Goal: Transaction & Acquisition: Purchase product/service

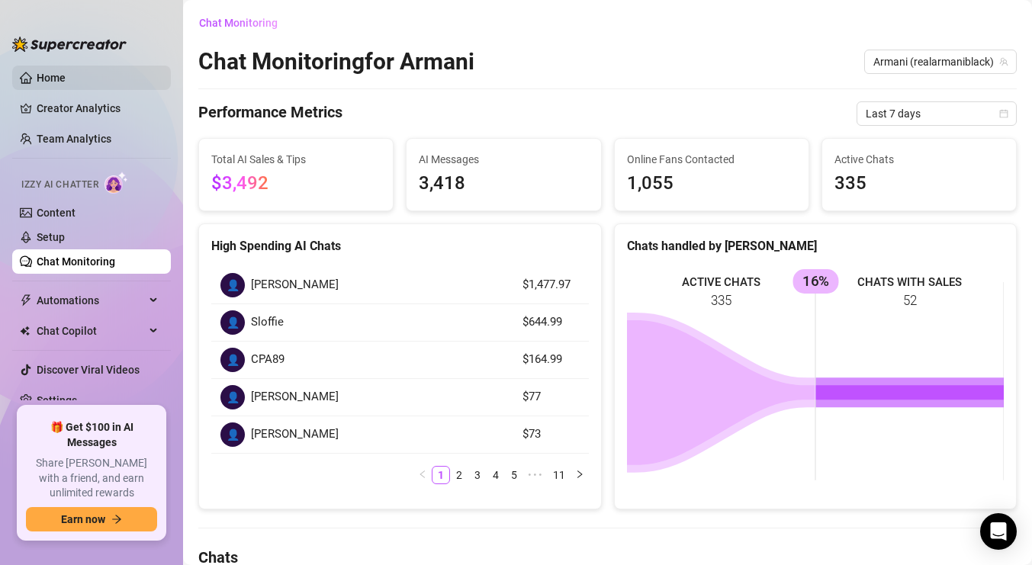
click at [57, 72] on link "Home" at bounding box center [51, 78] width 29 height 12
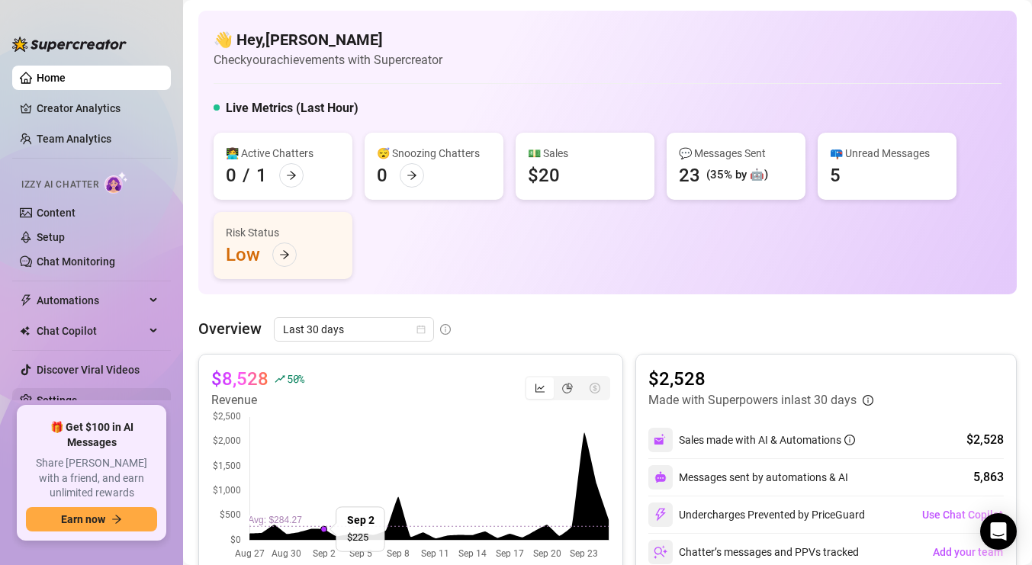
click at [62, 402] on link "Settings" at bounding box center [57, 400] width 40 height 12
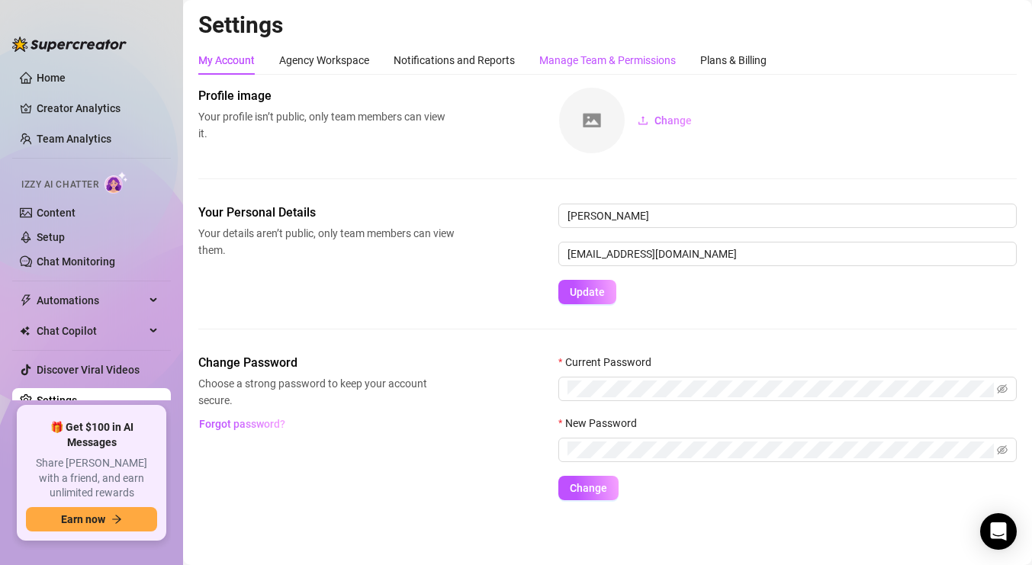
click at [592, 57] on div "Manage Team & Permissions" at bounding box center [607, 60] width 137 height 17
click at [744, 61] on div "Plans & Billing" at bounding box center [733, 60] width 66 height 17
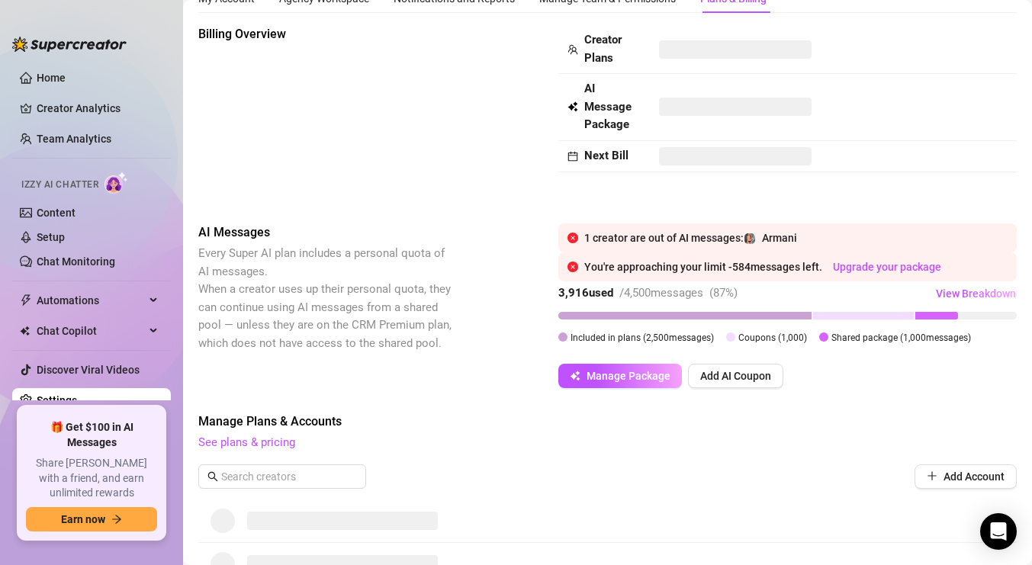
scroll to position [65, 0]
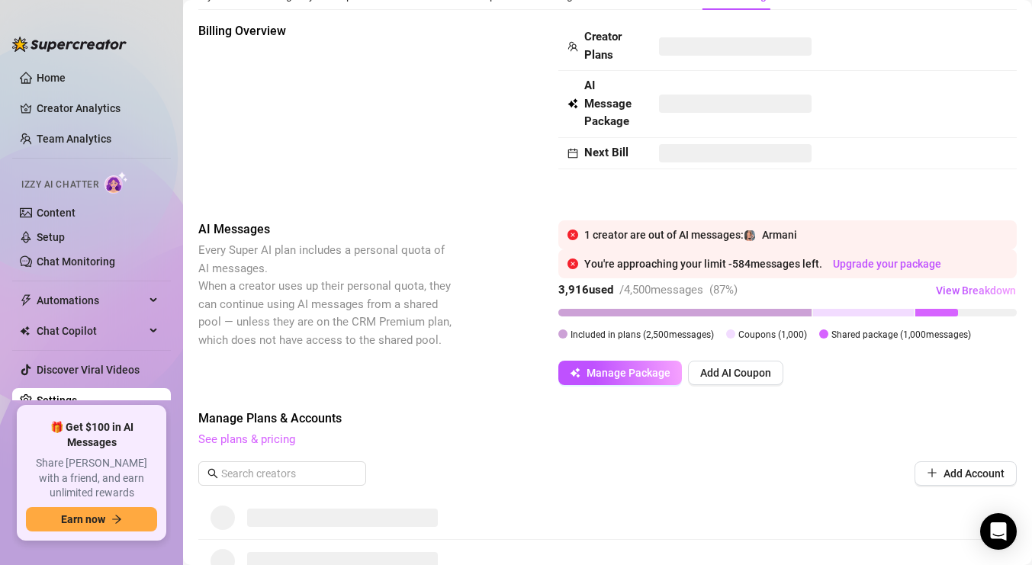
click at [277, 441] on link "See plans & pricing" at bounding box center [246, 439] width 97 height 14
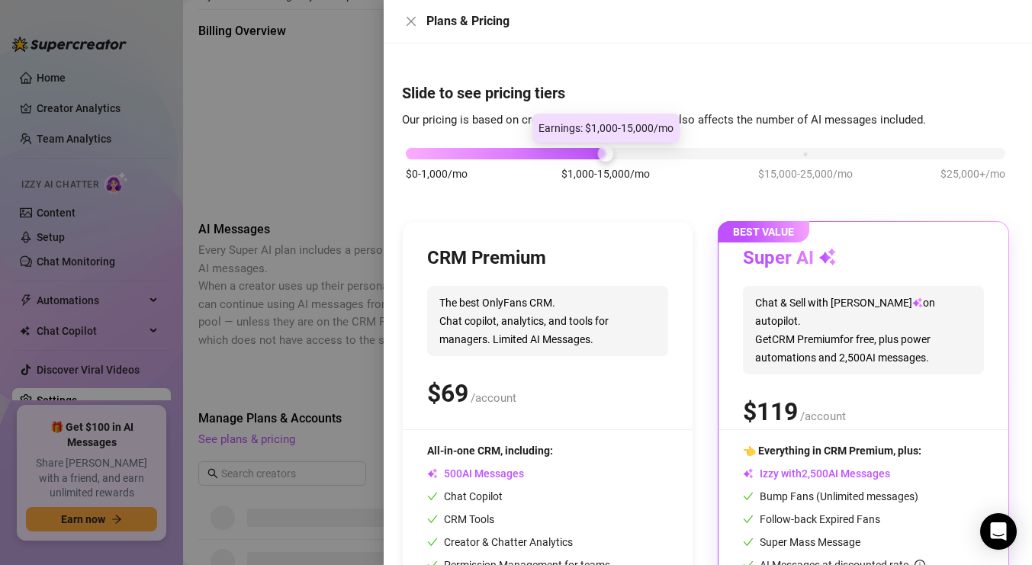
drag, startPoint x: 607, startPoint y: 155, endPoint x: 690, endPoint y: 155, distance: 82.4
click at [687, 154] on div "$0-1,000/mo $1,000-15,000/mo $15,000-25,000/mo $25,000+/mo" at bounding box center [706, 149] width 600 height 9
click at [699, 155] on div at bounding box center [706, 153] width 600 height 11
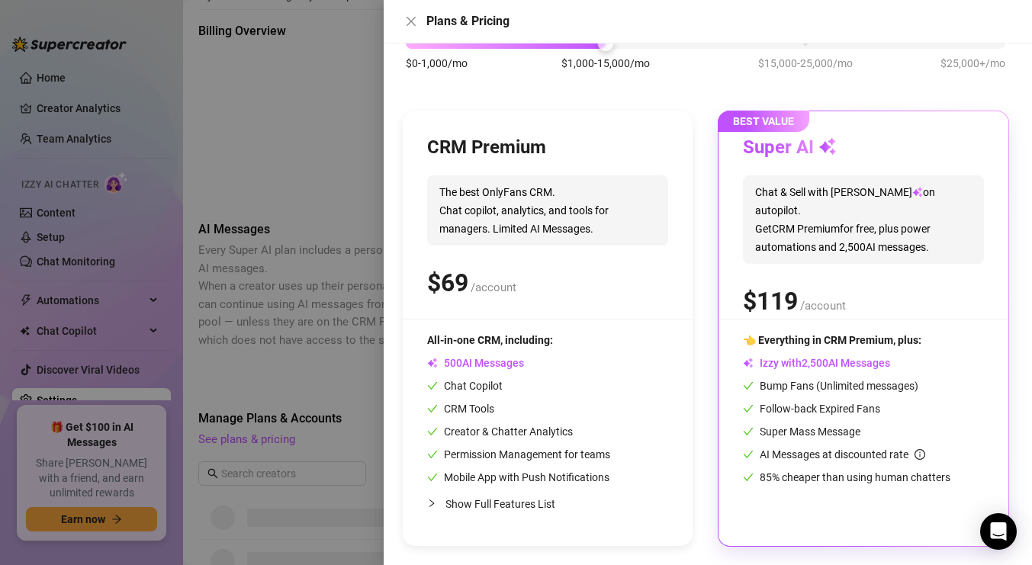
scroll to position [0, 0]
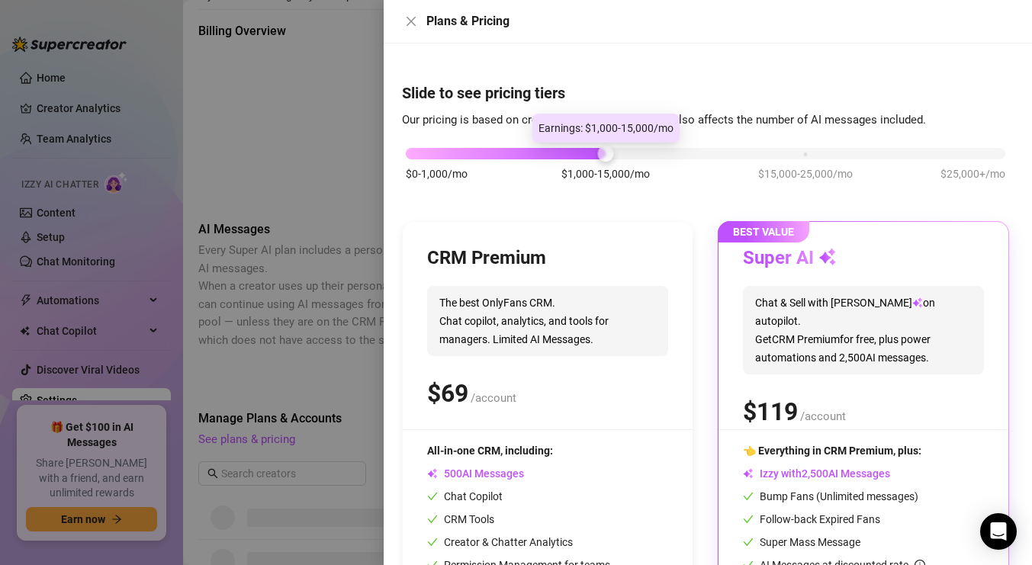
drag, startPoint x: 609, startPoint y: 156, endPoint x: 679, endPoint y: 158, distance: 69.4
click at [679, 154] on div "$0-1,000/mo $1,000-15,000/mo $15,000-25,000/mo $25,000+/mo" at bounding box center [706, 149] width 600 height 9
click at [679, 158] on div at bounding box center [706, 153] width 600 height 11
click at [736, 159] on div "$0-1,000/mo $1,000-15,000/mo $15,000-25,000/mo $25,000+/mo" at bounding box center [705, 172] width 607 height 86
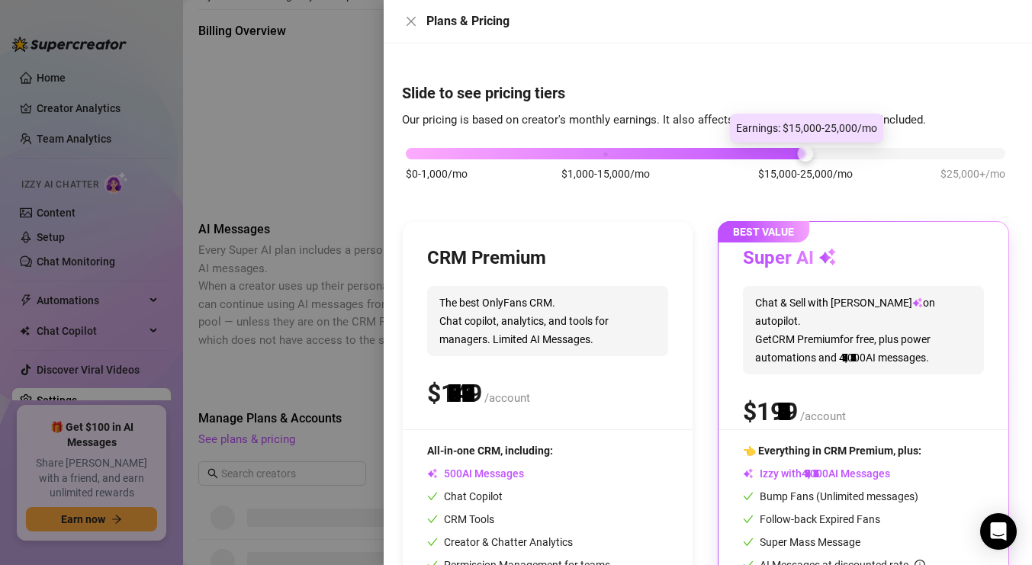
drag, startPoint x: 606, startPoint y: 149, endPoint x: 853, endPoint y: 191, distance: 251.5
click at [859, 195] on div "$0-1,000/mo $1,000-15,000/mo $15,000-25,000/mo $25,000+/mo" at bounding box center [705, 172] width 607 height 86
drag, startPoint x: 801, startPoint y: 153, endPoint x: 731, endPoint y: 150, distance: 70.2
click at [731, 151] on div "$0-1,000/mo $1,000-15,000/mo $15,000-25,000/mo $25,000+/mo" at bounding box center [706, 149] width 600 height 9
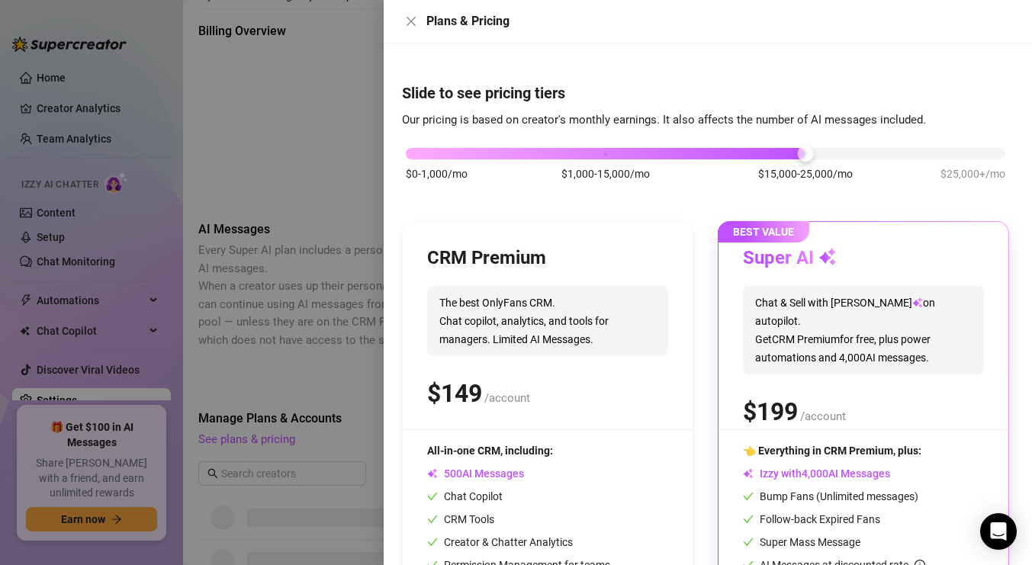
click at [706, 155] on div at bounding box center [606, 153] width 400 height 11
click at [760, 153] on div at bounding box center [606, 153] width 400 height 11
drag, startPoint x: 805, startPoint y: 155, endPoint x: 754, endPoint y: 162, distance: 50.9
click at [754, 162] on div "$0-1,000/mo $1,000-15,000/mo $15,000-25,000/mo $25,000+/mo" at bounding box center [705, 172] width 607 height 86
click at [725, 155] on div at bounding box center [606, 153] width 400 height 11
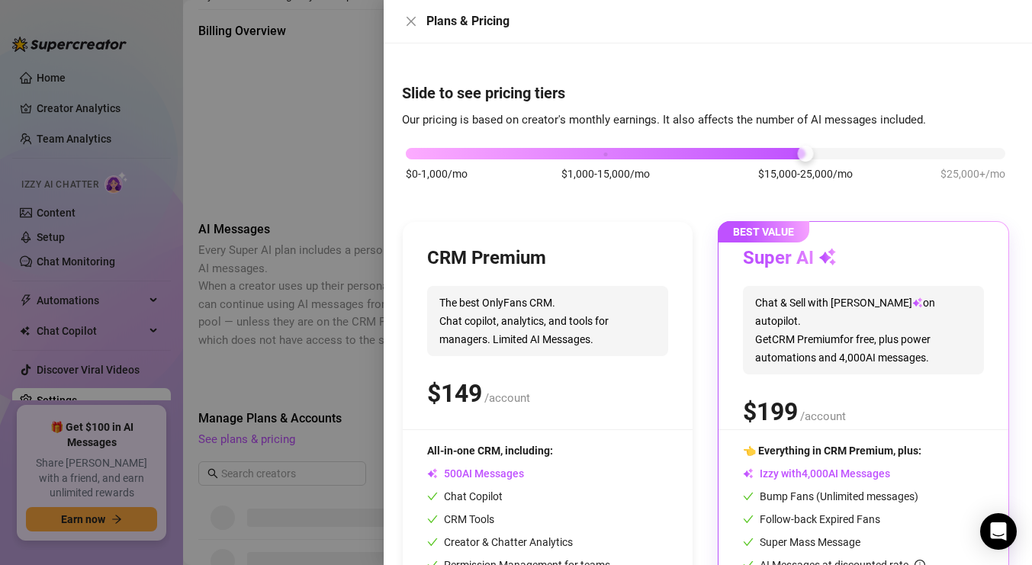
click at [725, 155] on div at bounding box center [606, 153] width 400 height 11
click at [962, 153] on div "$0-1,000/mo $1,000-15,000/mo $15,000-25,000/mo $25,000+/mo" at bounding box center [706, 149] width 600 height 9
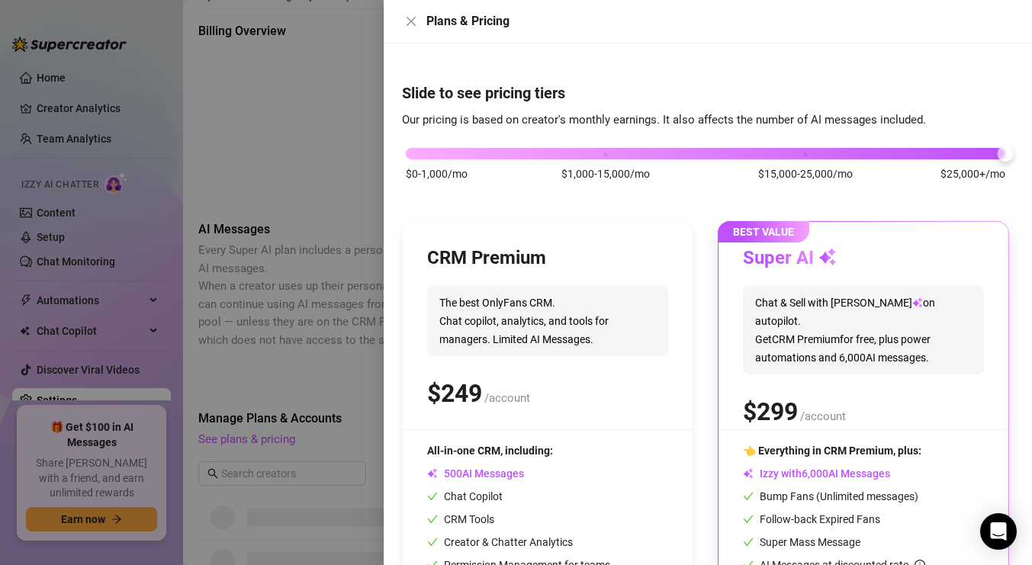
click at [804, 151] on div "$0-1,000/mo $1,000-15,000/mo $15,000-25,000/mo $25,000+/mo" at bounding box center [706, 149] width 600 height 9
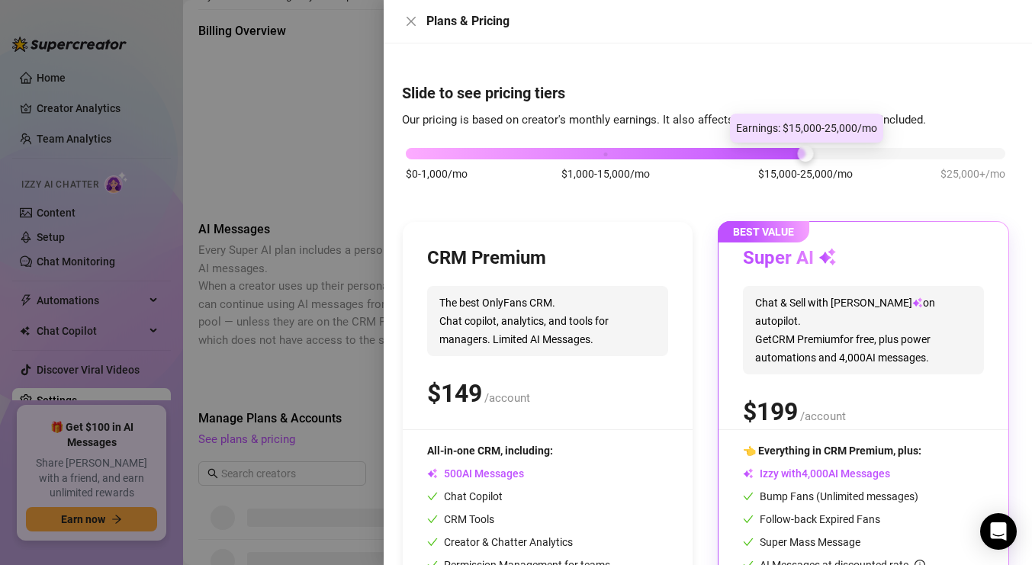
click at [708, 156] on div at bounding box center [606, 153] width 400 height 11
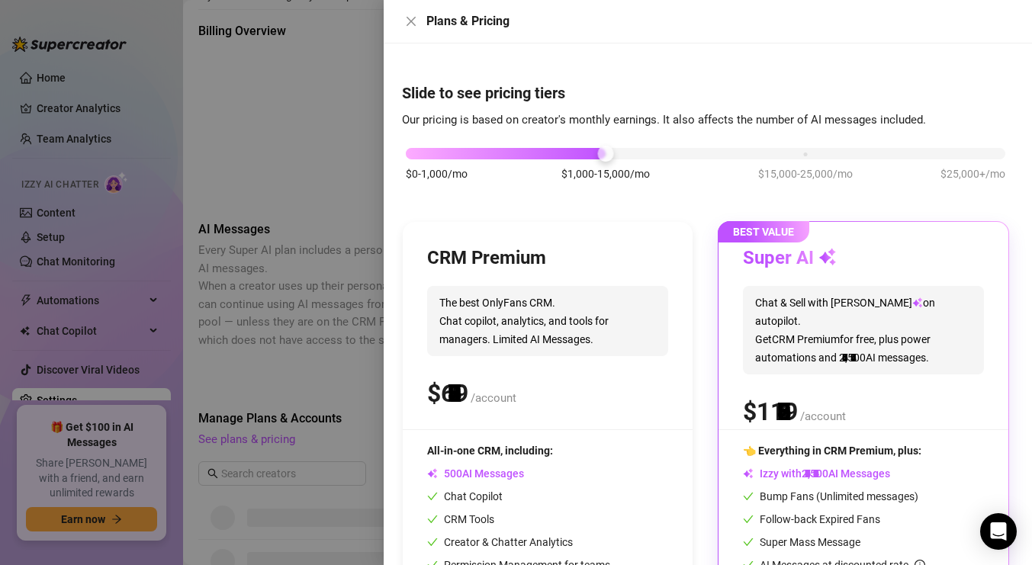
click at [705, 152] on div "$0-1,000/mo $1,000-15,000/mo $15,000-25,000/mo $25,000+/mo" at bounding box center [706, 149] width 600 height 9
click at [807, 149] on div "$0-1,000/mo $1,000-15,000/mo $15,000-25,000/mo $25,000+/mo" at bounding box center [706, 149] width 600 height 9
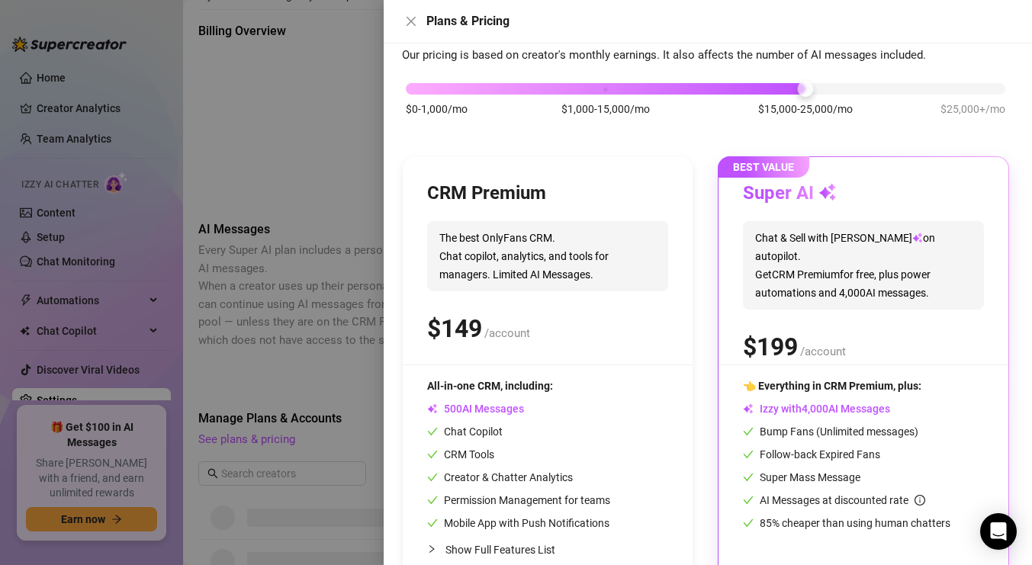
scroll to position [111, 0]
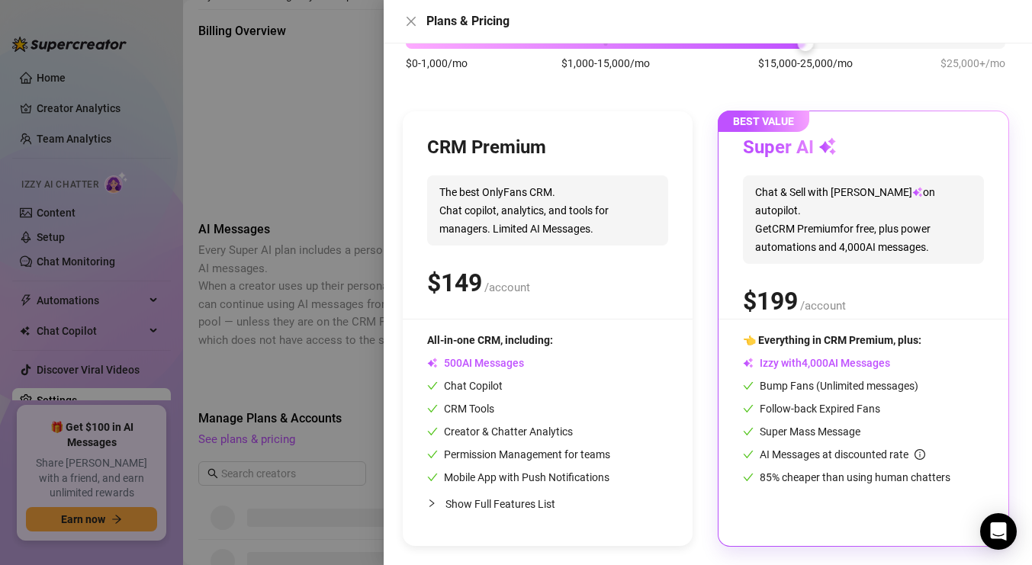
click at [607, 43] on div "$0-1,000/mo $1,000-15,000/mo $15,000-25,000/mo $25,000+/mo" at bounding box center [706, 38] width 600 height 9
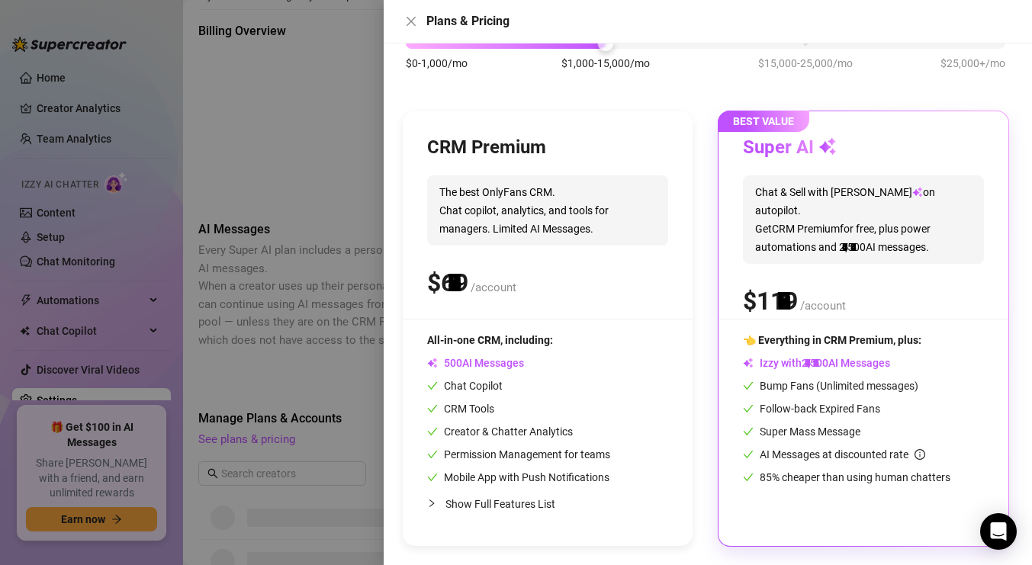
scroll to position [102, 0]
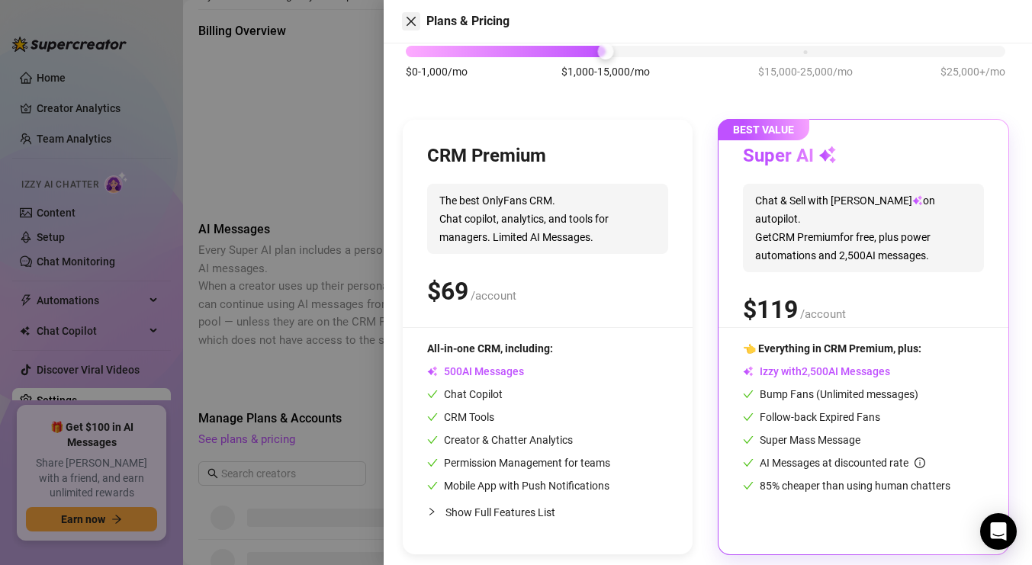
click at [410, 22] on icon "close" at bounding box center [411, 21] width 9 height 9
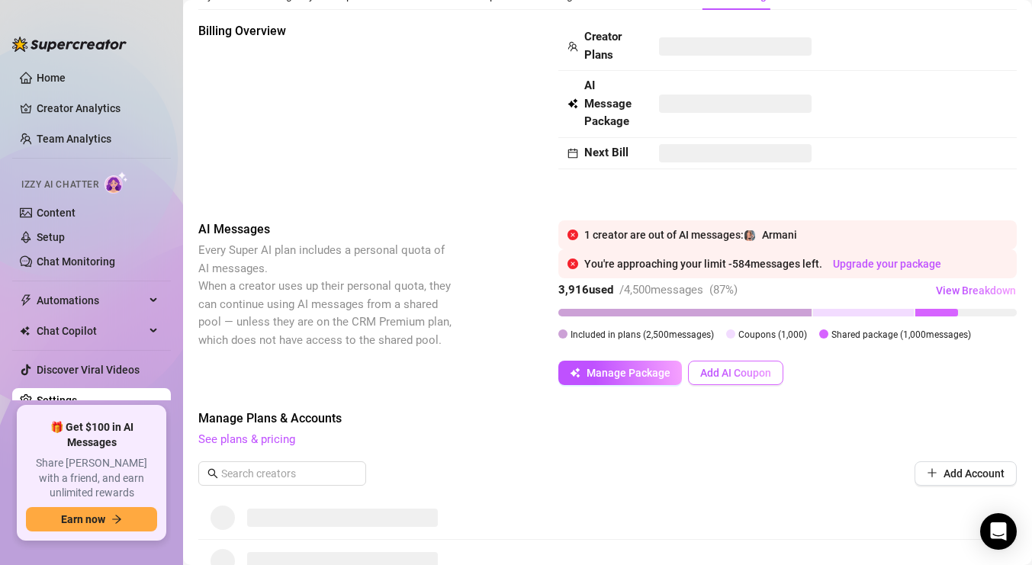
click at [743, 374] on span "Add AI Coupon" at bounding box center [735, 373] width 71 height 12
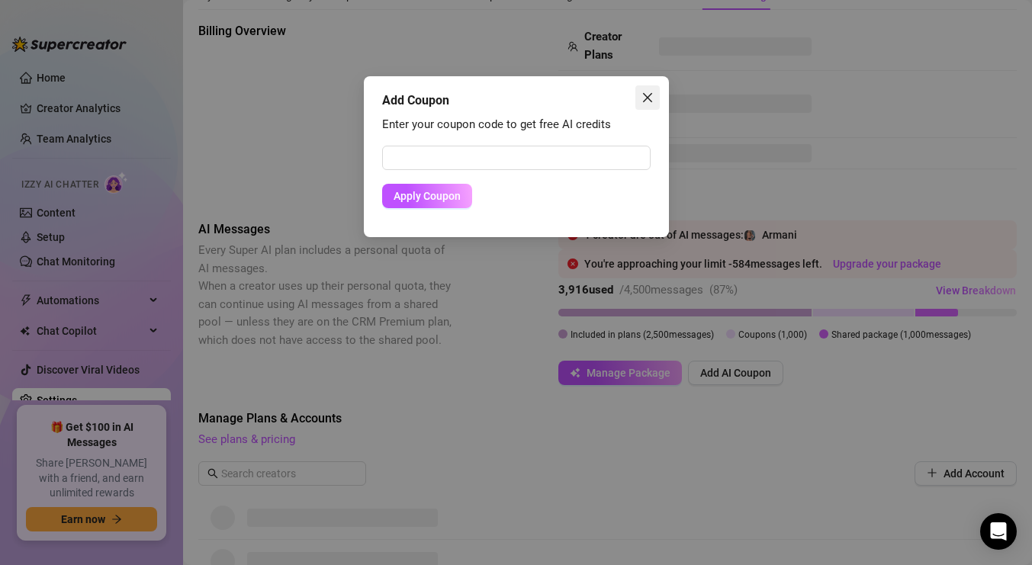
click at [643, 98] on icon "close" at bounding box center [647, 98] width 12 height 12
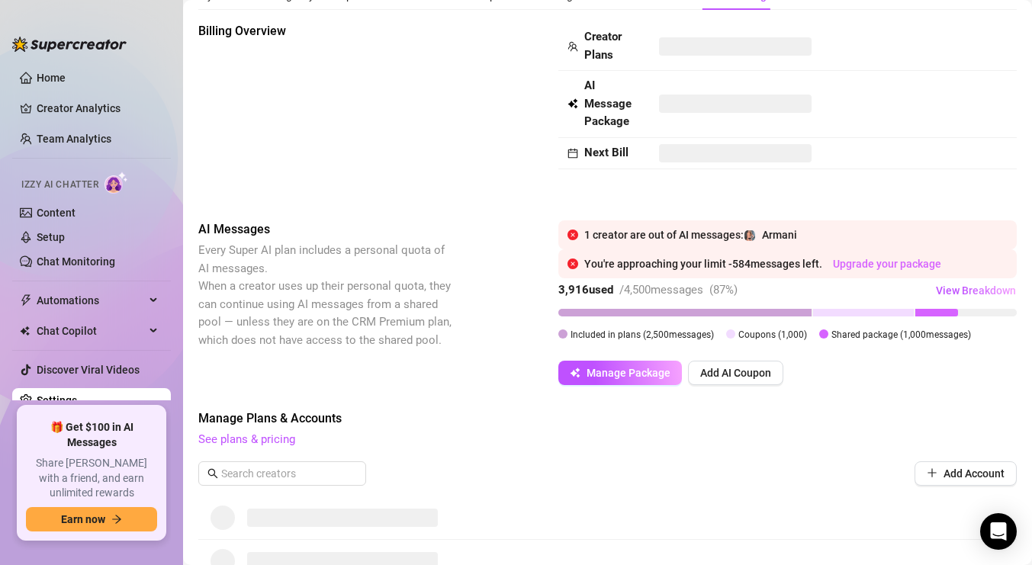
click at [858, 261] on link "Upgrade your package" at bounding box center [887, 264] width 108 height 12
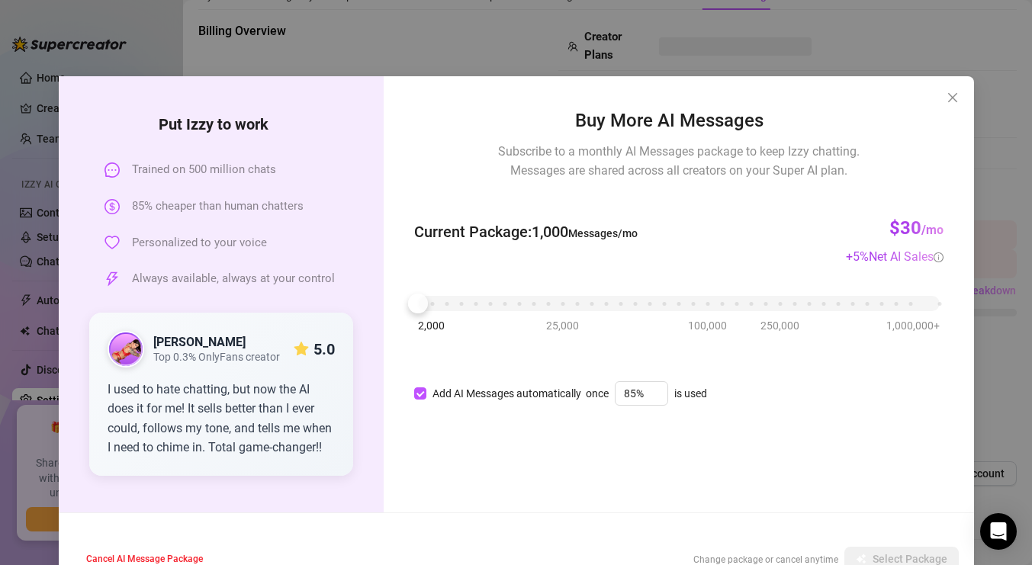
click at [563, 302] on div "2,000 25,000 100,000 250,000 1,000,000+" at bounding box center [678, 297] width 521 height 9
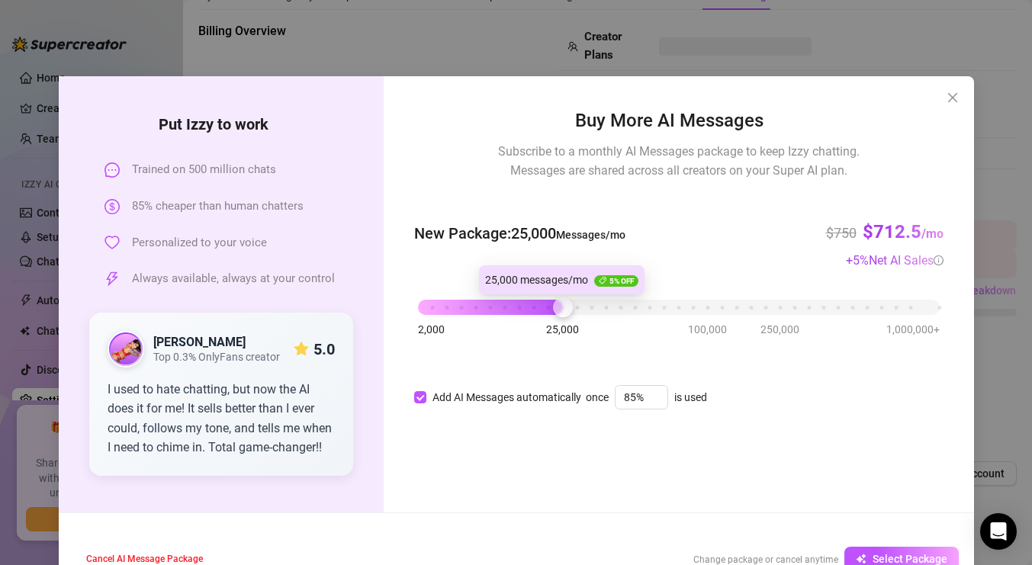
click at [563, 304] on div at bounding box center [563, 307] width 20 height 20
click at [429, 305] on div "2,000 25,000 100,000 250,000 1,000,000+" at bounding box center [678, 301] width 521 height 9
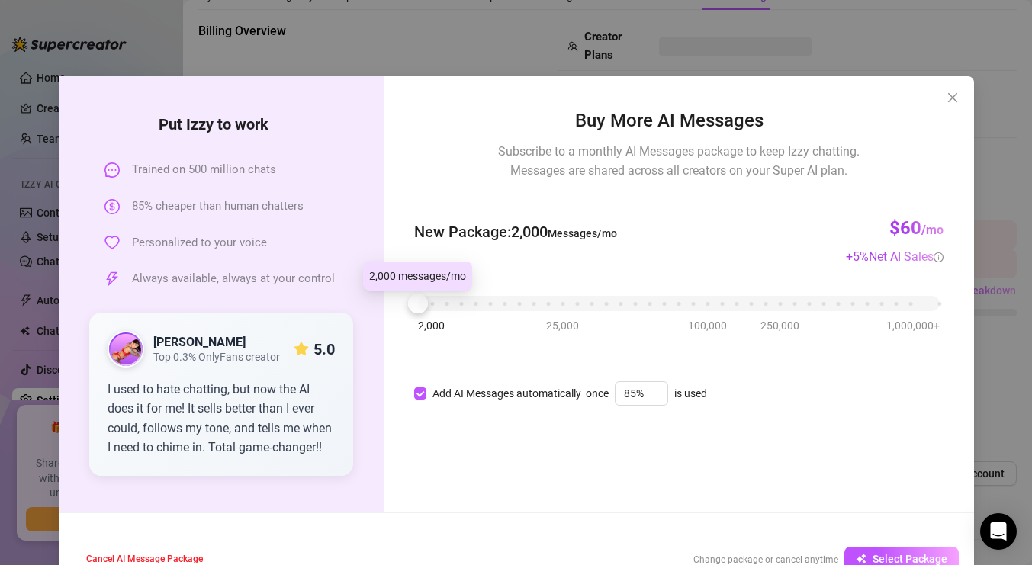
drag, startPoint x: 430, startPoint y: 305, endPoint x: 420, endPoint y: 306, distance: 9.9
click at [420, 306] on div at bounding box center [418, 304] width 20 height 20
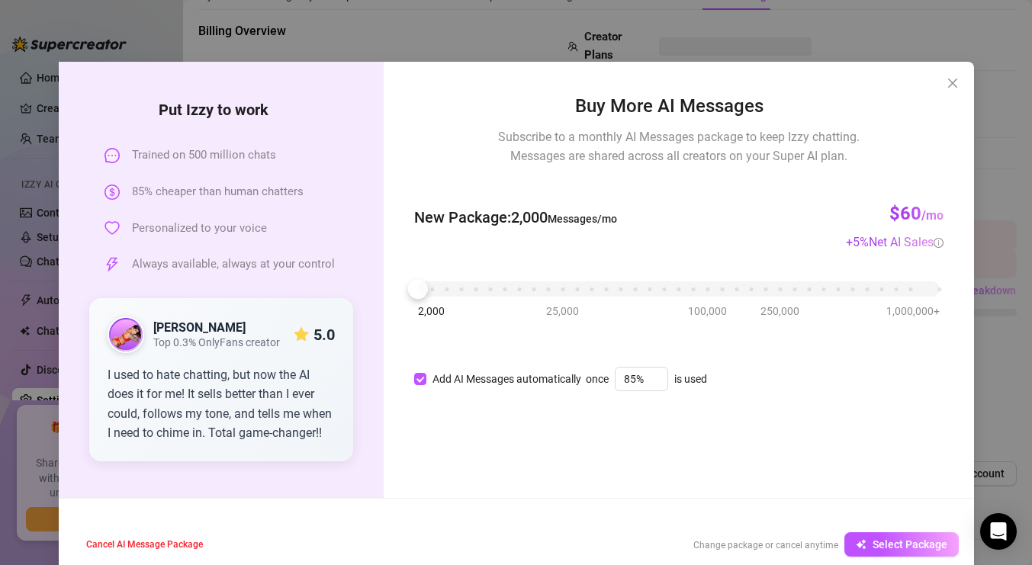
scroll to position [40, 0]
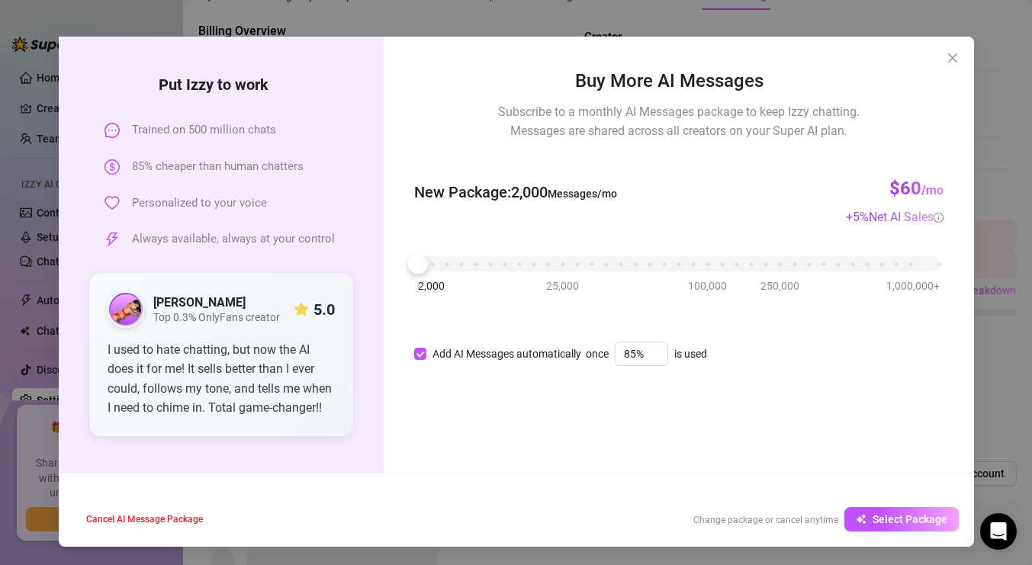
click at [470, 262] on div "2,000 25,000 100,000 250,000 1,000,000+" at bounding box center [678, 257] width 521 height 9
click at [437, 262] on div "2,000 25,000 100,000 250,000 1,000,000+" at bounding box center [678, 257] width 521 height 9
click at [437, 264] on div at bounding box center [433, 264] width 20 height 20
drag, startPoint x: 437, startPoint y: 264, endPoint x: 423, endPoint y: 264, distance: 14.5
click at [423, 264] on div at bounding box center [433, 264] width 20 height 20
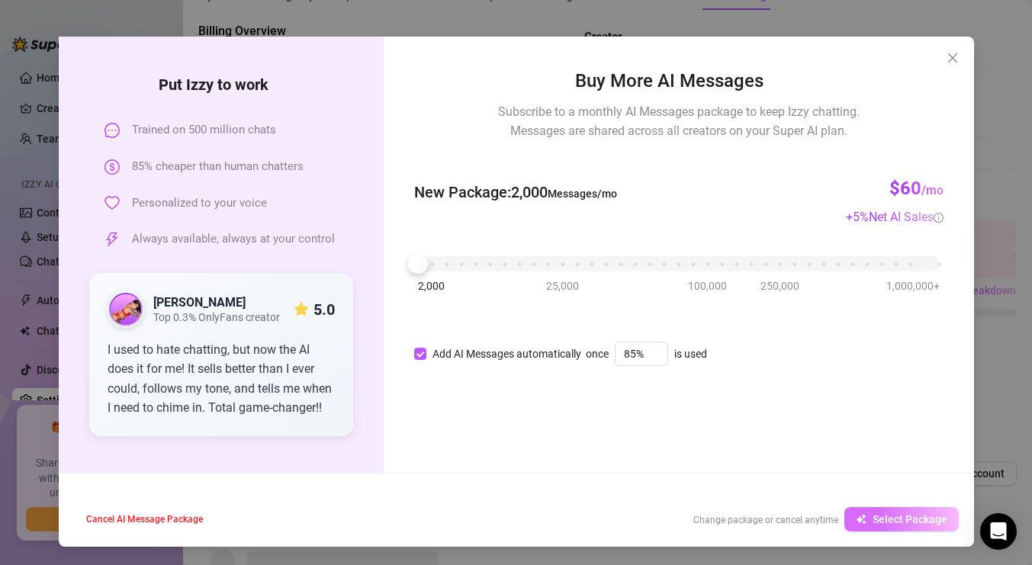
click at [880, 519] on span "Select Package" at bounding box center [910, 519] width 75 height 12
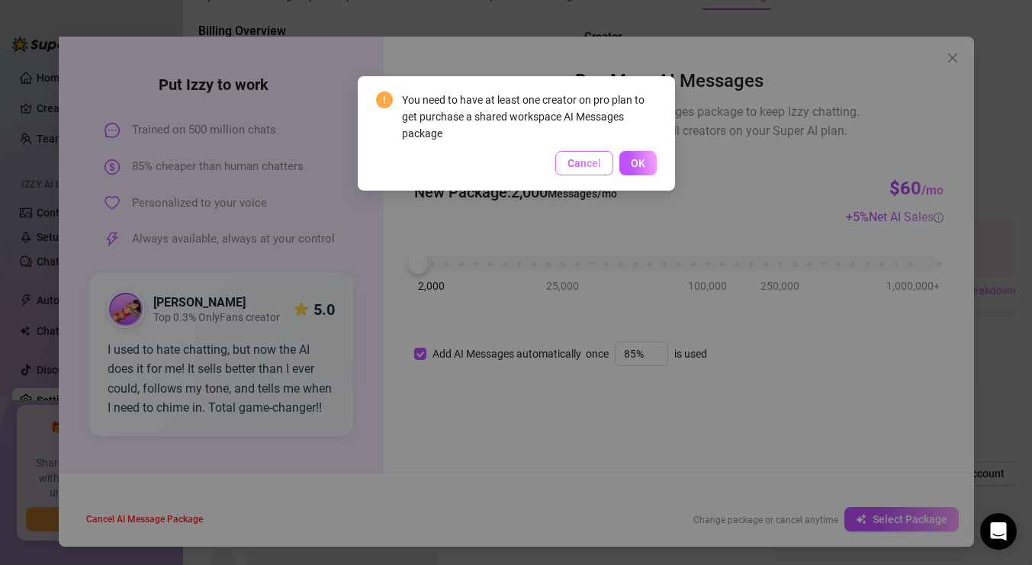
click at [600, 172] on button "Cancel" at bounding box center [584, 163] width 58 height 24
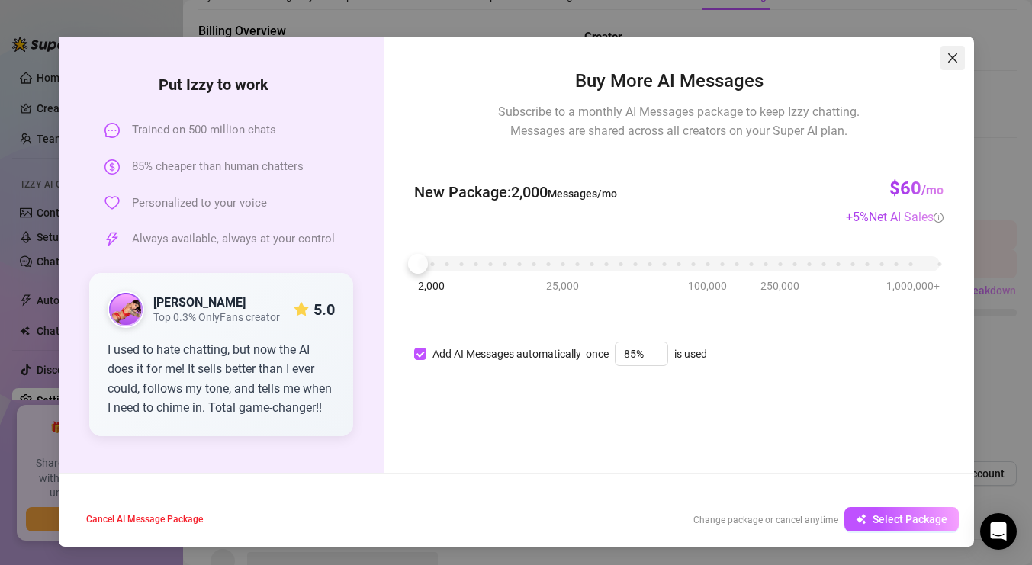
click at [947, 55] on icon "close" at bounding box center [953, 58] width 12 height 12
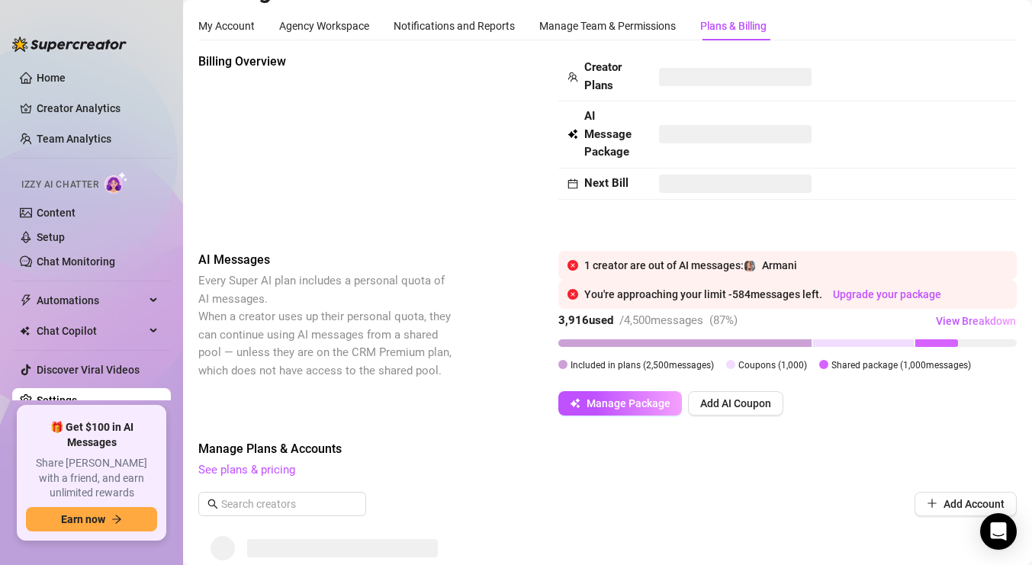
scroll to position [0, 0]
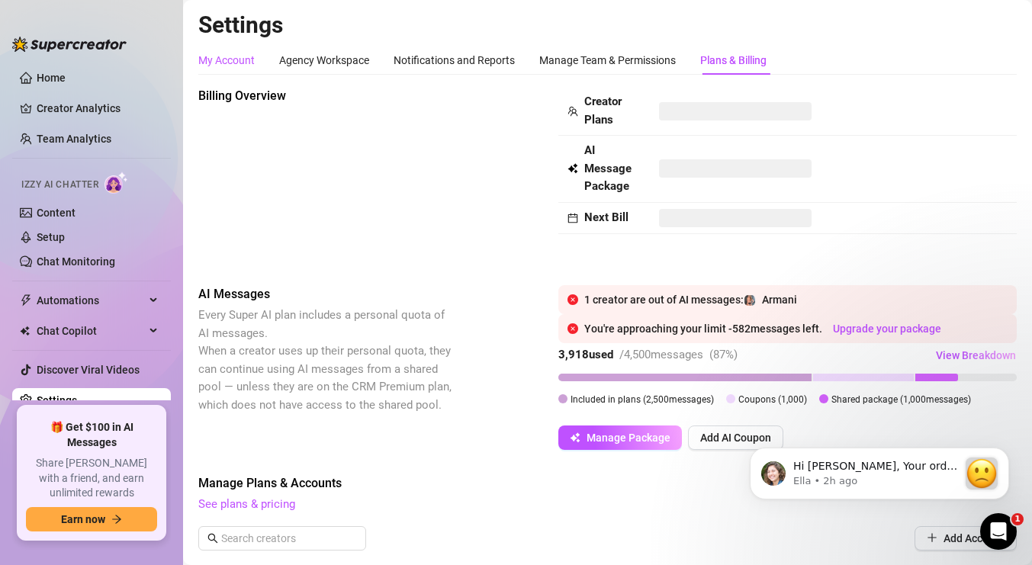
click at [226, 57] on div "My Account" at bounding box center [226, 60] width 56 height 17
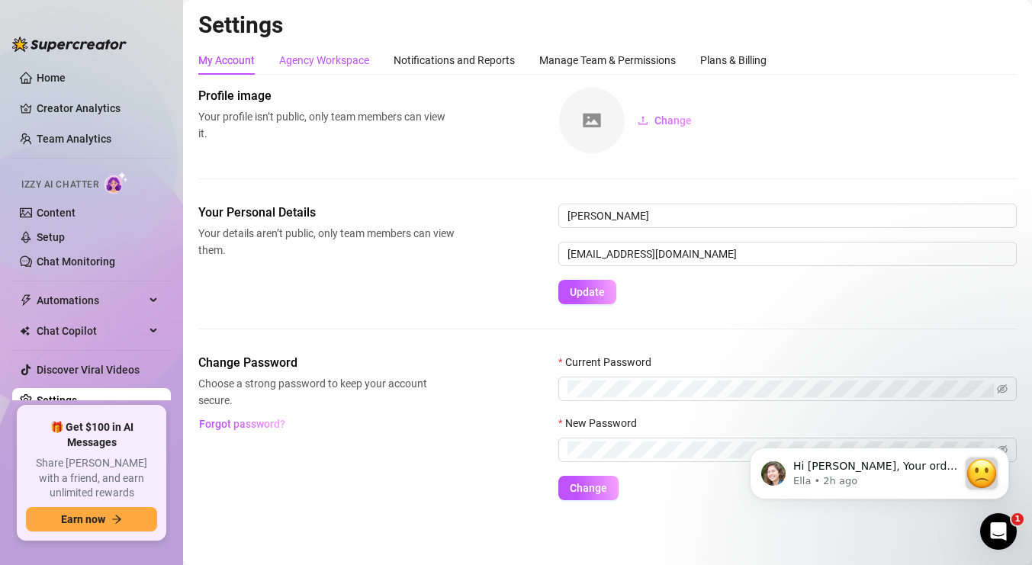
click at [305, 59] on div "Agency Workspace" at bounding box center [324, 60] width 90 height 17
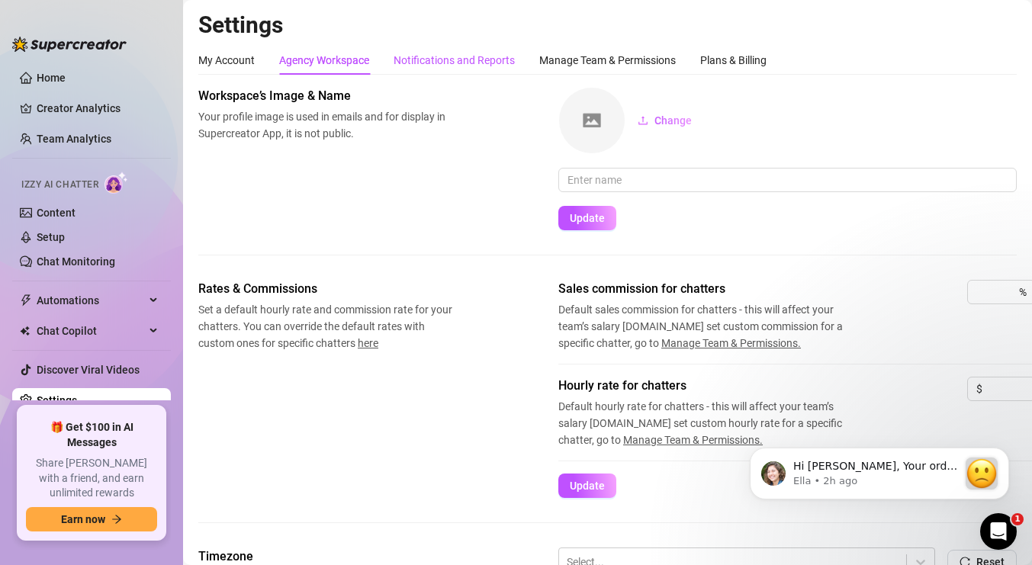
click at [458, 59] on div "Notifications and Reports" at bounding box center [454, 60] width 121 height 17
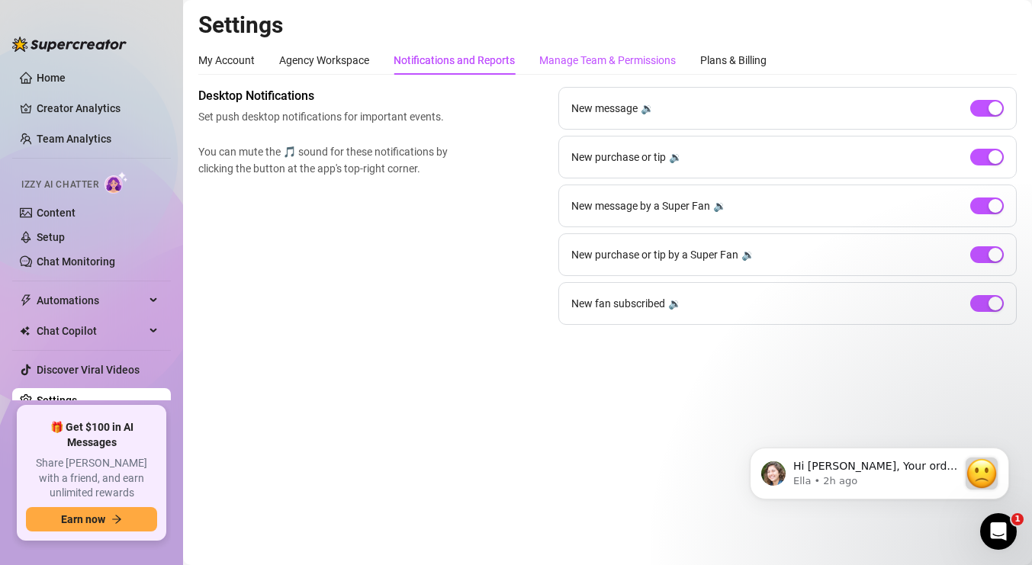
click at [603, 59] on div "Manage Team & Permissions" at bounding box center [607, 60] width 137 height 17
click at [729, 57] on div "Plans & Billing" at bounding box center [733, 60] width 66 height 17
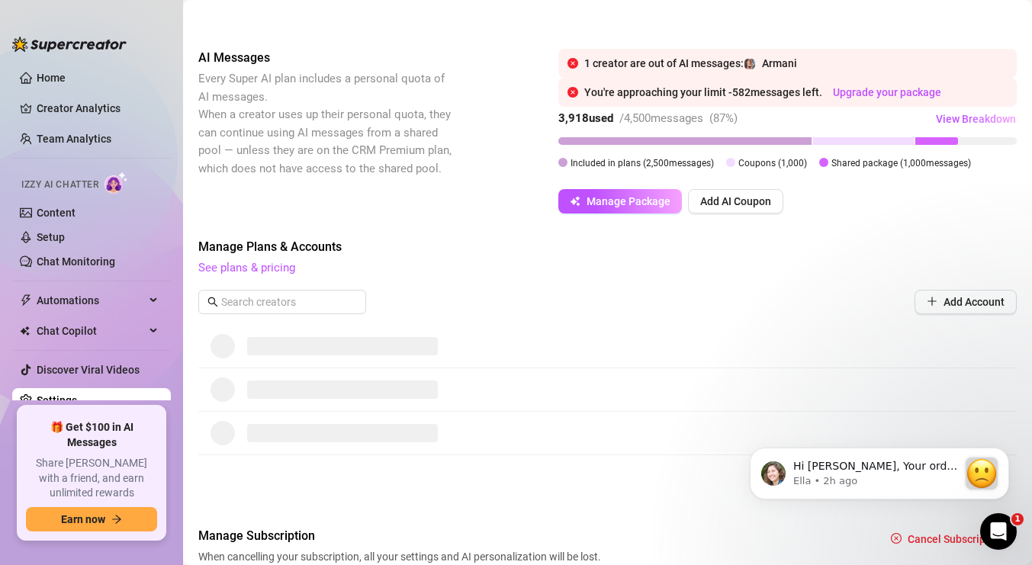
scroll to position [317, 0]
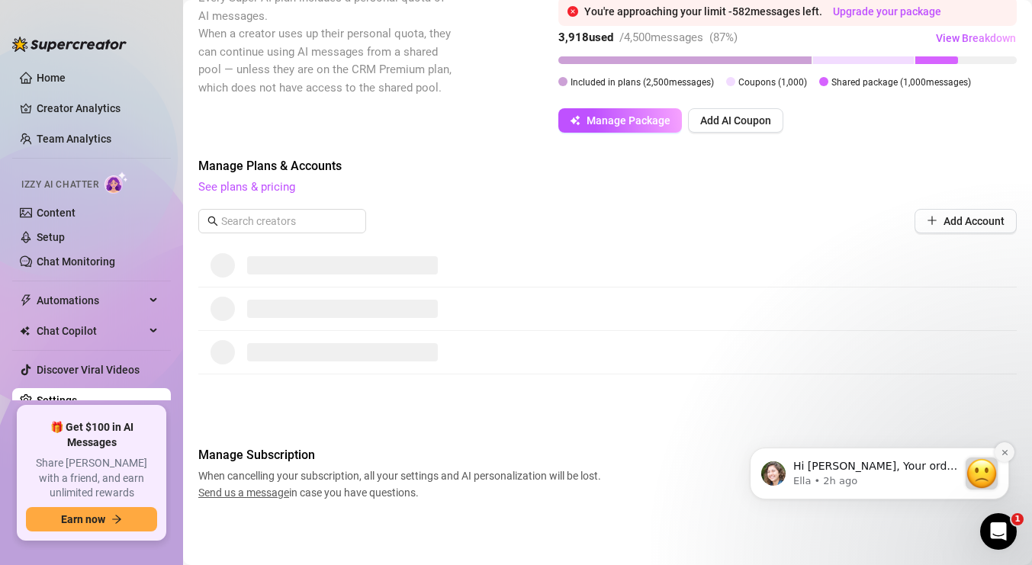
click at [1005, 448] on icon "Dismiss notification" at bounding box center [1005, 452] width 8 height 8
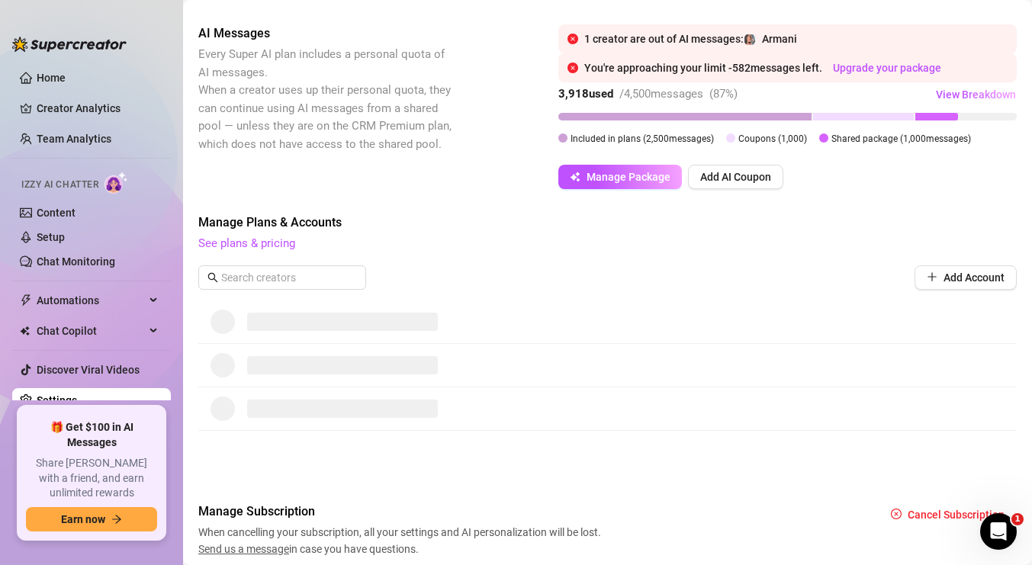
scroll to position [317, 0]
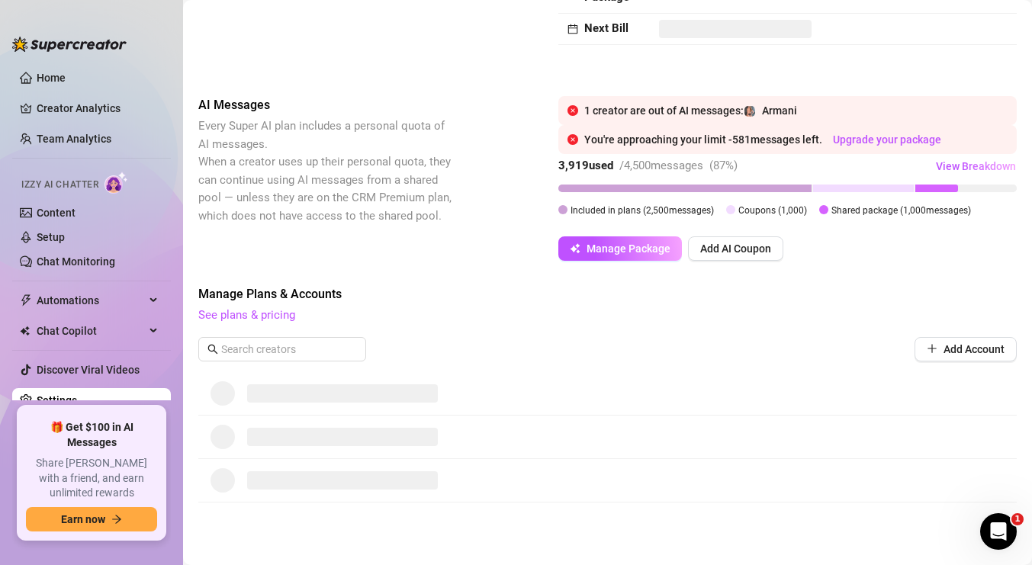
scroll to position [186, 0]
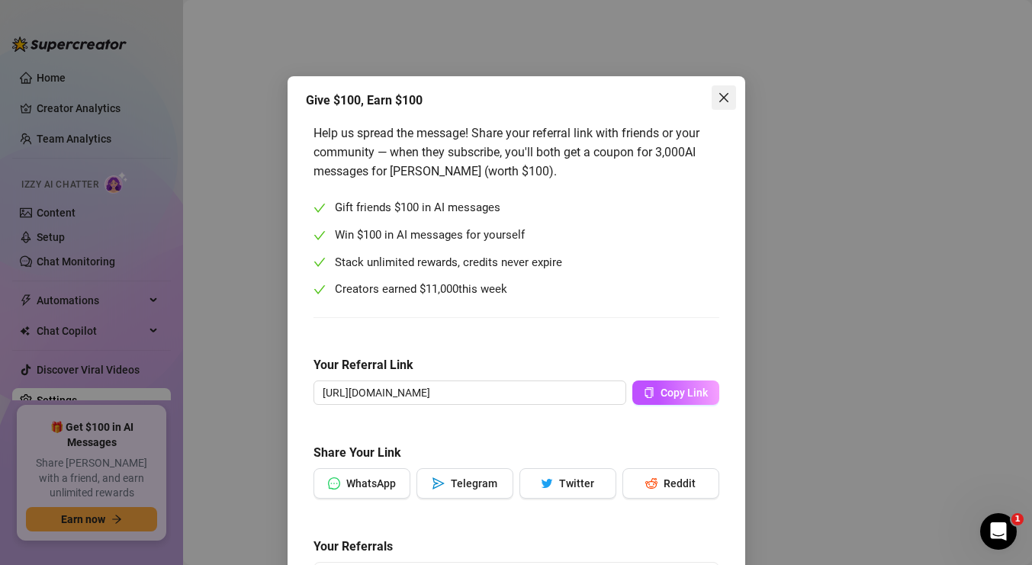
click at [722, 94] on icon "close" at bounding box center [724, 98] width 12 height 12
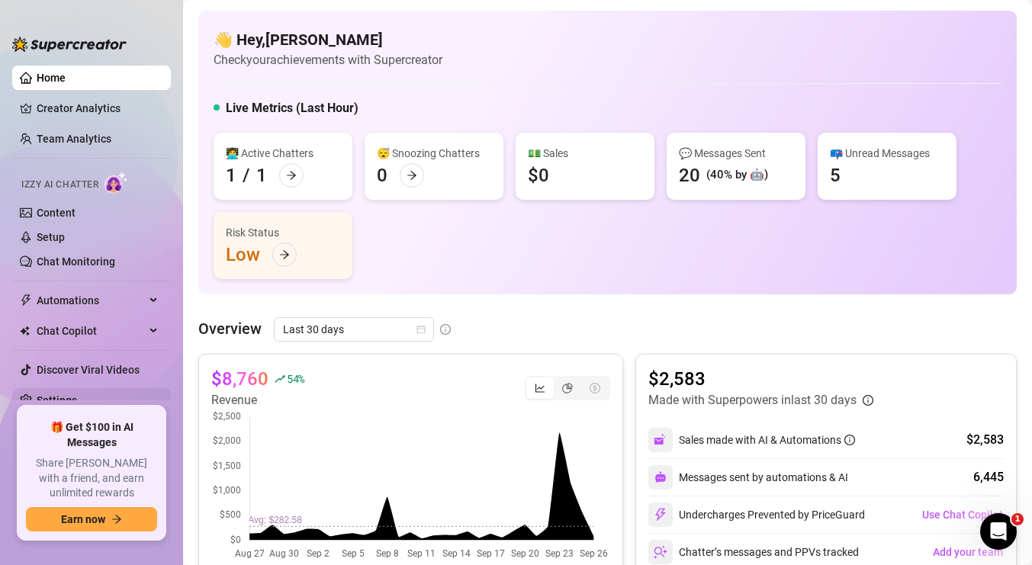
click at [72, 394] on link "Settings" at bounding box center [57, 400] width 40 height 12
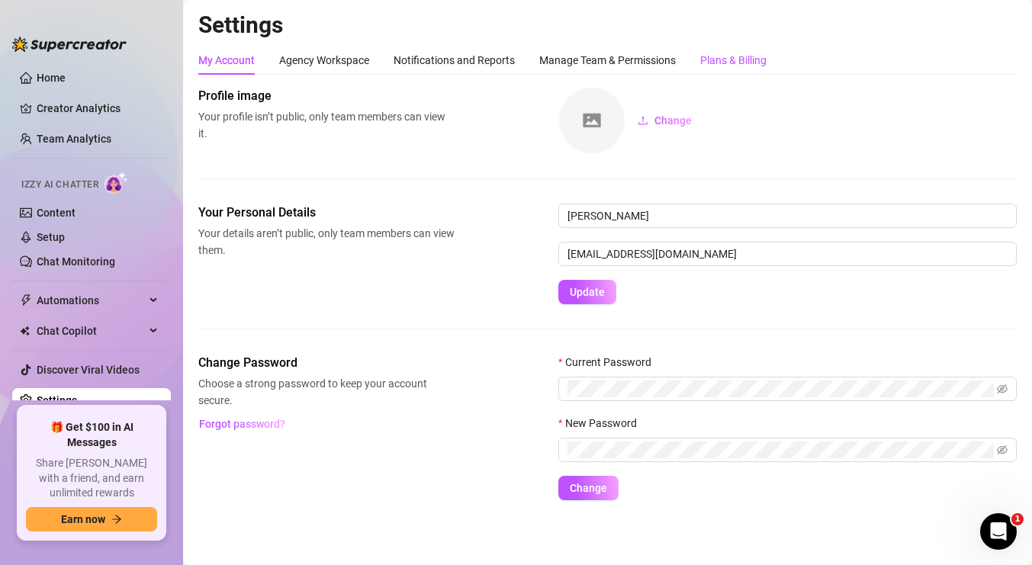
click at [741, 63] on div "Plans & Billing" at bounding box center [733, 60] width 66 height 17
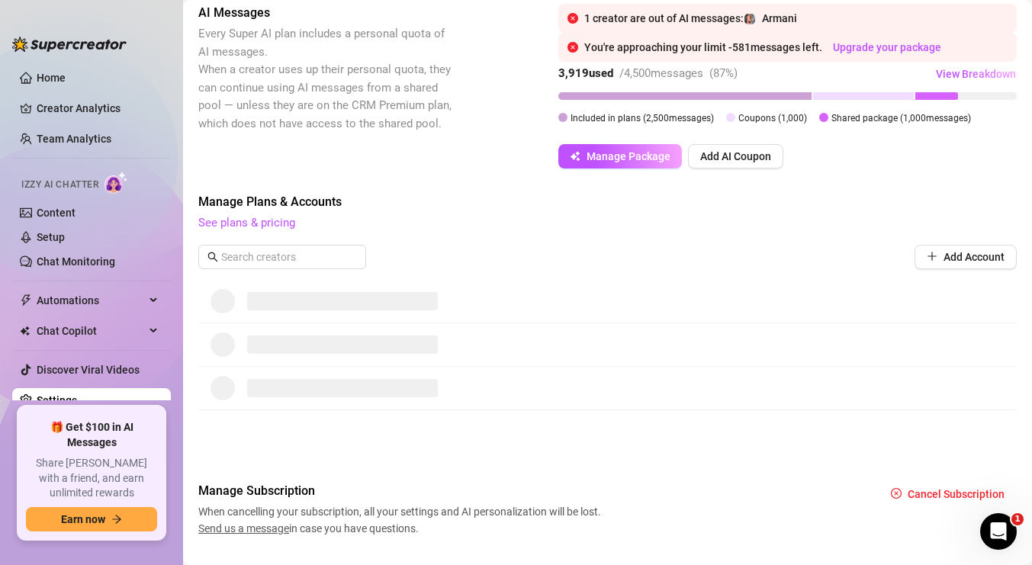
scroll to position [316, 0]
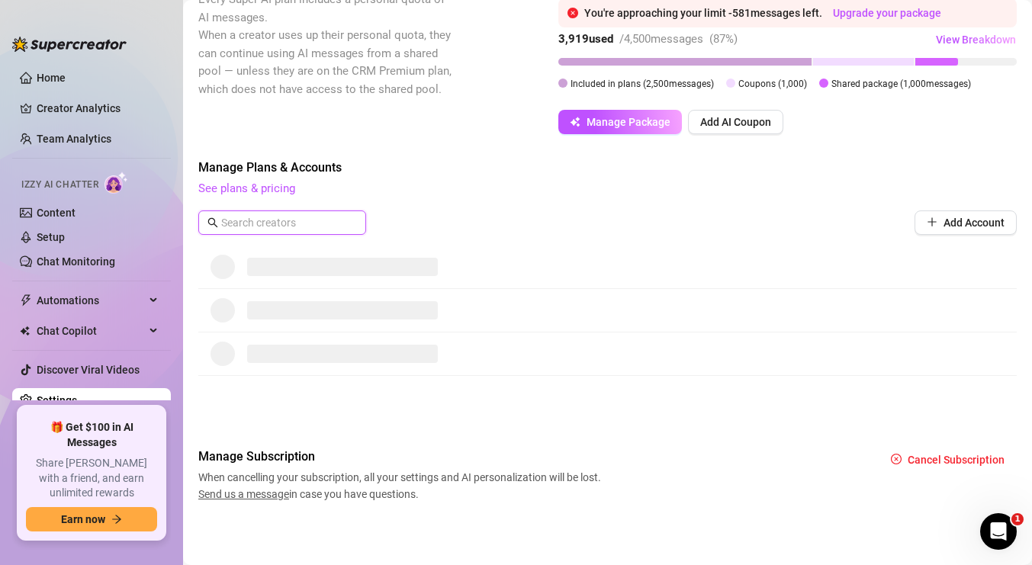
click at [341, 223] on input "text" at bounding box center [283, 222] width 124 height 17
click at [935, 230] on button "Add Account" at bounding box center [966, 223] width 102 height 24
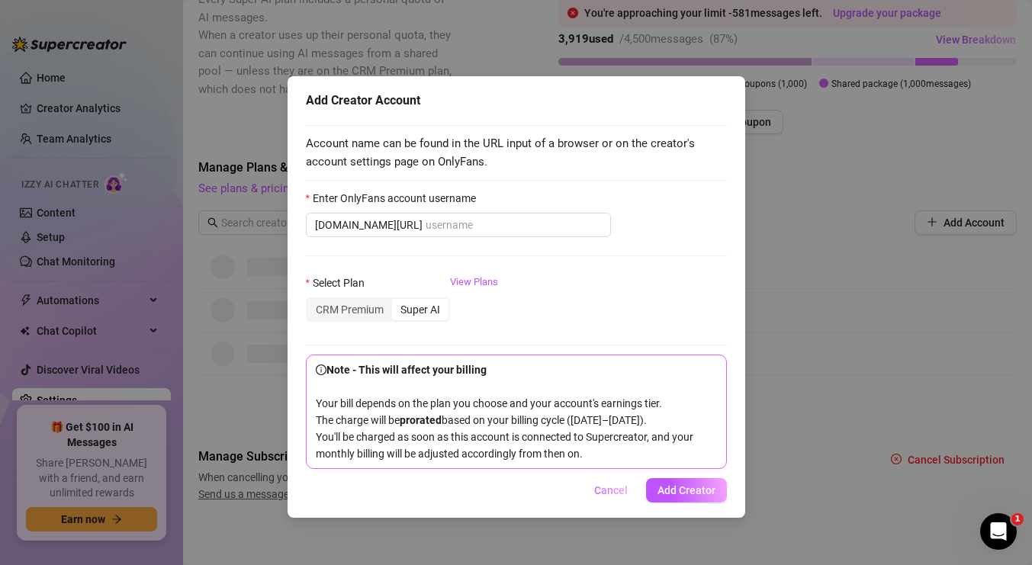
click at [617, 497] on span "Cancel" at bounding box center [611, 490] width 34 height 12
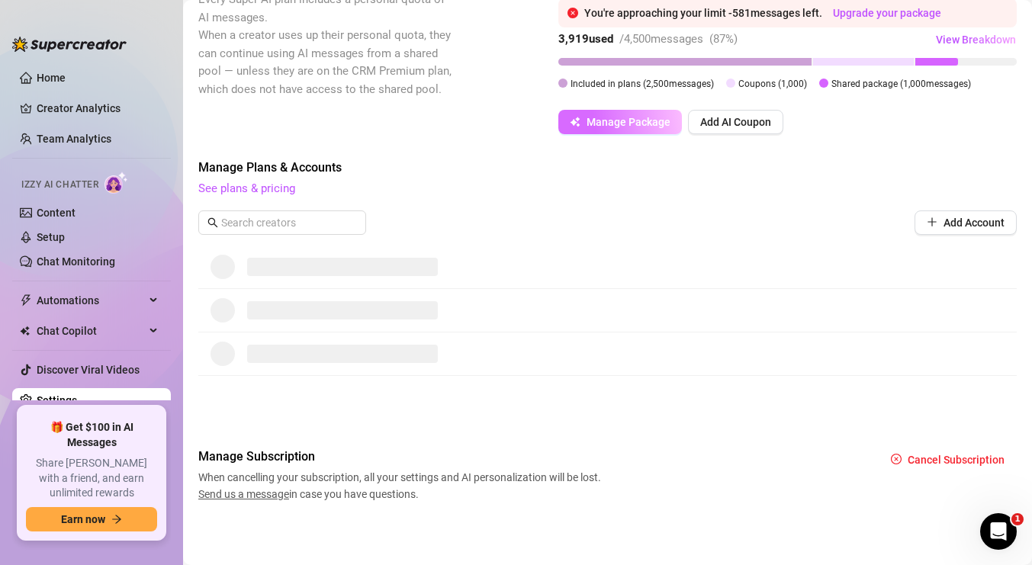
click at [658, 125] on span "Manage Package" at bounding box center [629, 122] width 84 height 12
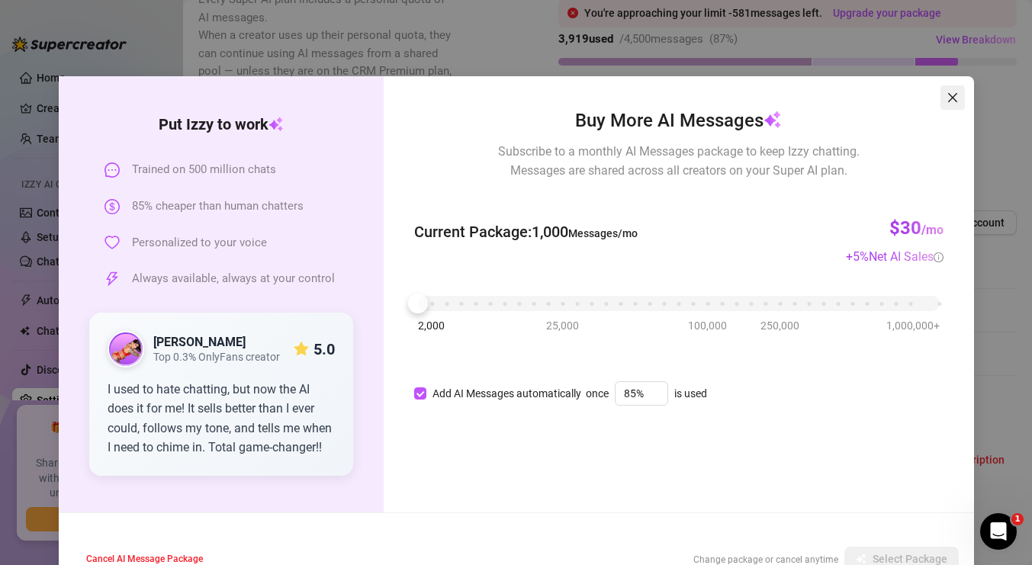
click at [954, 98] on icon "close" at bounding box center [953, 98] width 12 height 12
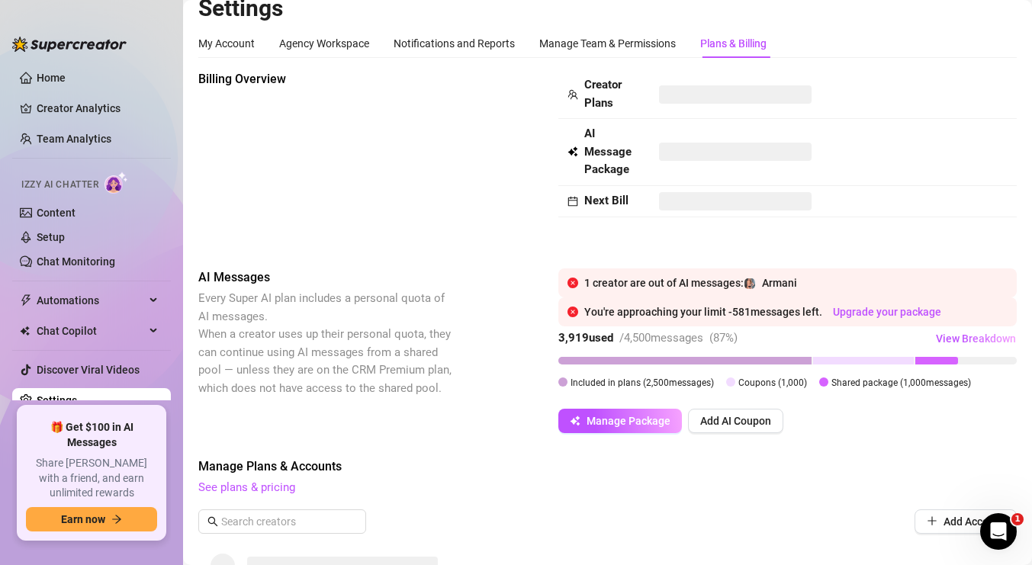
scroll to position [0, 0]
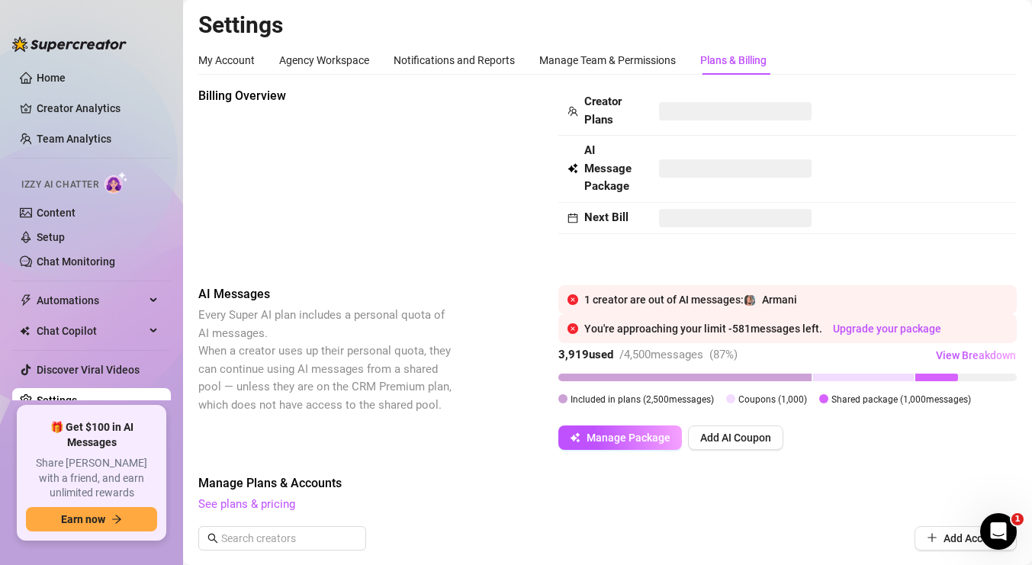
click at [751, 218] on span at bounding box center [735, 218] width 153 height 18
click at [742, 68] on div "Plans & Billing" at bounding box center [733, 60] width 66 height 17
click at [858, 379] on div at bounding box center [863, 378] width 101 height 8
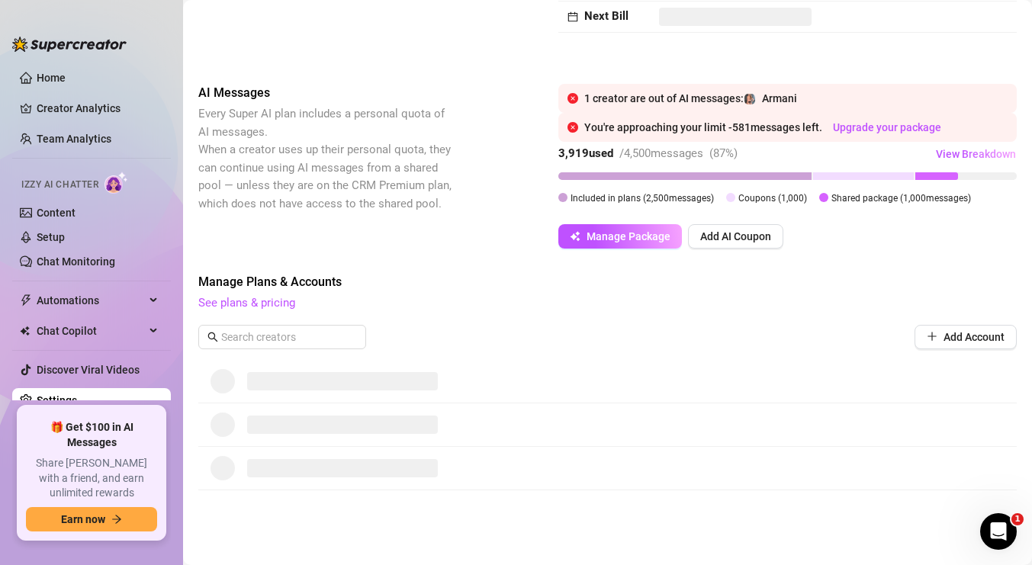
scroll to position [205, 0]
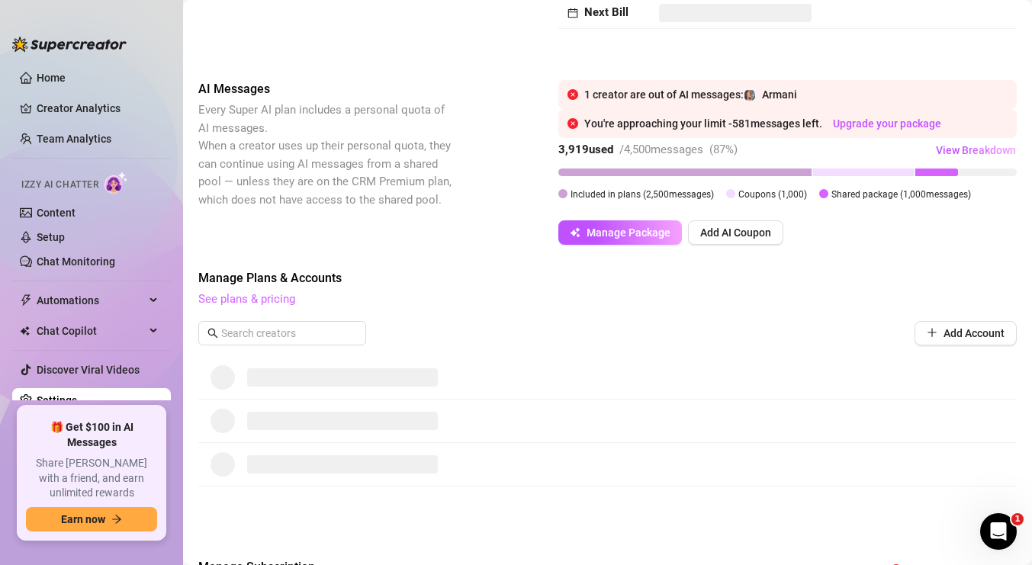
click at [283, 303] on link "See plans & pricing" at bounding box center [246, 299] width 97 height 14
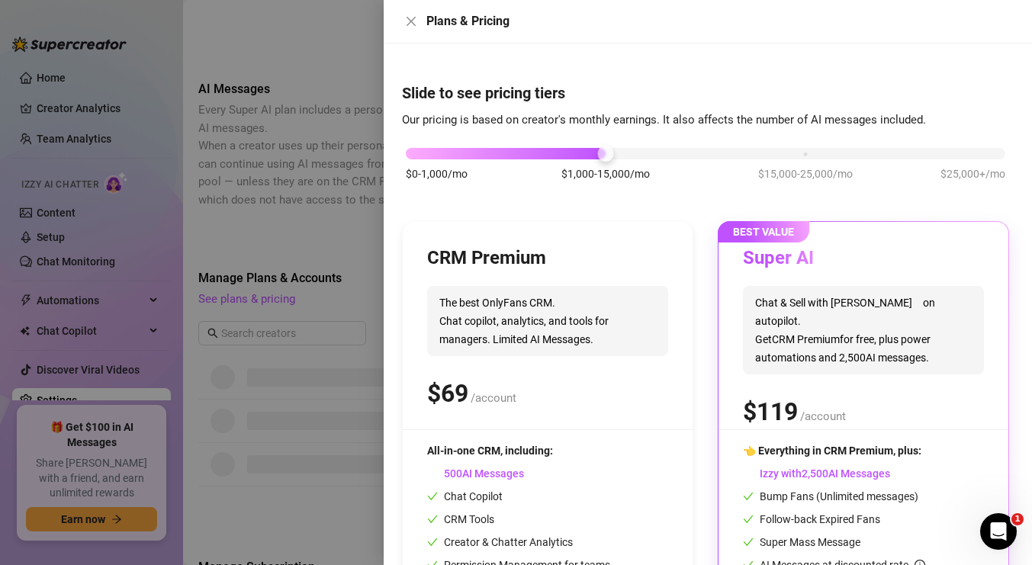
click at [802, 154] on div "$0-1,000/mo $1,000-15,000/mo $15,000-25,000/mo $25,000+/mo" at bounding box center [706, 149] width 600 height 9
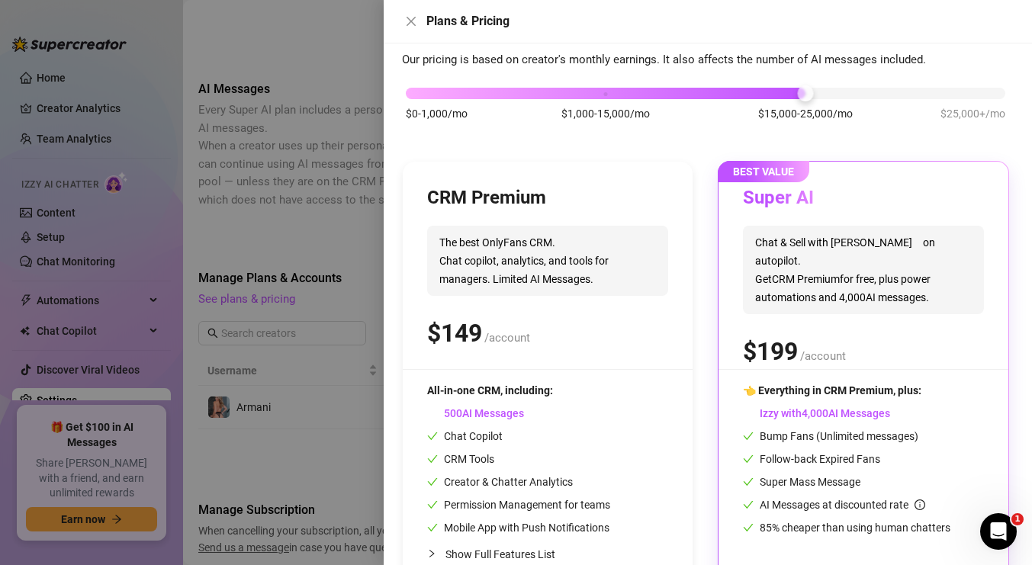
scroll to position [111, 0]
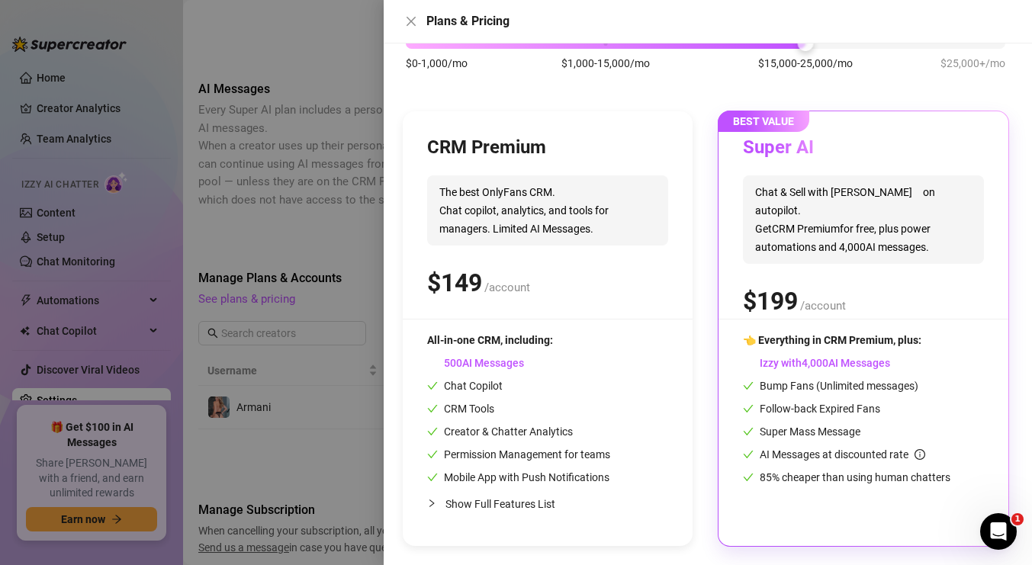
click at [847, 341] on span "👈 Everything in CRM Premium, plus:" at bounding box center [832, 340] width 178 height 12
click at [414, 19] on icon "close" at bounding box center [411, 21] width 12 height 12
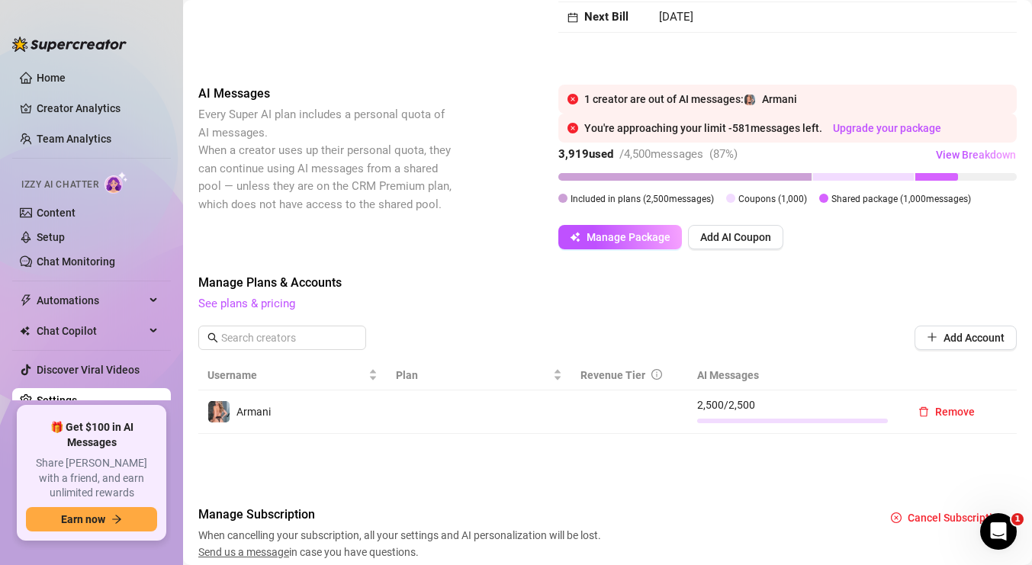
scroll to position [260, 0]
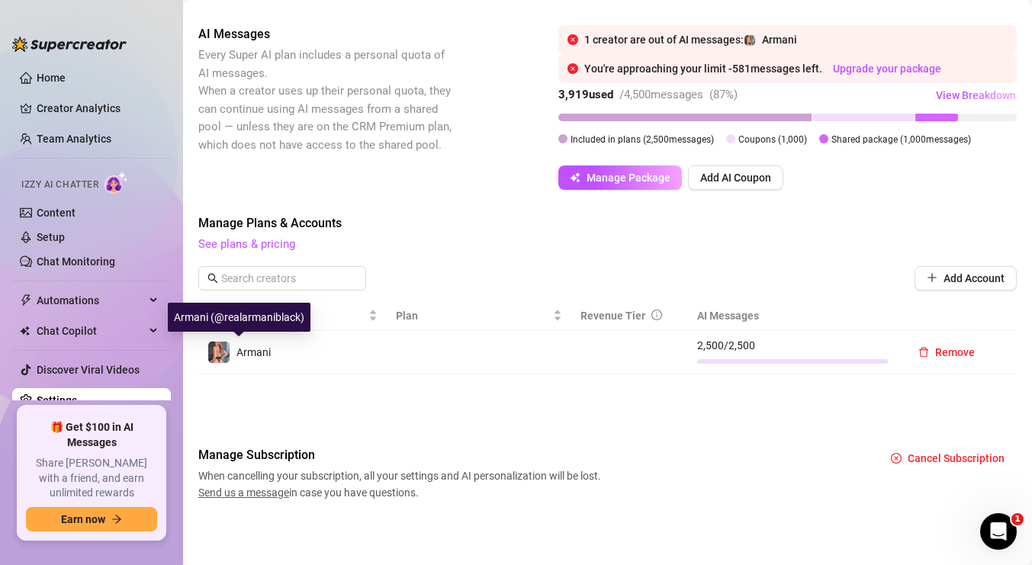
click at [241, 354] on span "Armani" at bounding box center [253, 352] width 34 height 12
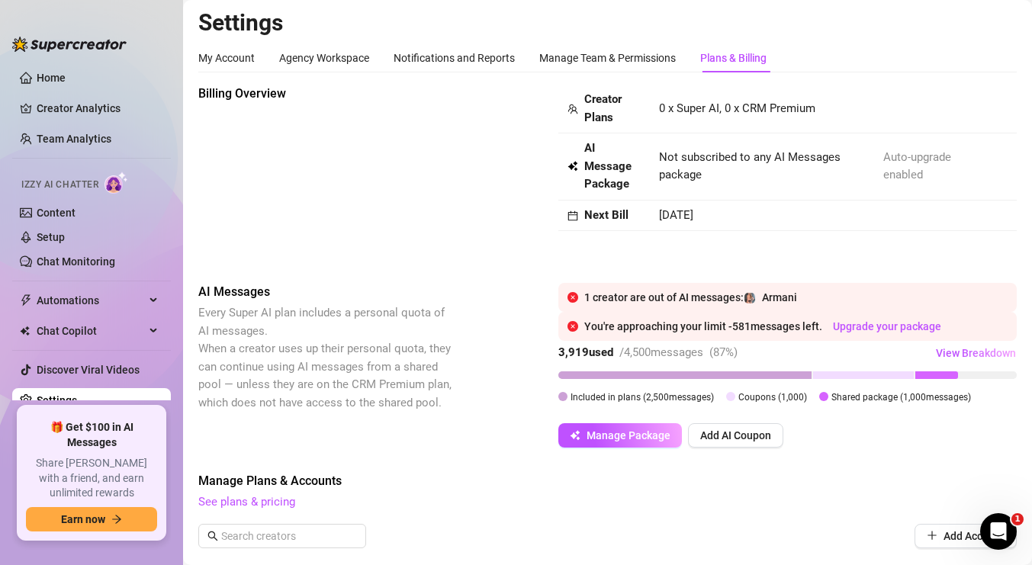
scroll to position [5, 0]
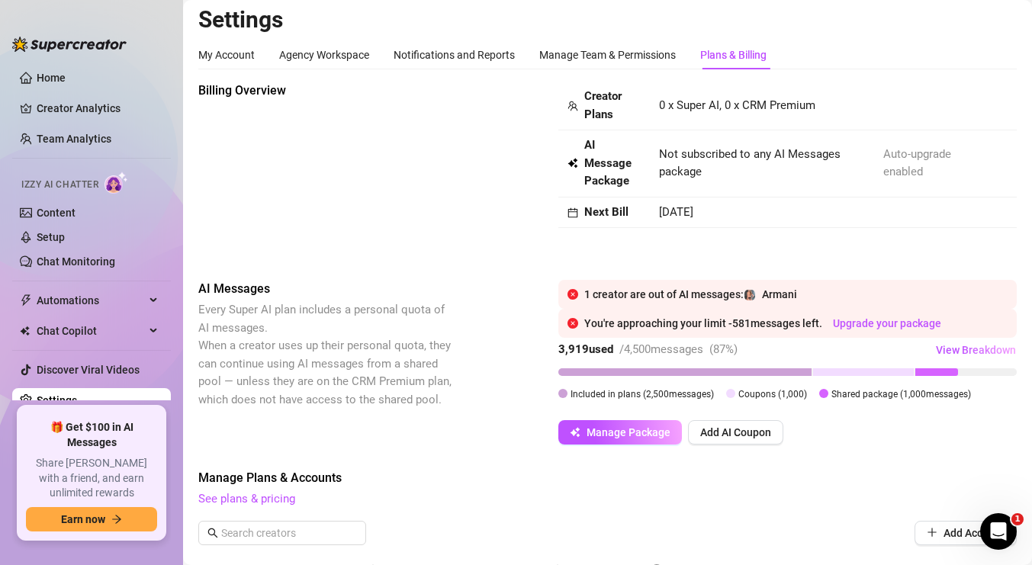
click at [77, 395] on link "Settings" at bounding box center [57, 400] width 40 height 12
click at [636, 420] on button "Manage Package" at bounding box center [620, 432] width 124 height 24
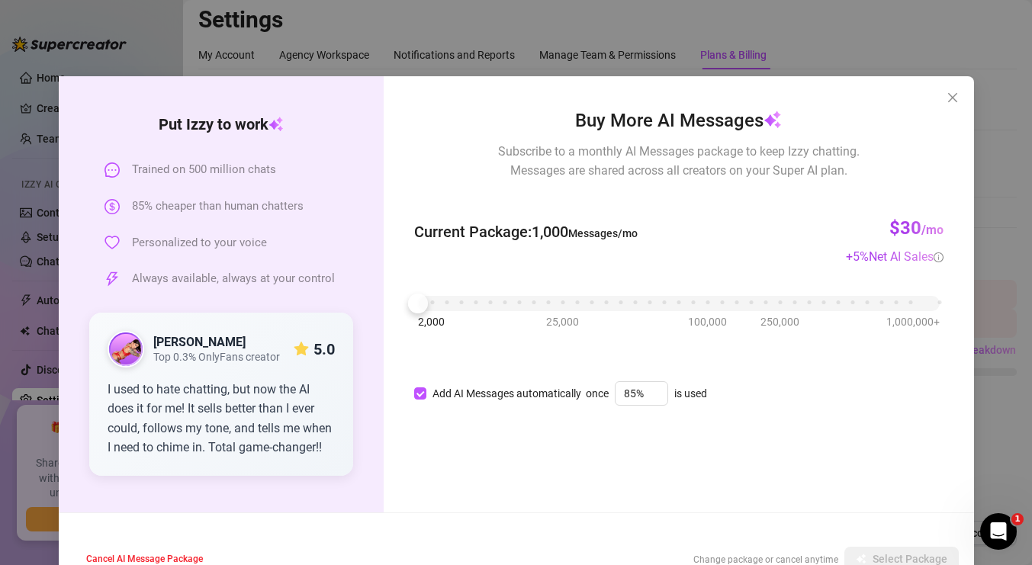
scroll to position [40, 0]
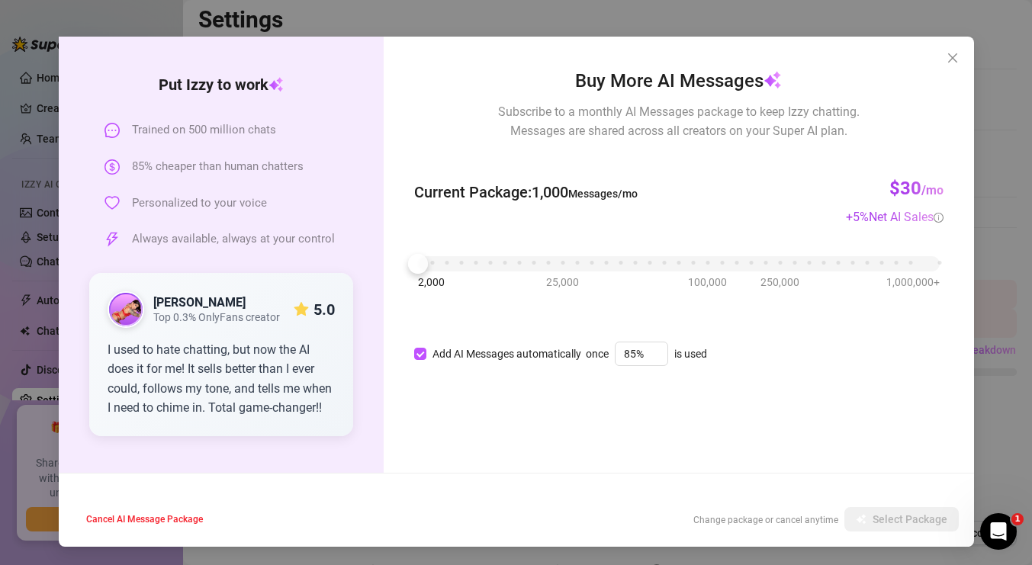
click at [561, 262] on div "2,000 25,000 100,000 250,000 1,000,000+" at bounding box center [678, 257] width 521 height 9
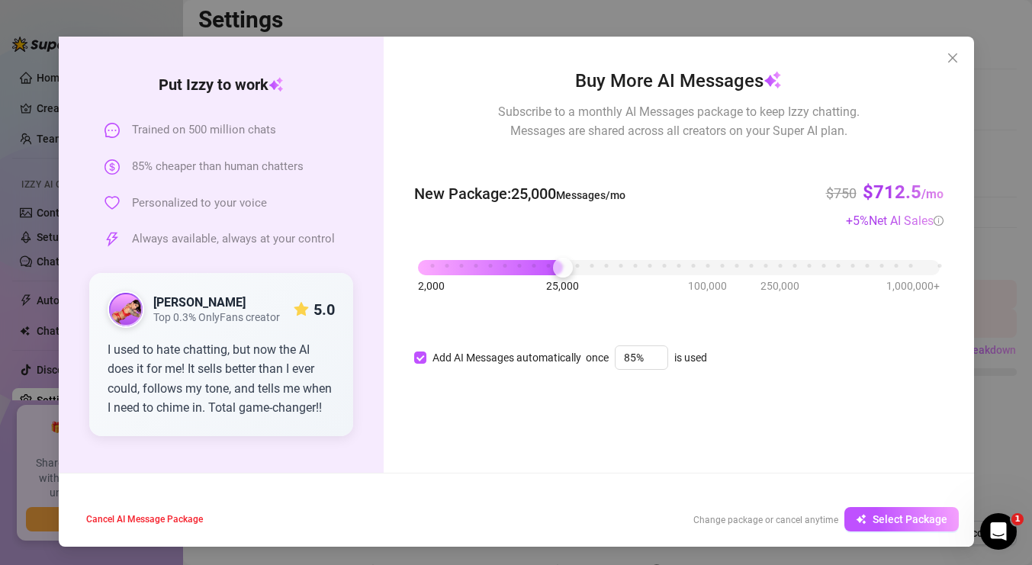
click at [487, 266] on div "2,000 25,000 100,000 250,000 1,000,000+" at bounding box center [678, 261] width 521 height 9
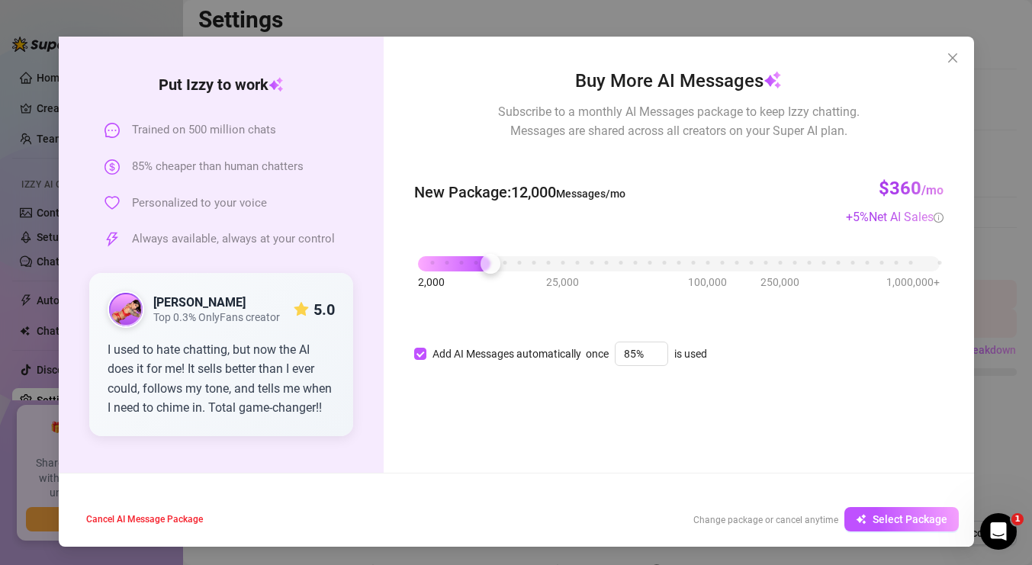
click at [444, 262] on div "2,000 25,000 100,000 250,000 1,000,000+" at bounding box center [678, 257] width 521 height 9
click at [429, 260] on div "2,000 25,000 100,000 250,000 1,000,000+" at bounding box center [678, 257] width 521 height 9
click at [958, 59] on icon "close" at bounding box center [953, 58] width 12 height 12
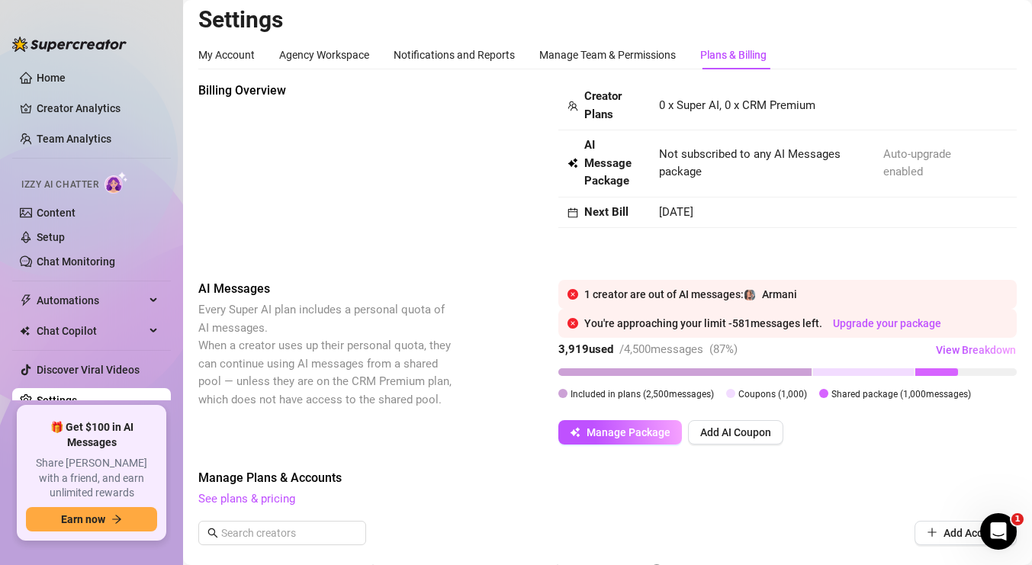
scroll to position [0, 0]
click at [956, 352] on span "View Breakdown" at bounding box center [976, 350] width 80 height 12
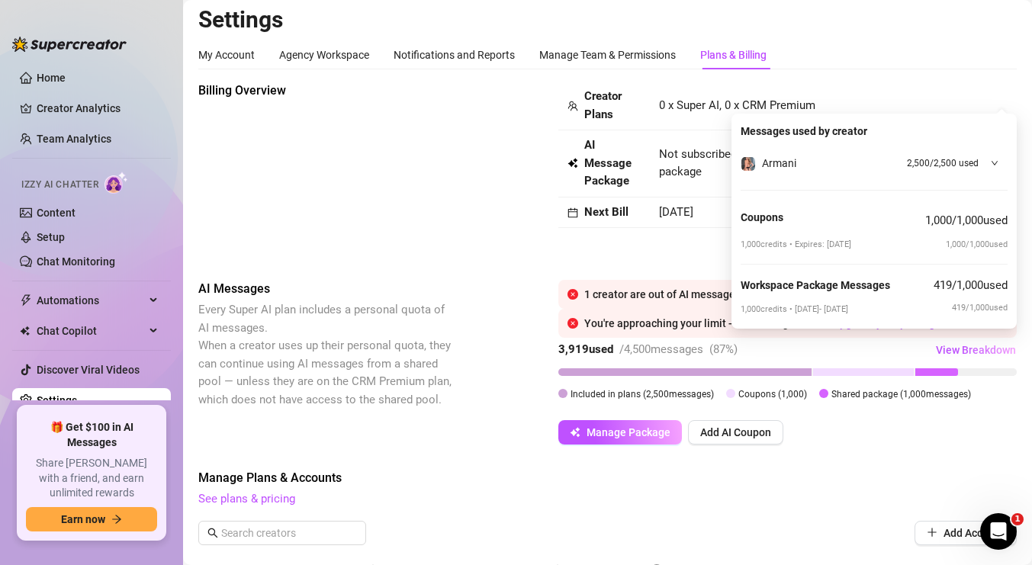
click at [996, 160] on icon "down" at bounding box center [995, 163] width 8 height 8
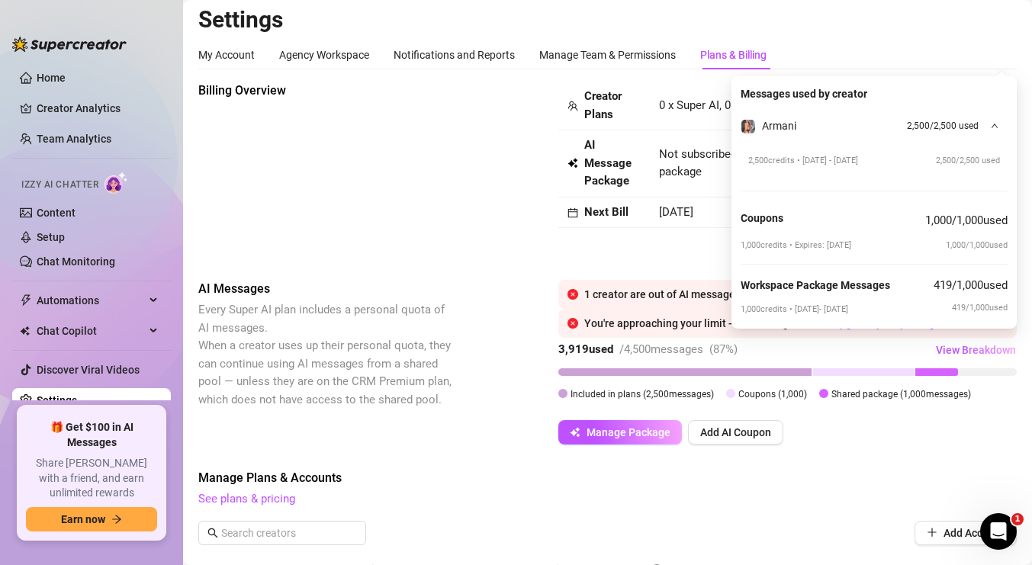
click at [533, 188] on div "Billing Overview Creator Plans 0 x Super AI, 0 x CRM Premium AI Message Package…" at bounding box center [607, 169] width 818 height 174
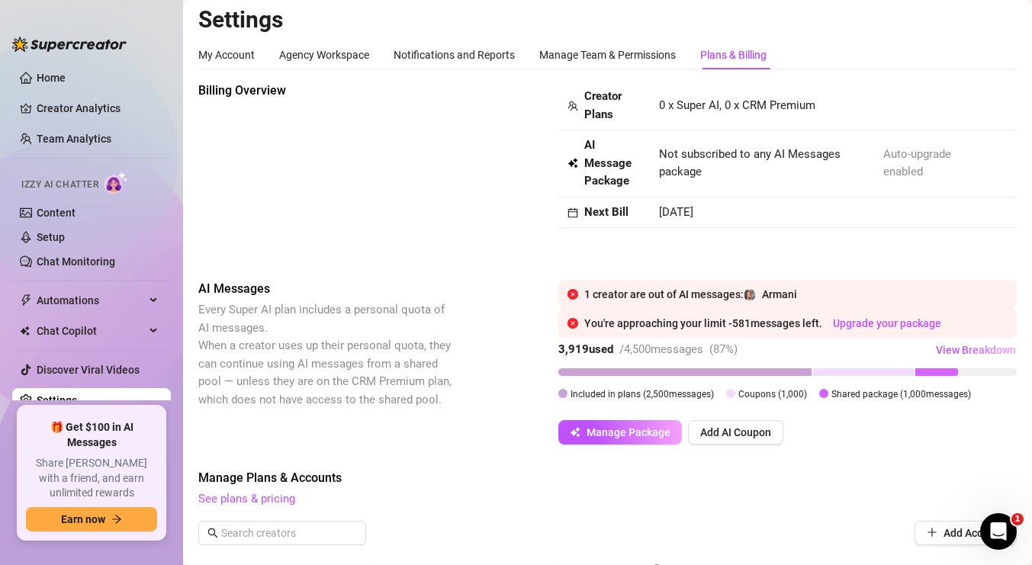
click at [579, 214] on div "Next Bill" at bounding box center [603, 213] width 73 height 18
click at [571, 211] on icon "calendar" at bounding box center [573, 212] width 10 height 10
click at [692, 218] on span "[DATE]" at bounding box center [676, 212] width 34 height 14
click at [657, 432] on span "Manage Package" at bounding box center [629, 432] width 84 height 12
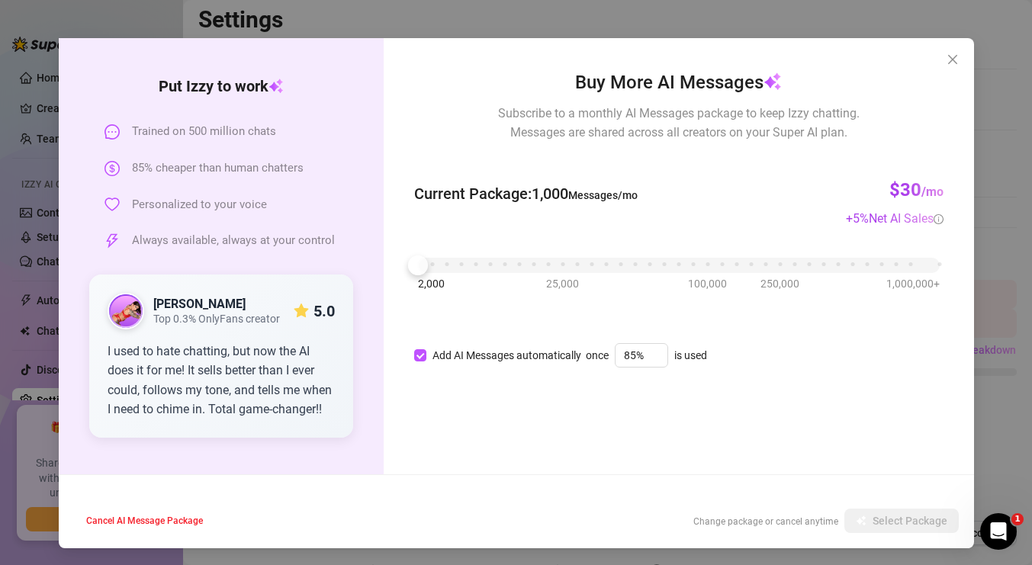
scroll to position [37, 0]
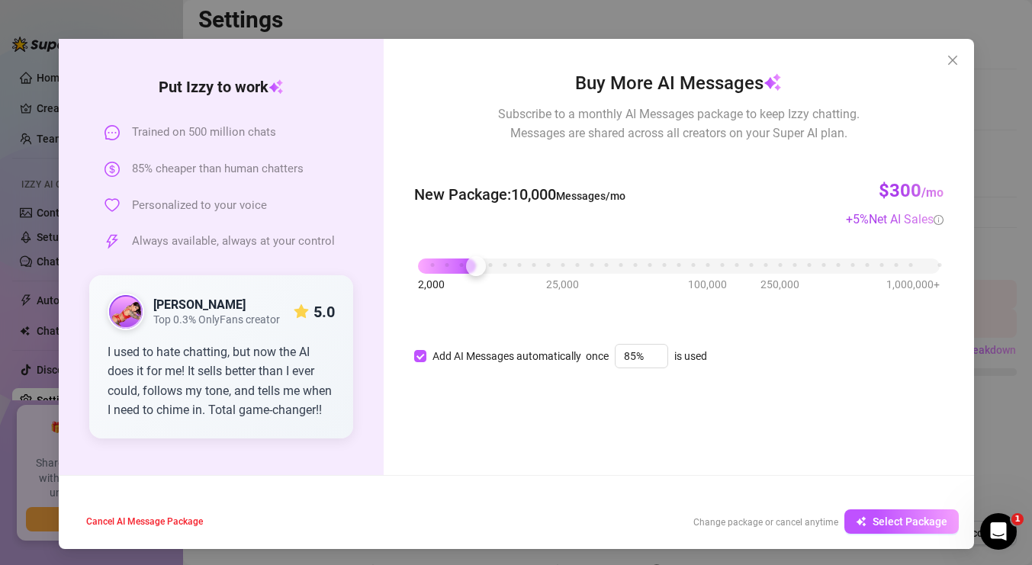
click at [477, 265] on div "2,000 25,000 100,000 250,000 1,000,000+" at bounding box center [678, 260] width 521 height 9
click at [450, 265] on div "2,000 25,000 100,000 250,000 1,000,000+" at bounding box center [678, 260] width 521 height 9
click at [434, 265] on div "2,000 25,000 100,000 250,000 1,000,000+" at bounding box center [678, 260] width 521 height 9
click at [857, 518] on icon "button" at bounding box center [861, 521] width 11 height 11
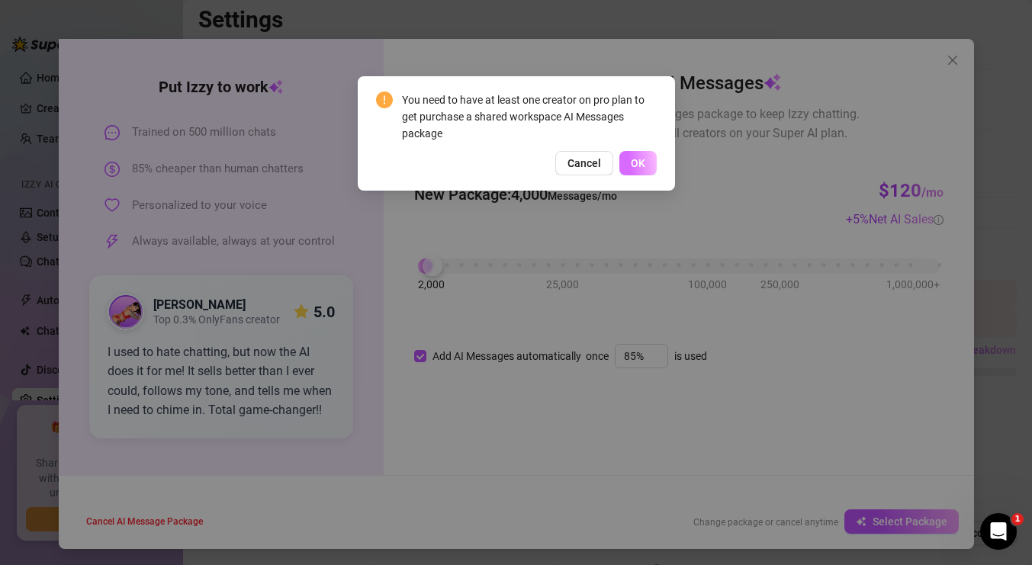
click at [650, 167] on button "OK" at bounding box center [637, 163] width 37 height 24
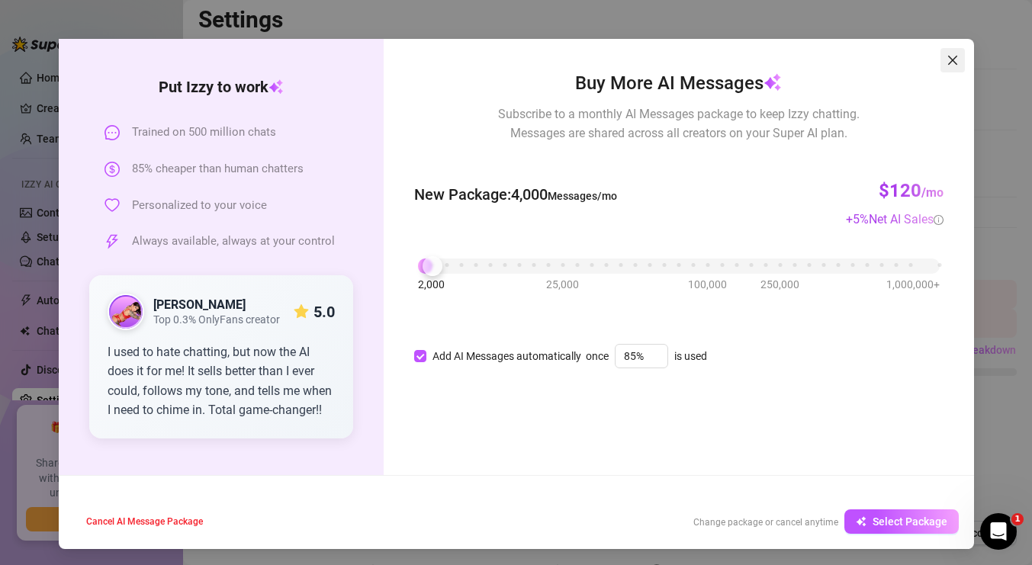
click at [956, 56] on icon "close" at bounding box center [951, 60] width 9 height 9
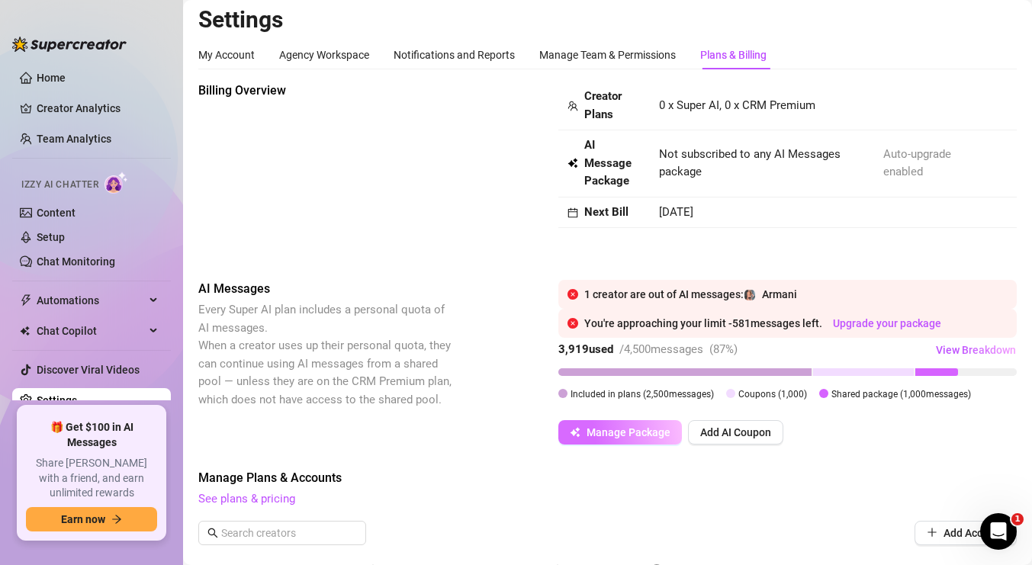
click at [647, 432] on span "Manage Package" at bounding box center [629, 432] width 84 height 12
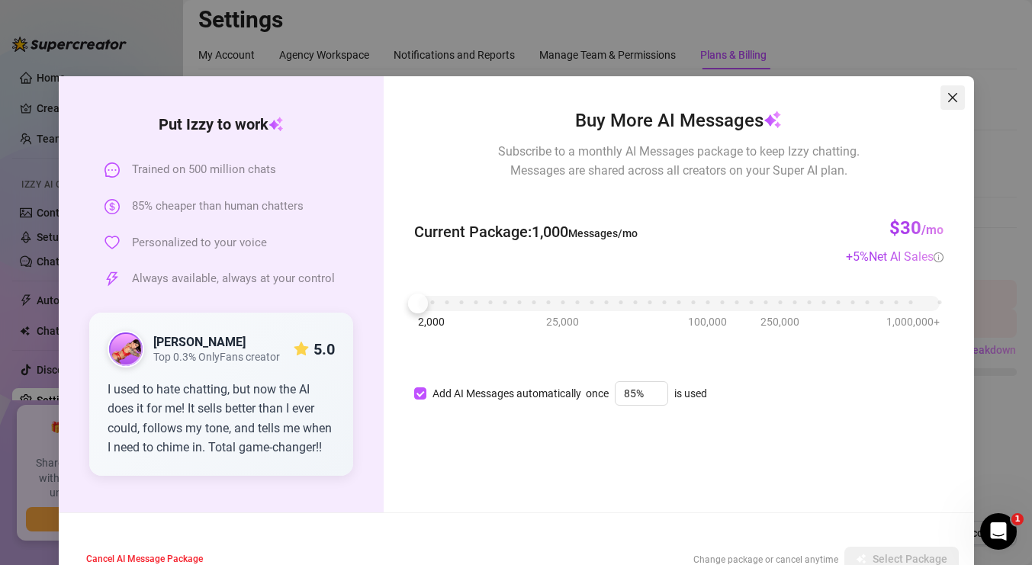
click at [957, 98] on icon "close" at bounding box center [953, 98] width 12 height 12
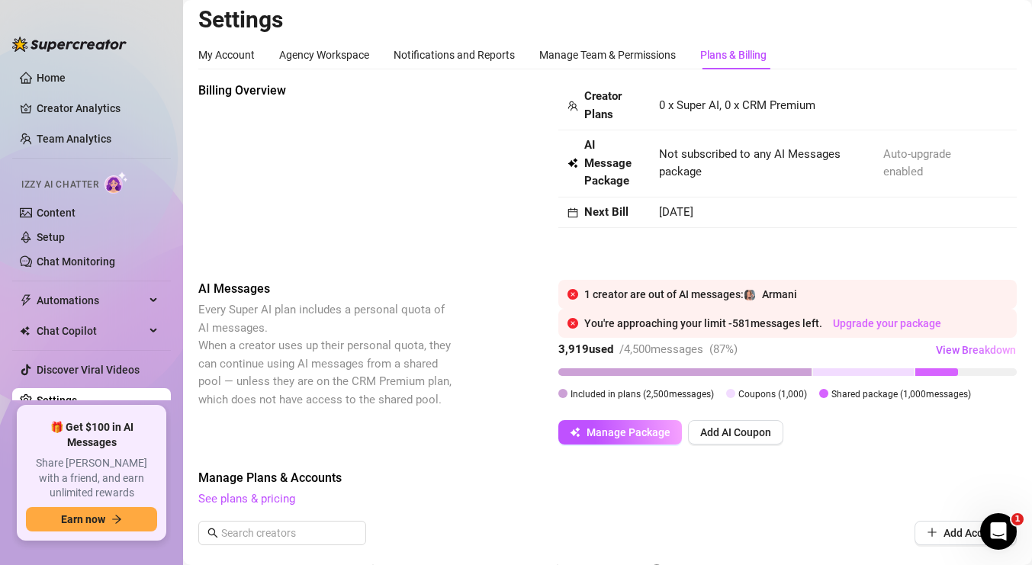
click at [876, 323] on link "Upgrade your package" at bounding box center [887, 323] width 108 height 12
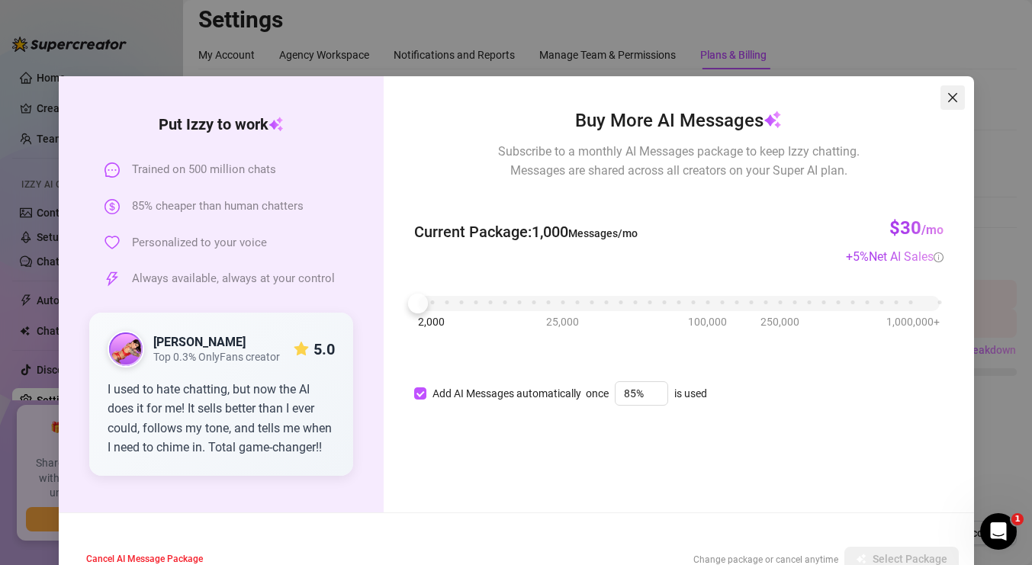
click at [954, 98] on icon "close" at bounding box center [953, 98] width 12 height 12
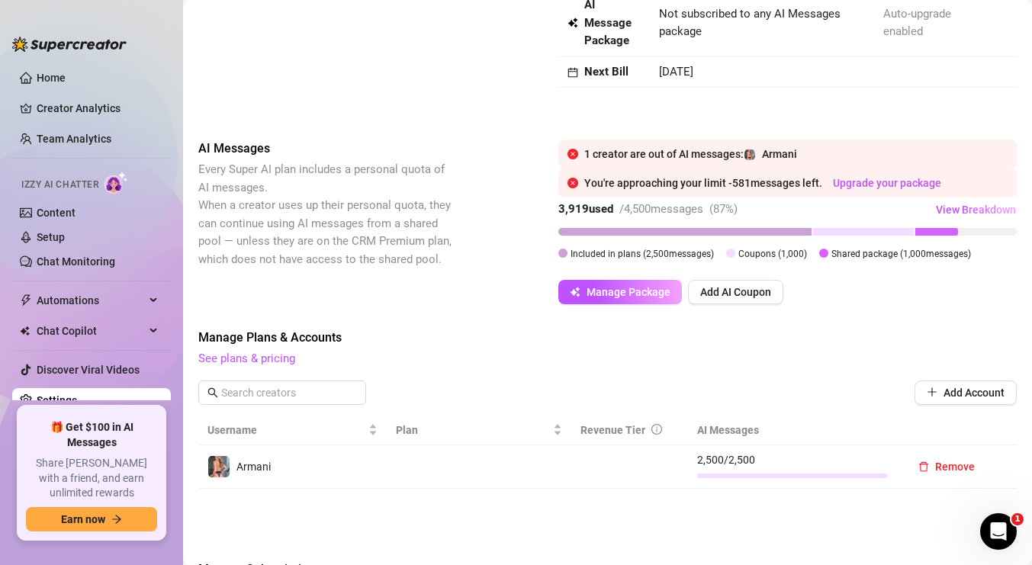
scroll to position [260, 0]
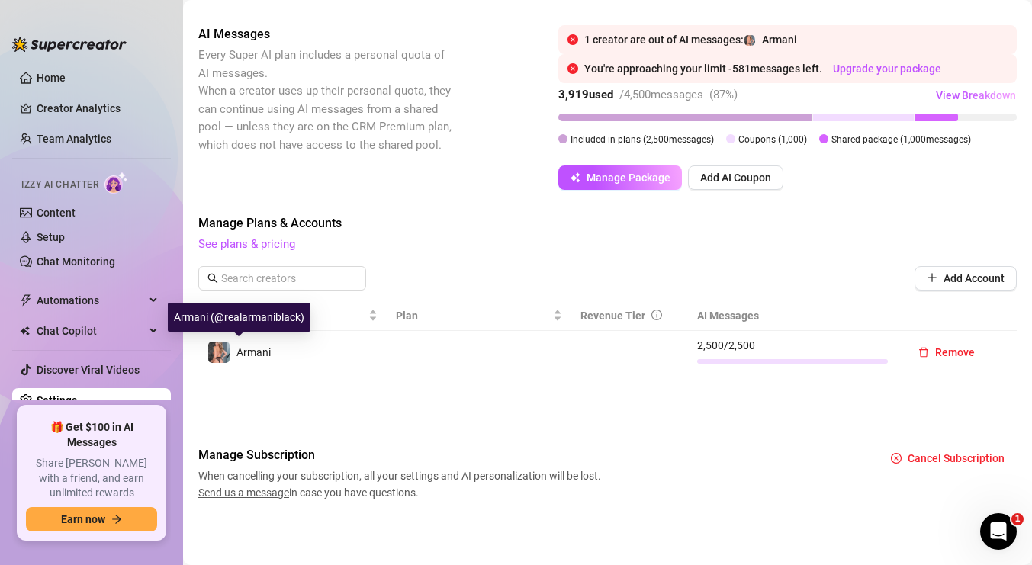
click at [242, 352] on span "Armani" at bounding box center [253, 352] width 34 height 12
click at [260, 251] on span "See plans & pricing" at bounding box center [607, 245] width 818 height 18
click at [264, 246] on link "See plans & pricing" at bounding box center [246, 244] width 97 height 14
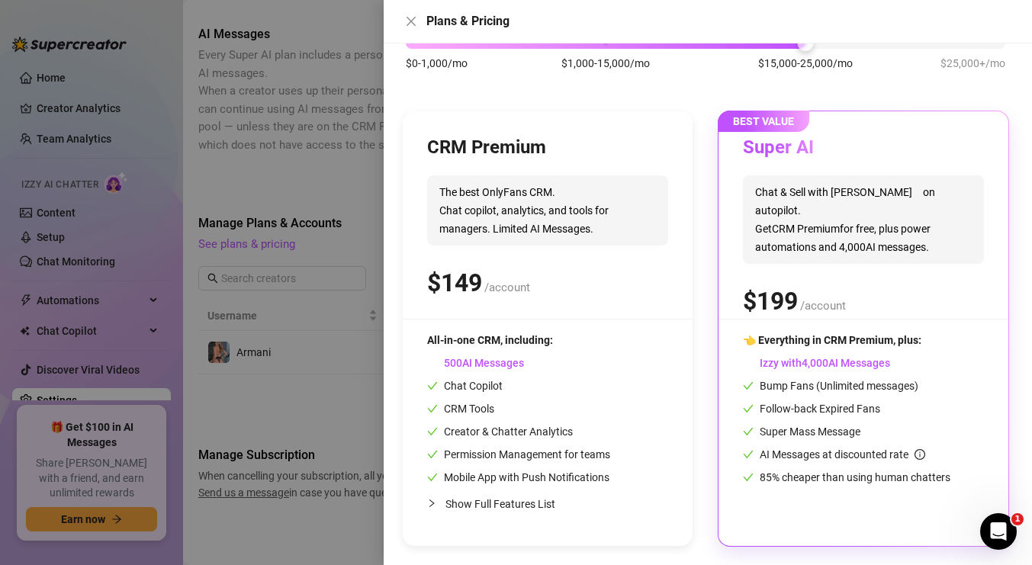
click at [781, 286] on span "9" at bounding box center [777, 301] width 14 height 31
click at [781, 123] on span "BEST VALUE" at bounding box center [764, 121] width 92 height 21
click at [781, 149] on h3 "Super AI" at bounding box center [790, 148] width 94 height 24
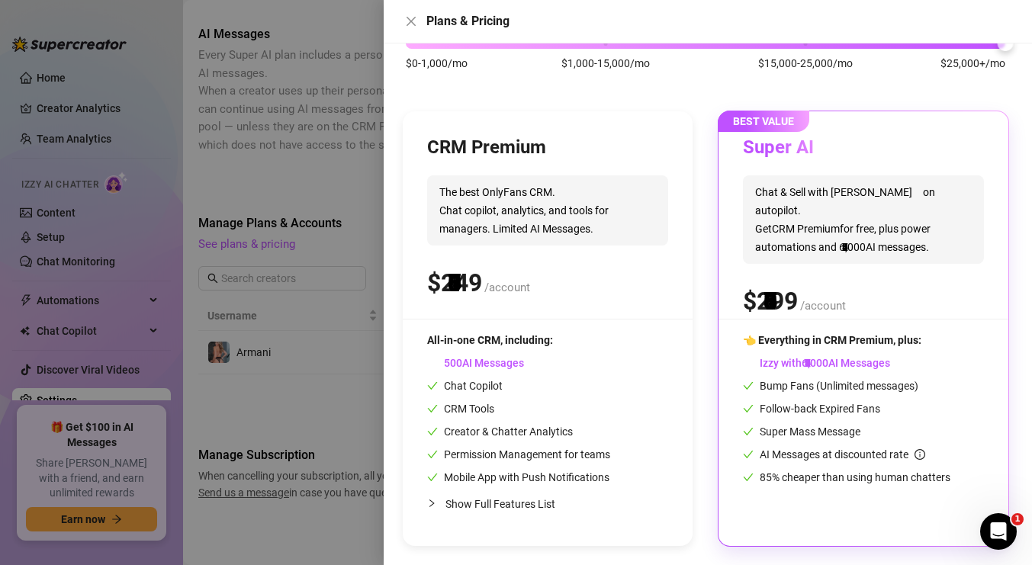
click at [969, 43] on div "$0-1,000/mo $1,000-15,000/mo $15,000-25,000/mo $25,000+/mo" at bounding box center [706, 38] width 600 height 9
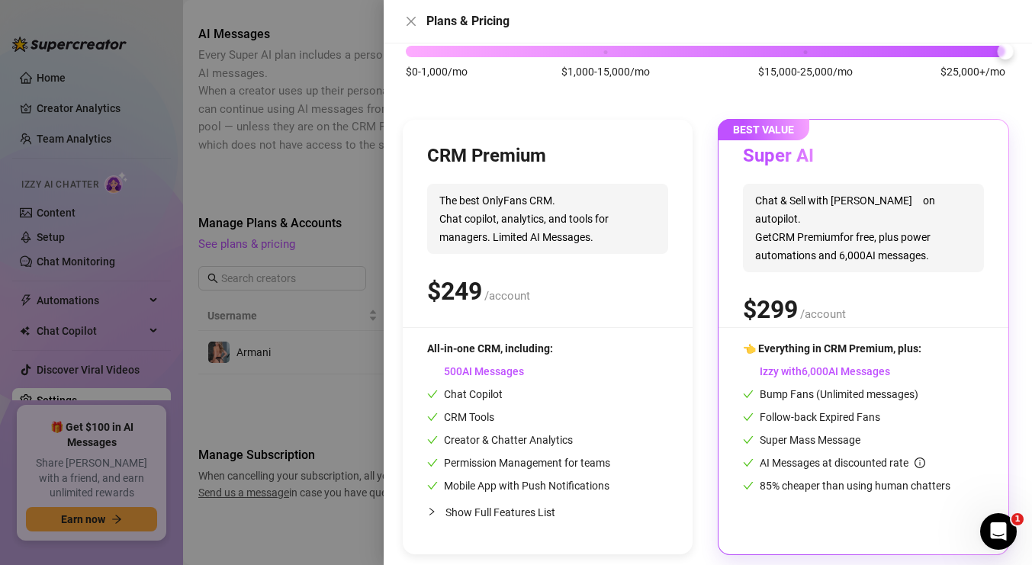
click at [805, 52] on div "$0-1,000/mo $1,000-15,000/mo $15,000-25,000/mo $25,000+/mo" at bounding box center [706, 47] width 600 height 9
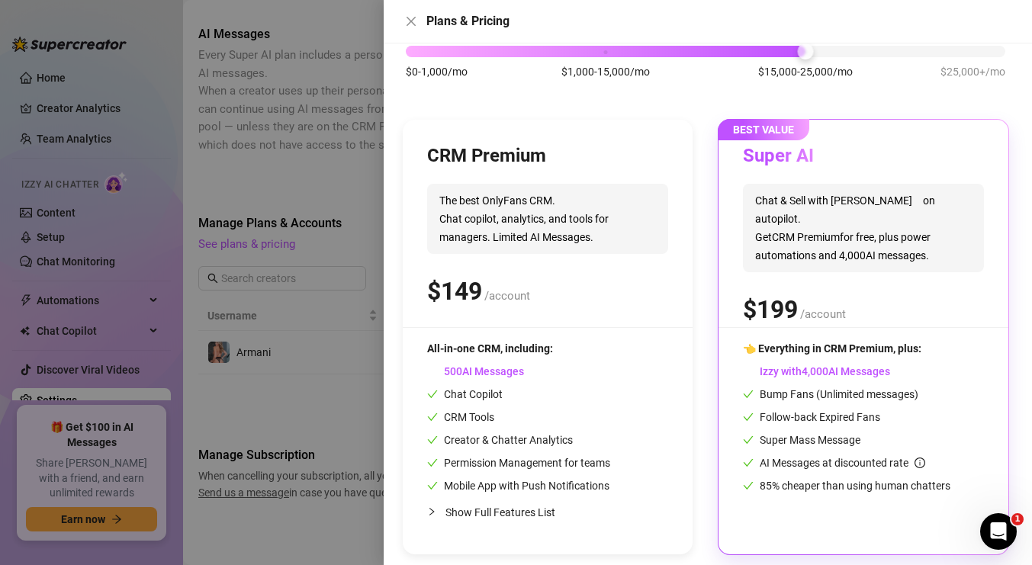
scroll to position [111, 0]
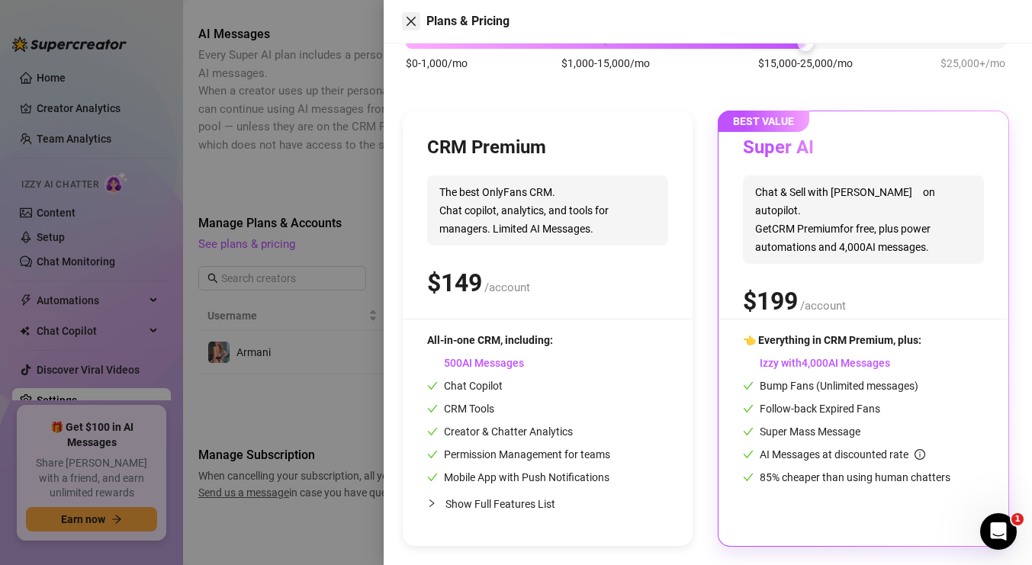
click at [411, 20] on icon "close" at bounding box center [411, 21] width 9 height 9
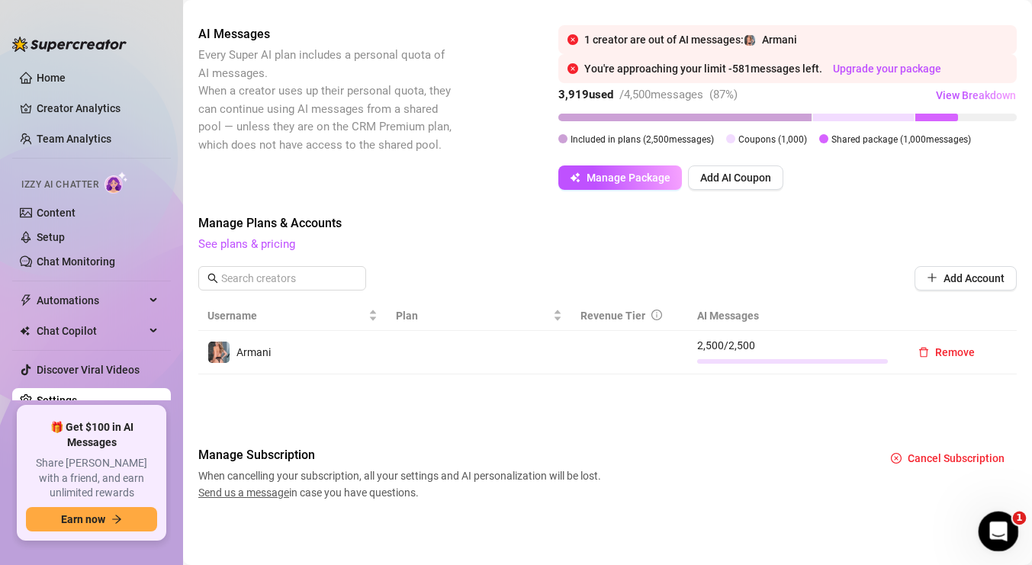
click at [1004, 526] on icon "Open Intercom Messenger" at bounding box center [996, 529] width 25 height 25
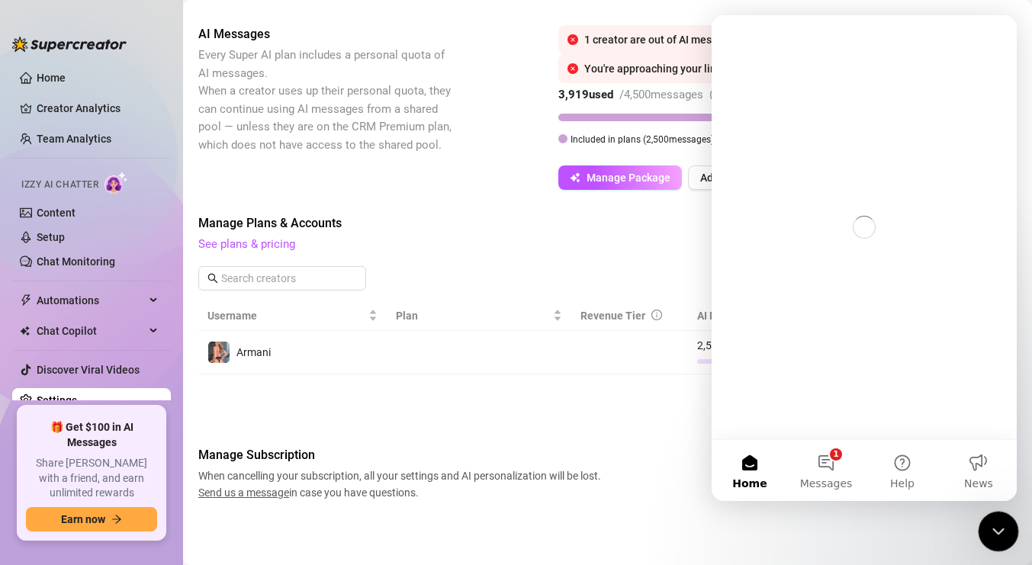
scroll to position [0, 0]
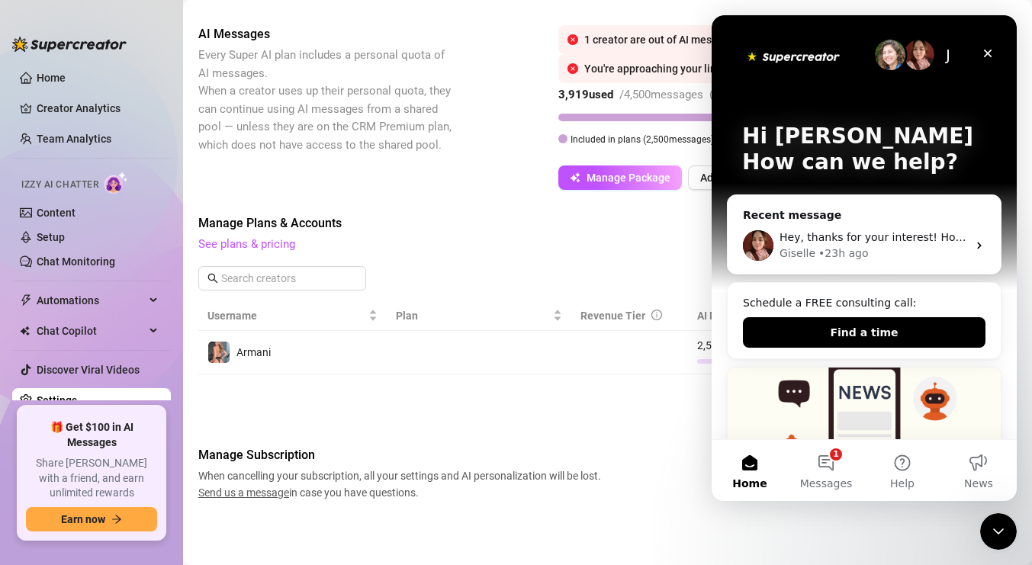
drag, startPoint x: 540, startPoint y: 391, endPoint x: 20, endPoint y: 8, distance: 645.9
click at [540, 391] on div "Billing Overview Creator Plans 0 x Super AI, 0 x CRM Premium AI Message Package…" at bounding box center [607, 164] width 818 height 674
click at [989, 50] on icon "Close" at bounding box center [988, 53] width 12 height 12
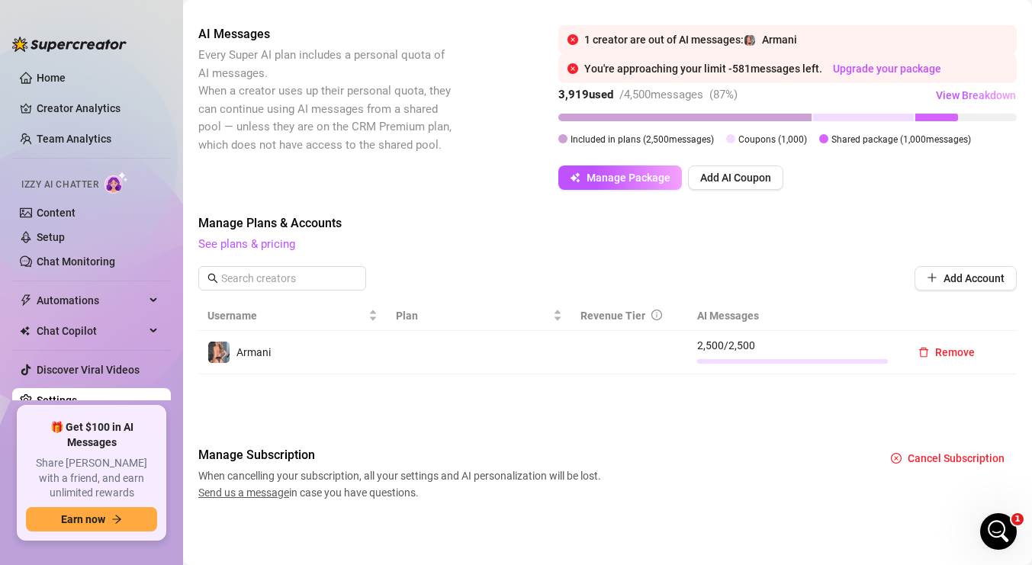
click at [461, 7] on div "Billing Overview Creator Plans 0 x Super AI, 0 x CRM Premium AI Message Package…" at bounding box center [607, 164] width 818 height 674
click at [272, 243] on link "See plans & pricing" at bounding box center [246, 244] width 97 height 14
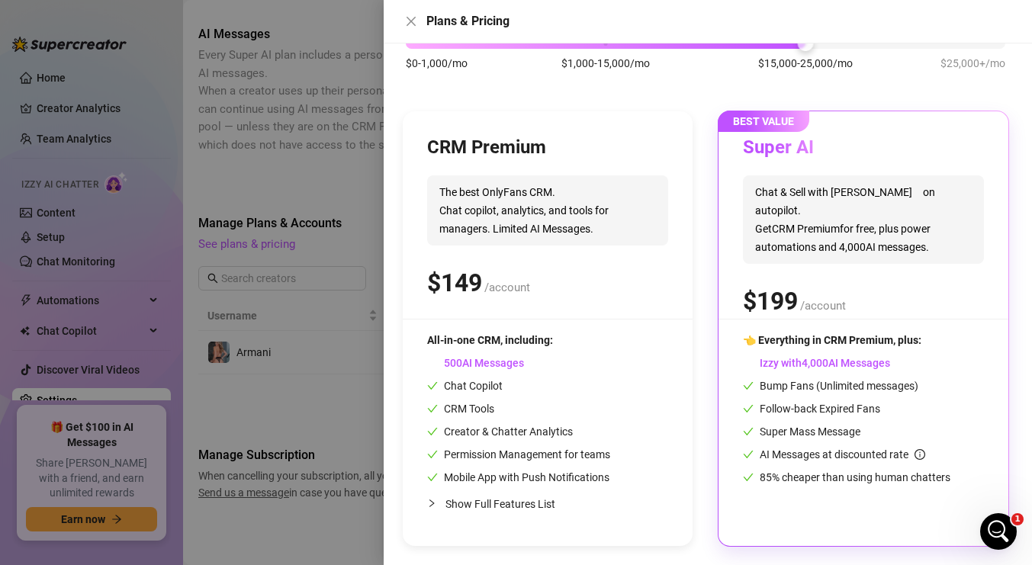
click at [871, 282] on div "$ /account" at bounding box center [863, 301] width 241 height 38
click at [411, 21] on icon "close" at bounding box center [411, 21] width 9 height 9
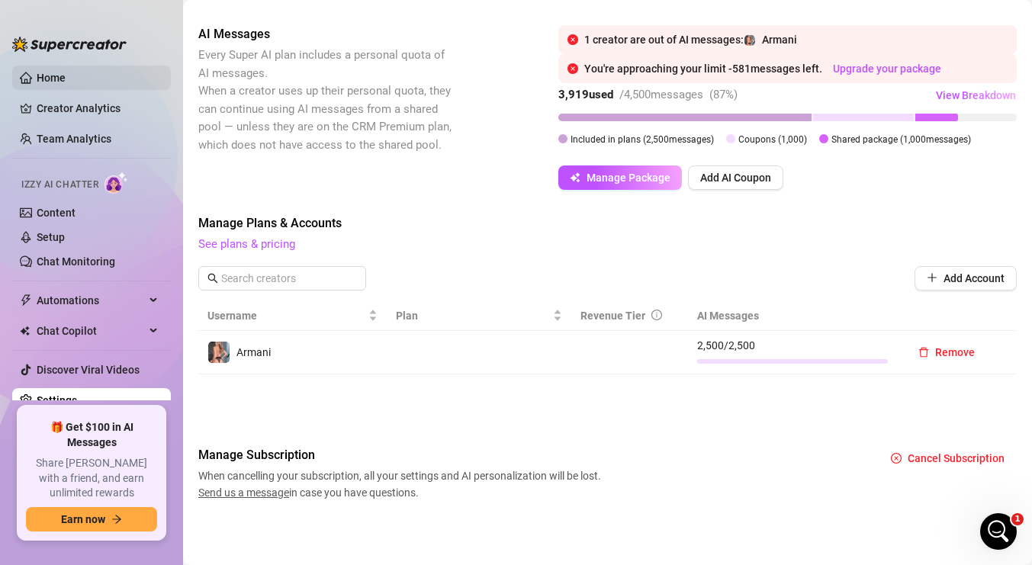
click at [60, 77] on link "Home" at bounding box center [51, 78] width 29 height 12
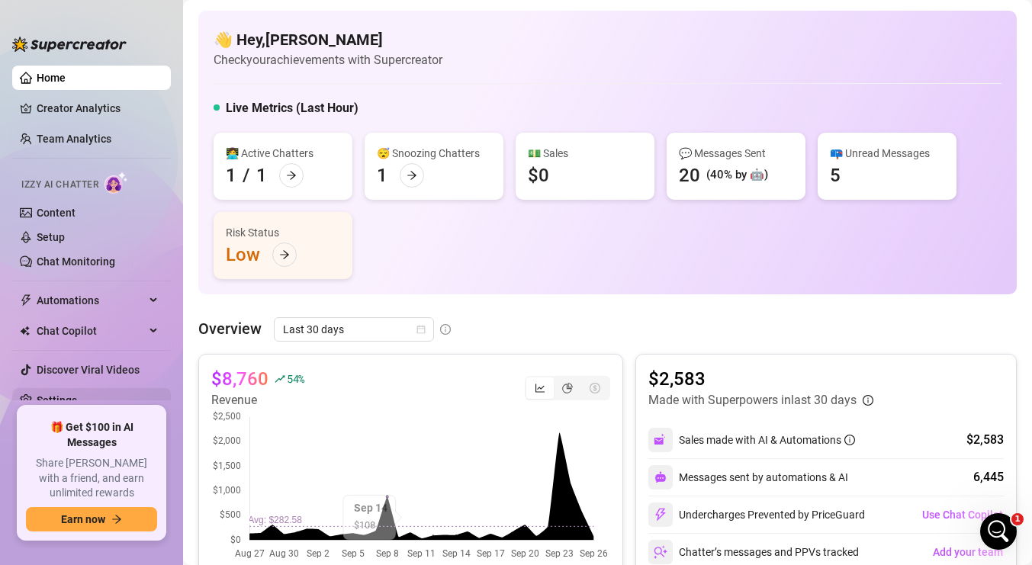
click at [59, 400] on link "Settings" at bounding box center [57, 400] width 40 height 12
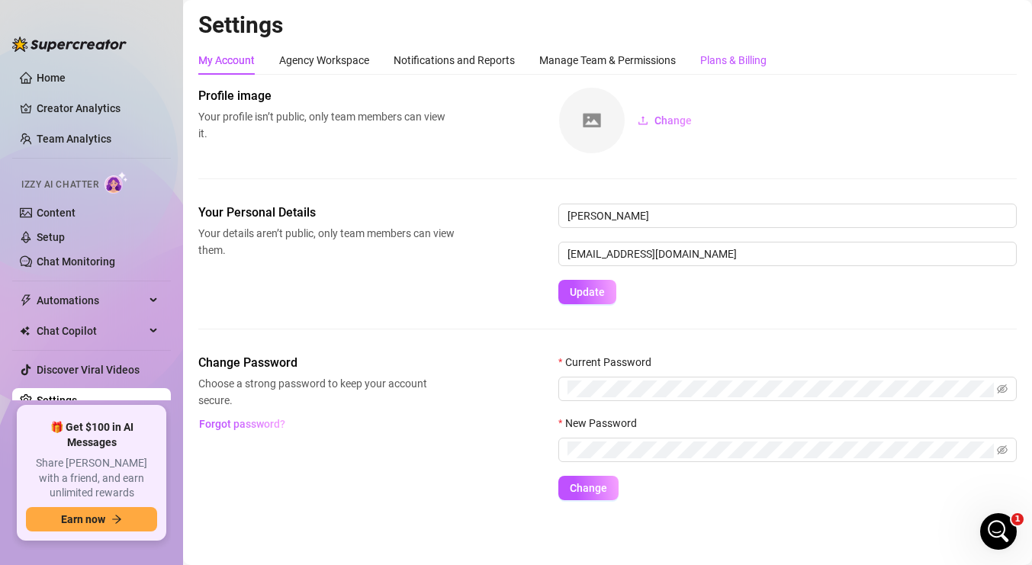
click at [728, 58] on div "Plans & Billing" at bounding box center [733, 60] width 66 height 17
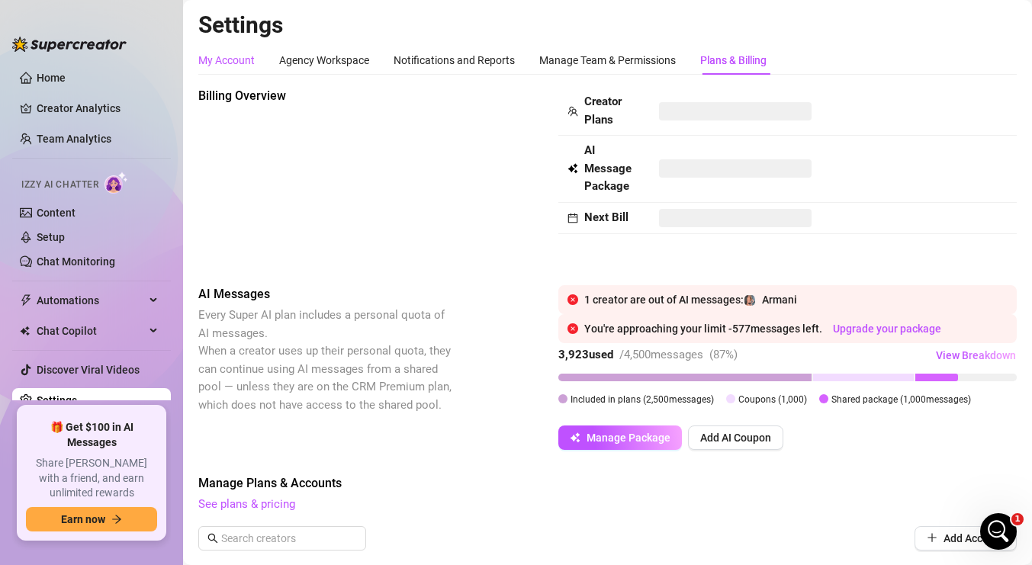
click at [231, 59] on div "My Account" at bounding box center [226, 60] width 56 height 17
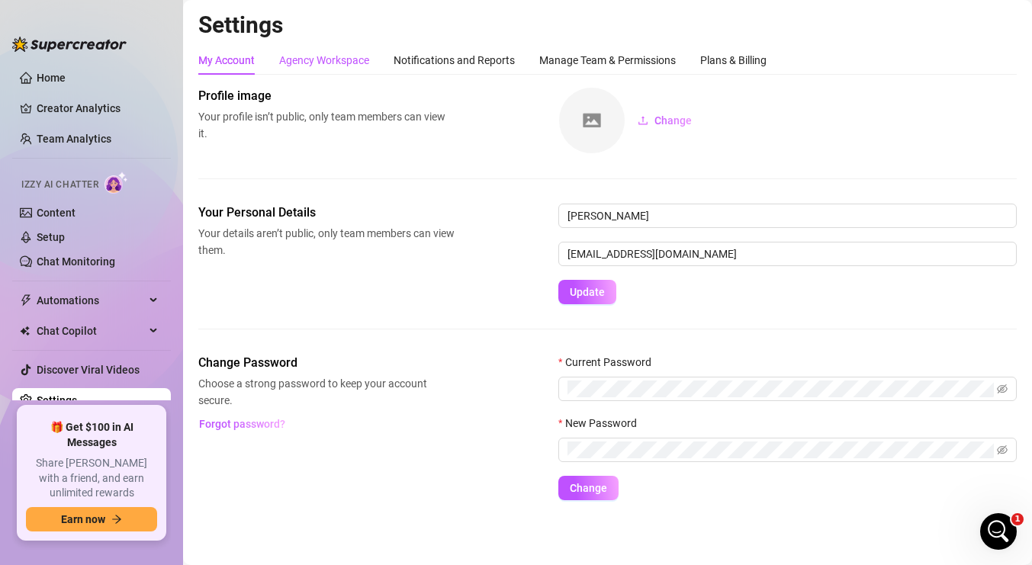
click at [333, 59] on div "Agency Workspace" at bounding box center [324, 60] width 90 height 17
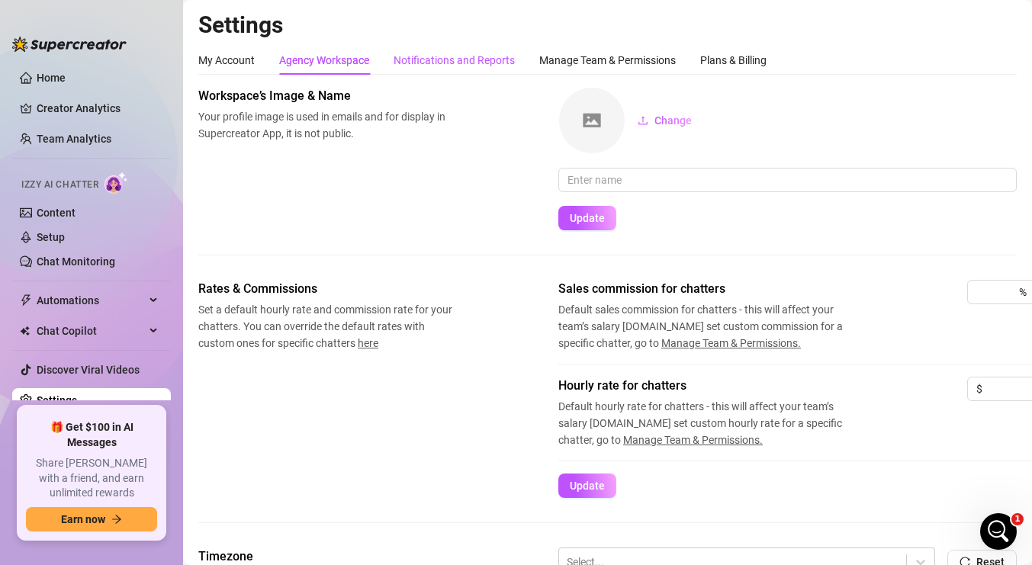
click at [492, 60] on div "Notifications and Reports" at bounding box center [454, 60] width 121 height 17
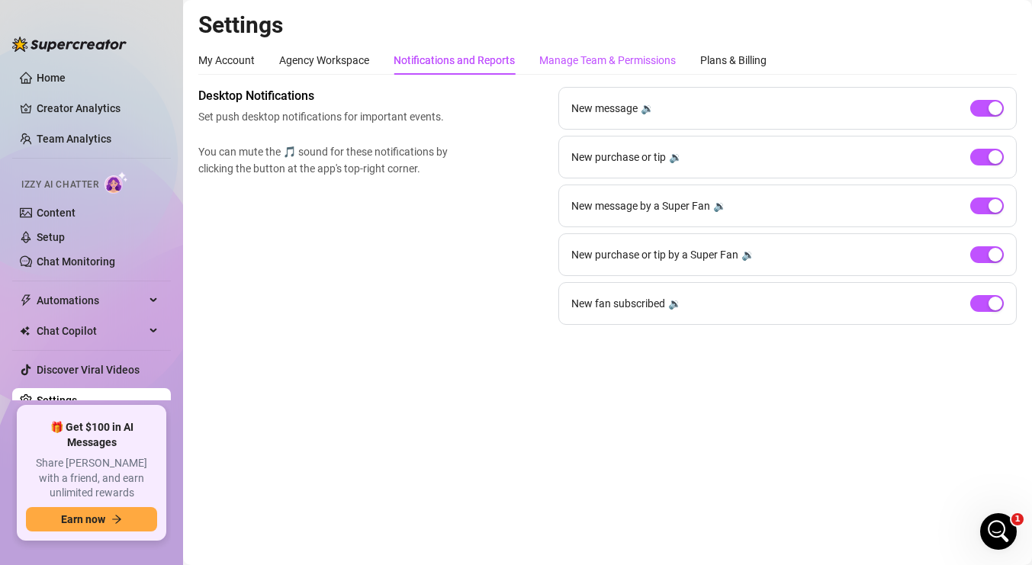
click at [633, 52] on div "Manage Team & Permissions" at bounding box center [607, 60] width 137 height 17
click at [641, 60] on div "Manage Team & Permissions" at bounding box center [607, 60] width 137 height 17
click at [731, 58] on div "Plans & Billing" at bounding box center [733, 60] width 66 height 17
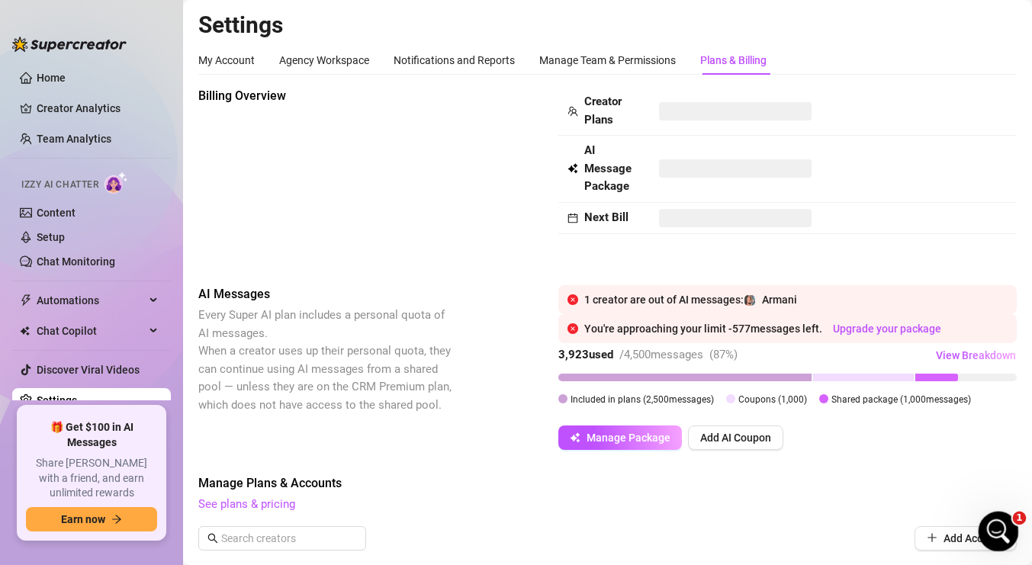
click at [997, 532] on icon "Open Intercom Messenger" at bounding box center [996, 529] width 25 height 25
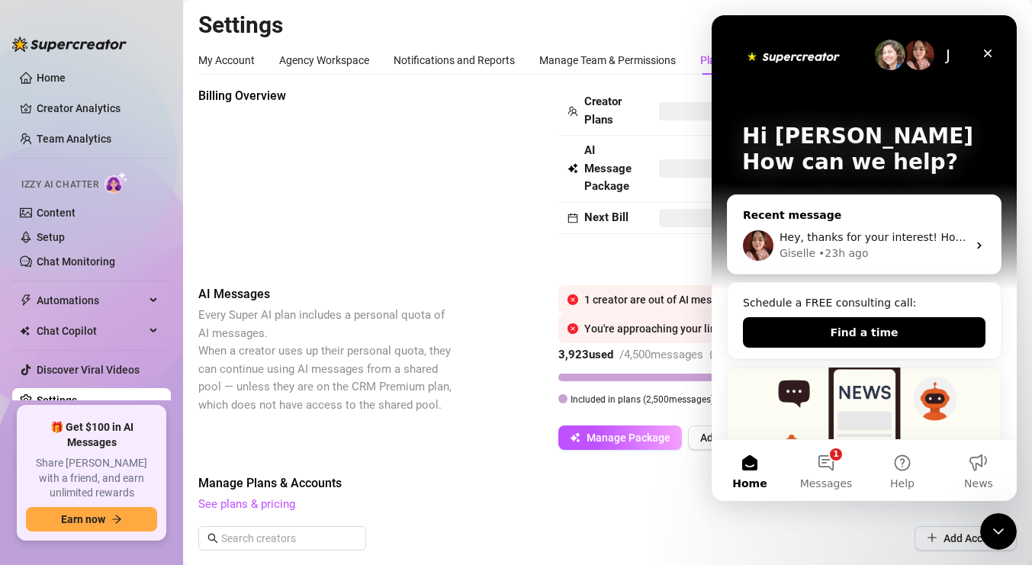
click at [899, 228] on div "Hey, thanks for your interest! Honestly, I’m not totally sure if that’s somethi…" at bounding box center [864, 245] width 273 height 56
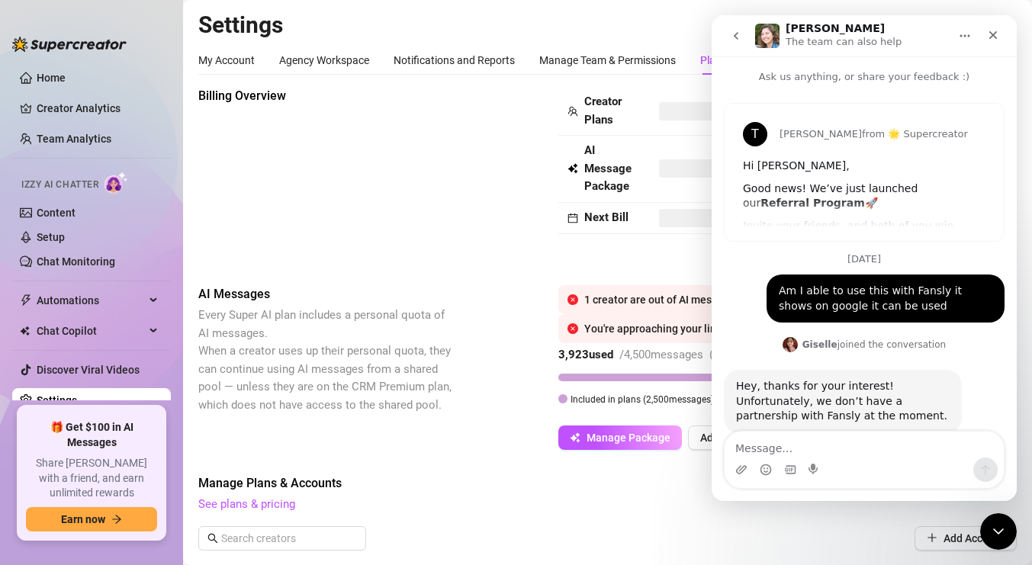
click at [824, 462] on div "Intercom messenger" at bounding box center [864, 470] width 279 height 24
click at [996, 31] on icon "Close" at bounding box center [993, 35] width 12 height 12
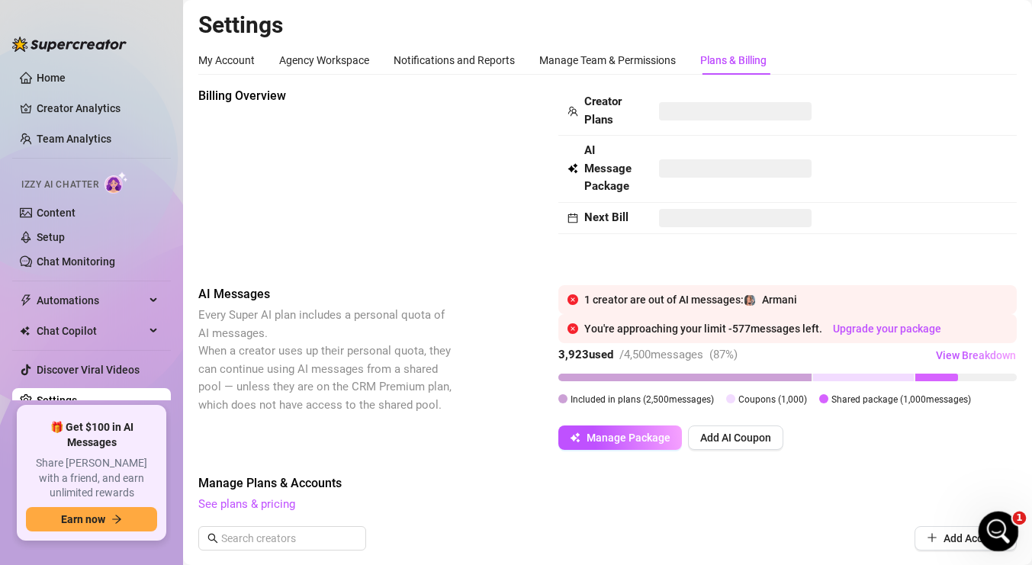
click at [1001, 532] on icon "Open Intercom Messenger" at bounding box center [996, 529] width 25 height 25
click at [1031, 523] on icon "go back" at bounding box center [1041, 522] width 12 height 12
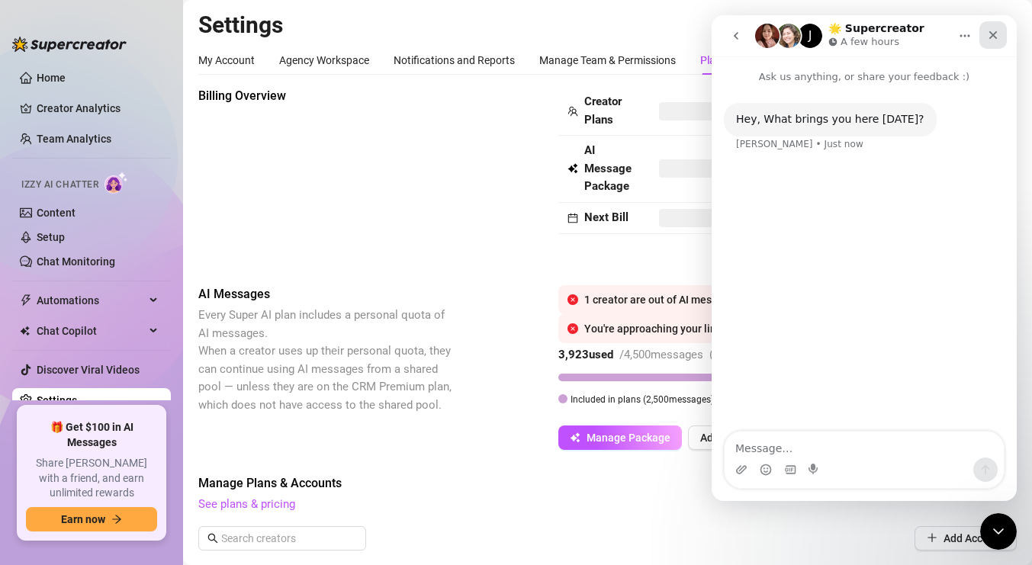
click at [995, 29] on icon "Close" at bounding box center [993, 35] width 12 height 12
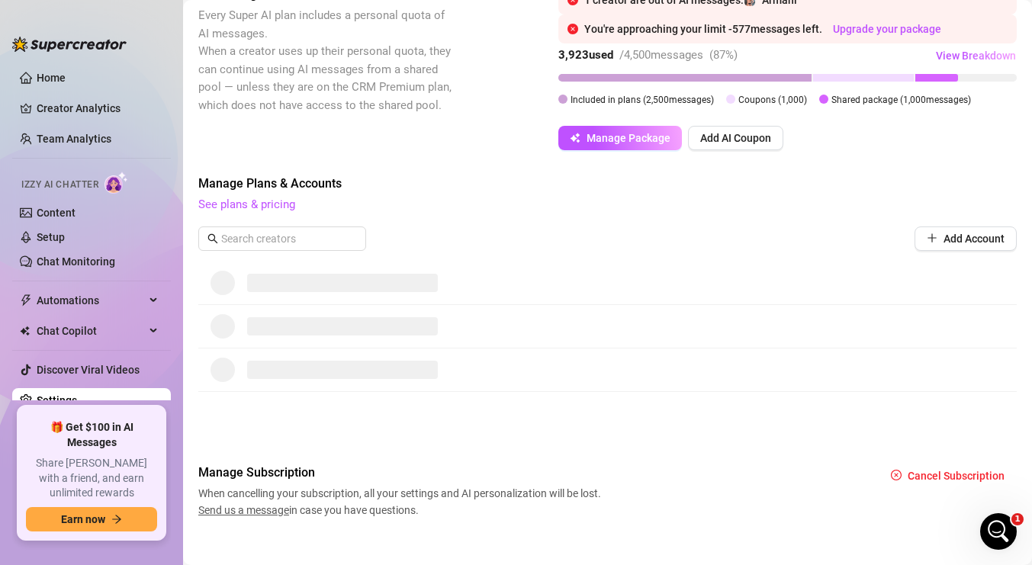
scroll to position [317, 0]
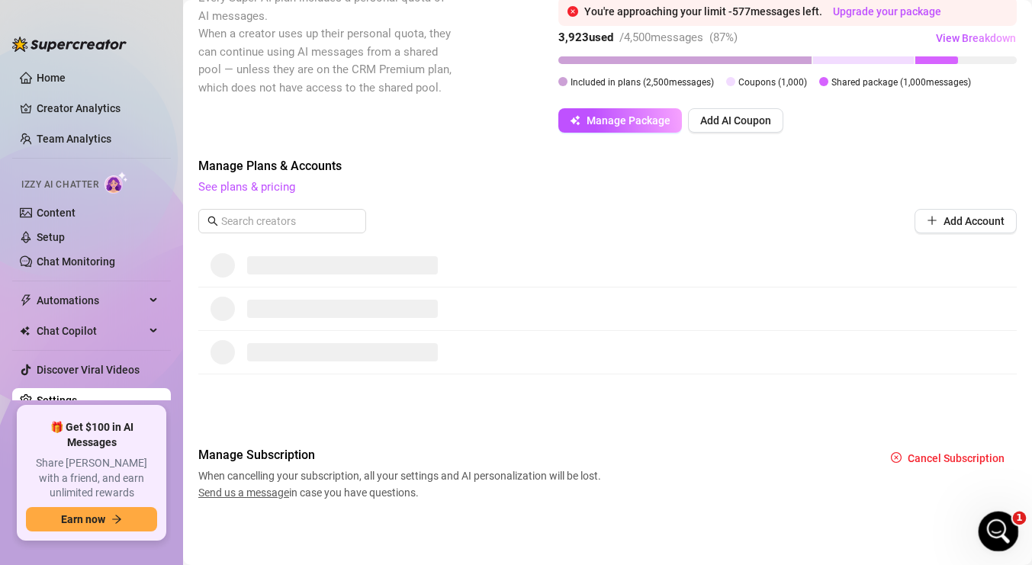
click at [995, 529] on icon "Open Intercom Messenger" at bounding box center [996, 529] width 25 height 25
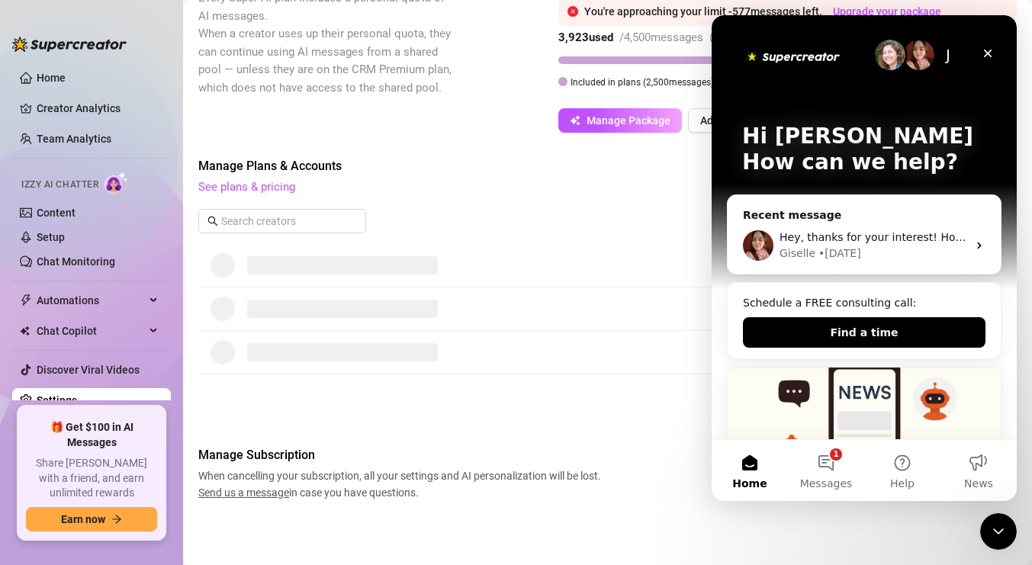
click at [751, 471] on button "Home" at bounding box center [750, 470] width 76 height 61
click at [837, 464] on button "1 Messages" at bounding box center [826, 470] width 76 height 61
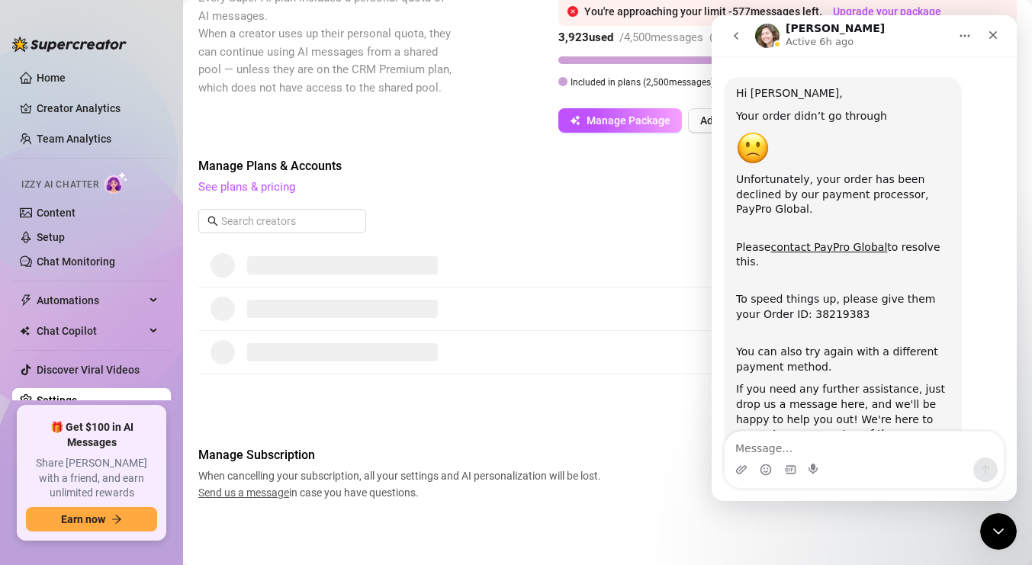
scroll to position [78, 0]
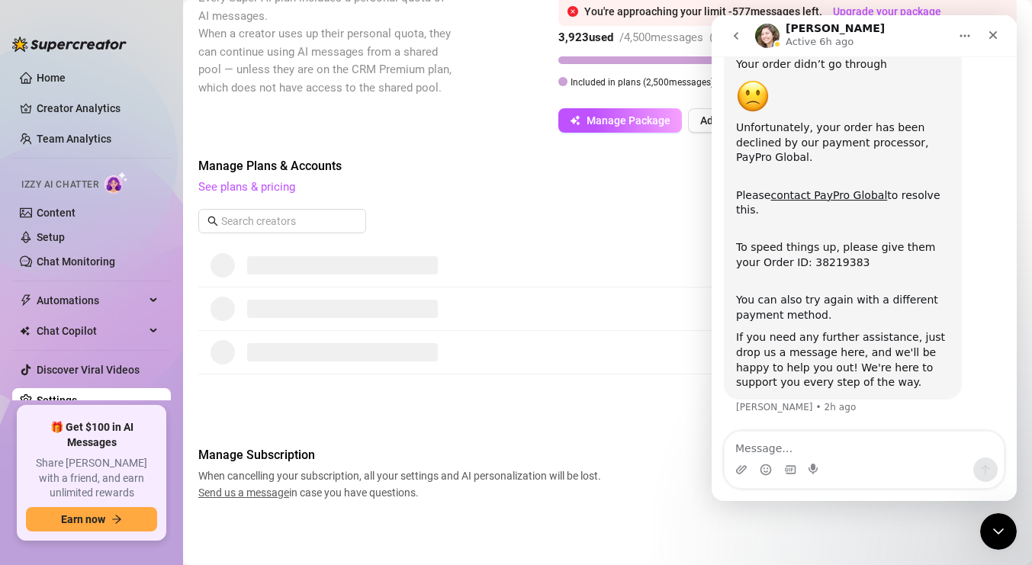
click at [859, 437] on textarea "Message…" at bounding box center [864, 445] width 279 height 26
type textarea "Im trying to see which card is on file where do i go."
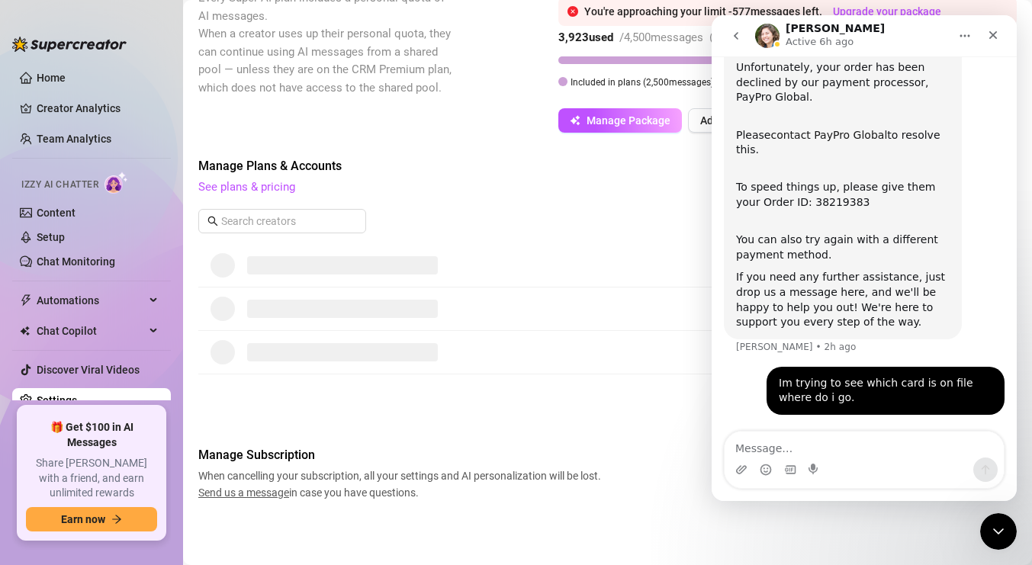
click at [840, 135] on link "contact PayPro Global" at bounding box center [828, 135] width 117 height 12
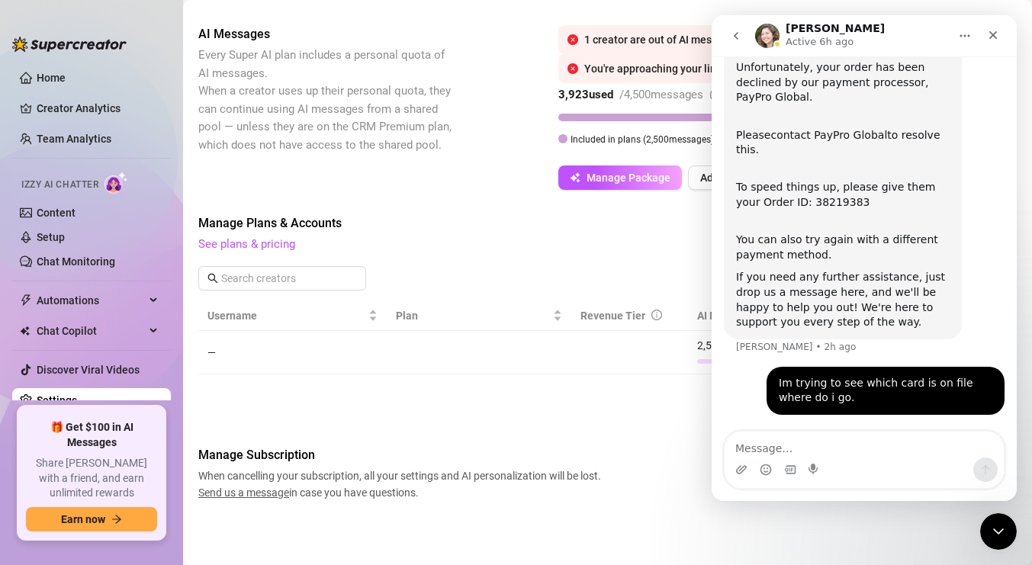
scroll to position [260, 0]
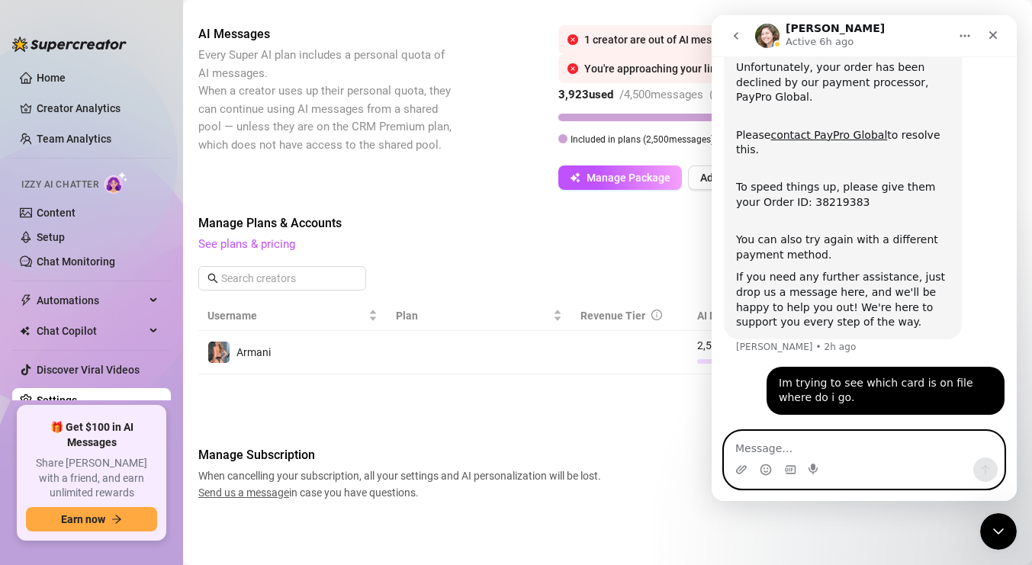
click at [881, 440] on textarea "Message…" at bounding box center [864, 445] width 279 height 26
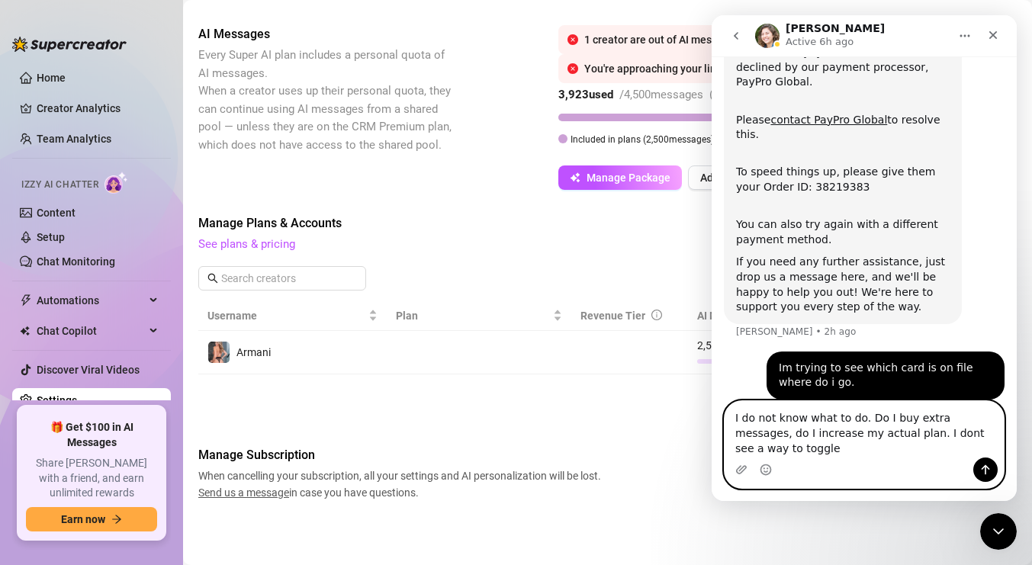
scroll to position [169, 0]
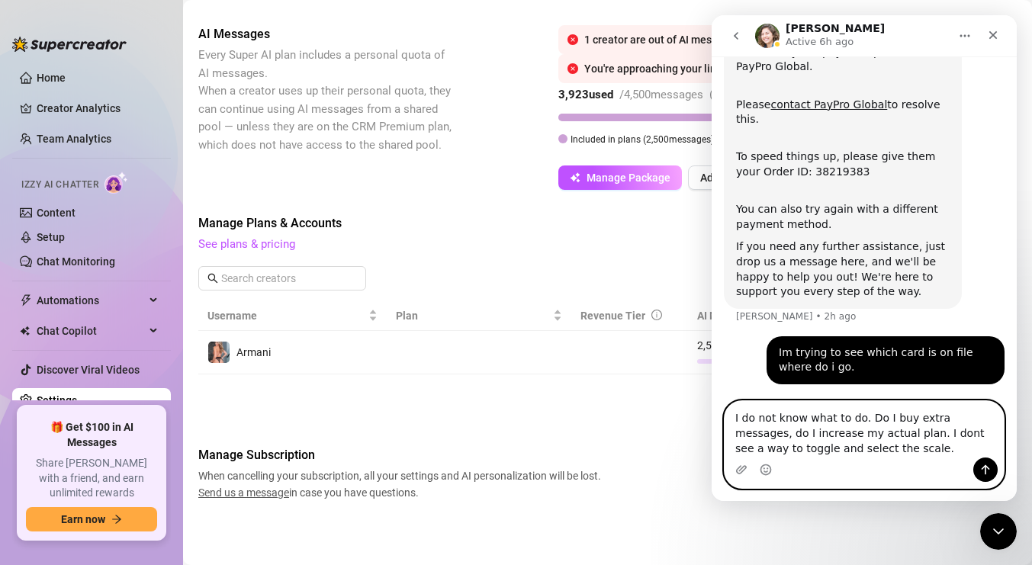
type textarea "I do not know what to do. Do I buy extra messages, do I increase my actual plan…"
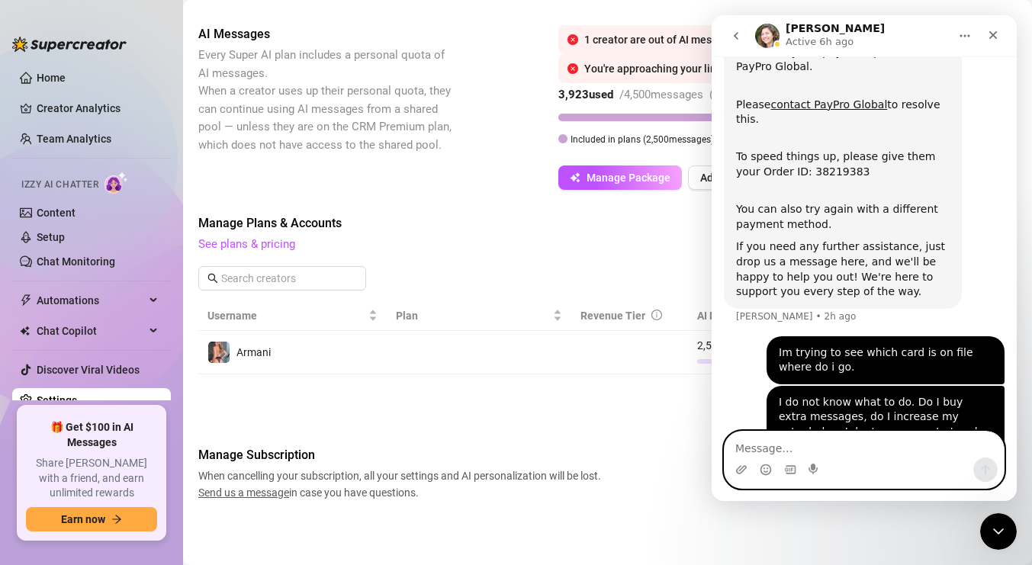
scroll to position [217, 0]
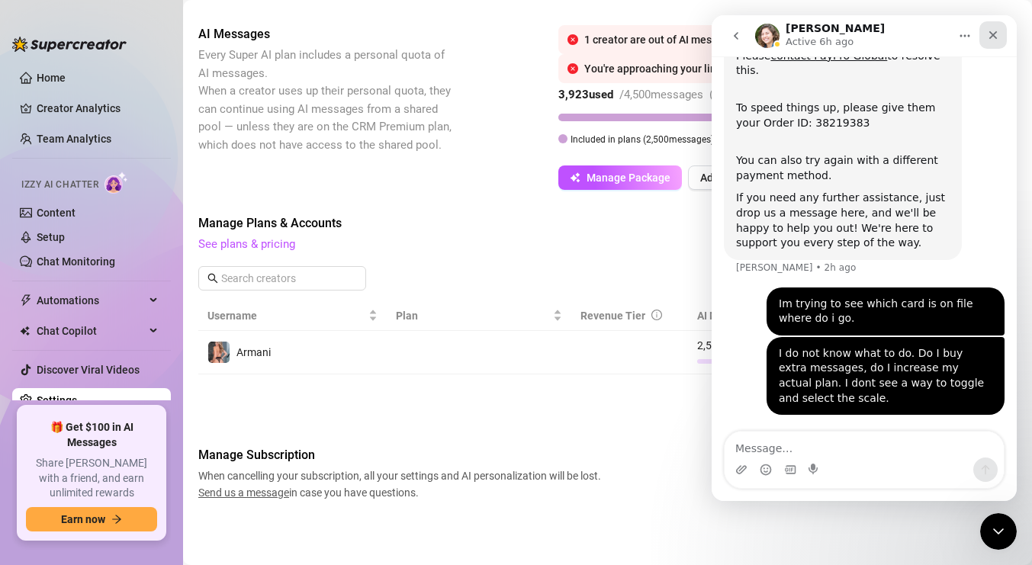
click at [991, 36] on icon "Close" at bounding box center [993, 35] width 8 height 8
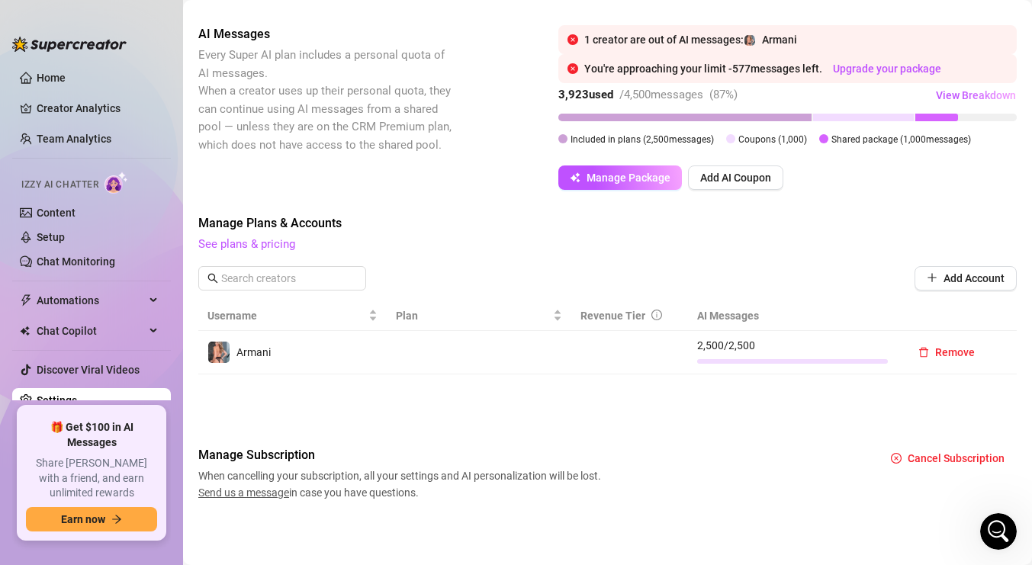
click at [263, 351] on span "Armani" at bounding box center [253, 352] width 34 height 12
click at [213, 354] on img at bounding box center [218, 352] width 21 height 21
click at [994, 363] on td "Remove" at bounding box center [957, 353] width 120 height 44
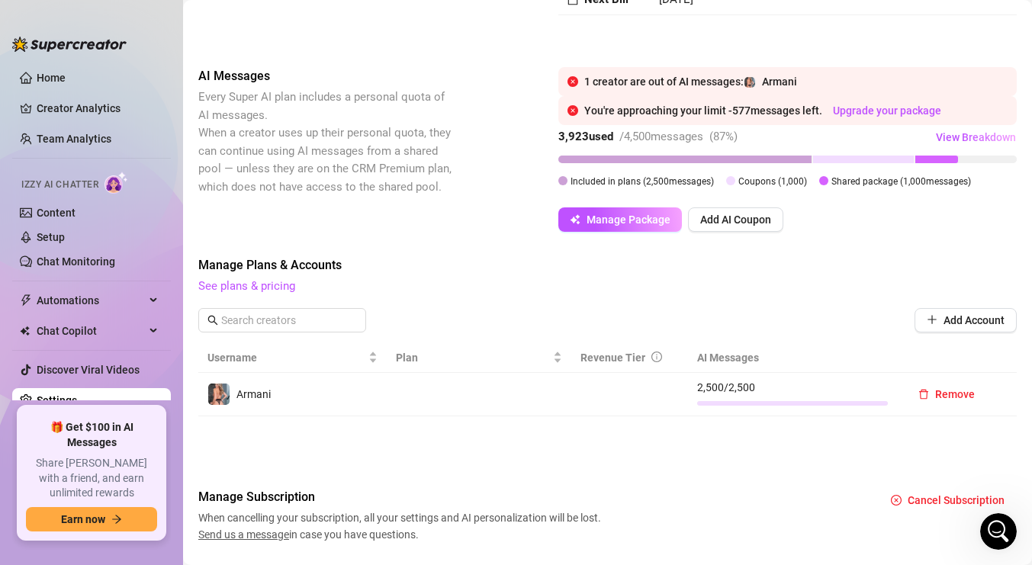
scroll to position [260, 0]
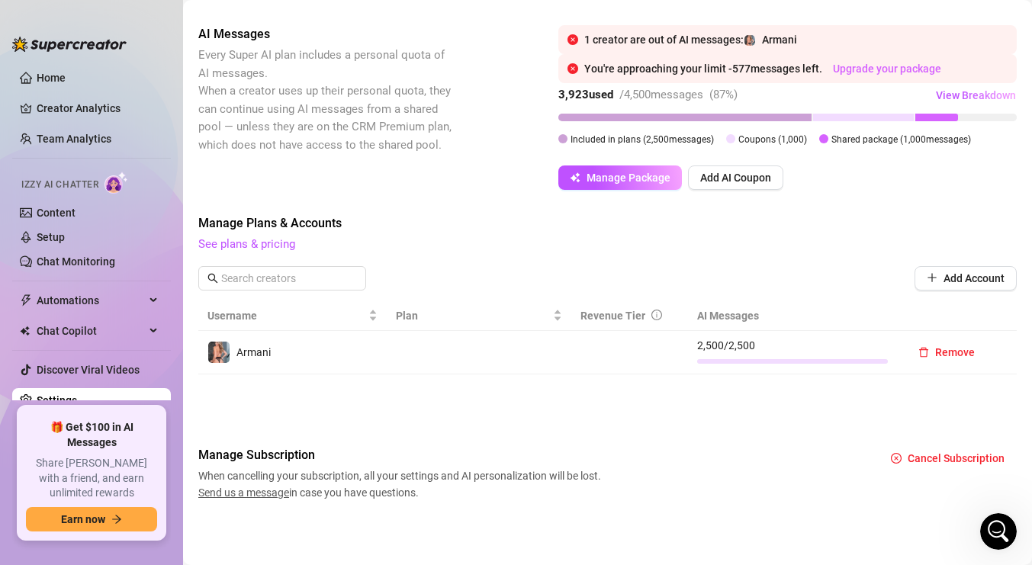
click at [895, 68] on link "Upgrade your package" at bounding box center [887, 69] width 108 height 12
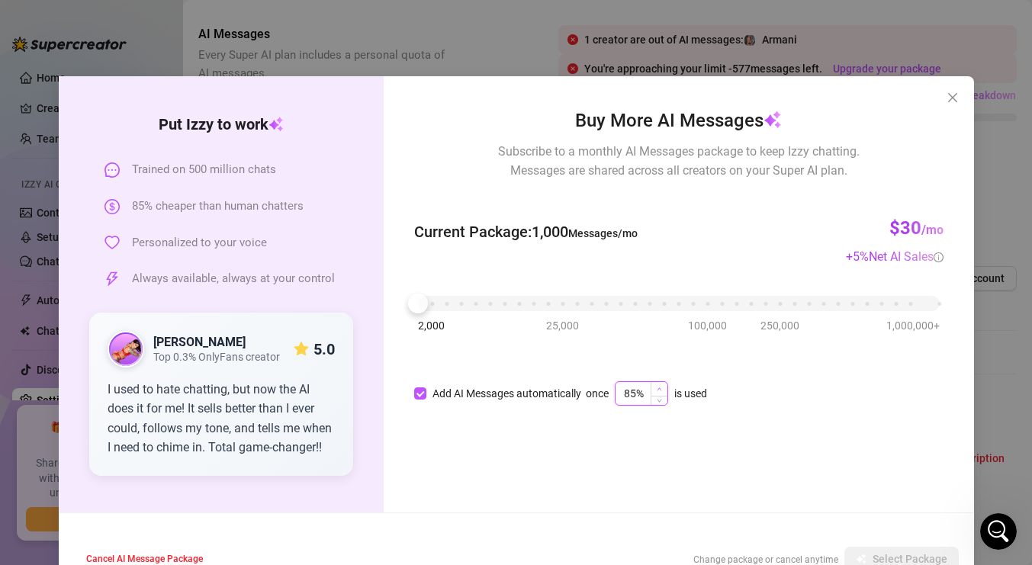
click at [660, 383] on span "Increase Value" at bounding box center [659, 389] width 17 height 14
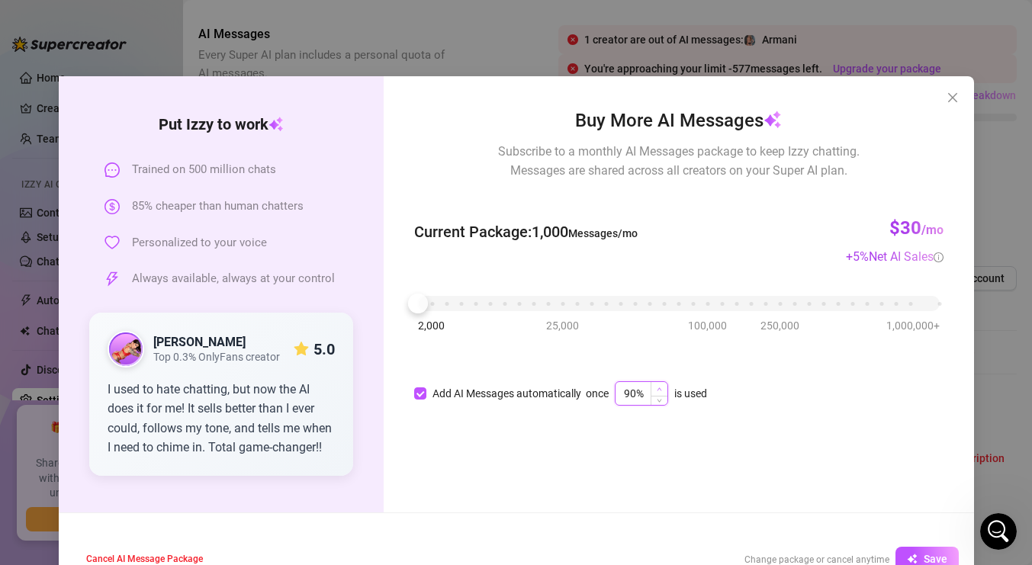
click at [660, 383] on span "Increase Value" at bounding box center [659, 389] width 17 height 14
click at [664, 401] on span "Decrease Value" at bounding box center [659, 398] width 17 height 14
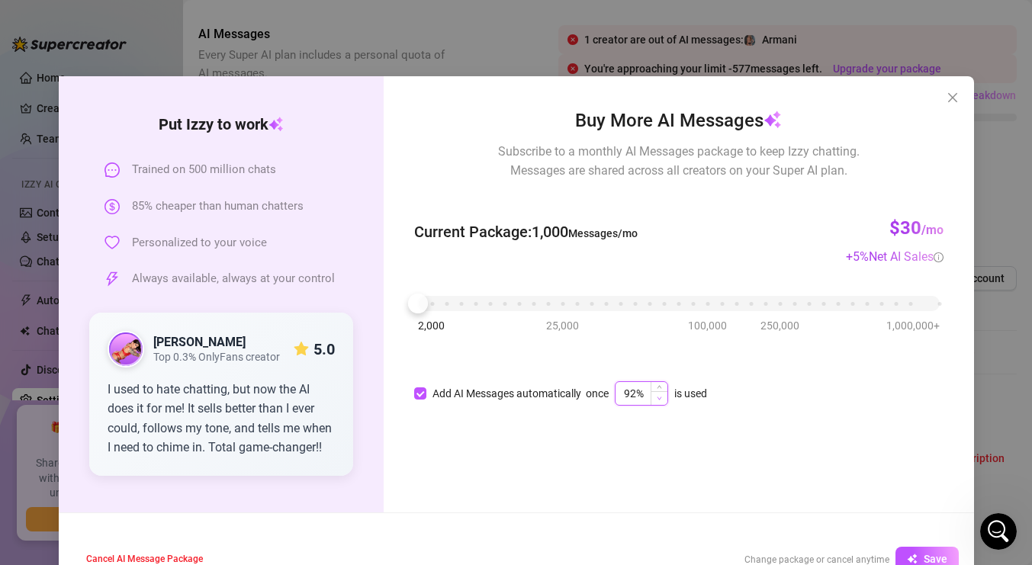
click at [664, 401] on span "Decrease Value" at bounding box center [659, 398] width 17 height 14
type input "90%"
click at [664, 401] on span "Decrease Value" at bounding box center [659, 398] width 17 height 14
click at [927, 553] on span "Save" at bounding box center [936, 559] width 24 height 12
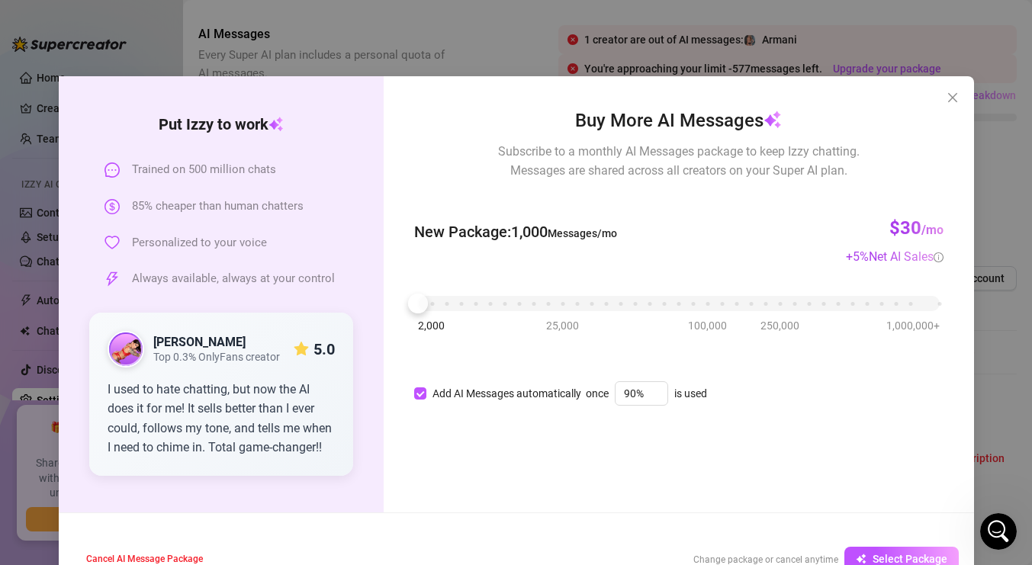
scroll to position [40, 0]
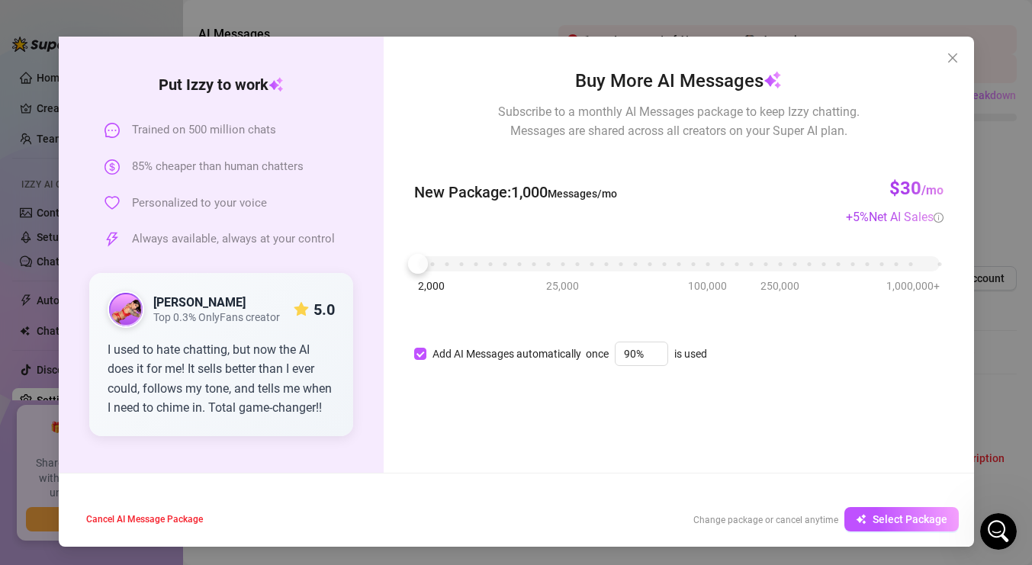
click at [448, 262] on div "2,000 25,000 100,000 250,000 1,000,000+" at bounding box center [678, 257] width 521 height 9
click at [437, 263] on div at bounding box center [447, 264] width 20 height 20
click at [869, 516] on button "Select Package" at bounding box center [901, 519] width 114 height 24
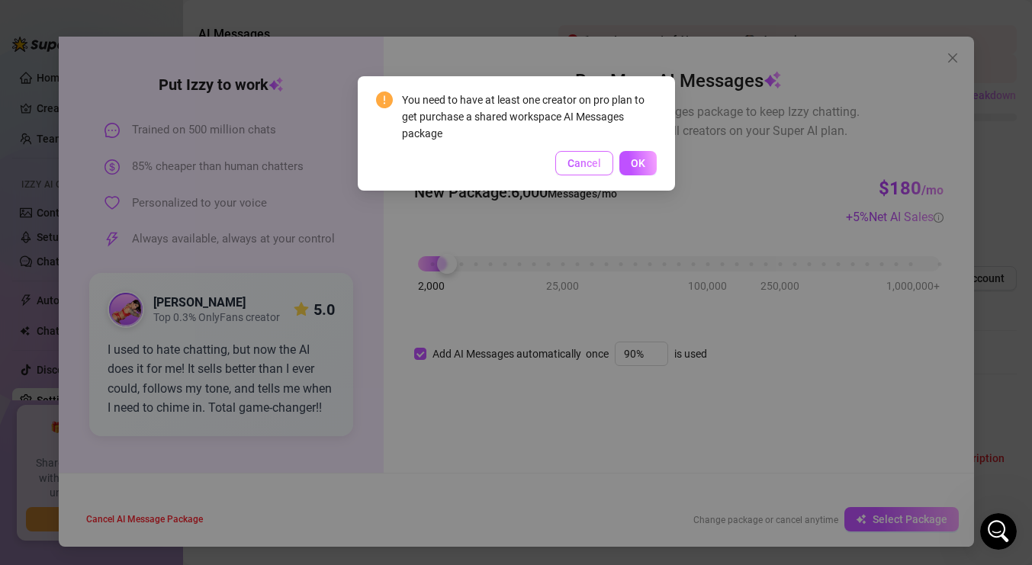
click at [580, 164] on span "Cancel" at bounding box center [584, 163] width 34 height 12
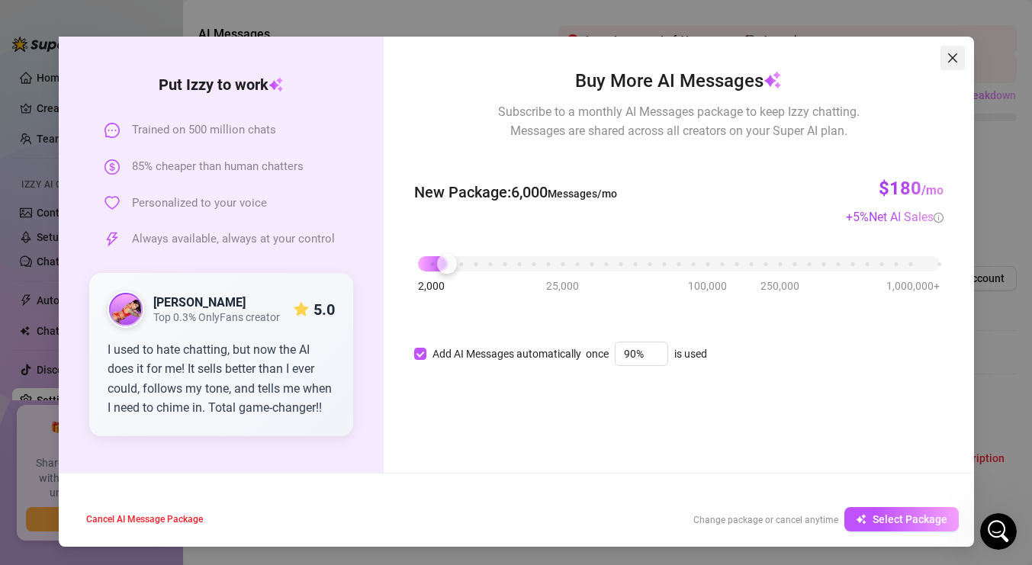
click at [949, 52] on icon "close" at bounding box center [953, 58] width 12 height 12
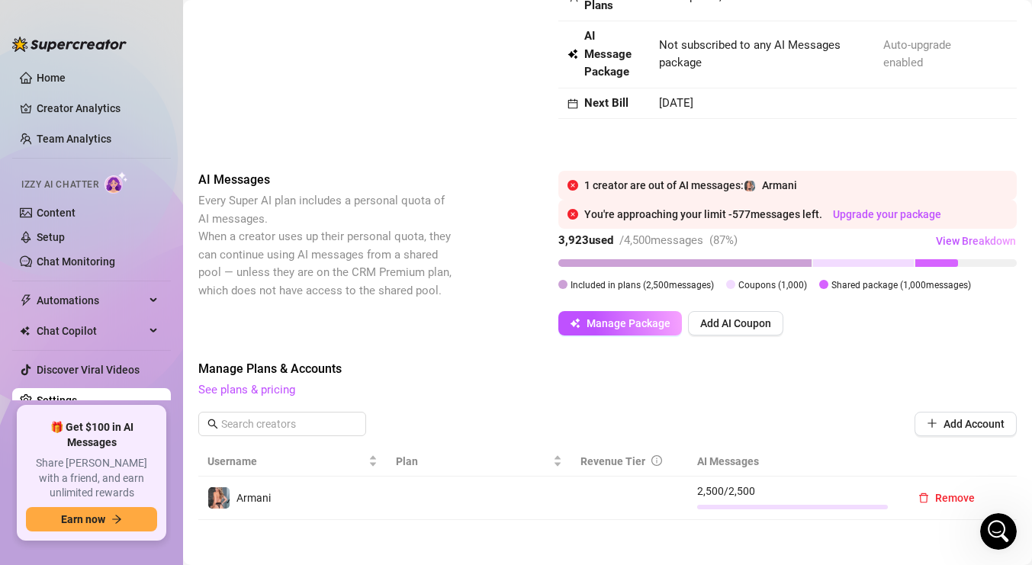
scroll to position [0, 0]
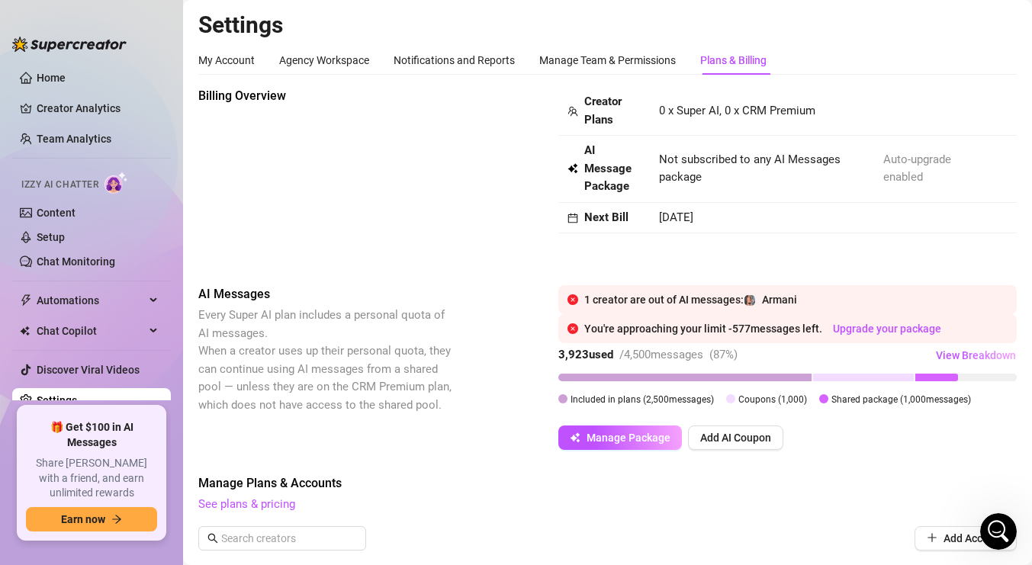
click at [574, 163] on icon at bounding box center [572, 168] width 11 height 11
click at [590, 109] on span "Creator Plans" at bounding box center [612, 111] width 56 height 36
click at [617, 295] on div "1 creator are out of AI messages: Armani" at bounding box center [795, 299] width 423 height 17
click at [573, 298] on icon "close-circle" at bounding box center [572, 299] width 11 height 11
click at [574, 330] on icon "close-circle" at bounding box center [572, 328] width 11 height 11
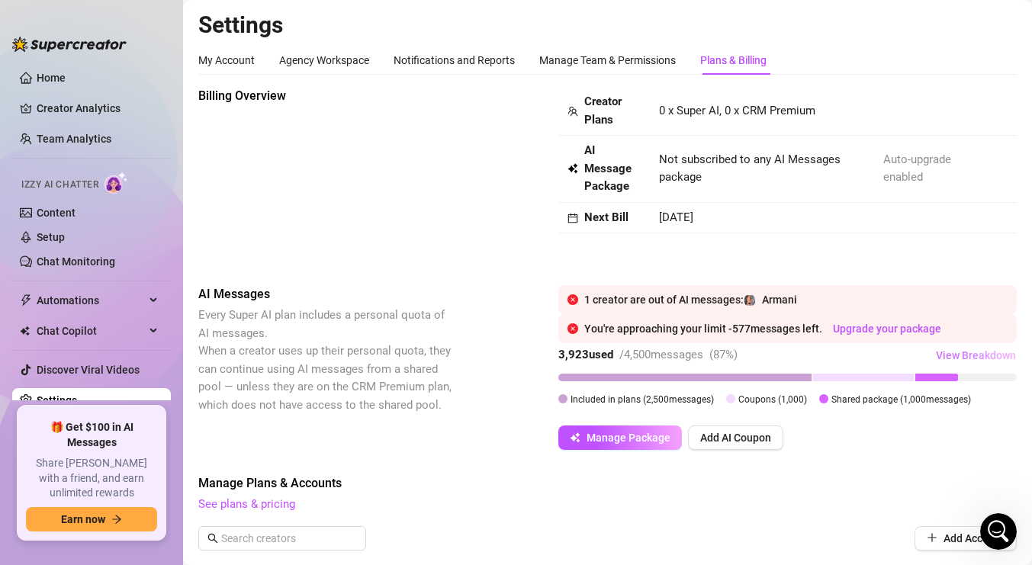
click at [1001, 358] on span "View Breakdown" at bounding box center [976, 355] width 80 height 12
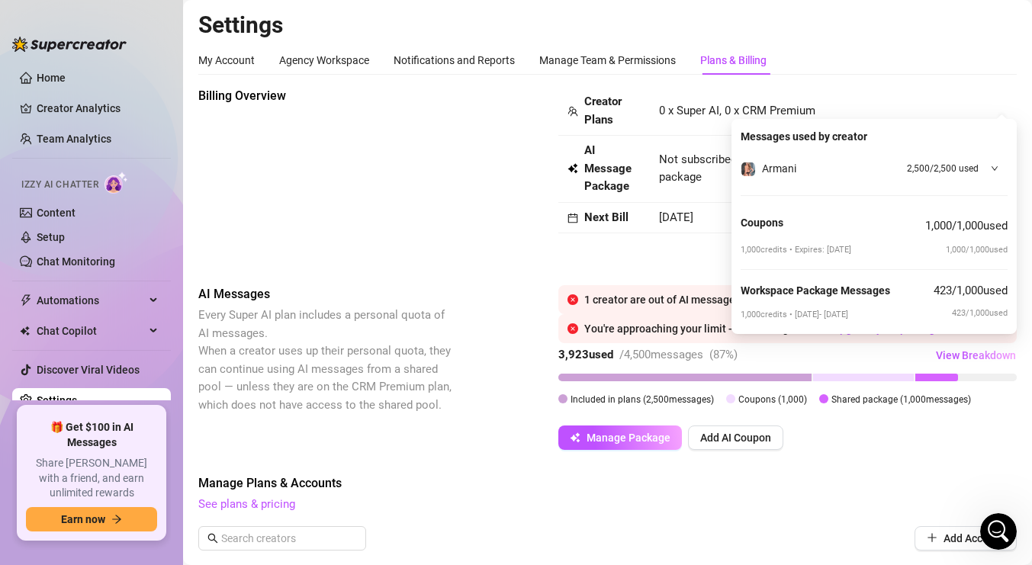
click at [516, 222] on div "Billing Overview Creator Plans 0 x Super AI, 0 x CRM Premium AI Message Package…" at bounding box center [607, 174] width 818 height 174
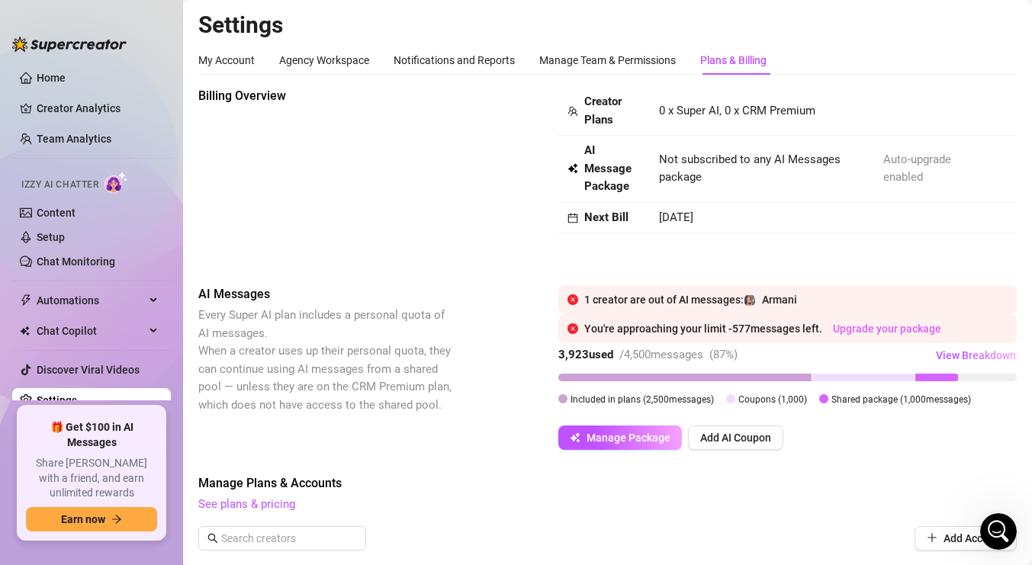
click at [888, 326] on link "Upgrade your package" at bounding box center [887, 329] width 108 height 12
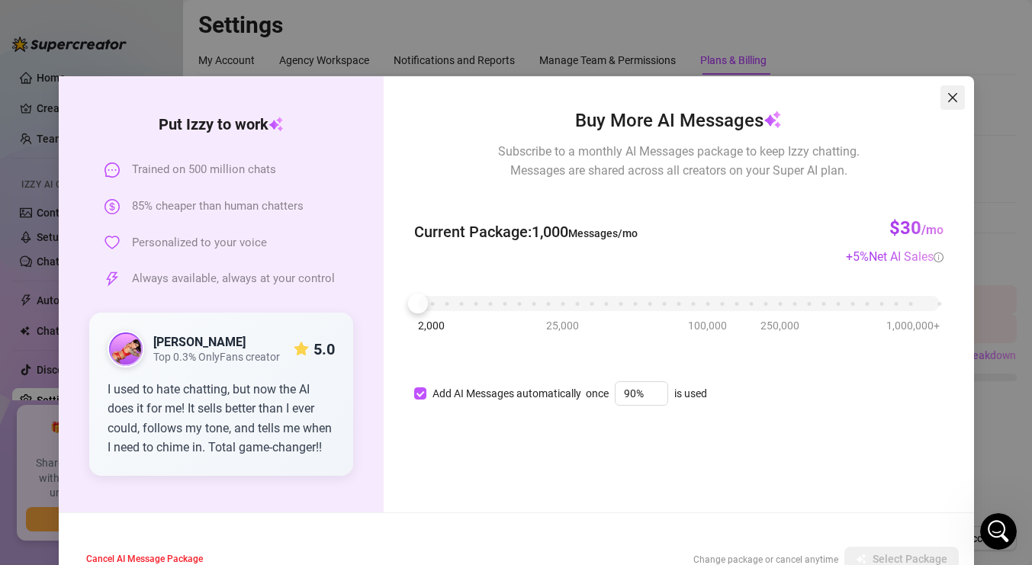
click at [953, 101] on icon "close" at bounding box center [953, 98] width 12 height 12
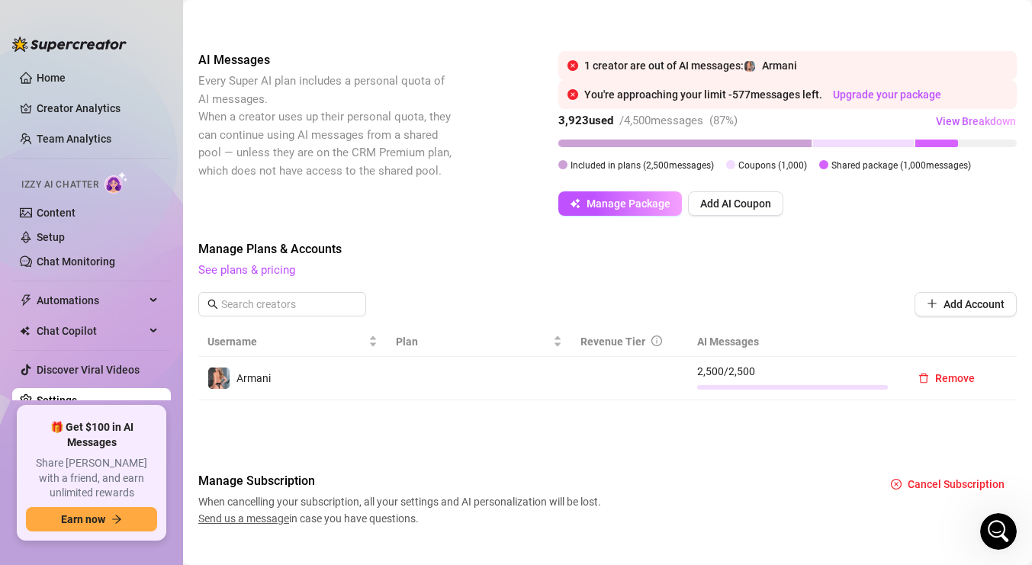
scroll to position [260, 0]
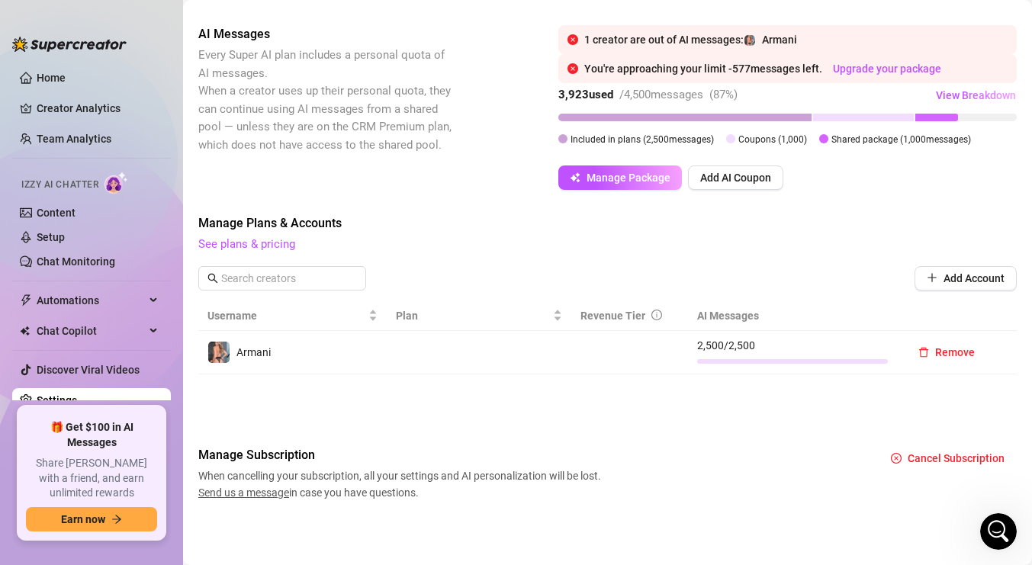
click at [252, 494] on span "Send us a message" at bounding box center [243, 493] width 91 height 12
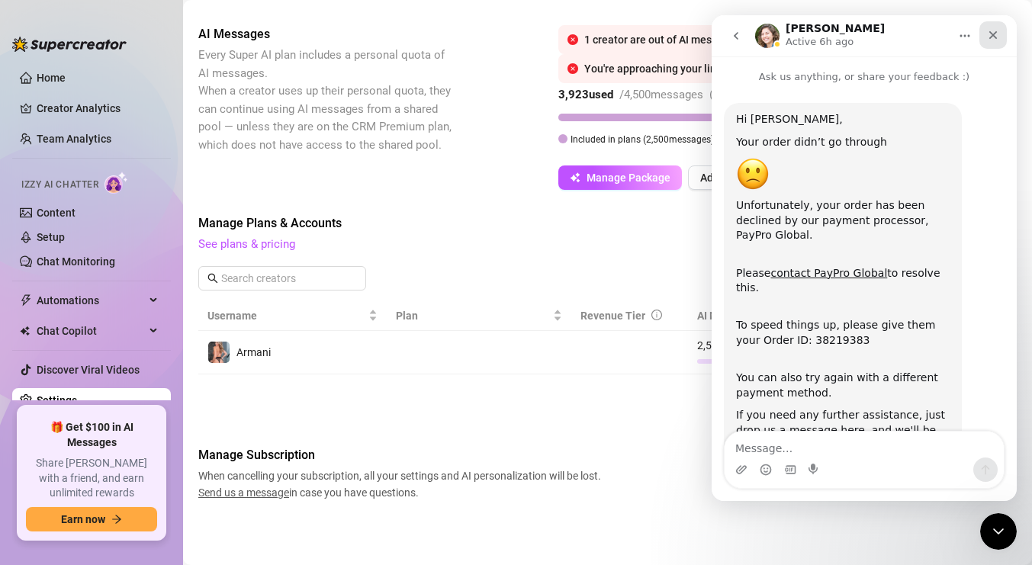
scroll to position [217, 0]
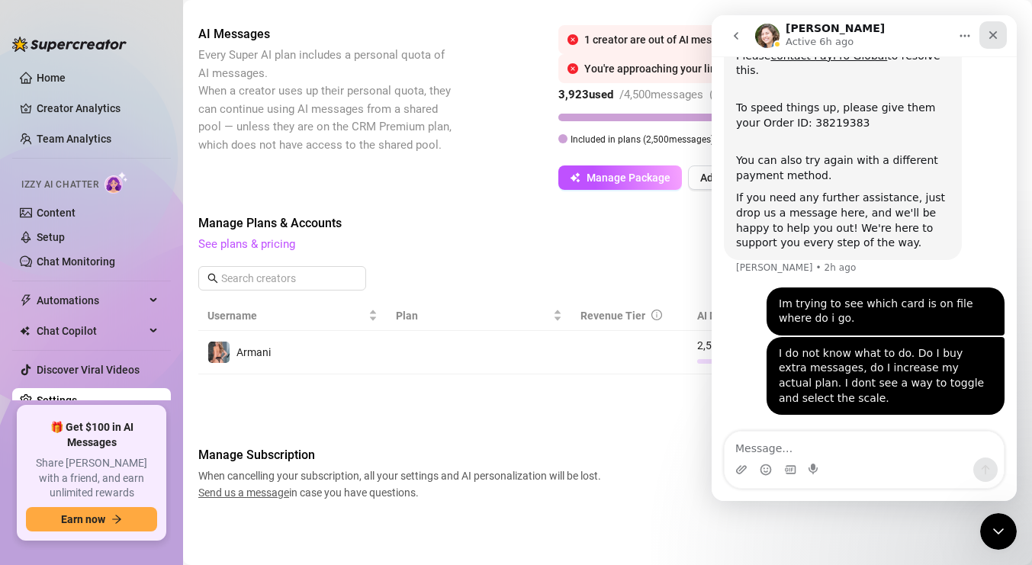
click at [992, 37] on icon "Close" at bounding box center [993, 35] width 12 height 12
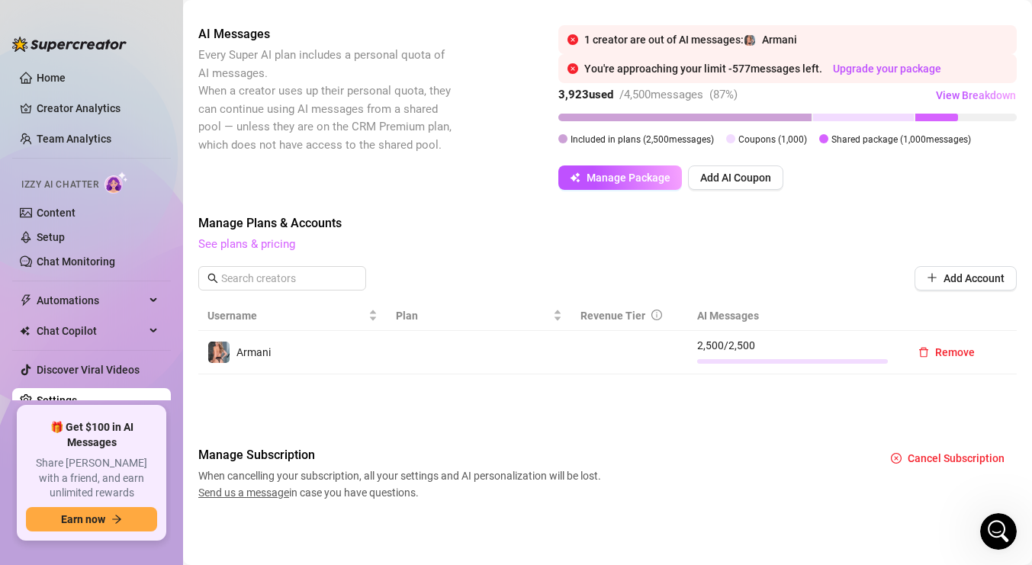
click at [259, 244] on link "See plans & pricing" at bounding box center [246, 244] width 97 height 14
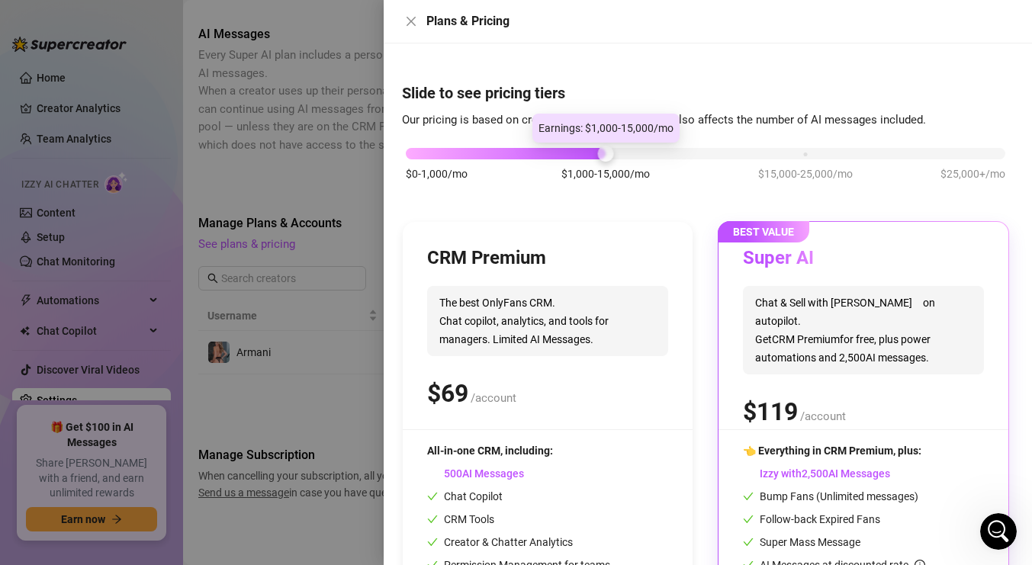
drag, startPoint x: 612, startPoint y: 157, endPoint x: 694, endPoint y: 159, distance: 81.6
click at [694, 159] on div "$0-1,000/mo $1,000-15,000/mo $15,000-25,000/mo $25,000+/mo" at bounding box center [705, 172] width 607 height 86
click at [805, 153] on div "$0-1,000/mo $1,000-15,000/mo $15,000-25,000/mo $25,000+/mo" at bounding box center [706, 149] width 600 height 9
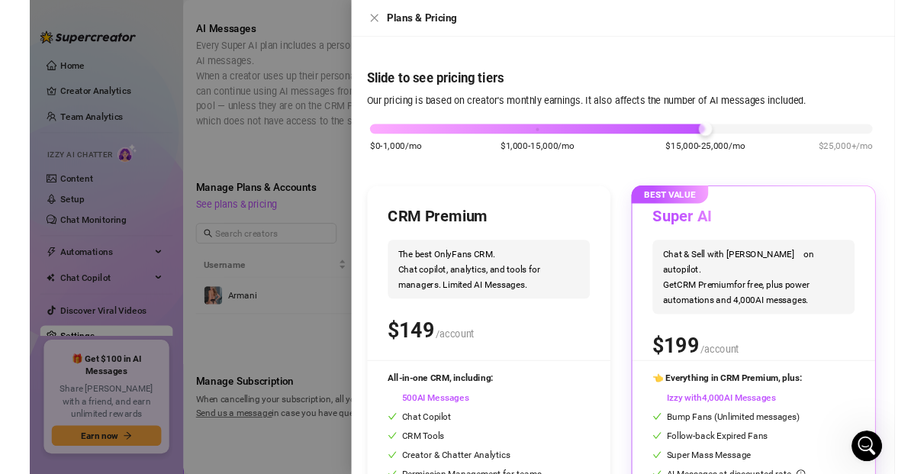
scroll to position [111, 0]
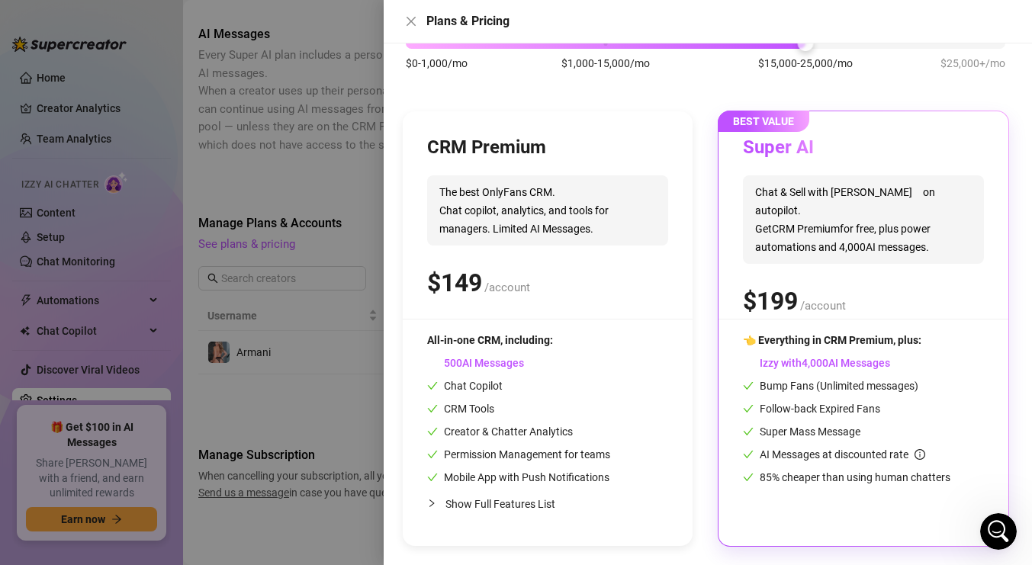
click at [841, 407] on span "Follow-back Expired Fans" at bounding box center [811, 409] width 137 height 12
click at [841, 201] on span "Chat & Sell with Izzy on autopilot. Get CRM Premium for free, plus power automa…" at bounding box center [863, 219] width 241 height 88
click at [780, 130] on span "BEST VALUE" at bounding box center [764, 121] width 92 height 21
click at [775, 124] on span "BEST VALUE" at bounding box center [764, 121] width 92 height 21
click at [845, 492] on div "👈 Everything in CRM Premium, plus: Izzy with AI Messages Bump Fans (Unlimited m…" at bounding box center [863, 427] width 241 height 190
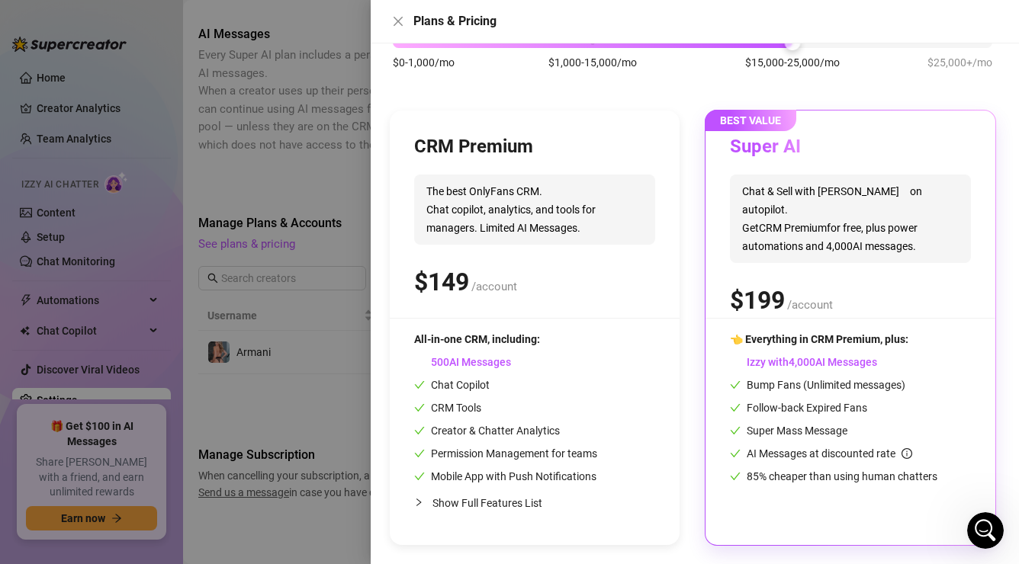
scroll to position [0, 0]
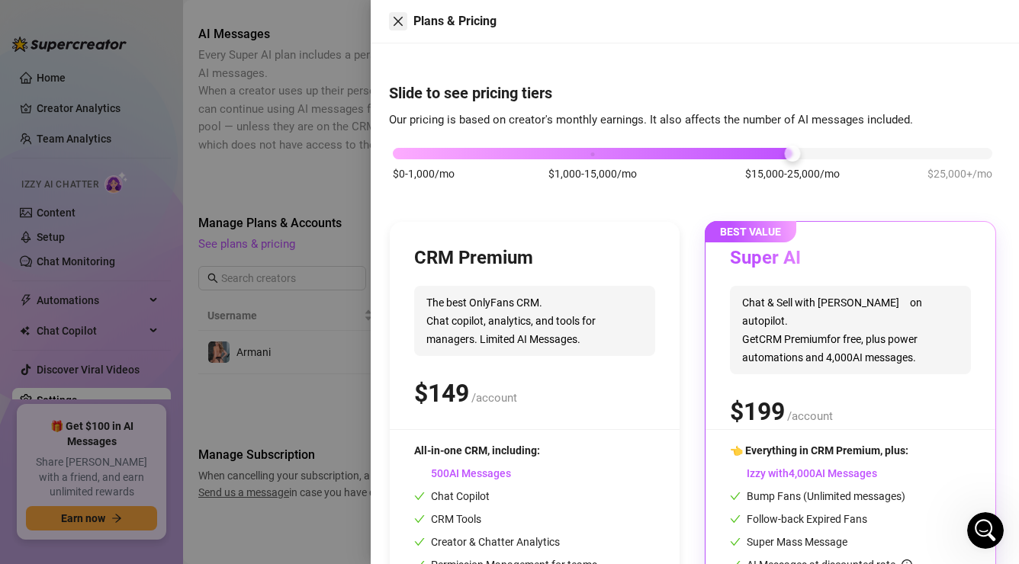
click at [392, 24] on icon "close" at bounding box center [398, 21] width 12 height 12
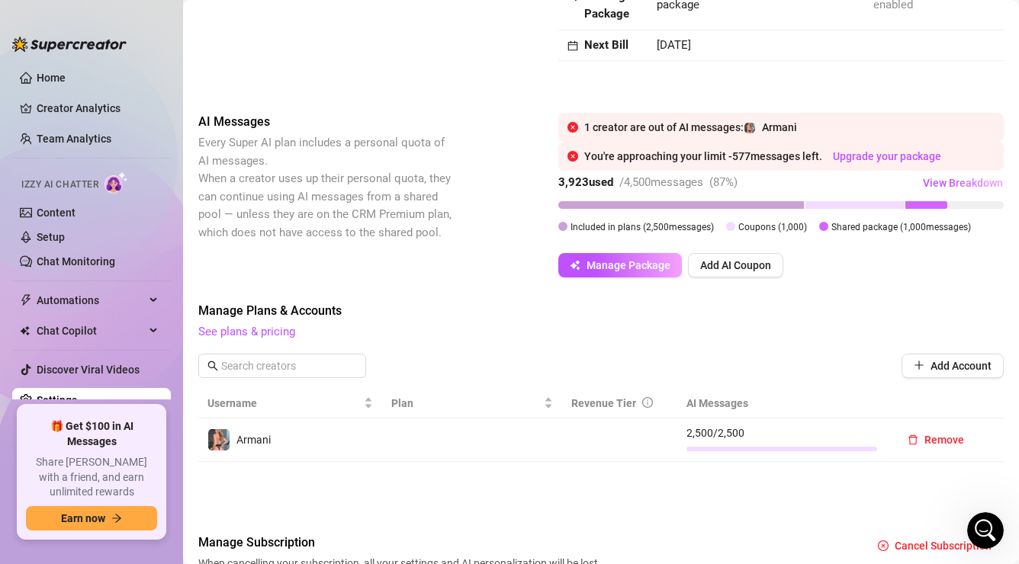
scroll to position [261, 0]
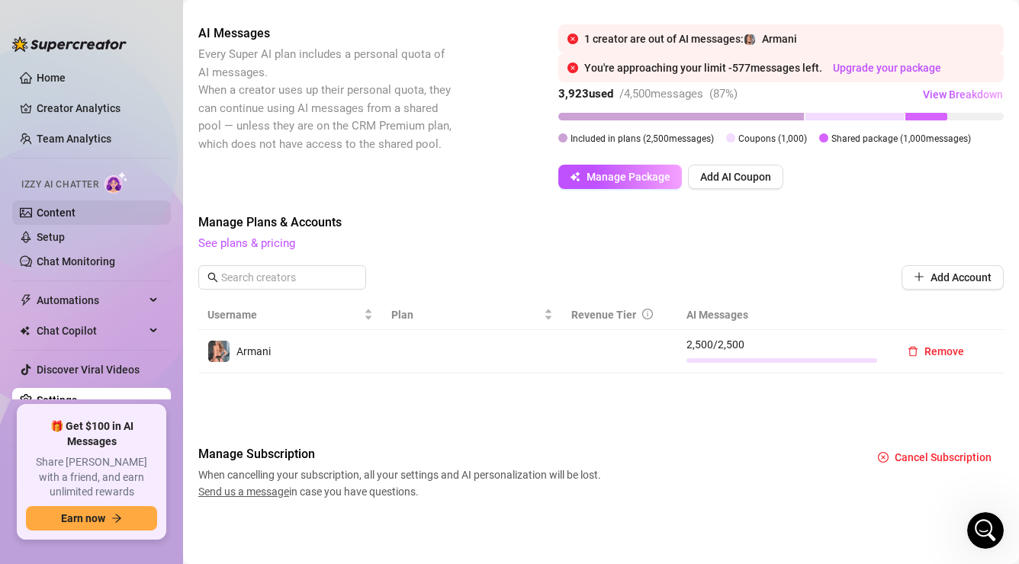
click at [64, 216] on link "Content" at bounding box center [56, 213] width 39 height 12
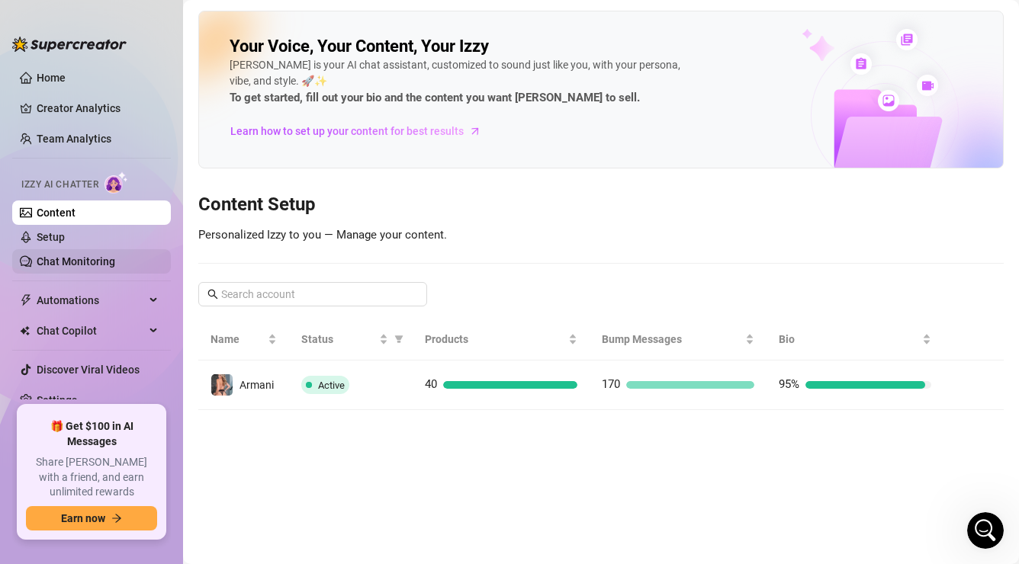
click at [74, 260] on link "Chat Monitoring" at bounding box center [76, 262] width 79 height 12
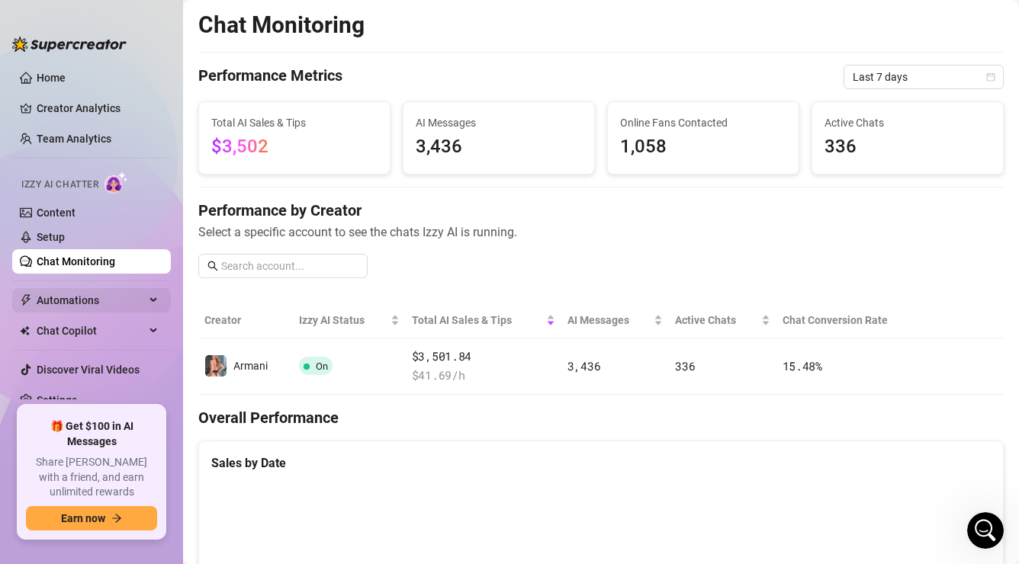
click at [106, 297] on span "Automations" at bounding box center [91, 300] width 108 height 24
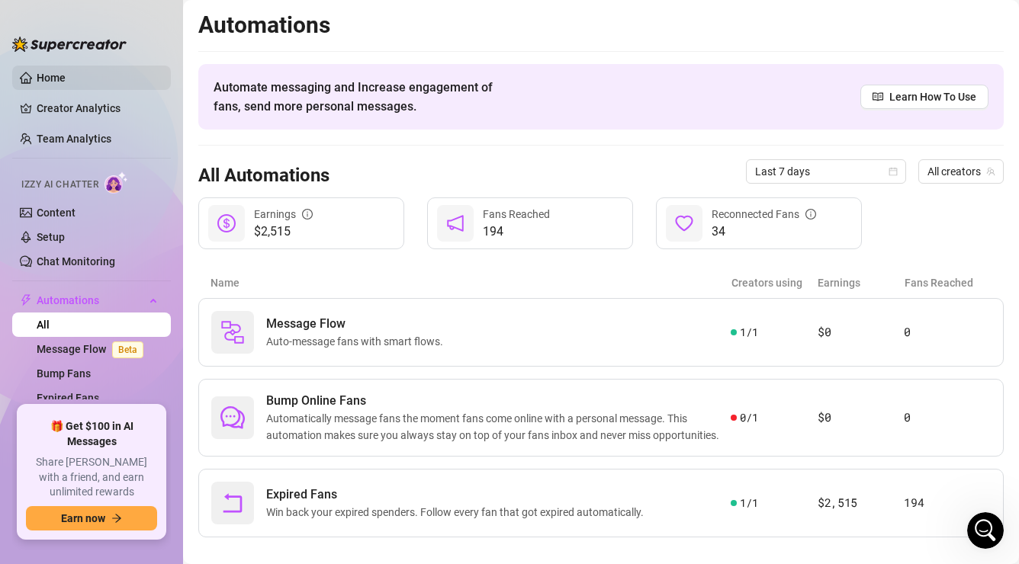
click at [53, 75] on link "Home" at bounding box center [51, 78] width 29 height 12
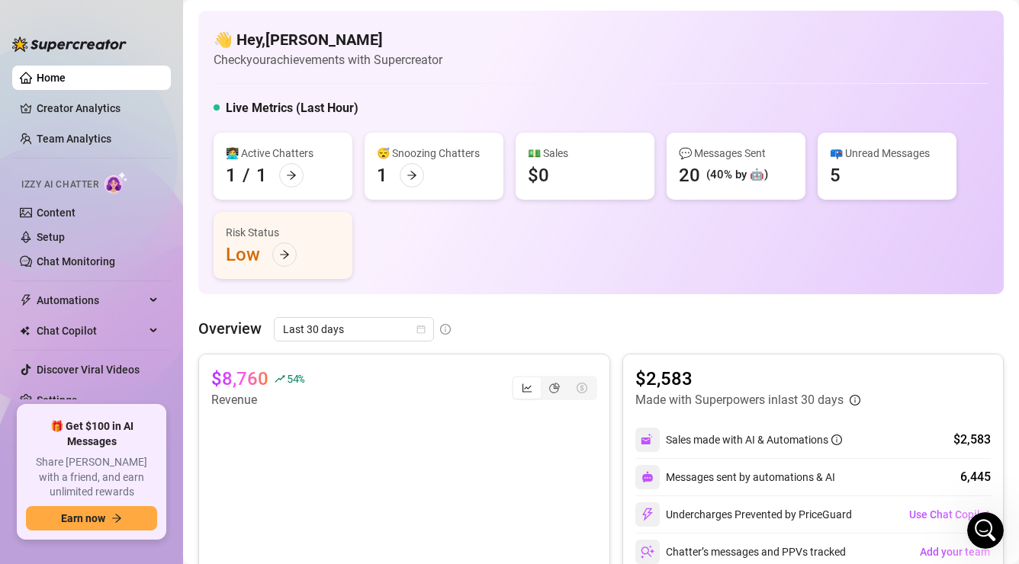
click at [969, 264] on div "👩‍💻 Active Chatters 1 / 1 😴 Snoozing Chatters 1 💵 Sales $0 💬 Messages Sent 20 (…" at bounding box center [601, 206] width 775 height 146
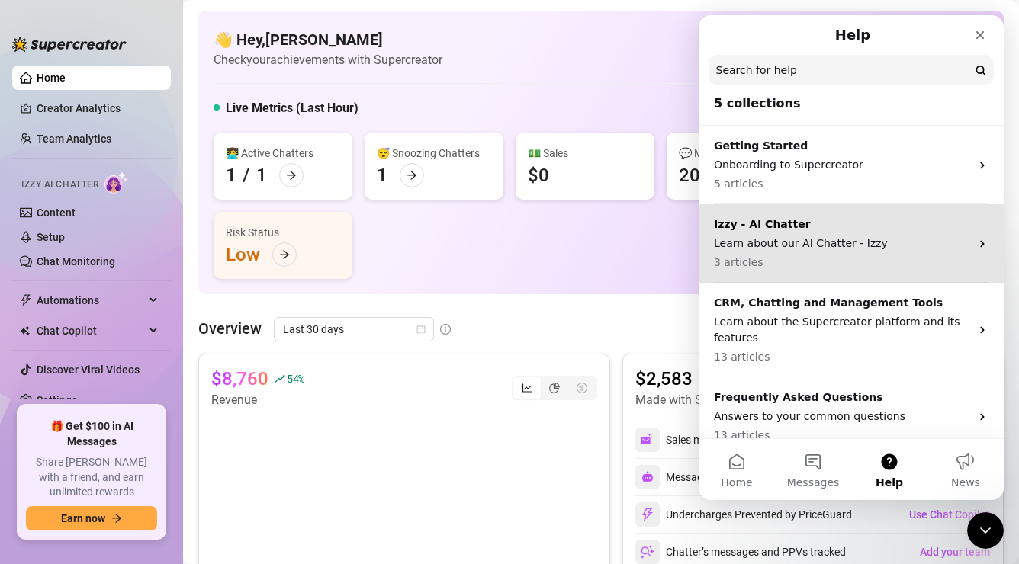
scroll to position [106, 0]
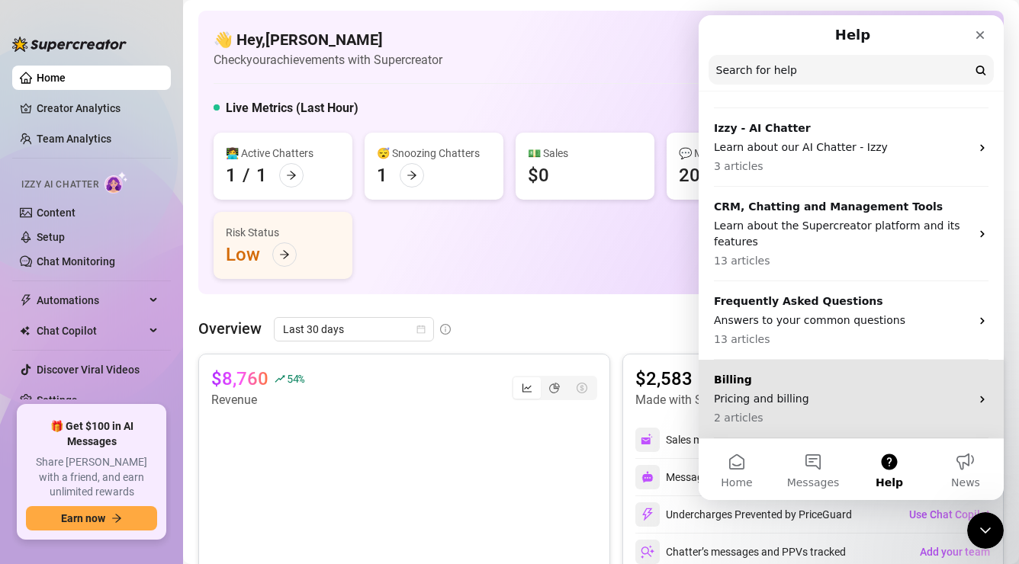
click at [974, 394] on div "Billing Pricing and billing 2 articles" at bounding box center [851, 399] width 305 height 79
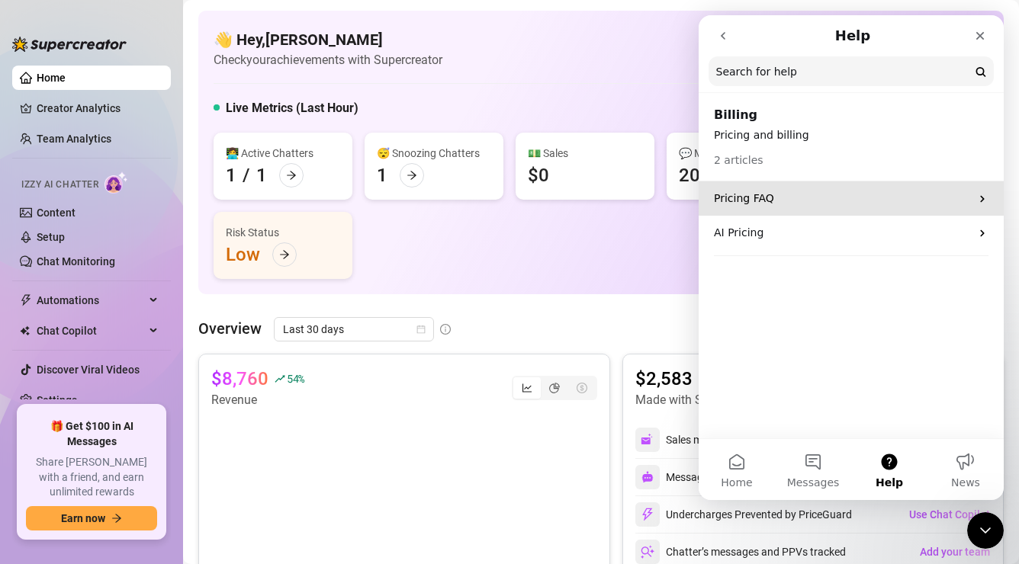
click at [979, 195] on icon "Intercom messenger" at bounding box center [982, 199] width 12 height 12
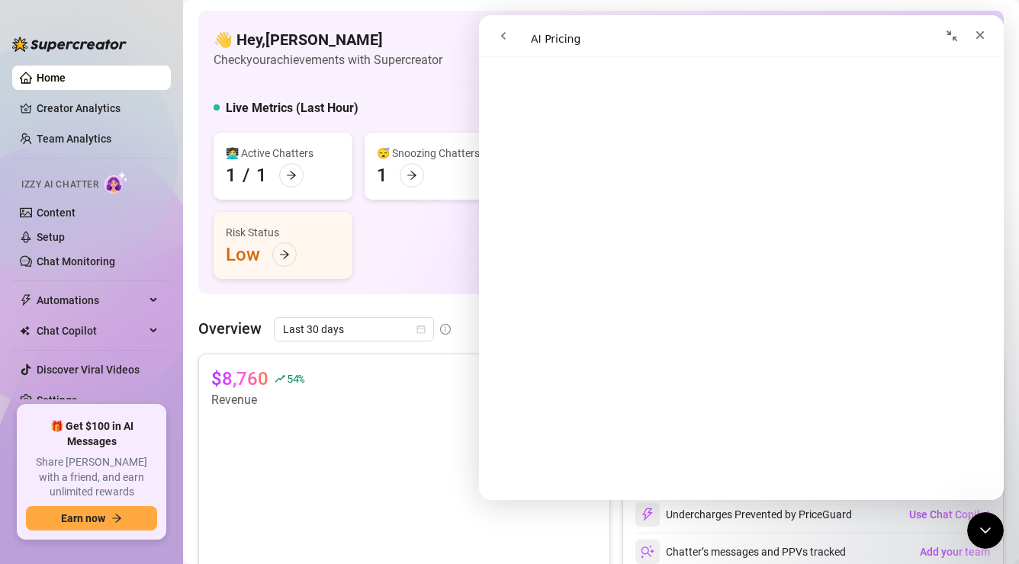
scroll to position [391, 0]
click at [981, 36] on icon "Close" at bounding box center [980, 35] width 8 height 8
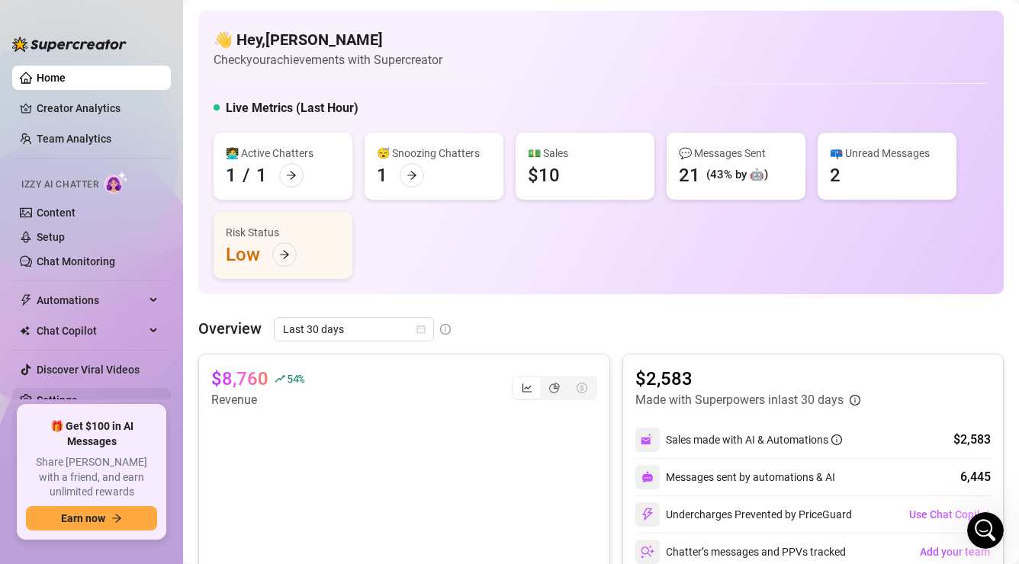
click at [56, 404] on link "Settings" at bounding box center [57, 400] width 40 height 12
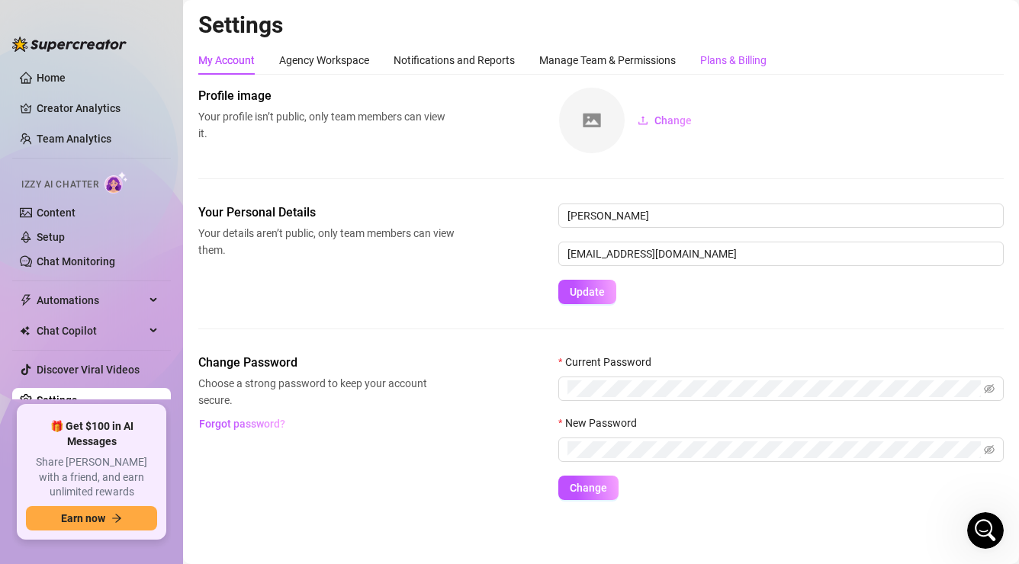
click at [721, 63] on div "Plans & Billing" at bounding box center [733, 60] width 66 height 17
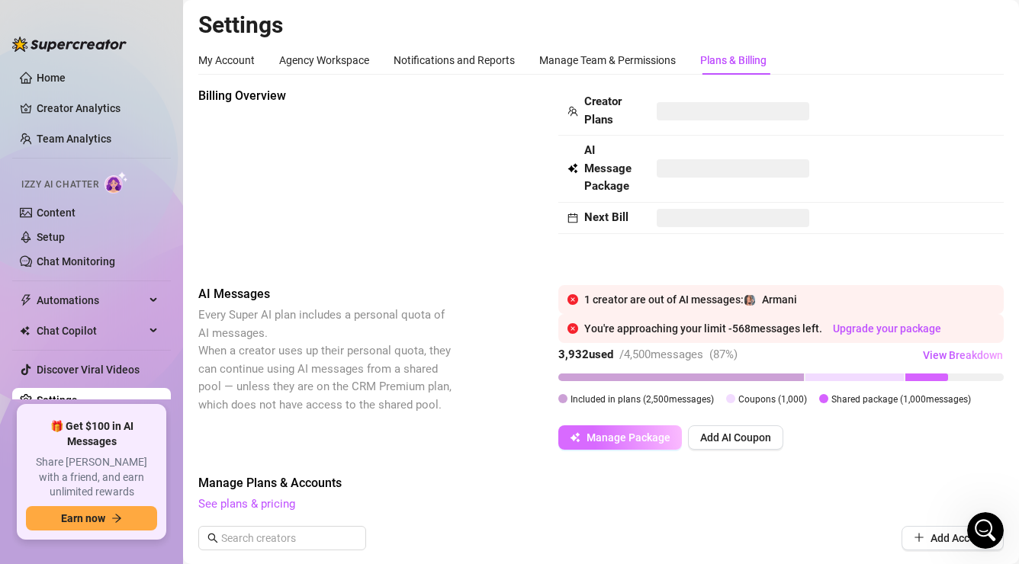
click at [623, 436] on span "Manage Package" at bounding box center [629, 438] width 84 height 12
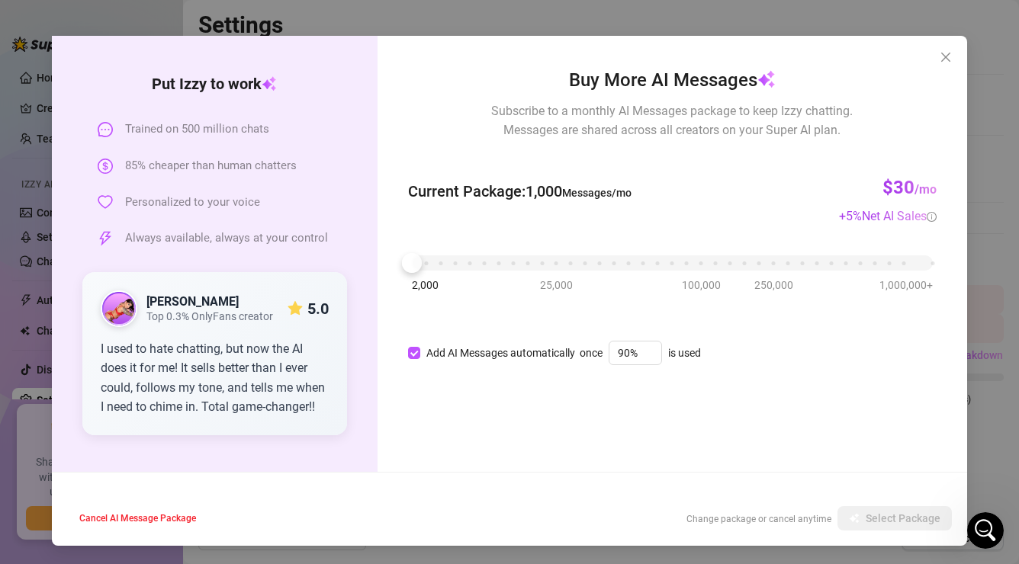
scroll to position [39, 0]
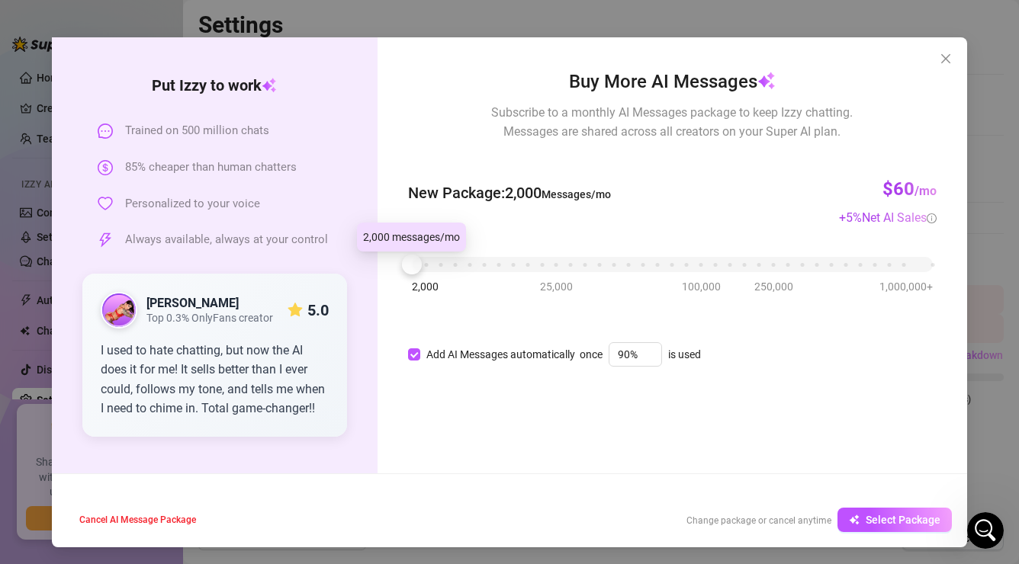
click at [416, 265] on div at bounding box center [412, 265] width 20 height 20
click at [873, 517] on span "Select Package" at bounding box center [903, 520] width 75 height 12
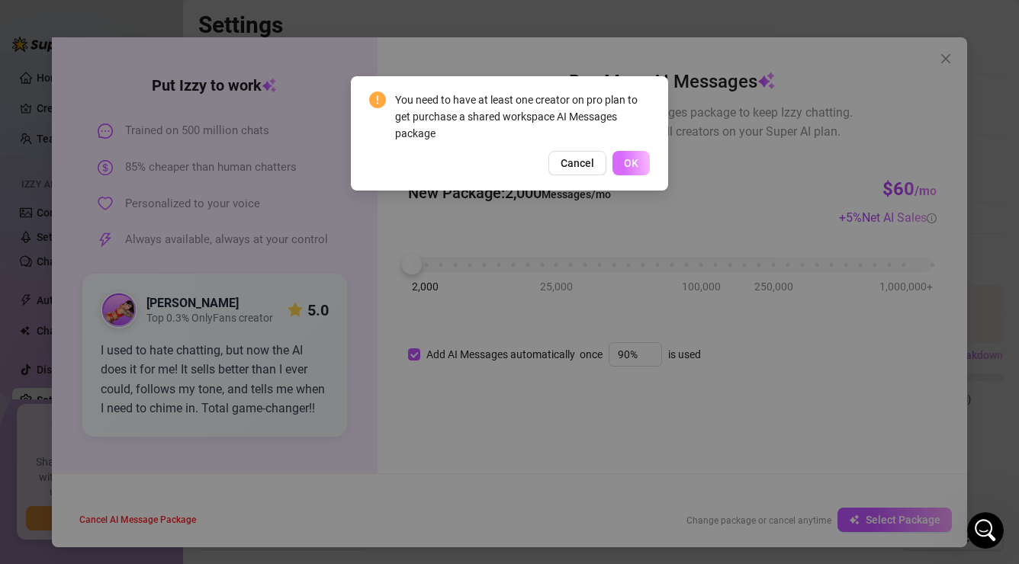
click at [639, 161] on button "OK" at bounding box center [630, 163] width 37 height 24
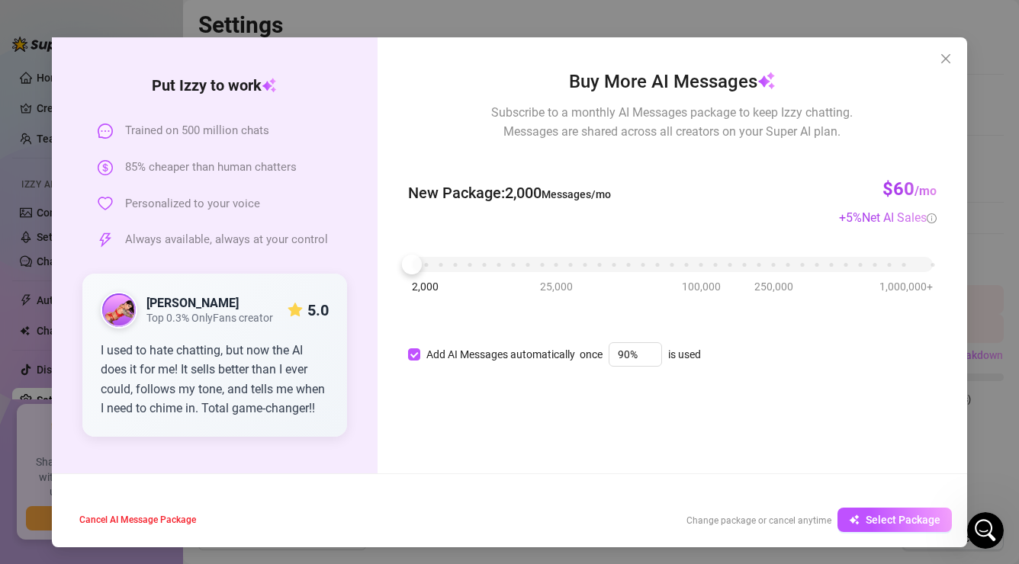
scroll to position [40, 0]
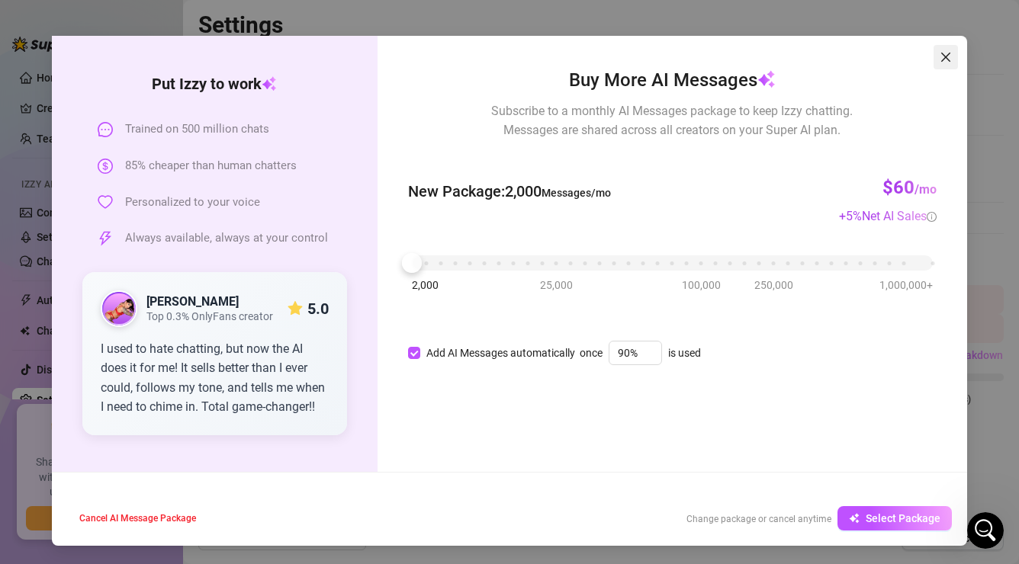
click at [949, 53] on icon "close" at bounding box center [945, 57] width 9 height 9
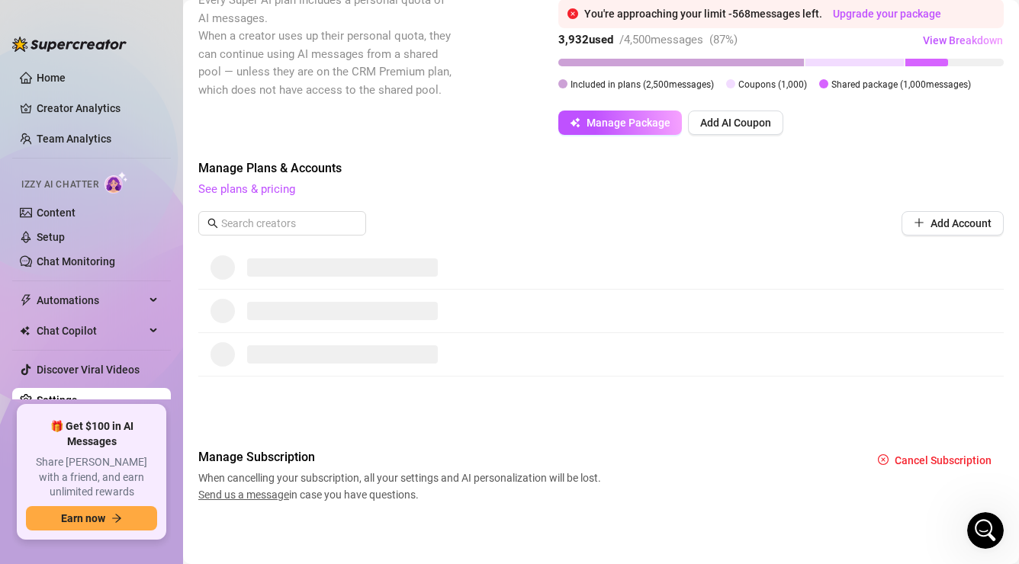
scroll to position [318, 0]
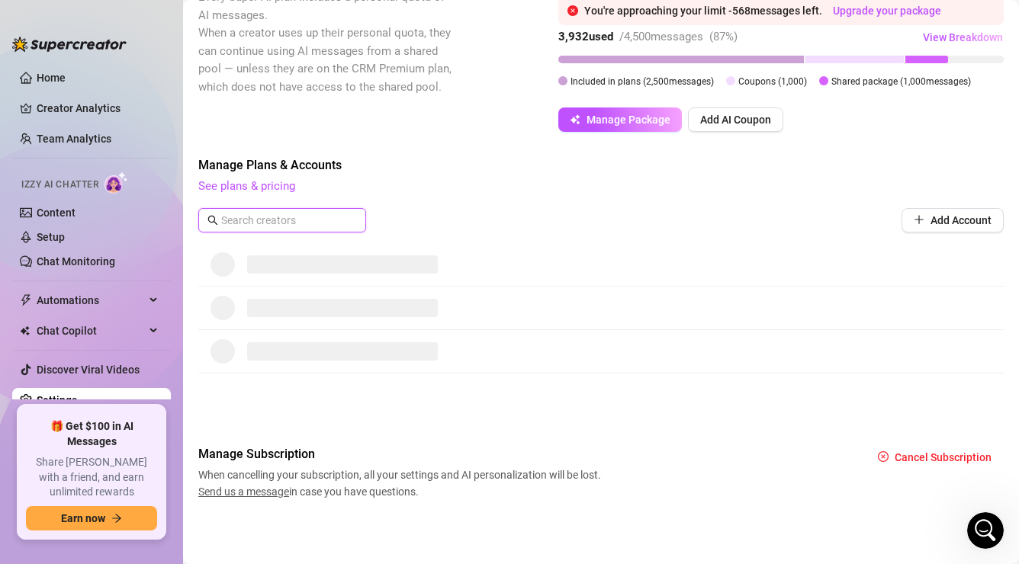
click at [298, 223] on input "text" at bounding box center [283, 220] width 124 height 17
click at [261, 190] on link "See plans & pricing" at bounding box center [246, 186] width 97 height 14
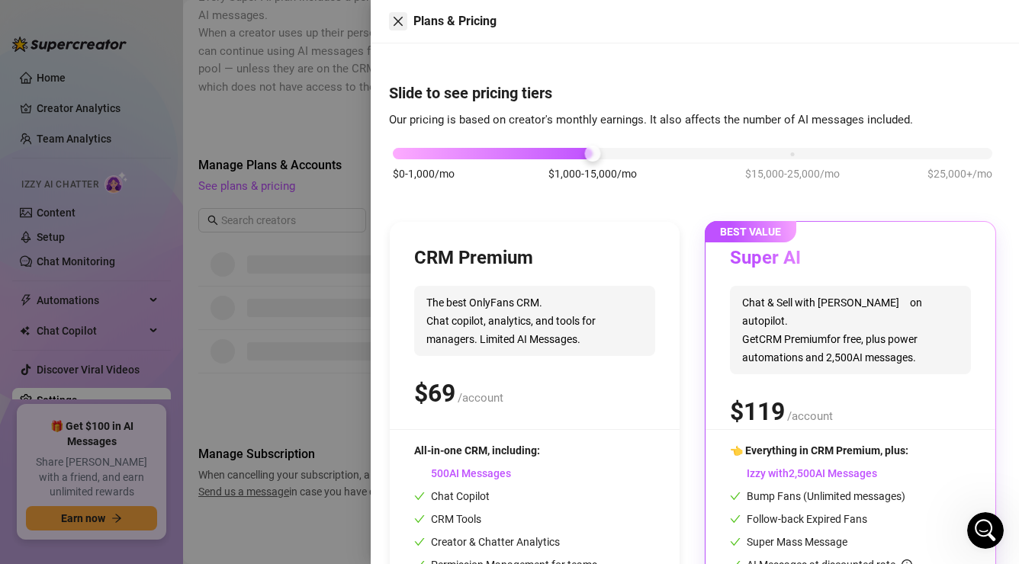
click at [401, 21] on icon "close" at bounding box center [398, 21] width 12 height 12
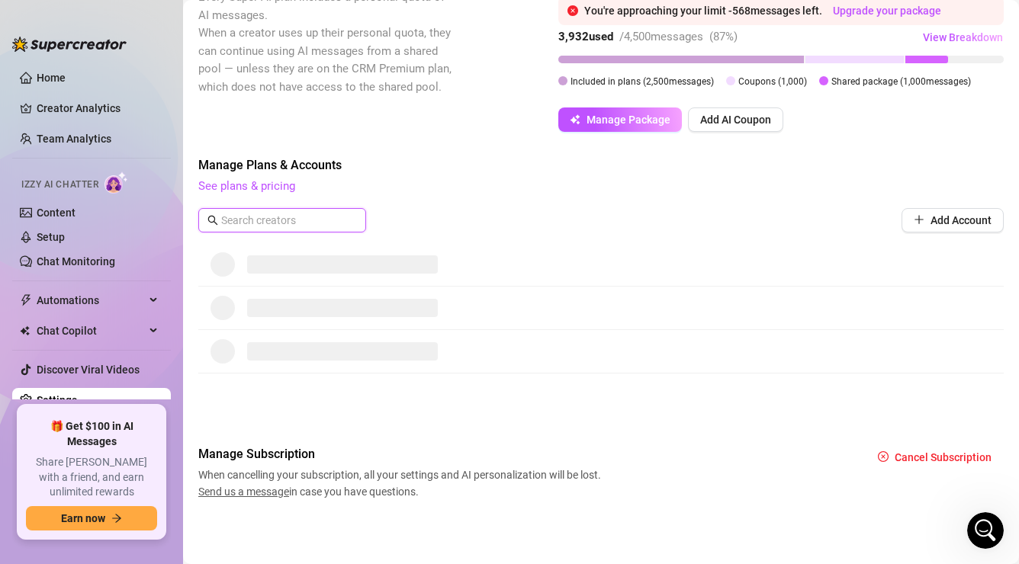
click at [274, 223] on input "text" at bounding box center [283, 220] width 124 height 17
click at [988, 520] on icon "Open Intercom Messenger" at bounding box center [983, 528] width 25 height 25
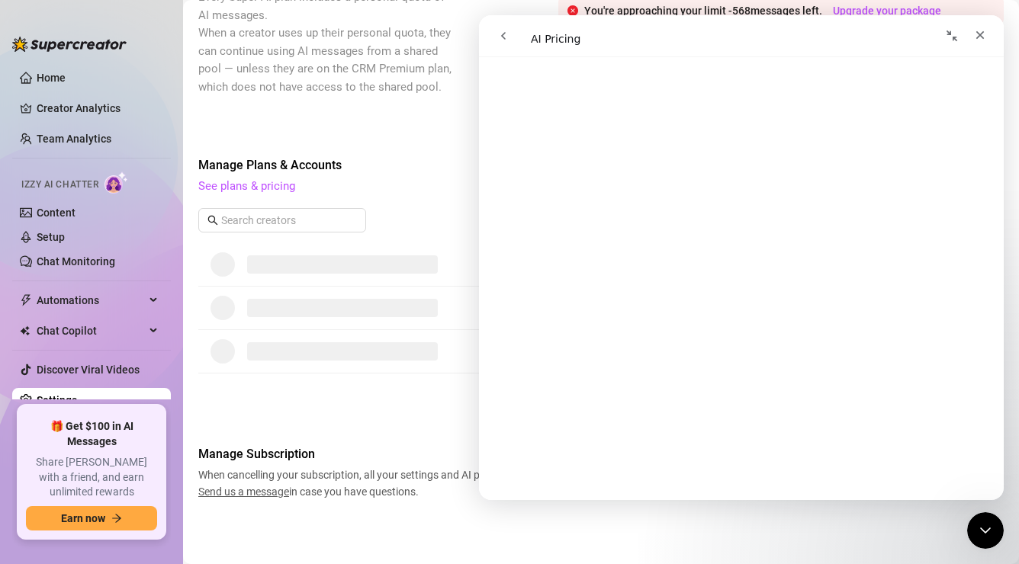
scroll to position [0, 0]
click at [982, 34] on icon "Close" at bounding box center [980, 35] width 12 height 12
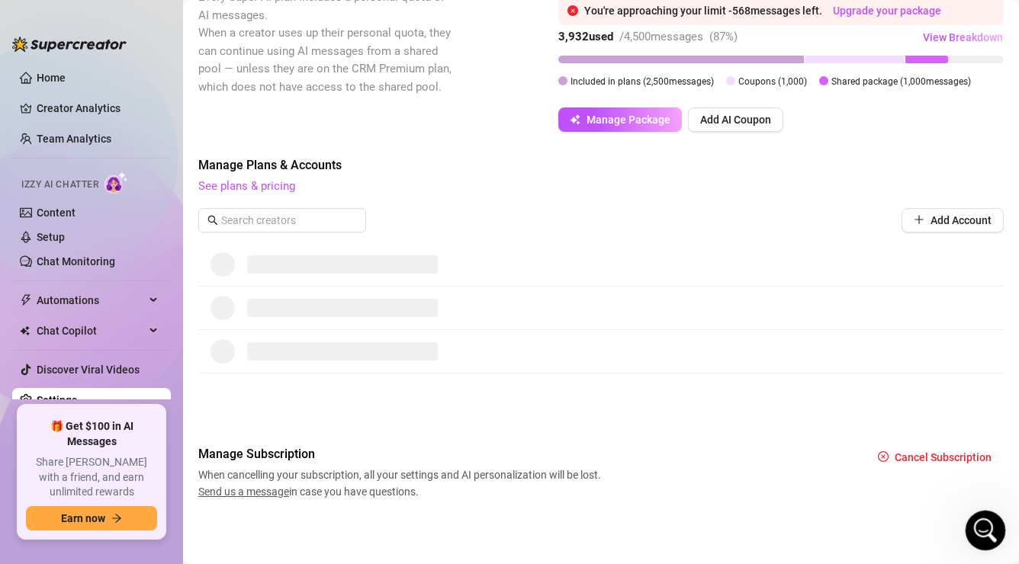
click at [986, 521] on icon "Open Intercom Messenger" at bounding box center [983, 528] width 25 height 25
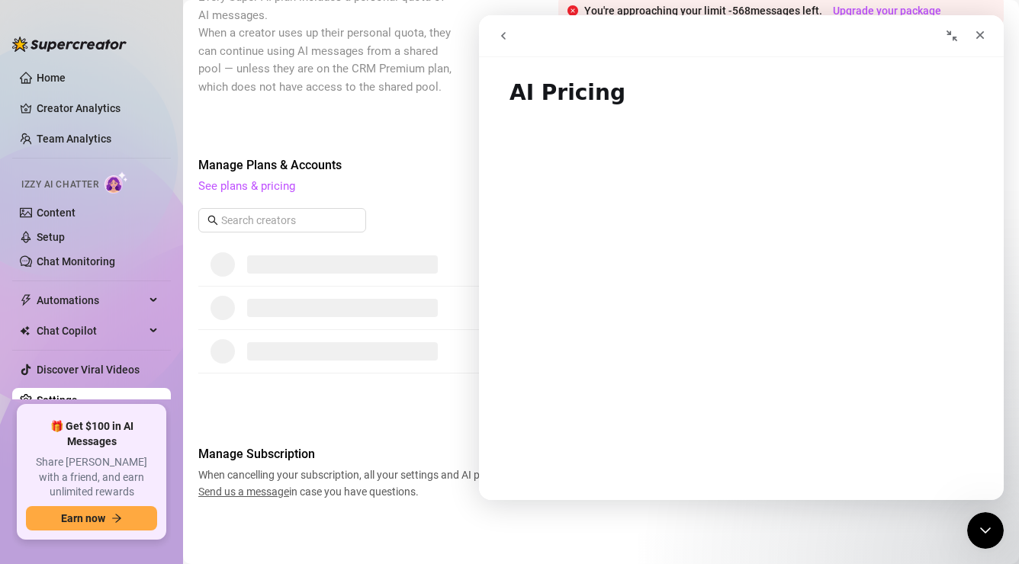
click at [506, 38] on icon "go back" at bounding box center [503, 36] width 12 height 12
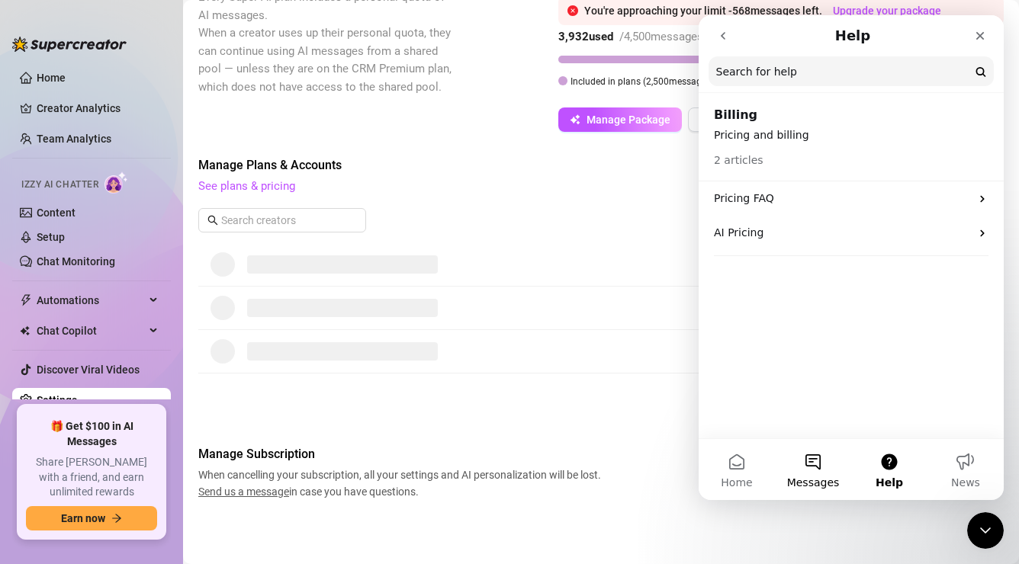
click at [809, 465] on button "Messages" at bounding box center [813, 469] width 76 height 61
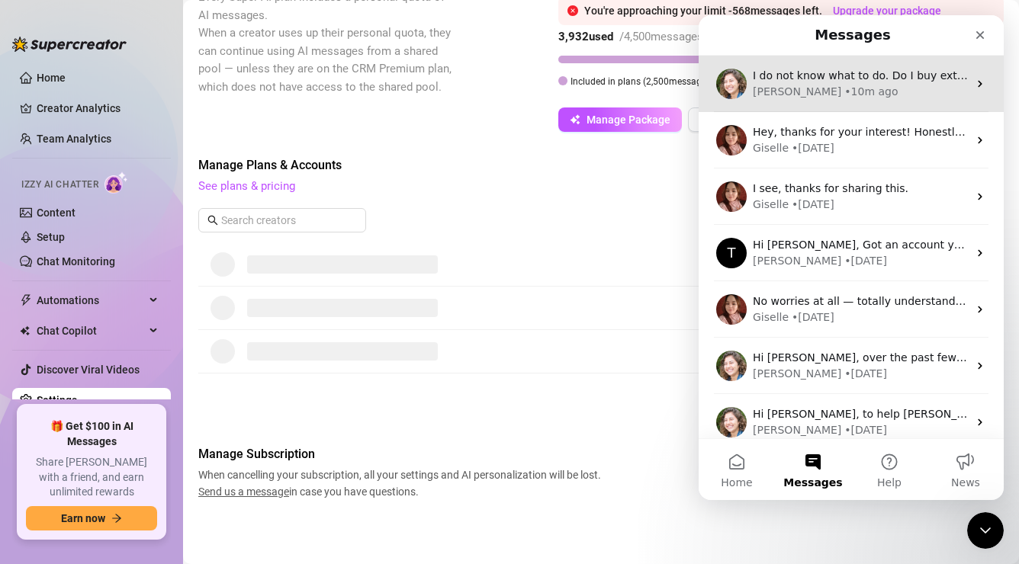
click at [890, 93] on div "Ella • 10m ago" at bounding box center [860, 92] width 215 height 16
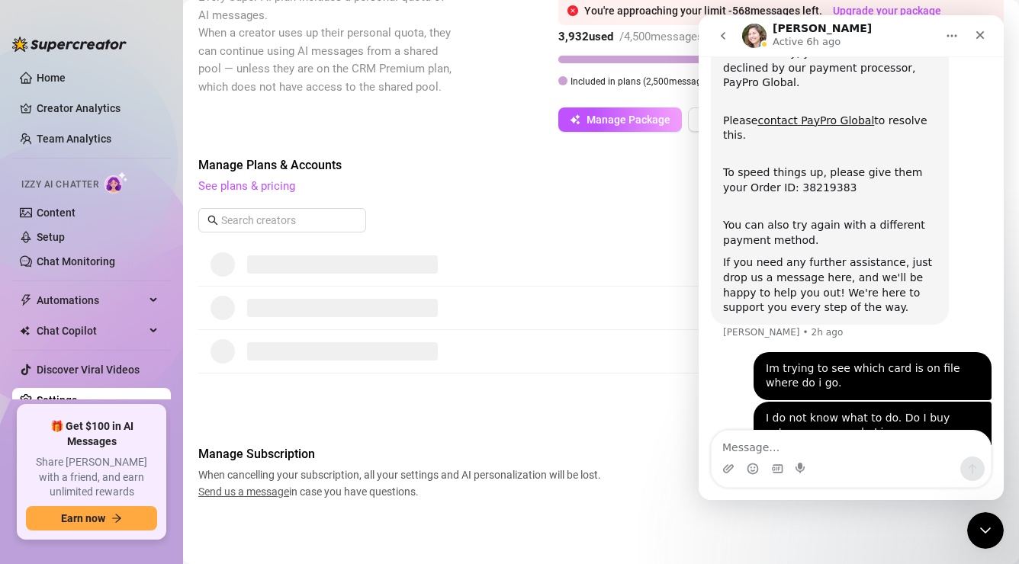
scroll to position [218, 0]
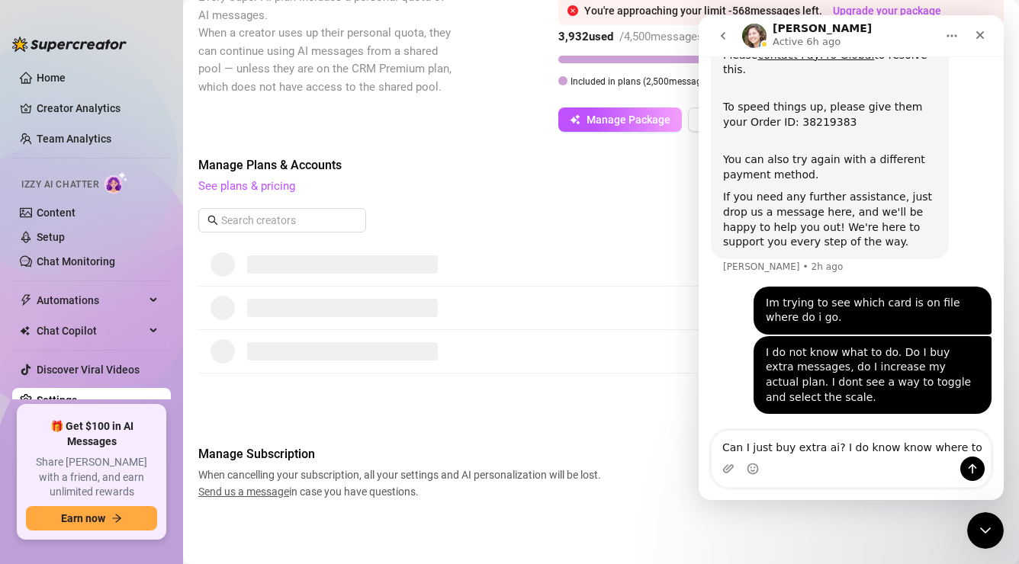
type textarea "Can I just buy extra ai? I do know know where to go"
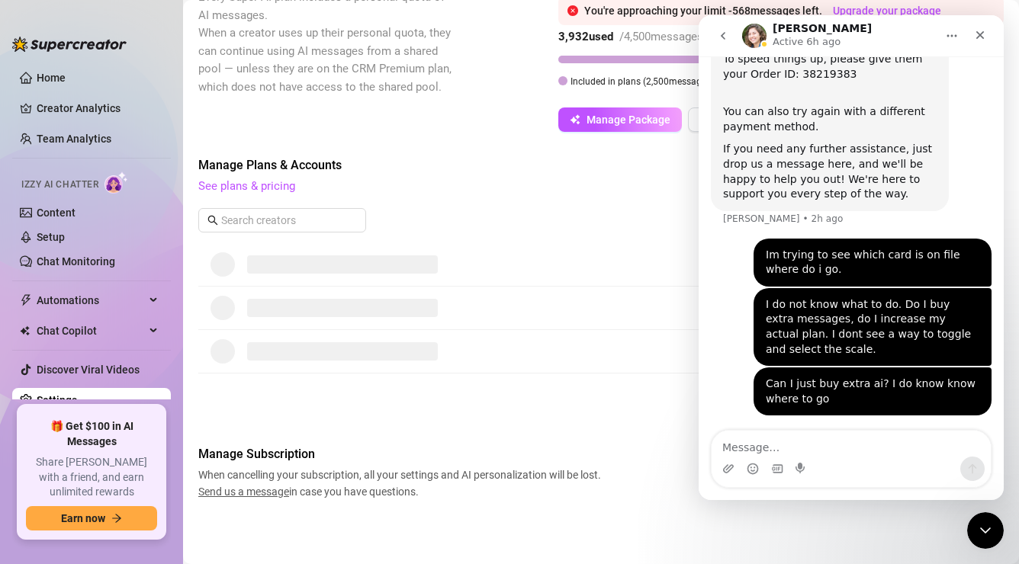
scroll to position [268, 0]
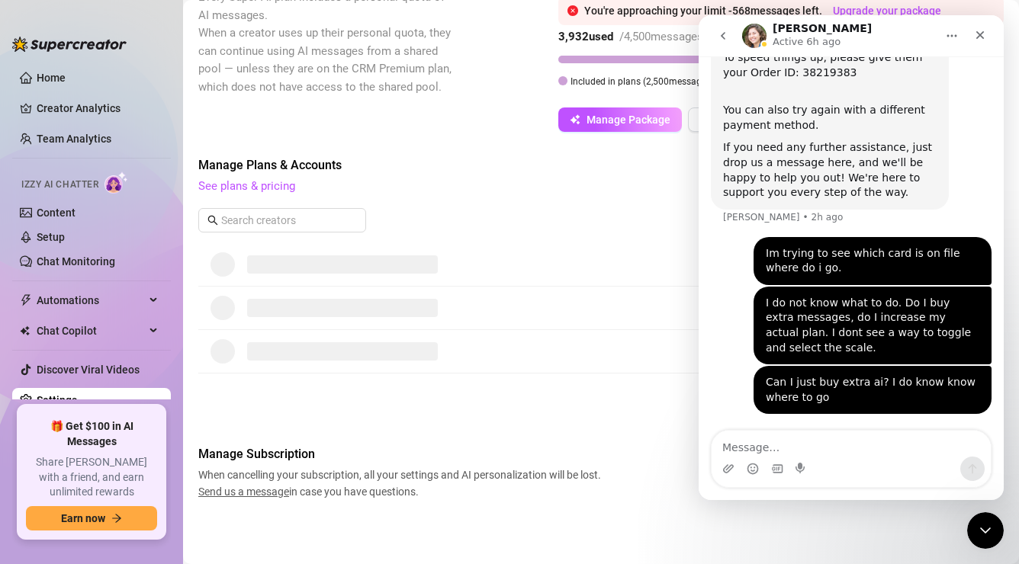
click at [478, 133] on div "Billing Overview Creator Plans AI Message Package Next Bill AI Messages Every S…" at bounding box center [600, 134] width 805 height 731
click at [456, 147] on div "Billing Overview Creator Plans AI Message Package Next Bill AI Messages Every S…" at bounding box center [600, 134] width 805 height 731
click at [966, 43] on button "Home" at bounding box center [951, 35] width 29 height 29
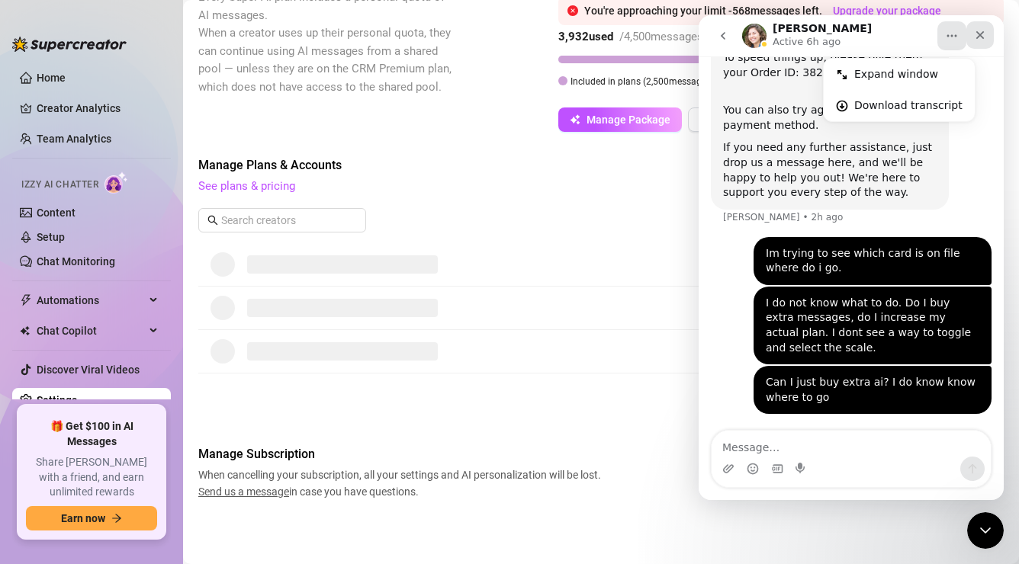
click at [979, 34] on icon "Close" at bounding box center [980, 35] width 8 height 8
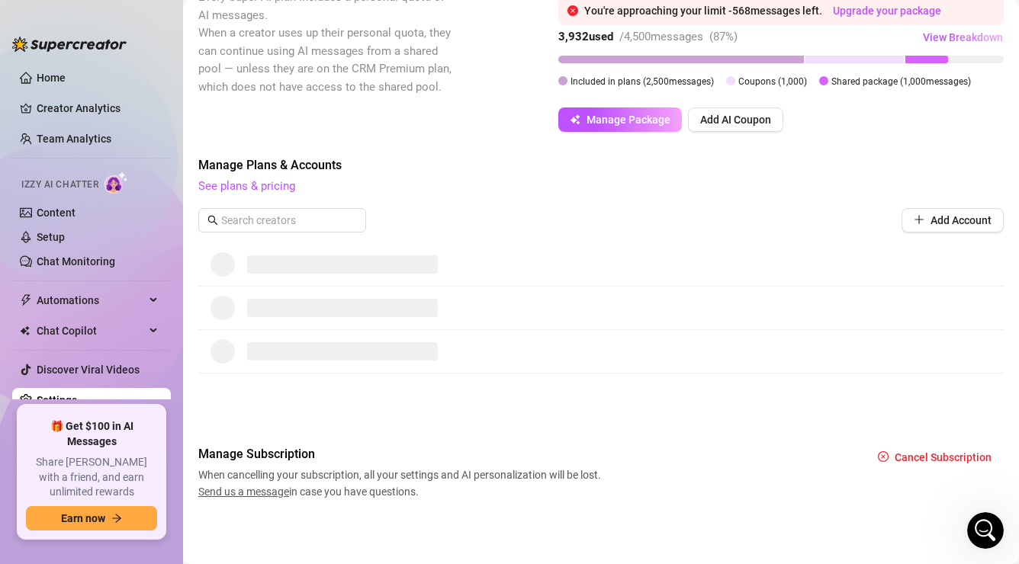
click at [587, 182] on span "See plans & pricing" at bounding box center [600, 187] width 805 height 18
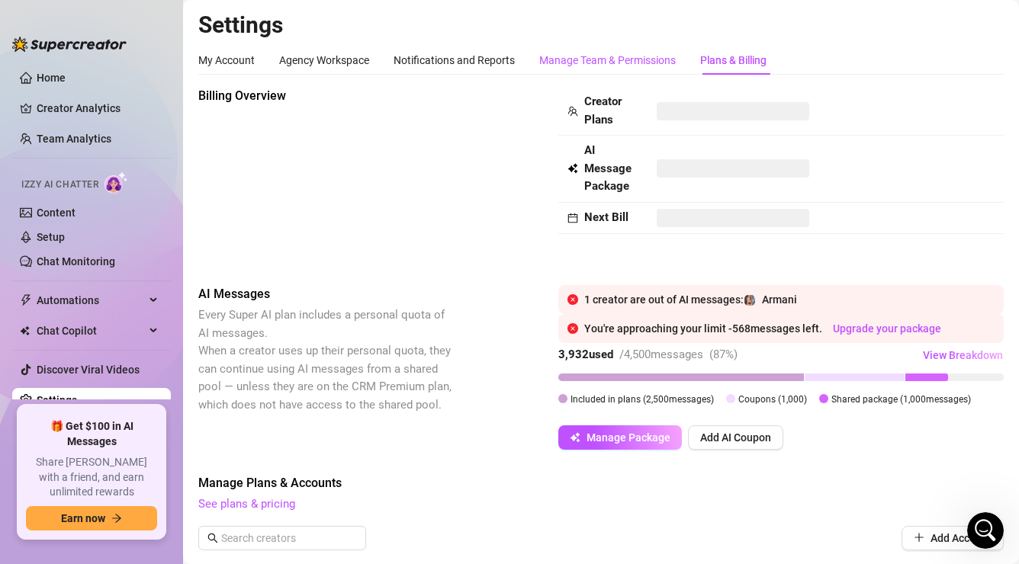
click at [617, 55] on div "Manage Team & Permissions" at bounding box center [607, 60] width 137 height 17
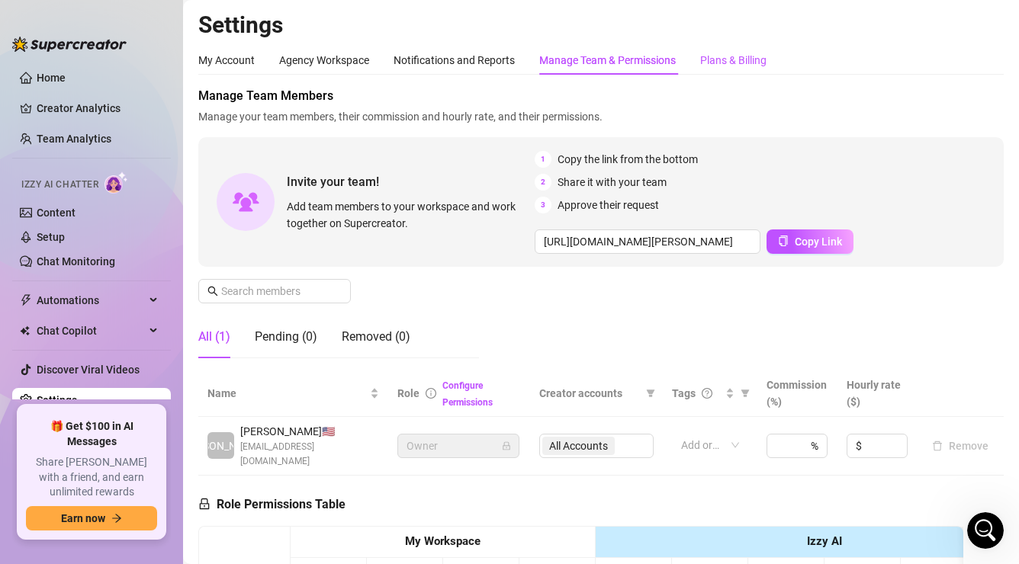
click at [731, 56] on div "Plans & Billing" at bounding box center [733, 60] width 66 height 17
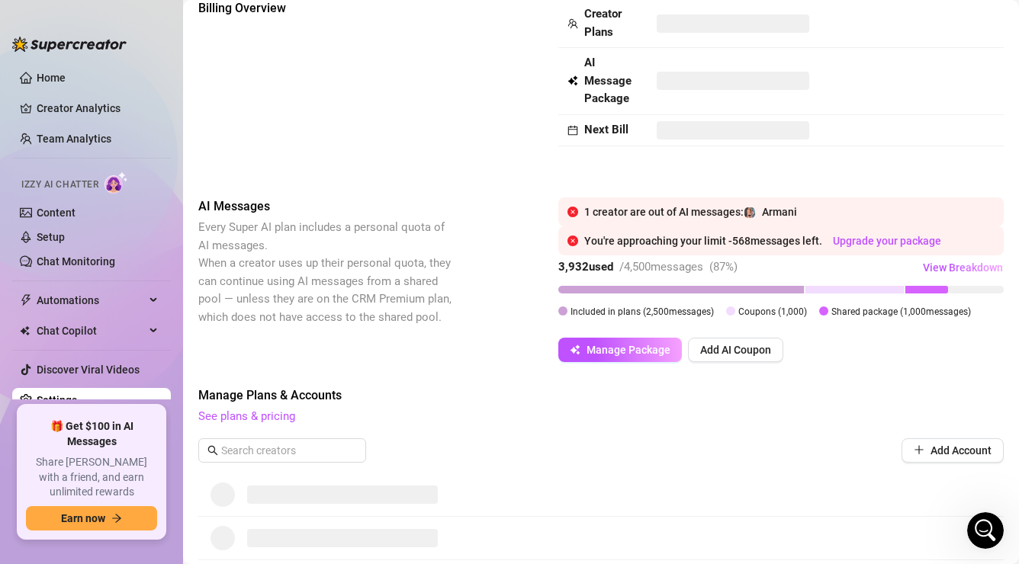
scroll to position [53, 0]
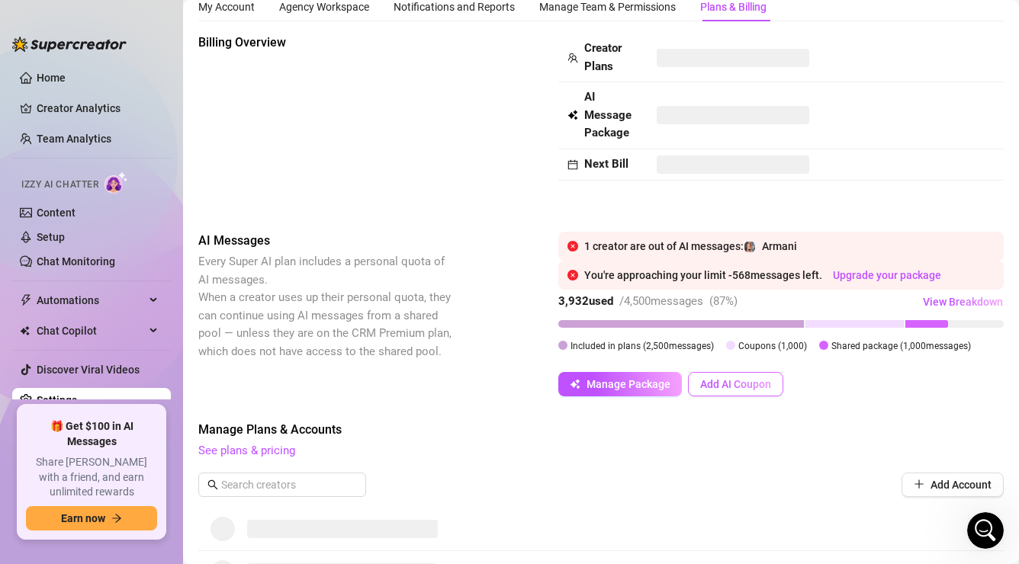
click at [715, 383] on span "Add AI Coupon" at bounding box center [735, 384] width 71 height 12
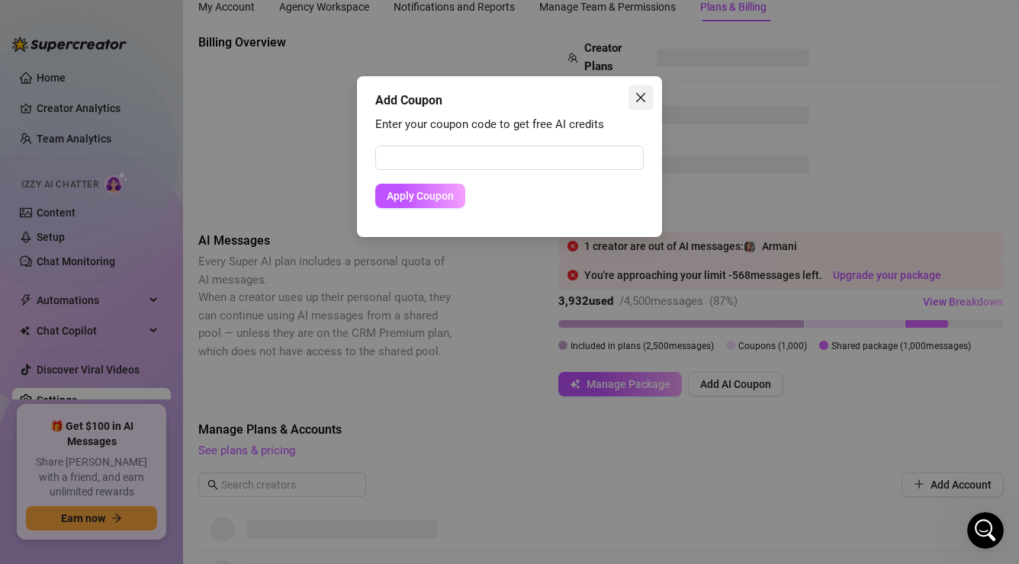
click at [640, 104] on button "Close" at bounding box center [640, 97] width 24 height 24
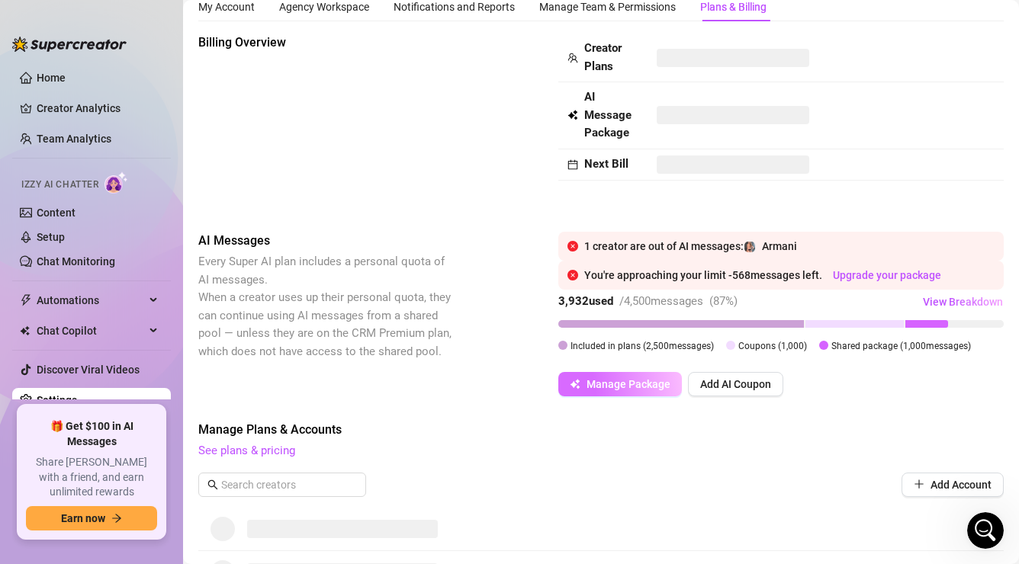
click at [618, 387] on span "Manage Package" at bounding box center [629, 384] width 84 height 12
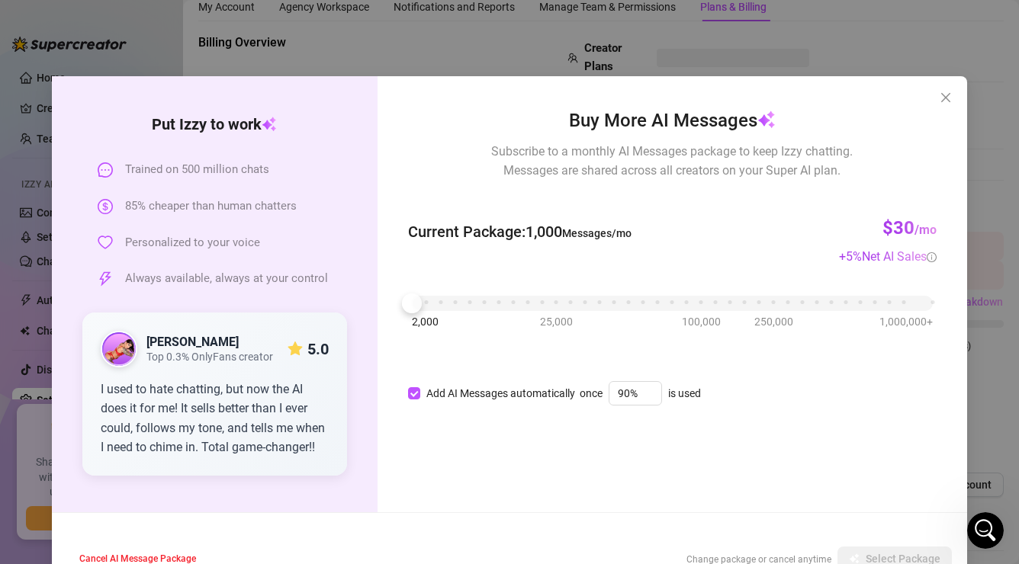
click at [267, 421] on div "I used to hate chatting, but now the AI does it for me! It sells better than I …" at bounding box center [215, 419] width 228 height 78
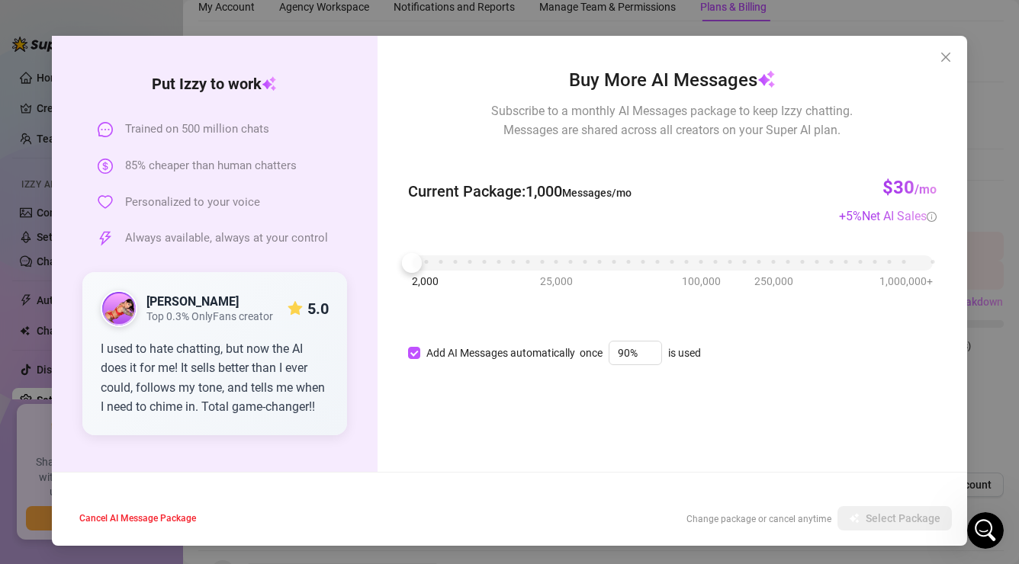
click at [320, 306] on strong "5.0" at bounding box center [317, 309] width 21 height 18
click at [231, 127] on span "Trained on 500 million chats" at bounding box center [197, 130] width 144 height 18
click at [949, 59] on icon "close" at bounding box center [946, 57] width 12 height 12
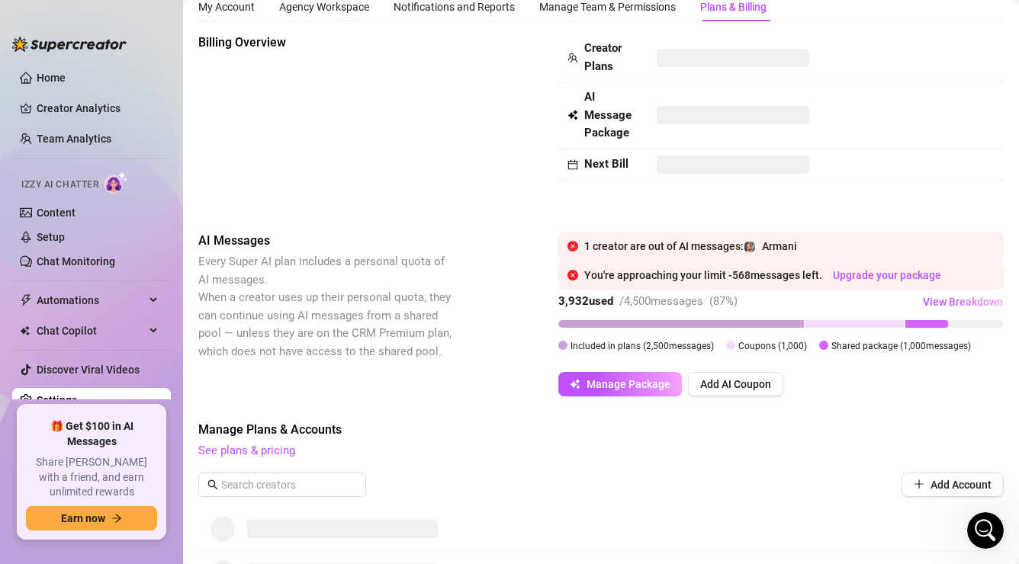
scroll to position [0, 0]
click at [275, 453] on link "See plans & pricing" at bounding box center [246, 451] width 97 height 14
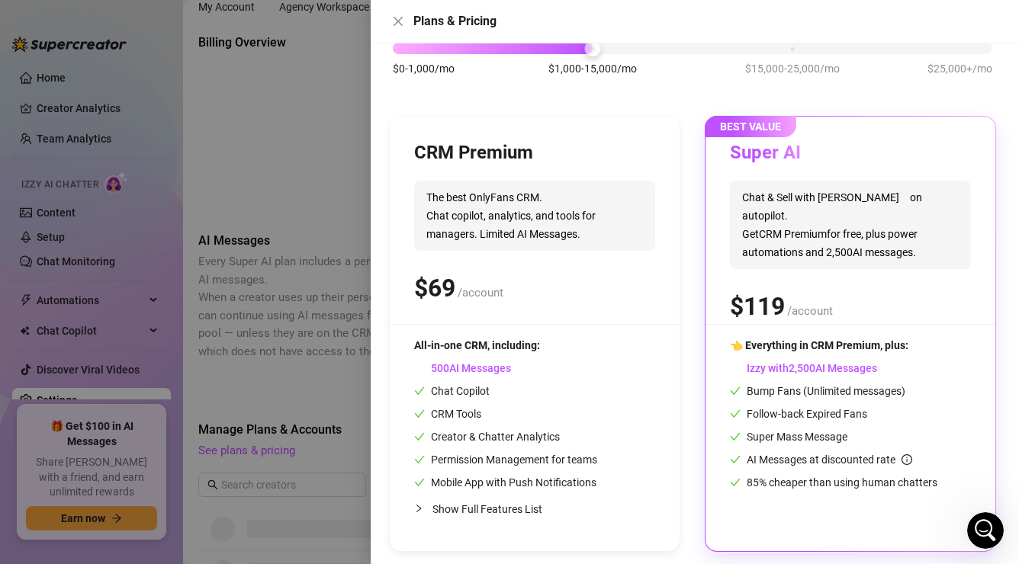
scroll to position [111, 0]
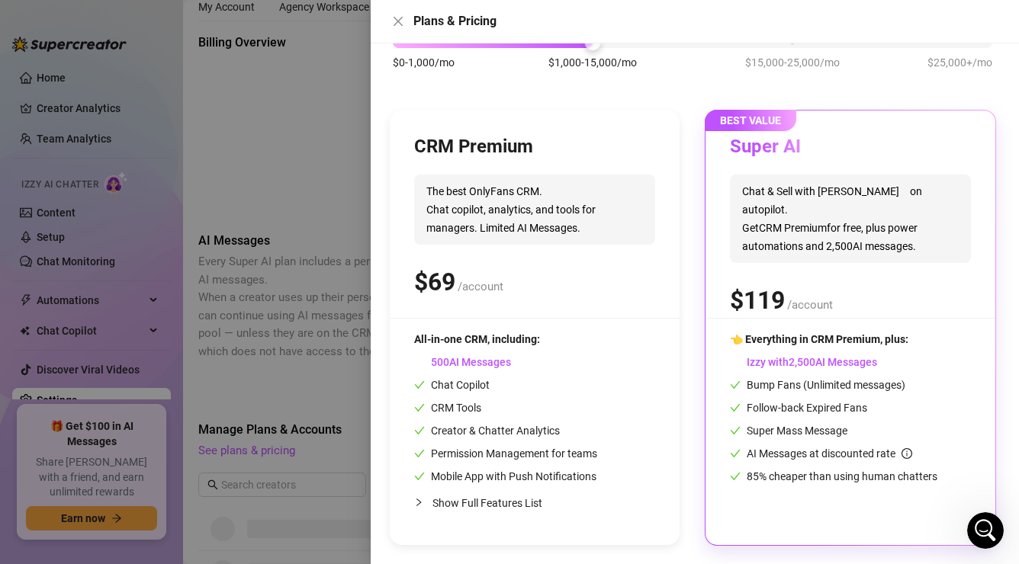
click at [793, 43] on div "$0-1,000/mo $1,000-15,000/mo $15,000-25,000/mo $25,000+/mo" at bounding box center [693, 38] width 600 height 9
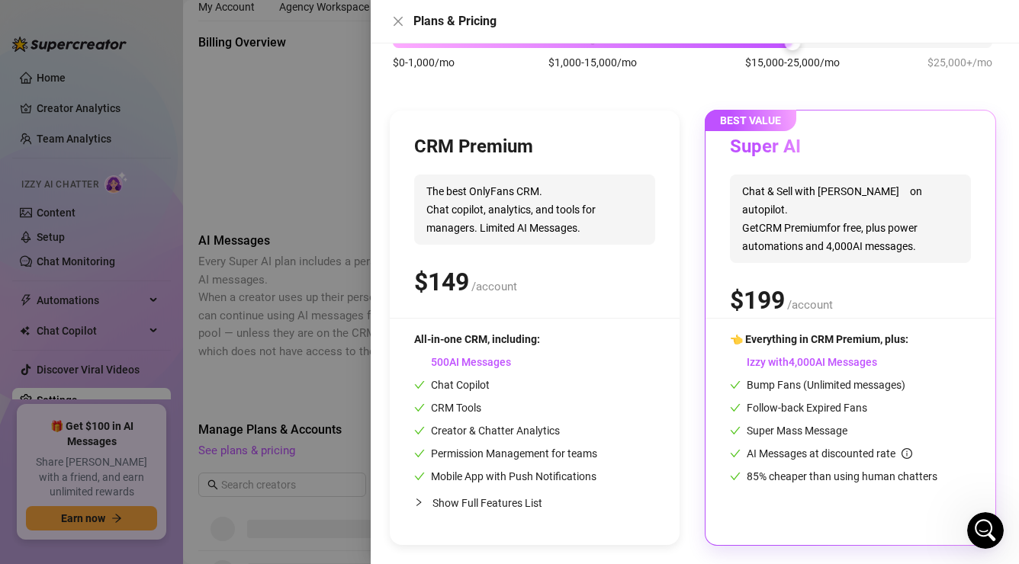
scroll to position [0, 0]
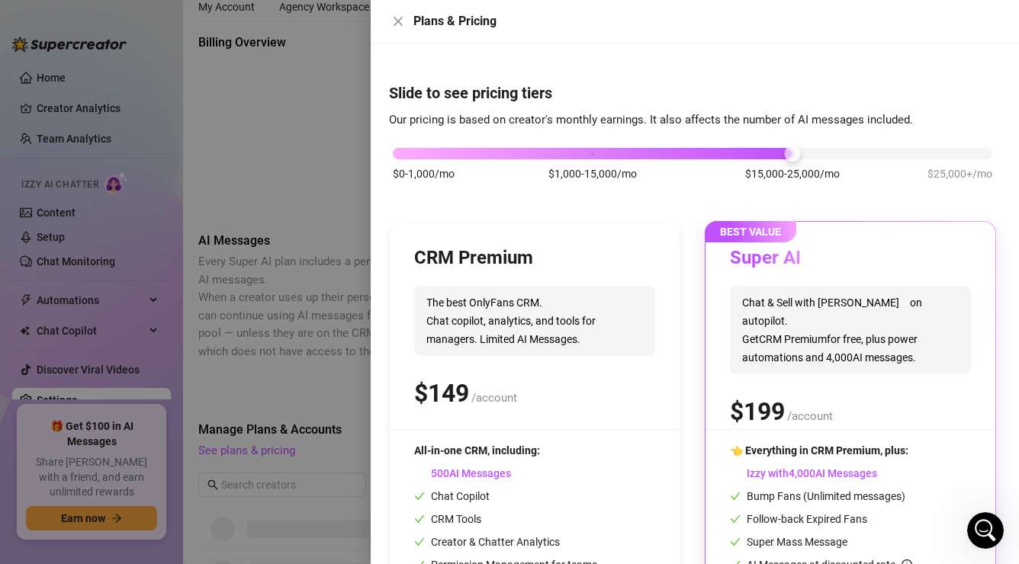
click at [601, 153] on div "$0-1,000/mo $1,000-15,000/mo $15,000-25,000/mo $25,000+/mo" at bounding box center [693, 149] width 600 height 9
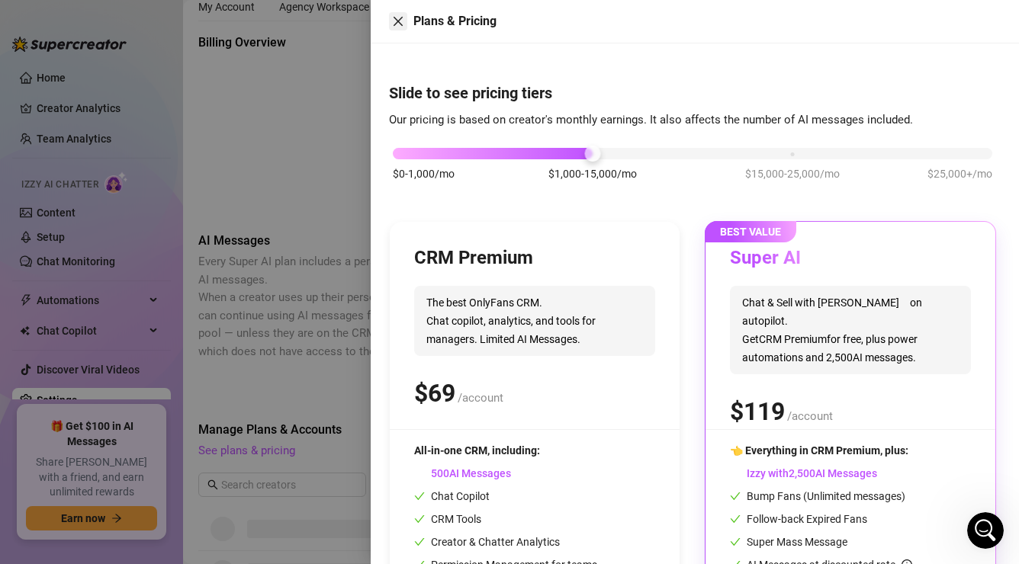
click at [396, 18] on icon "close" at bounding box center [398, 21] width 12 height 12
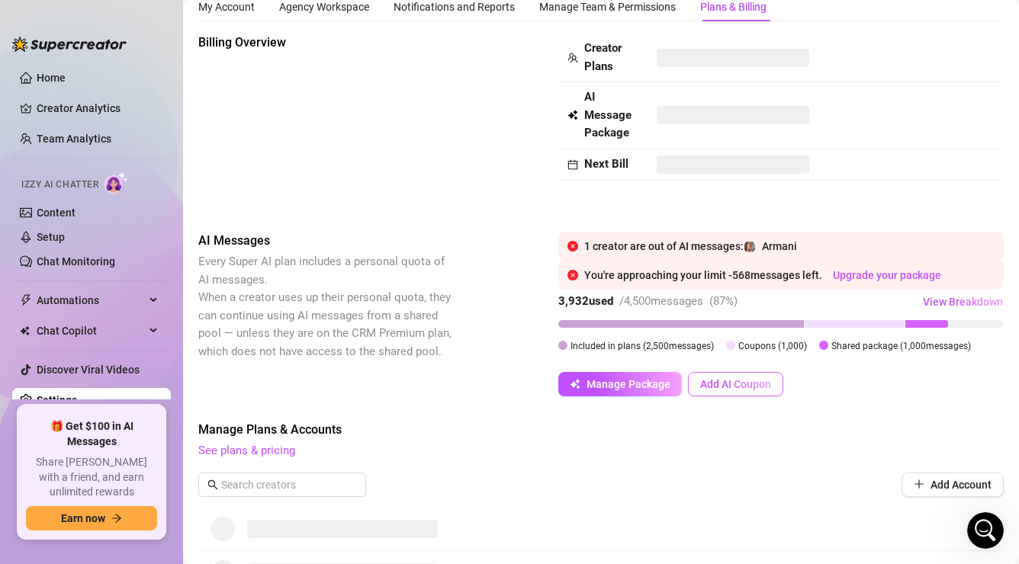
scroll to position [268, 0]
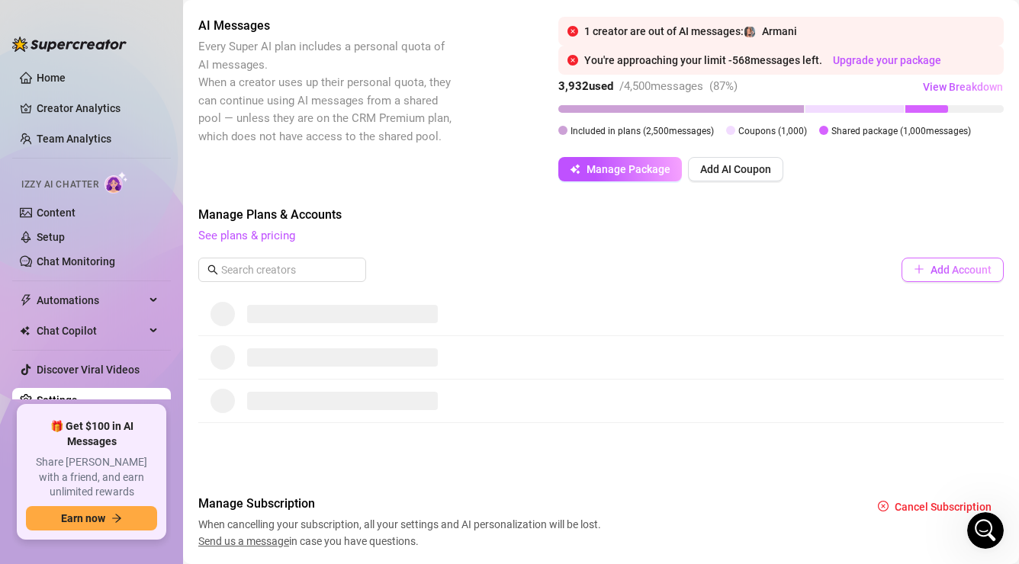
click at [925, 265] on button "Add Account" at bounding box center [953, 270] width 102 height 24
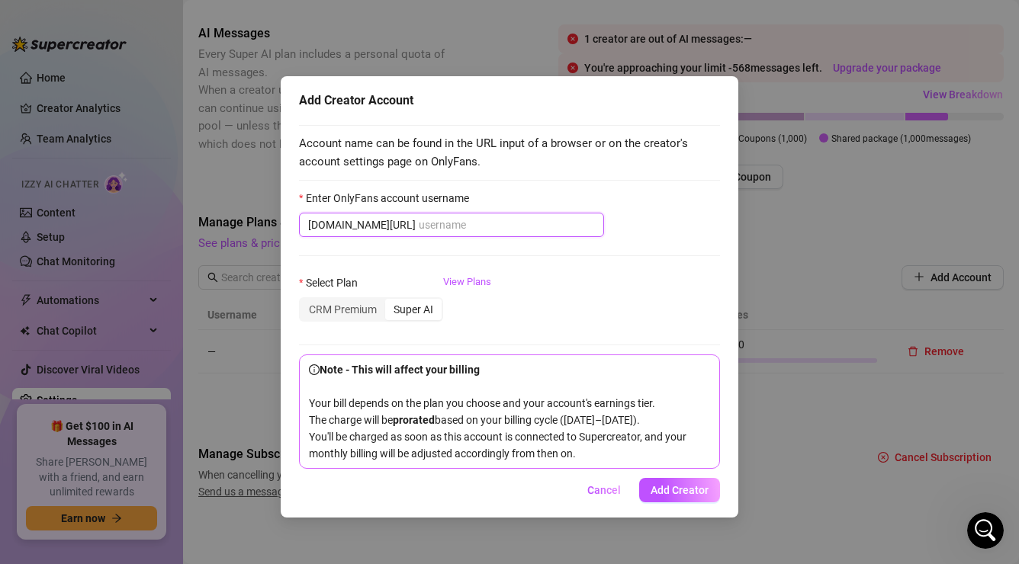
scroll to position [261, 0]
click at [606, 497] on span "Cancel" at bounding box center [604, 490] width 34 height 12
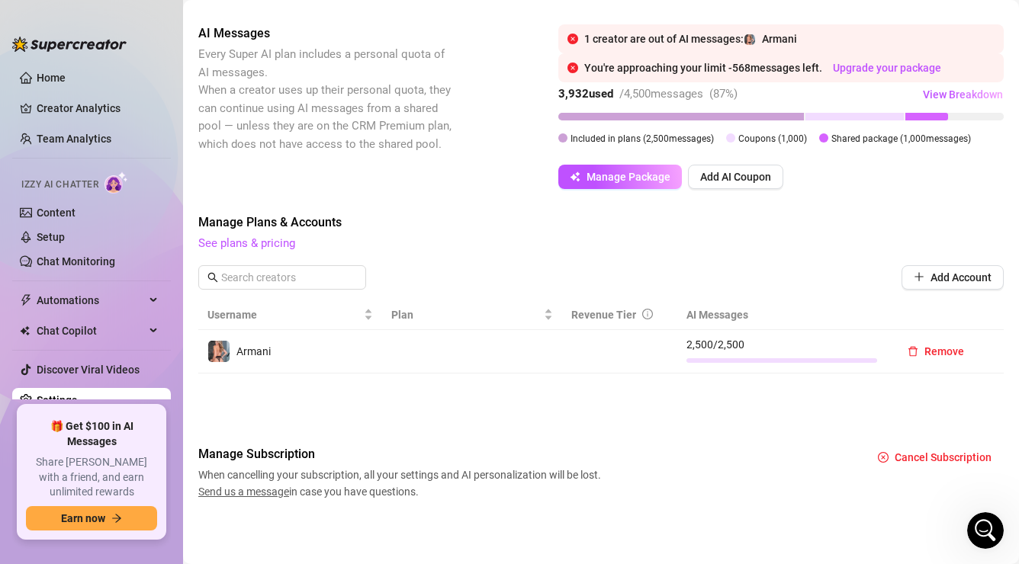
click at [342, 349] on div "Armani" at bounding box center [290, 351] width 166 height 23
click at [268, 348] on span "Armani" at bounding box center [253, 352] width 34 height 12
click at [228, 365] on td "Armani" at bounding box center [290, 352] width 184 height 44
click at [533, 350] on td at bounding box center [472, 352] width 180 height 44
click at [748, 340] on span "2,500 / 2,500" at bounding box center [781, 344] width 191 height 17
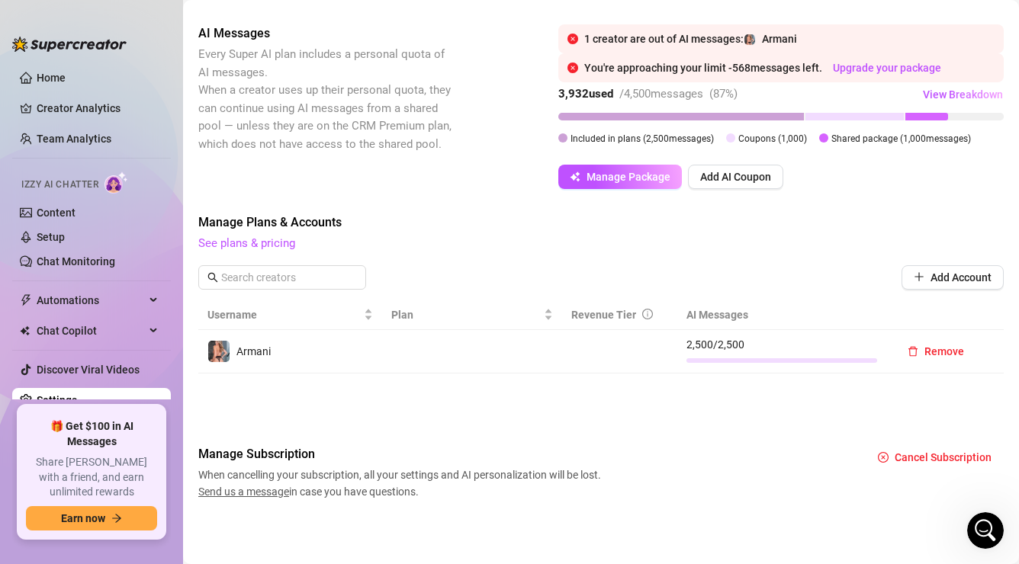
click at [699, 361] on div at bounding box center [781, 360] width 191 height 5
click at [639, 333] on td at bounding box center [619, 352] width 114 height 44
click at [643, 317] on icon "info-circle" at bounding box center [647, 314] width 11 height 11
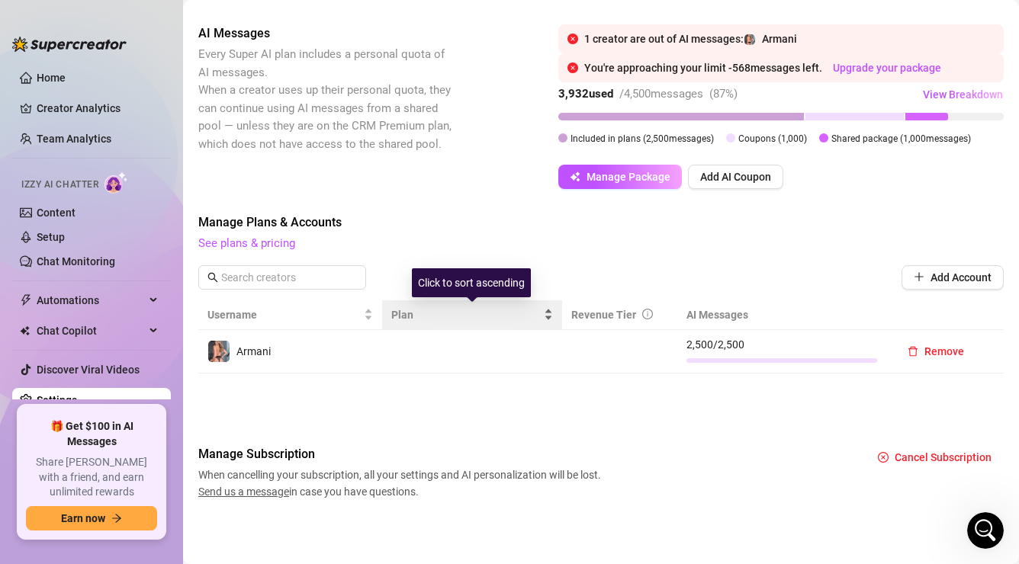
click at [477, 320] on span "Plan" at bounding box center [465, 315] width 149 height 17
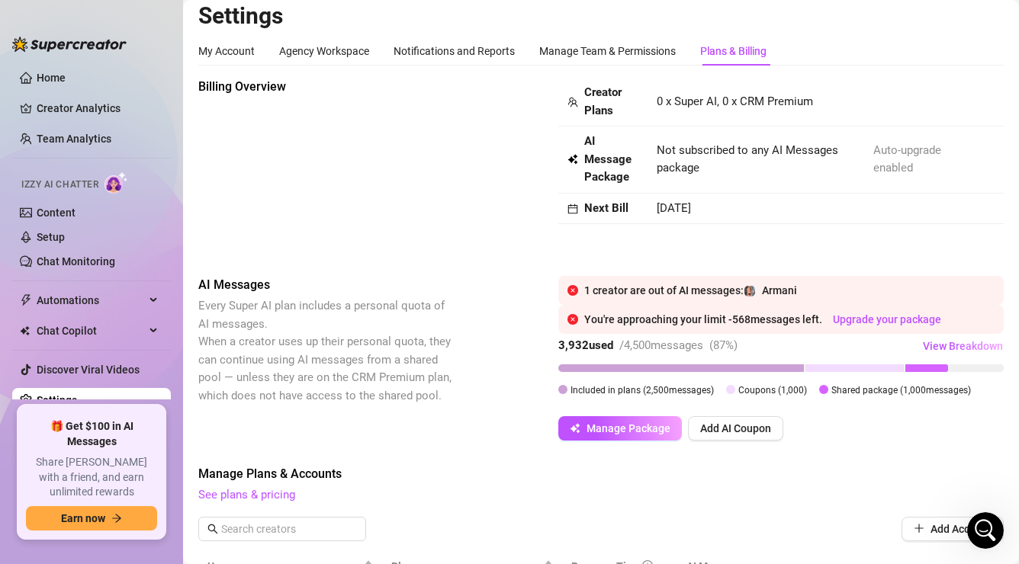
scroll to position [0, 0]
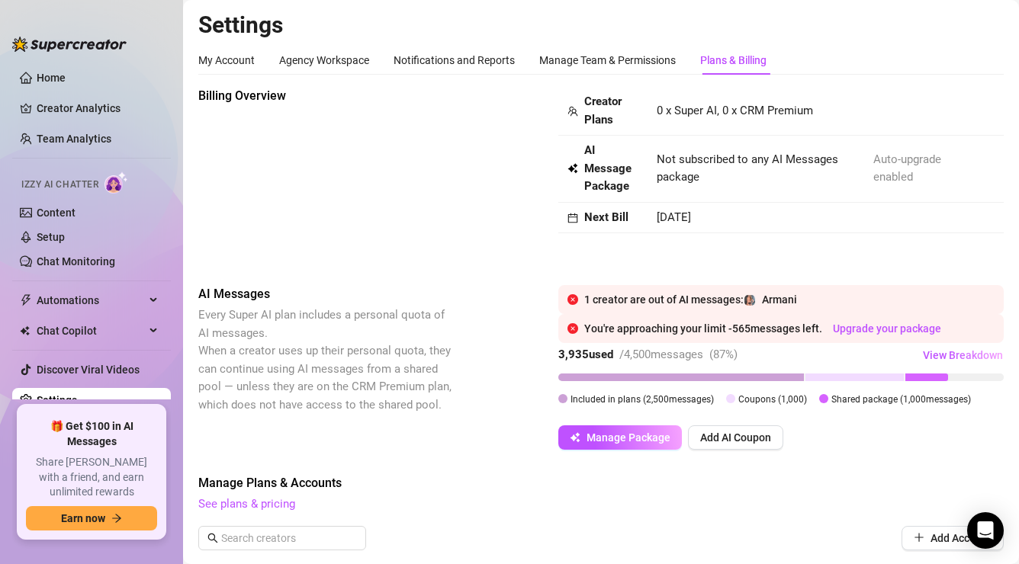
click at [610, 175] on span "AI Message Package" at bounding box center [611, 169] width 54 height 54
click at [594, 429] on button "Manage Package" at bounding box center [620, 438] width 124 height 24
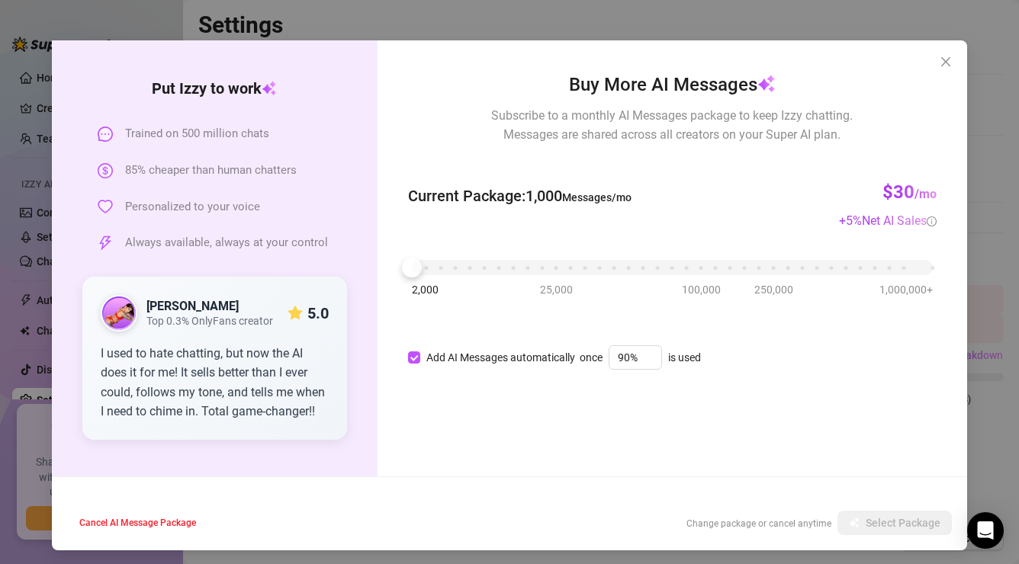
scroll to position [40, 0]
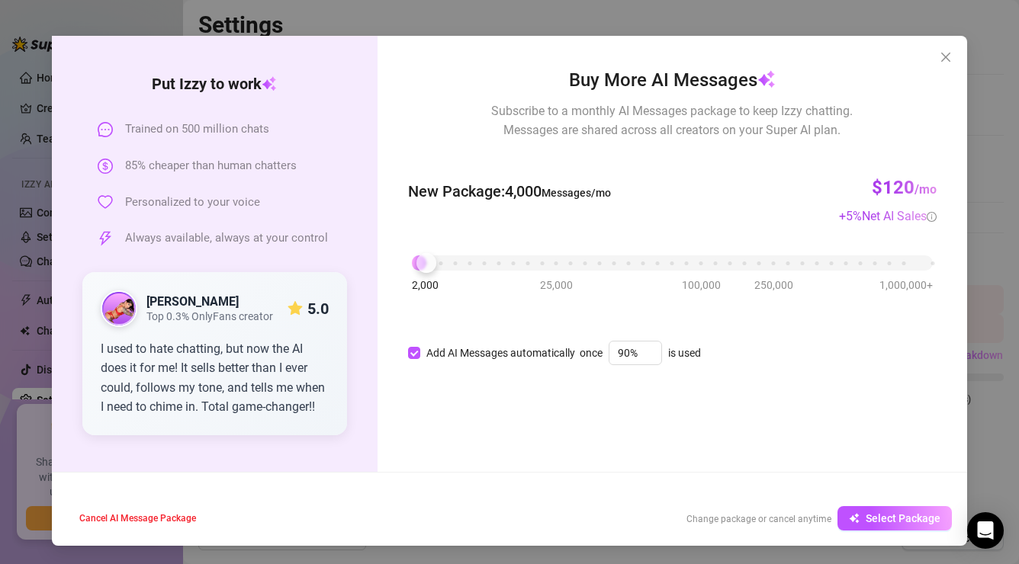
click at [429, 262] on div "2,000 25,000 100,000 250,000 1,000,000+" at bounding box center [672, 256] width 521 height 9
drag, startPoint x: 423, startPoint y: 264, endPoint x: 413, endPoint y: 263, distance: 9.9
click at [413, 263] on div at bounding box center [412, 263] width 20 height 20
click at [852, 511] on button "Select Package" at bounding box center [894, 518] width 114 height 24
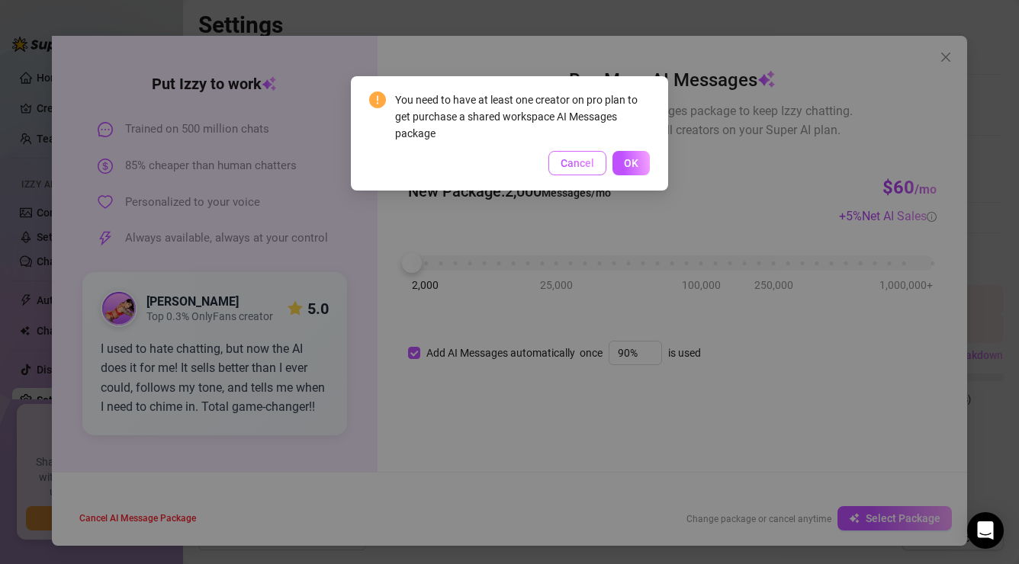
click at [598, 173] on button "Cancel" at bounding box center [577, 163] width 58 height 24
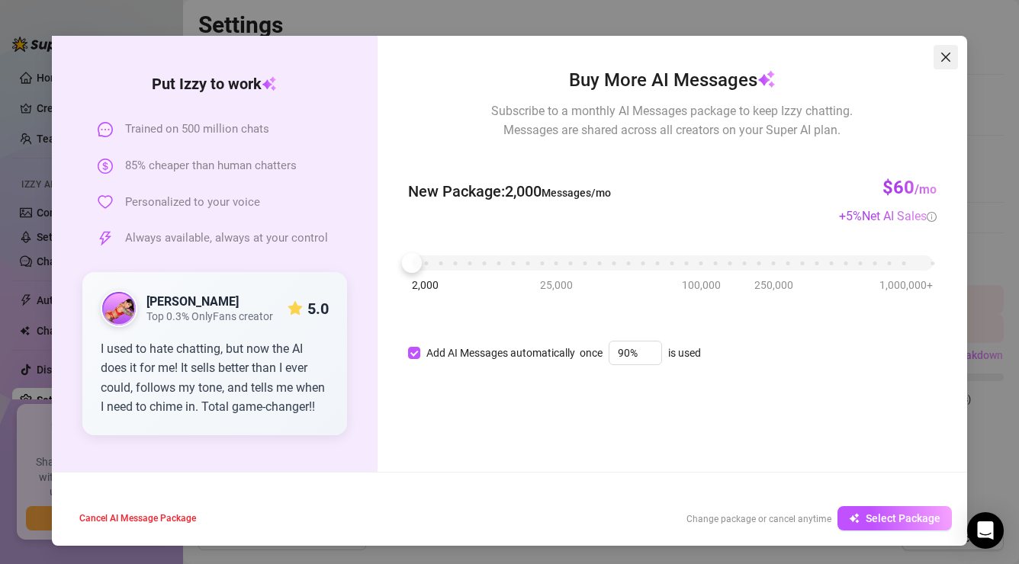
click at [948, 62] on icon "close" at bounding box center [946, 57] width 12 height 12
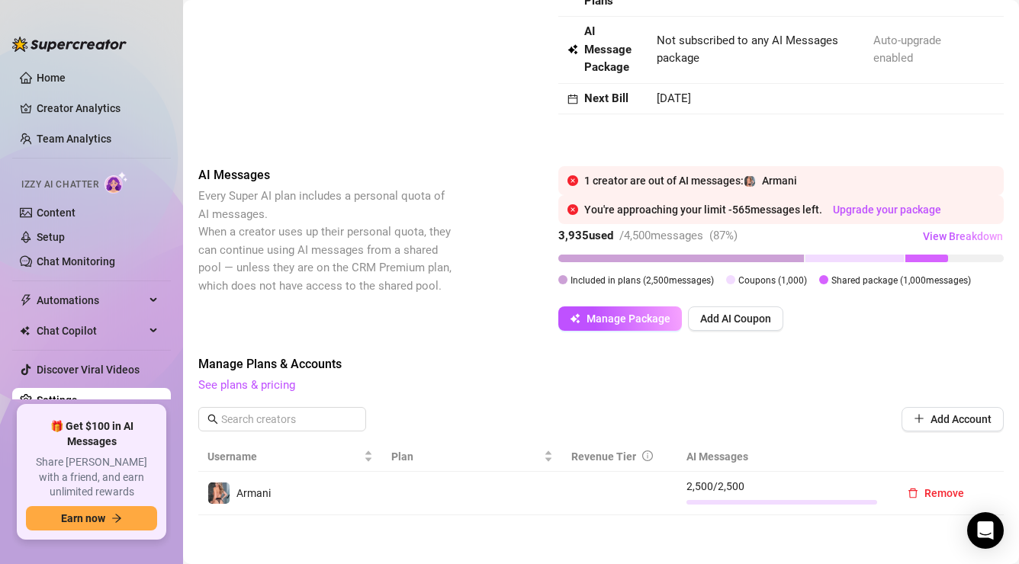
scroll to position [128, 0]
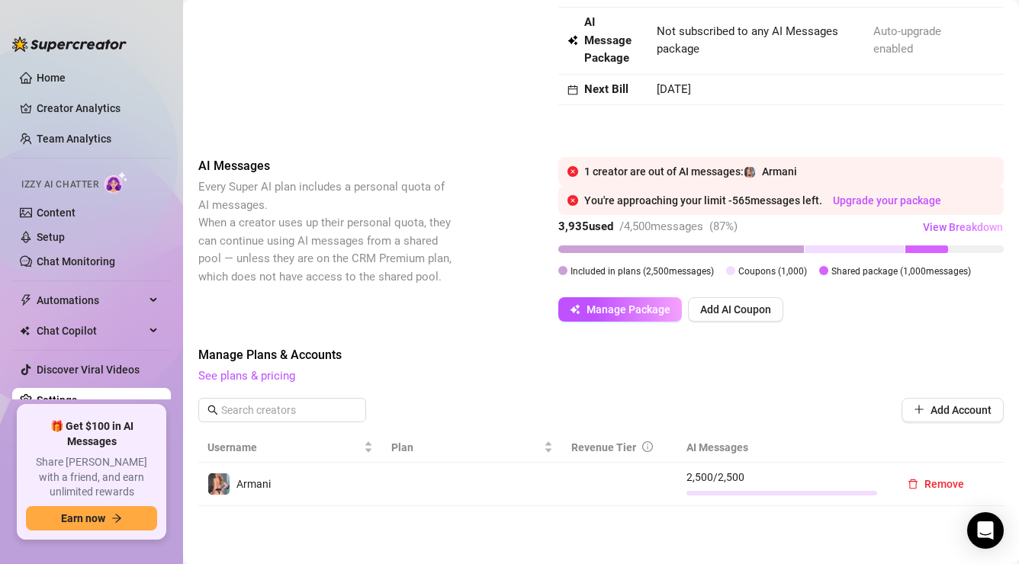
click at [284, 491] on div "Armani" at bounding box center [290, 484] width 166 height 23
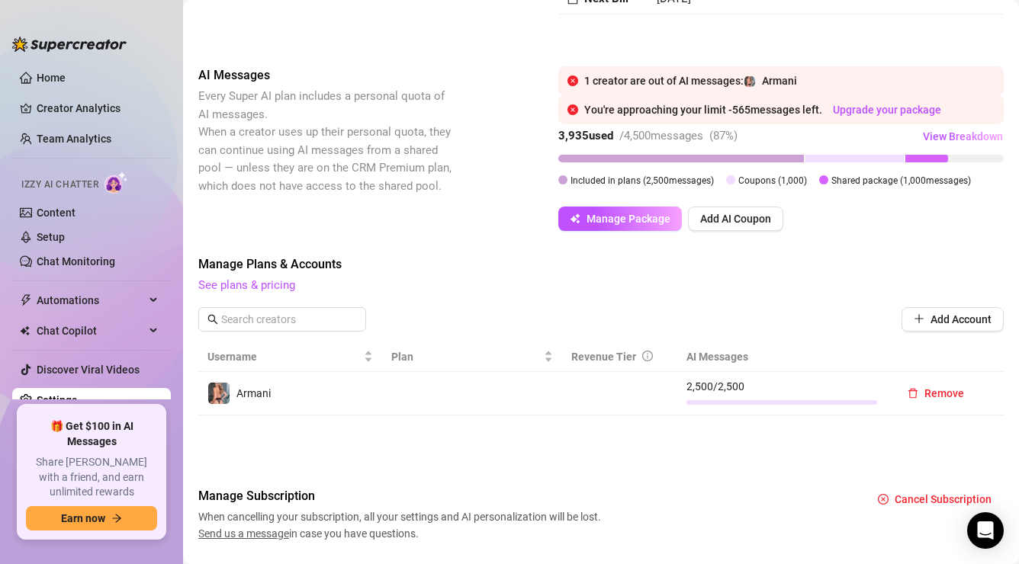
scroll to position [220, 0]
click at [265, 322] on input "text" at bounding box center [283, 318] width 124 height 17
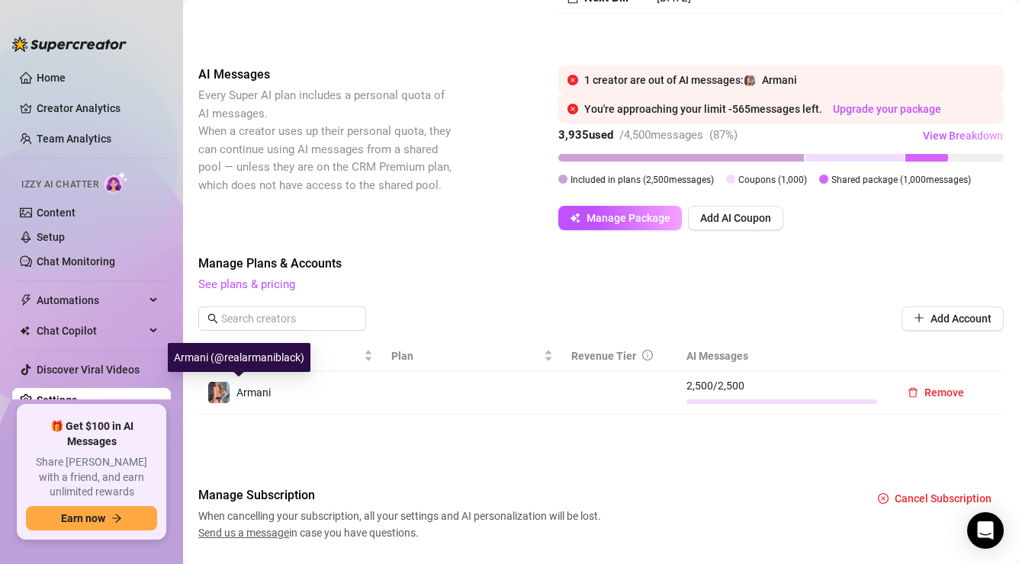
click at [268, 385] on div "Armani" at bounding box center [253, 392] width 34 height 17
click at [697, 386] on span "2,500 / 2,500" at bounding box center [781, 386] width 191 height 17
click at [281, 325] on input "text" at bounding box center [283, 318] width 124 height 17
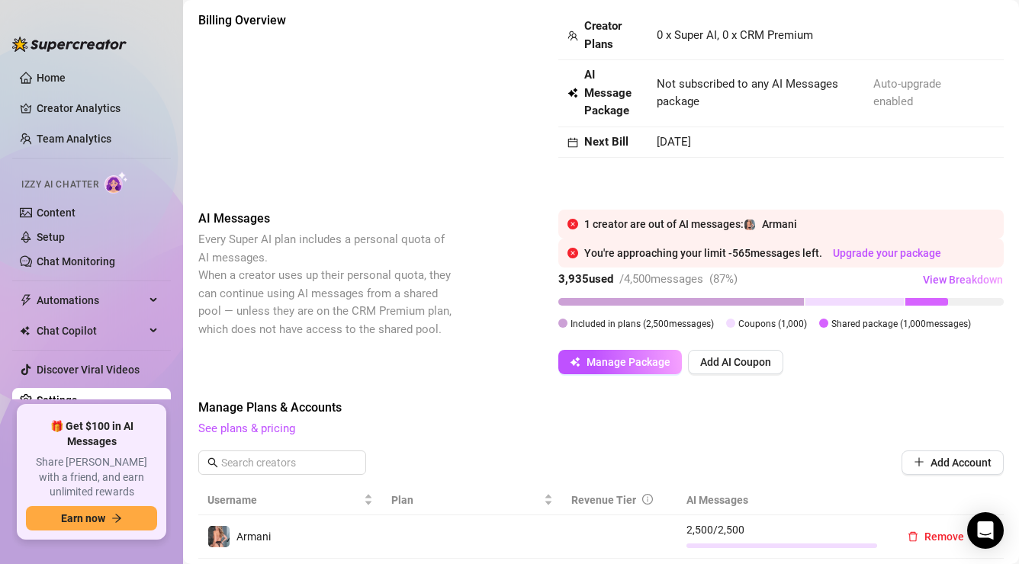
scroll to position [76, 0]
click at [634, 361] on span "Manage Package" at bounding box center [629, 361] width 84 height 12
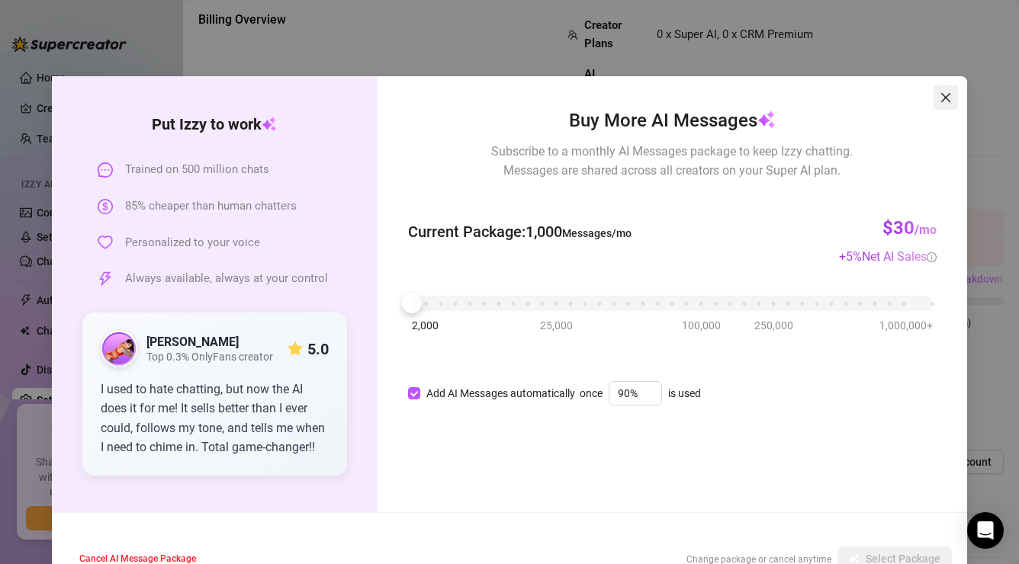
click at [946, 98] on icon "close" at bounding box center [945, 97] width 9 height 9
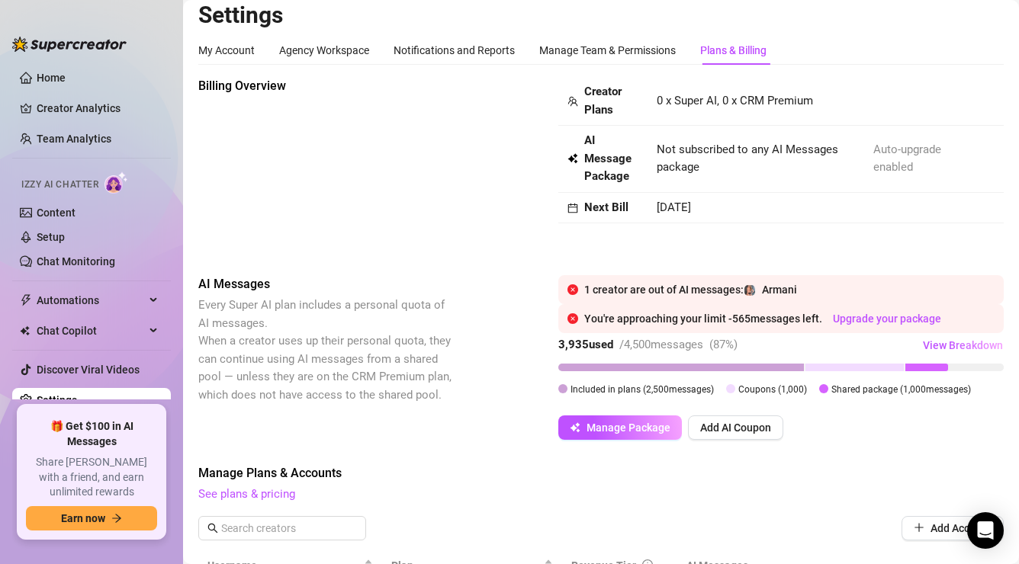
scroll to position [0, 0]
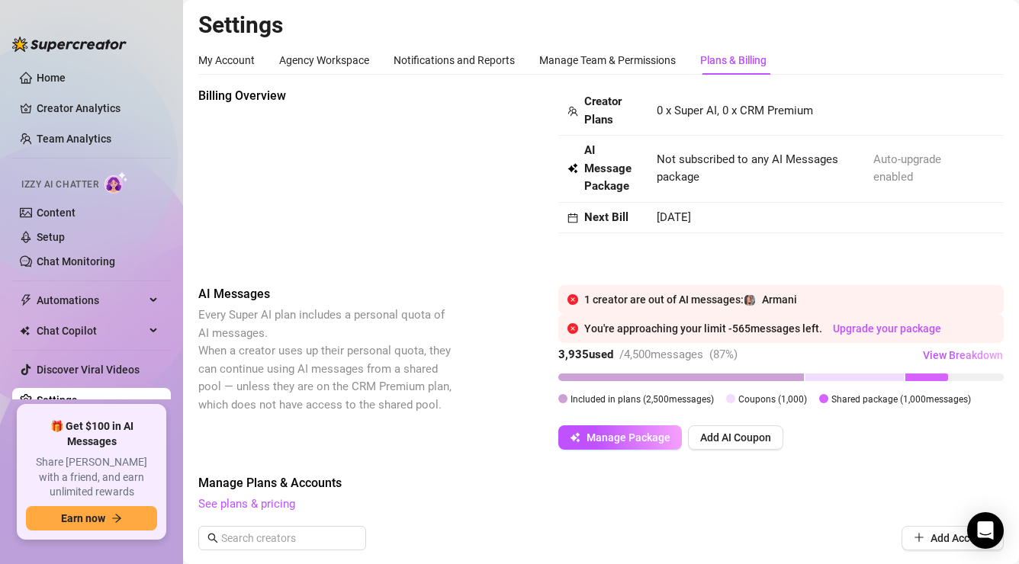
click at [600, 156] on span "AI Message Package" at bounding box center [611, 169] width 54 height 54
click at [580, 214] on div "Next Bill" at bounding box center [602, 218] width 71 height 18
click at [573, 222] on icon "calendar" at bounding box center [573, 218] width 10 height 10
click at [904, 335] on div "You're approaching your limit - 565 messages left. Upgrade your package" at bounding box center [789, 328] width 410 height 17
click at [905, 326] on link "Upgrade your package" at bounding box center [887, 329] width 108 height 12
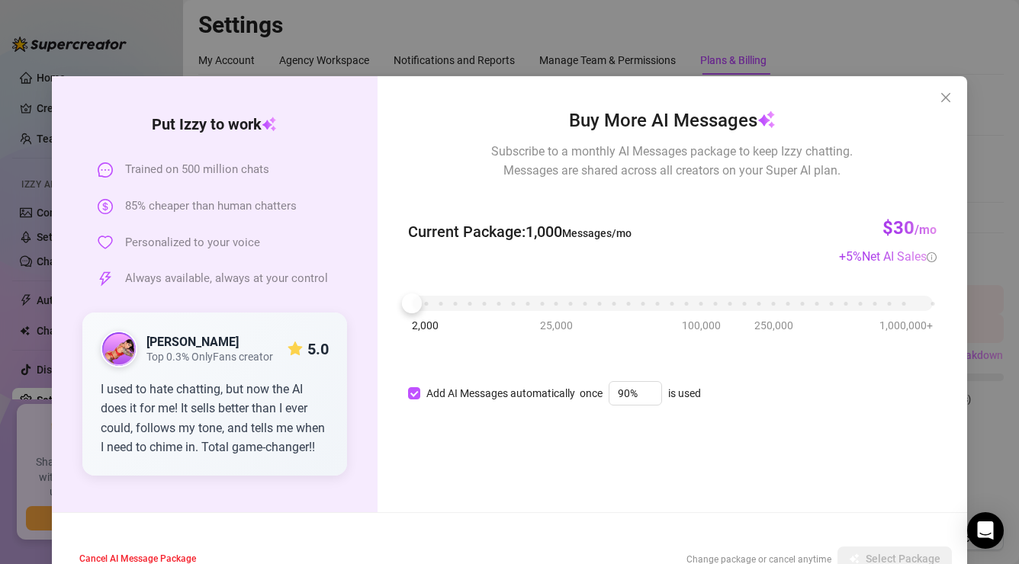
scroll to position [40, 0]
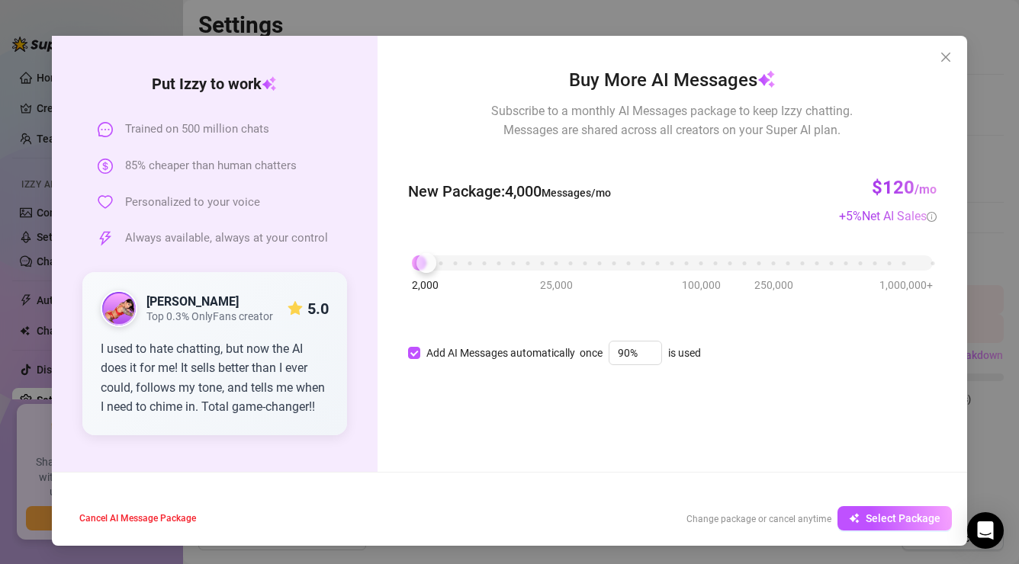
click at [426, 262] on div "2,000 25,000 100,000 250,000 1,000,000+" at bounding box center [672, 256] width 521 height 9
drag, startPoint x: 426, startPoint y: 266, endPoint x: 414, endPoint y: 266, distance: 11.4
click at [414, 266] on div at bounding box center [412, 263] width 20 height 20
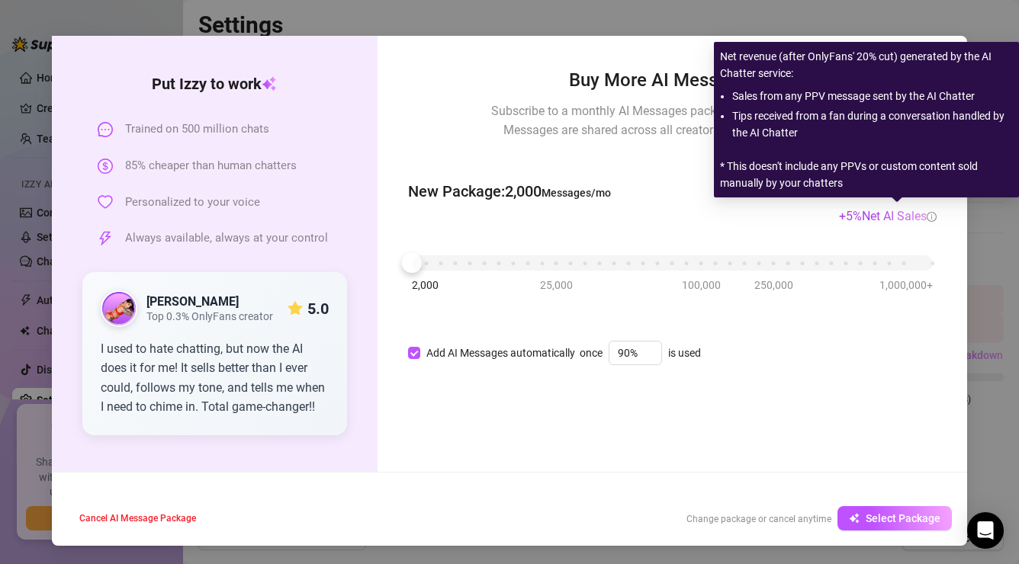
click at [931, 215] on icon "info-circle" at bounding box center [932, 217] width 10 height 10
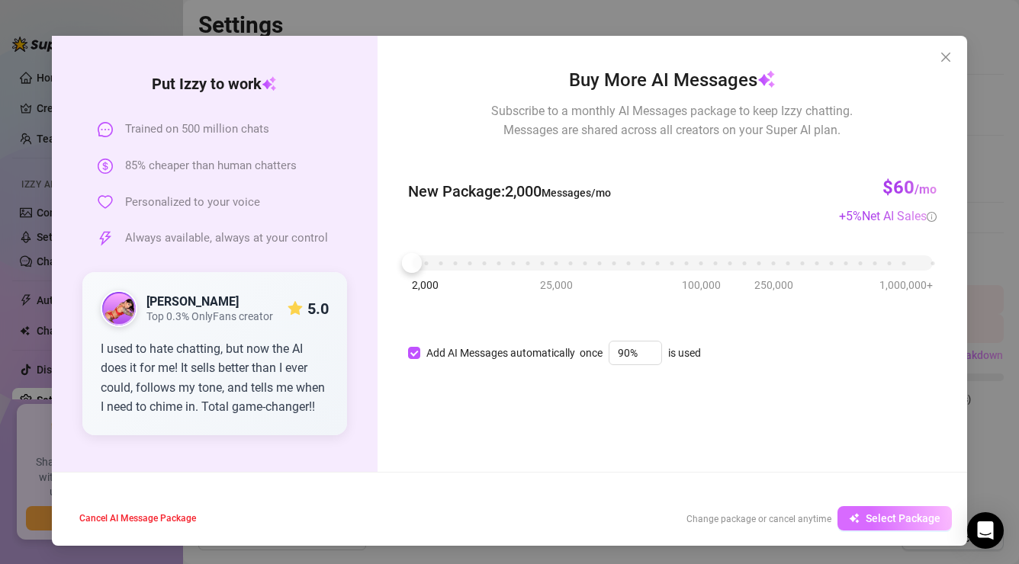
click at [899, 514] on span "Select Package" at bounding box center [903, 519] width 75 height 12
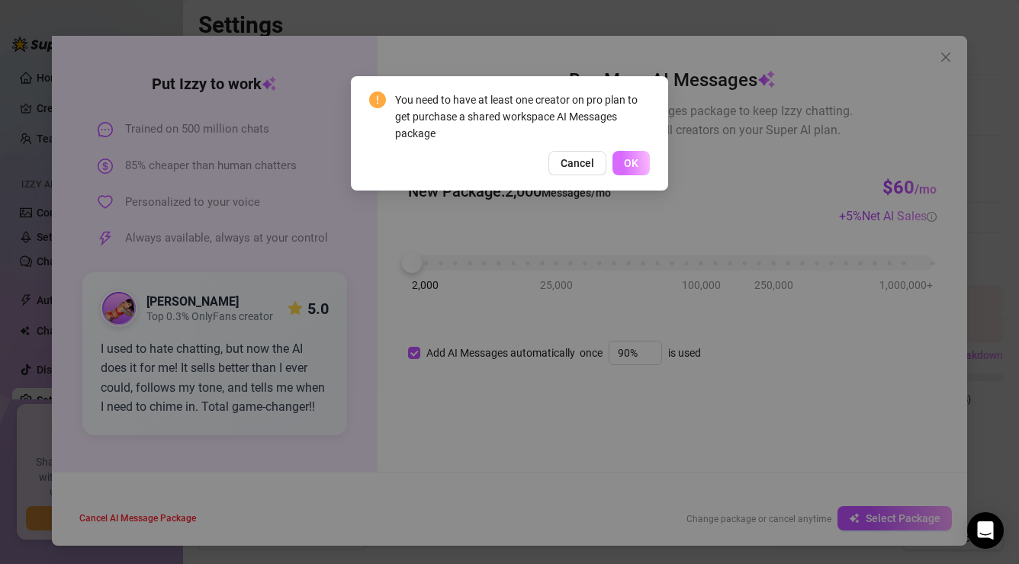
click at [630, 154] on button "OK" at bounding box center [630, 163] width 37 height 24
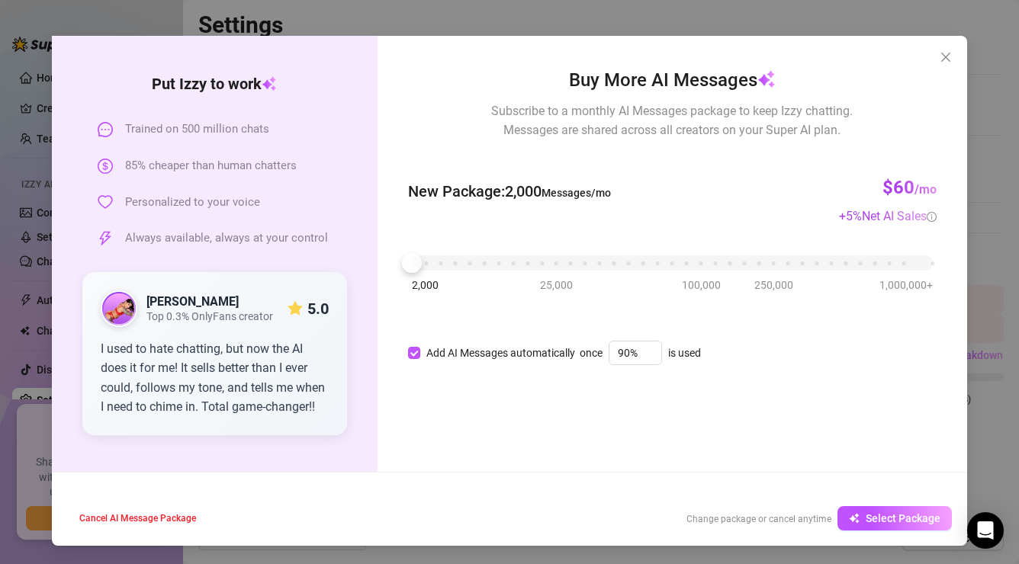
click at [789, 525] on div "Change package or cancel anytime" at bounding box center [758, 518] width 145 height 17
click at [950, 62] on icon "close" at bounding box center [946, 57] width 12 height 12
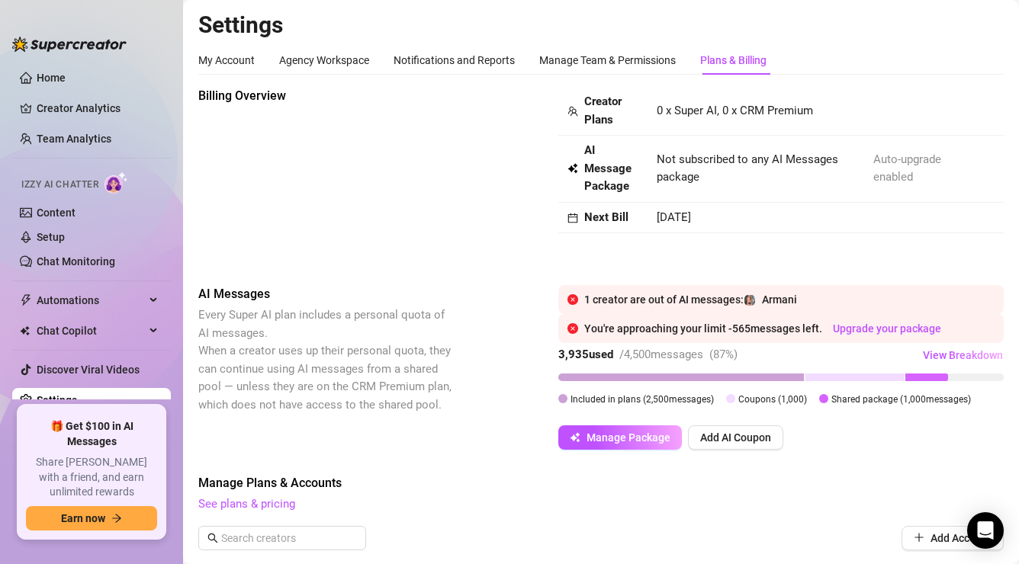
scroll to position [0, 0]
click at [949, 356] on span "View Breakdown" at bounding box center [963, 355] width 80 height 12
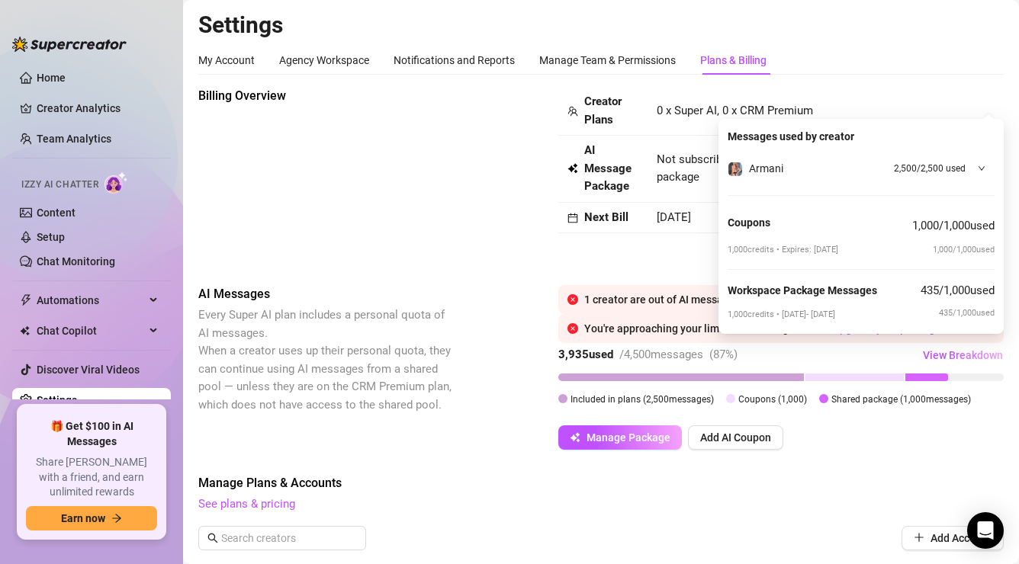
click at [981, 167] on icon "down" at bounding box center [982, 169] width 8 height 8
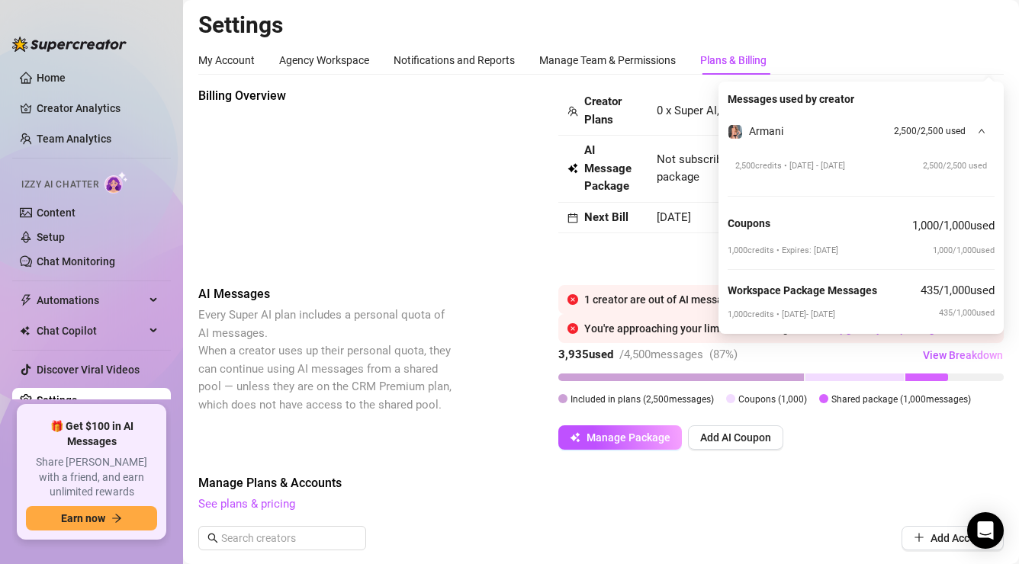
click at [972, 317] on span "435 / 1,000 used" at bounding box center [967, 313] width 56 height 13
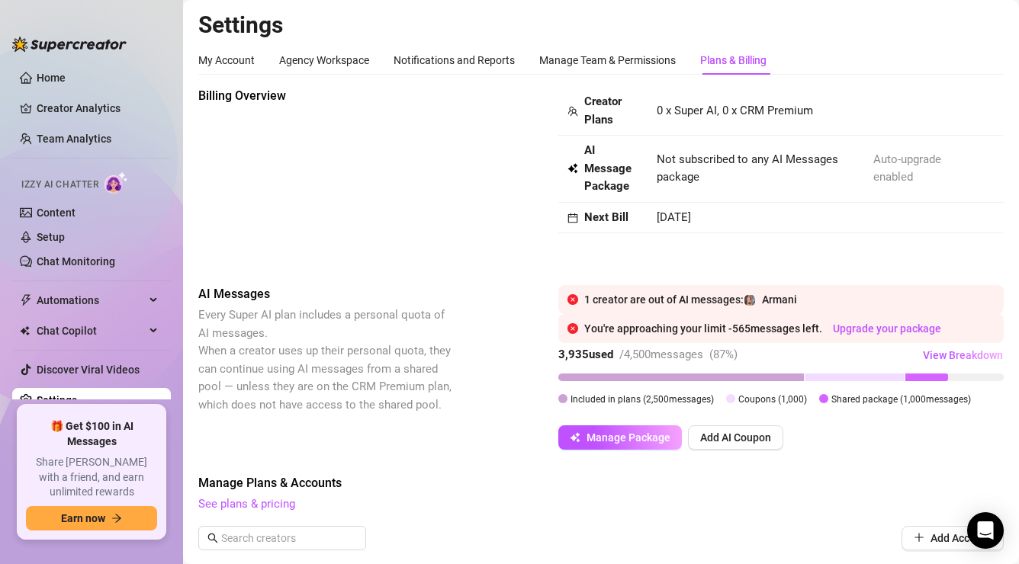
click at [327, 227] on div "Billing Overview" at bounding box center [326, 174] width 256 height 174
click at [574, 332] on icon "close-circle" at bounding box center [572, 328] width 11 height 11
click at [580, 304] on div "1 creator are out of AI messages: Armani" at bounding box center [780, 299] width 445 height 29
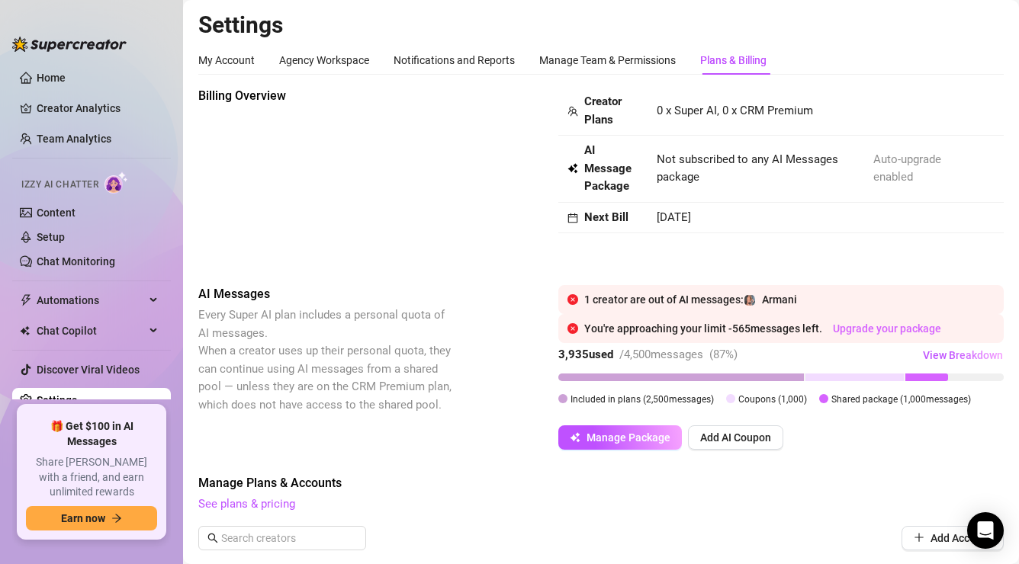
click at [889, 324] on link "Upgrade your package" at bounding box center [887, 329] width 108 height 12
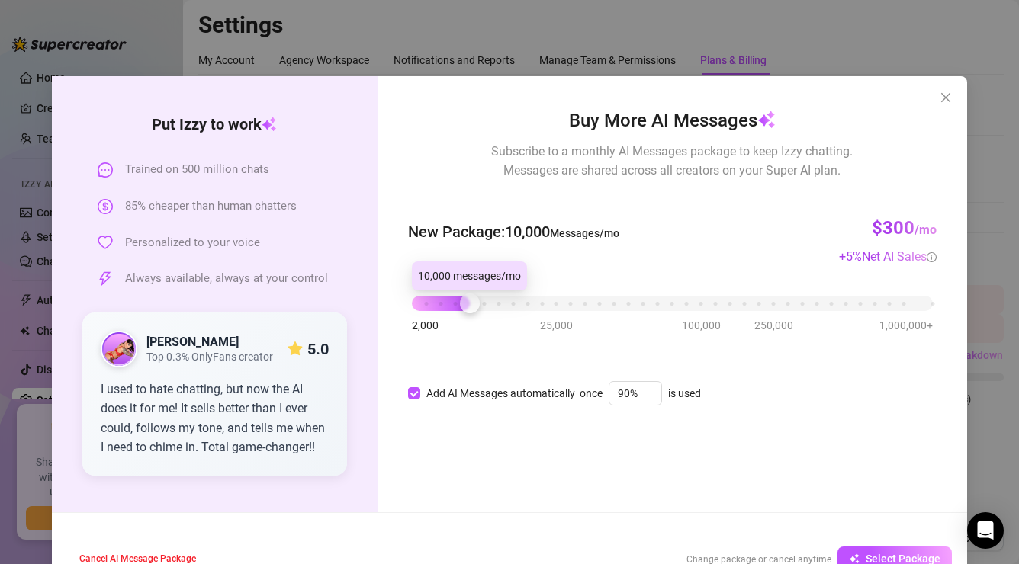
click at [471, 302] on div "2,000 25,000 100,000 250,000 1,000,000+" at bounding box center [672, 297] width 521 height 9
click at [882, 557] on span "Select Package" at bounding box center [903, 559] width 75 height 12
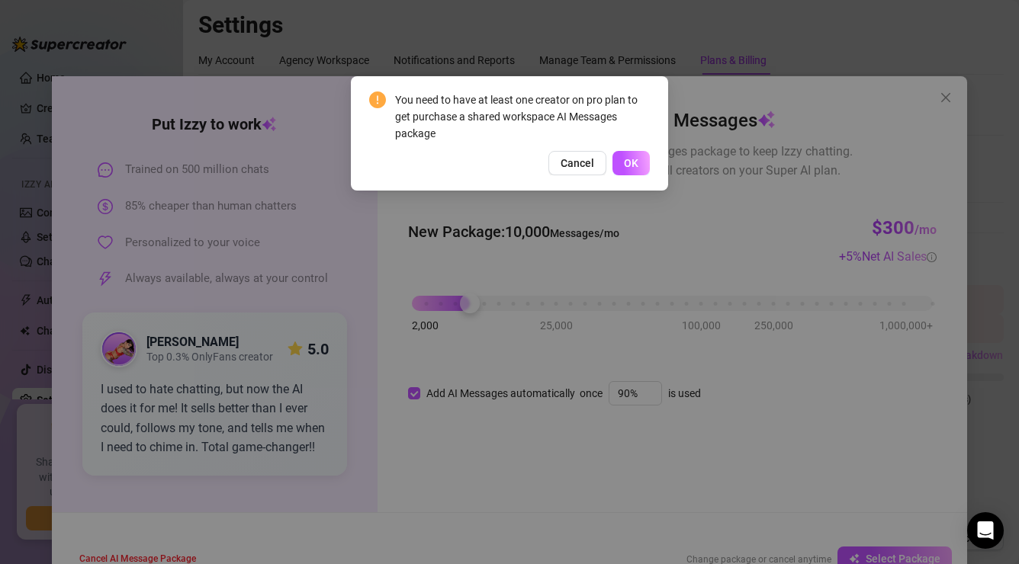
drag, startPoint x: 582, startPoint y: 164, endPoint x: 580, endPoint y: 133, distance: 30.5
click at [582, 162] on span "Cancel" at bounding box center [578, 163] width 34 height 12
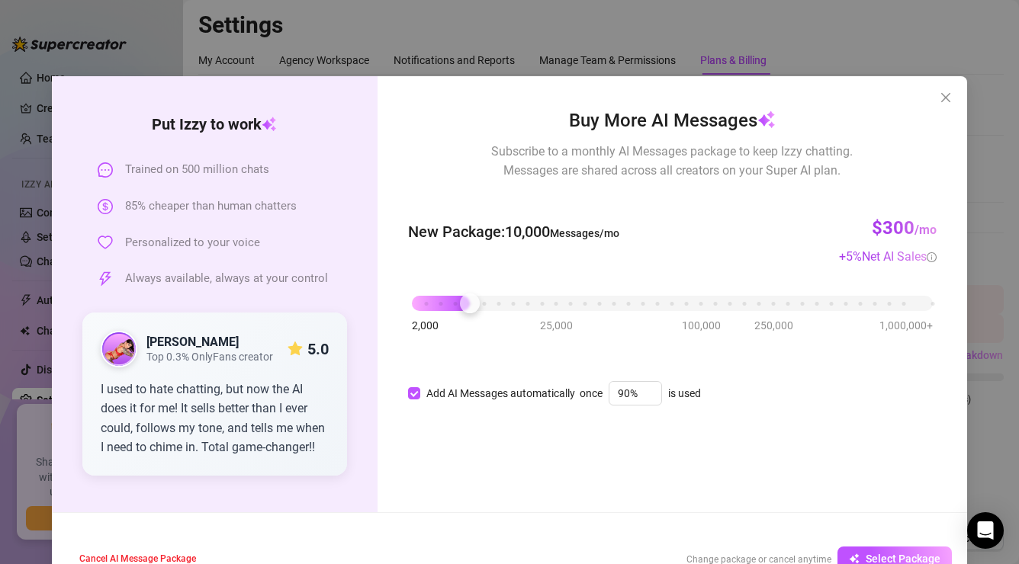
click at [947, 100] on icon "close" at bounding box center [946, 98] width 12 height 12
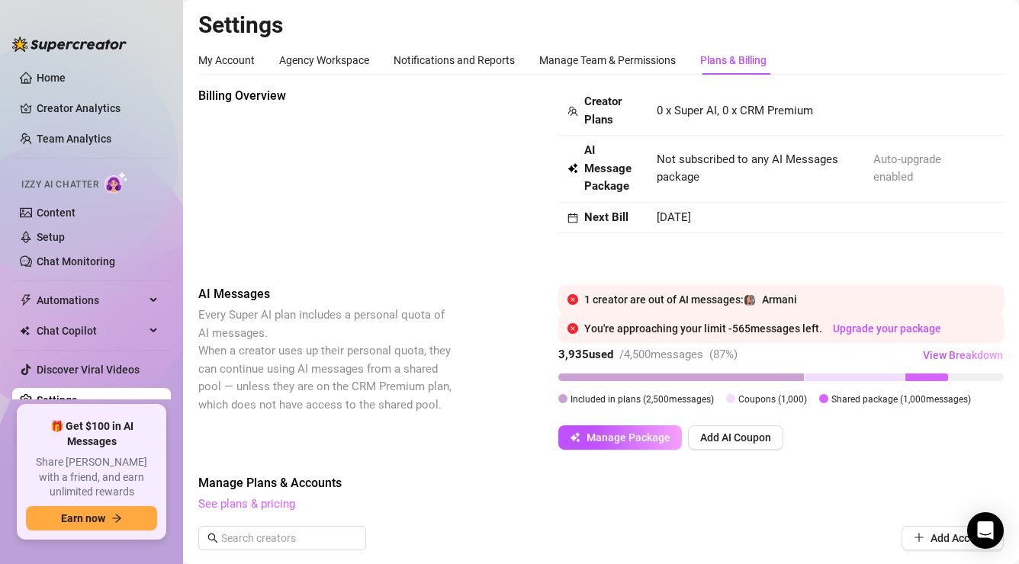
click at [265, 501] on link "See plans & pricing" at bounding box center [246, 504] width 97 height 14
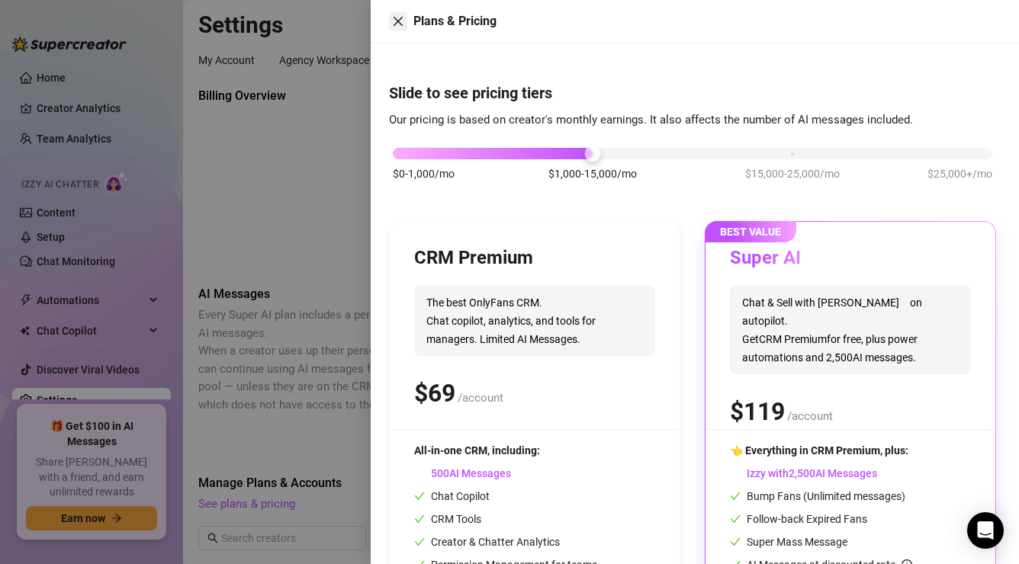
click at [399, 24] on icon "close" at bounding box center [398, 21] width 12 height 12
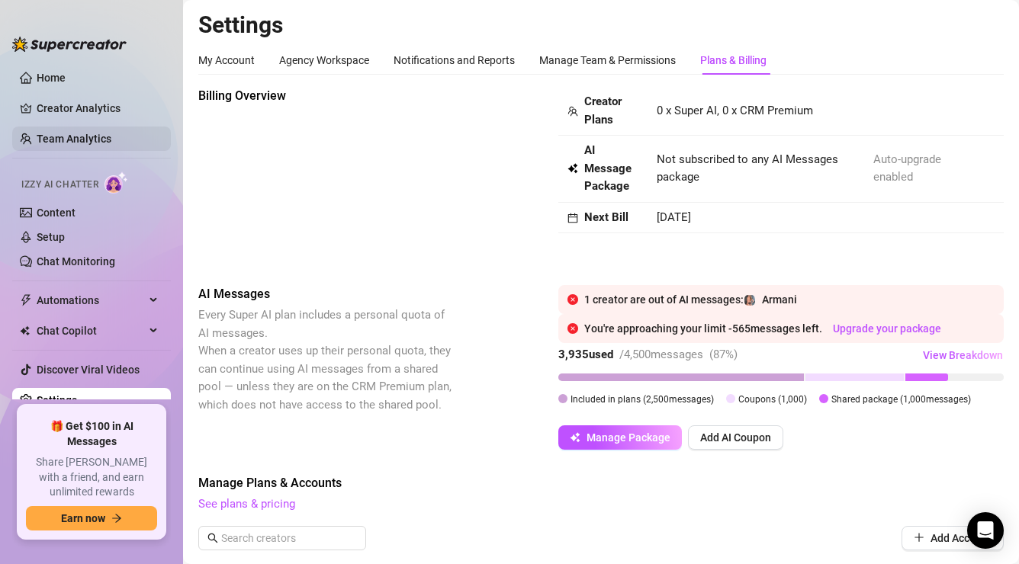
click at [89, 137] on link "Team Analytics" at bounding box center [74, 139] width 75 height 12
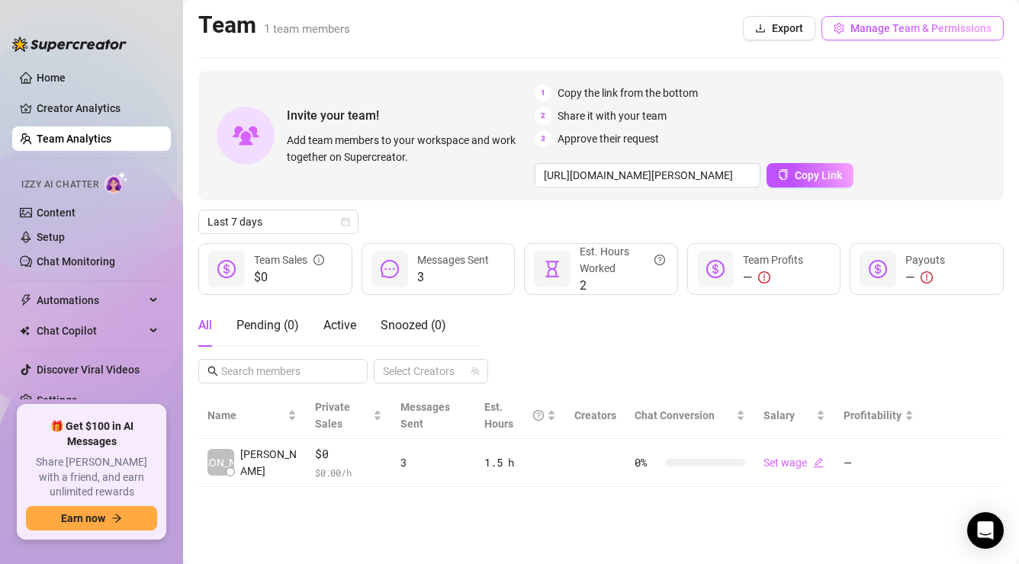
click at [898, 17] on button "Manage Team & Permissions" at bounding box center [912, 28] width 182 height 24
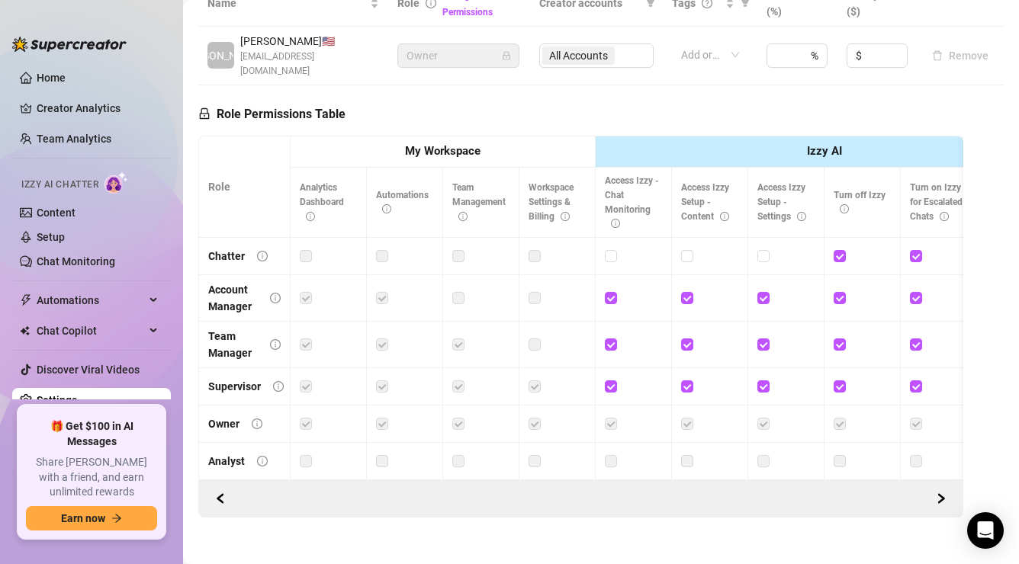
scroll to position [394, 0]
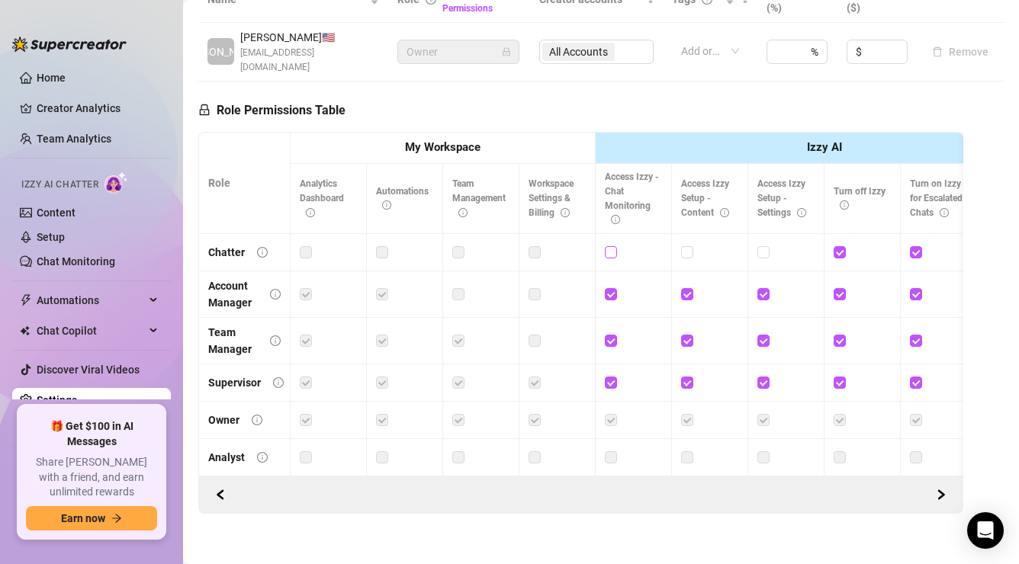
click at [611, 246] on input "checkbox" at bounding box center [610, 251] width 11 height 11
checkbox input "true"
click at [686, 246] on input "checkbox" at bounding box center [686, 251] width 11 height 11
checkbox input "true"
click at [770, 244] on div at bounding box center [785, 252] width 57 height 17
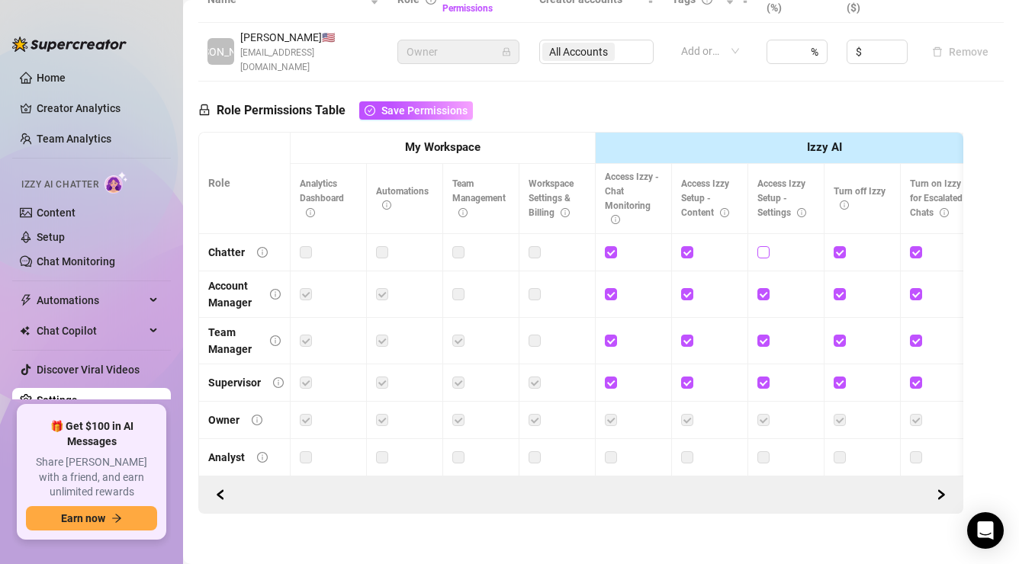
click at [766, 246] on input "checkbox" at bounding box center [762, 251] width 11 height 11
checkbox input "true"
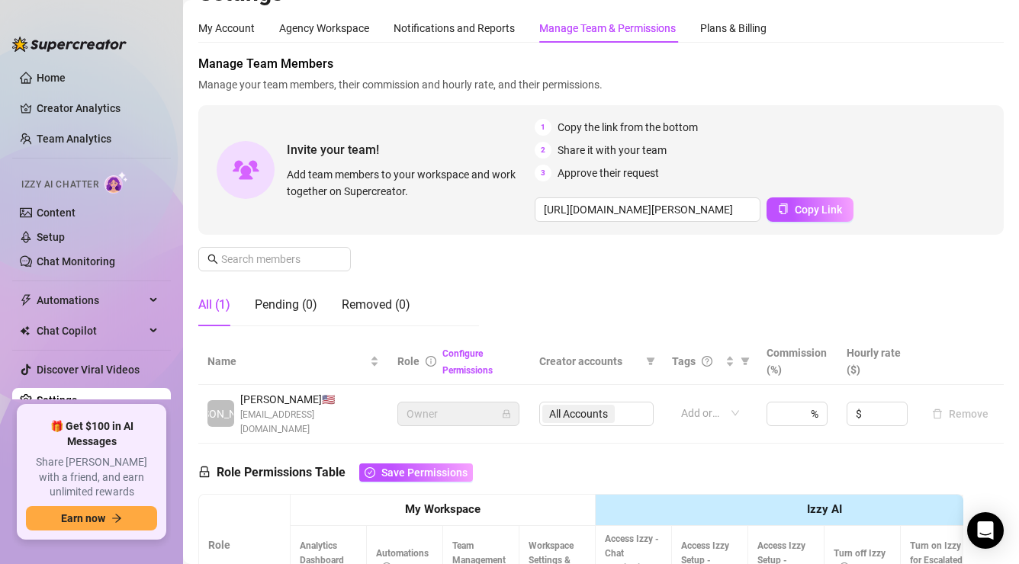
scroll to position [0, 0]
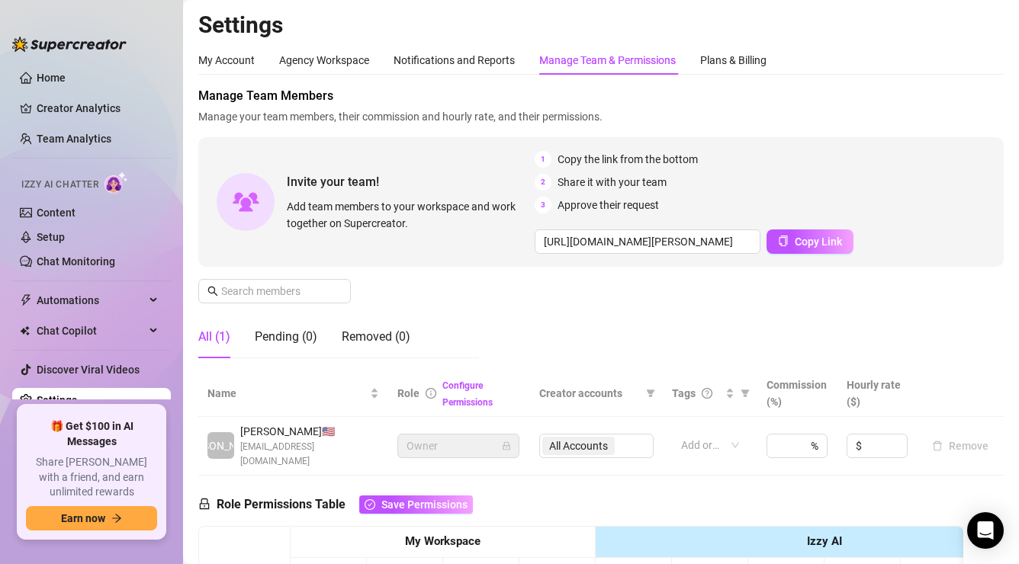
click at [77, 394] on link "Settings" at bounding box center [57, 400] width 40 height 12
click at [743, 70] on div "Plans & Billing" at bounding box center [733, 60] width 66 height 29
